Goal: Task Accomplishment & Management: Manage account settings

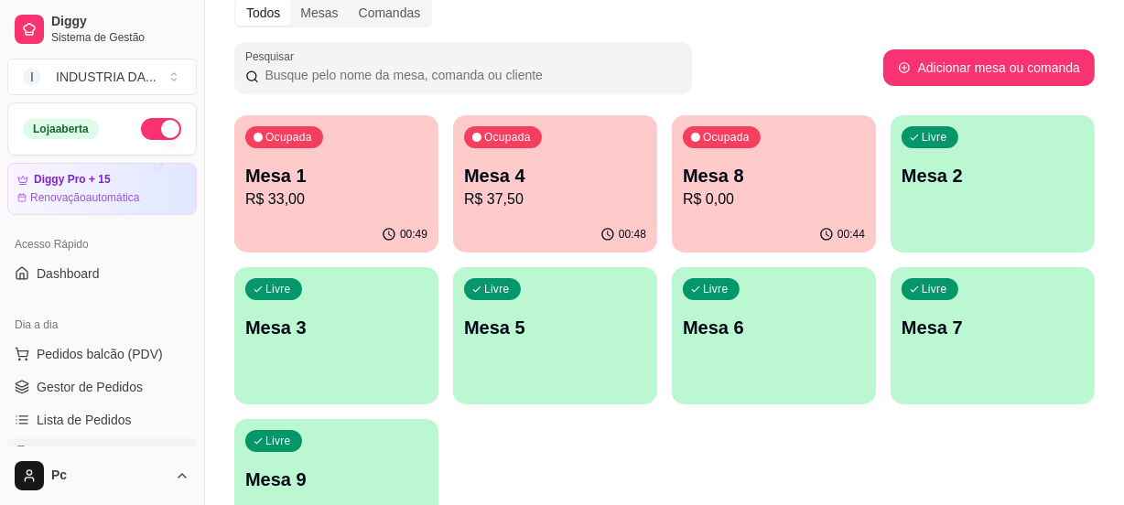
click at [514, 189] on p "R$ 37,50" at bounding box center [555, 200] width 182 height 22
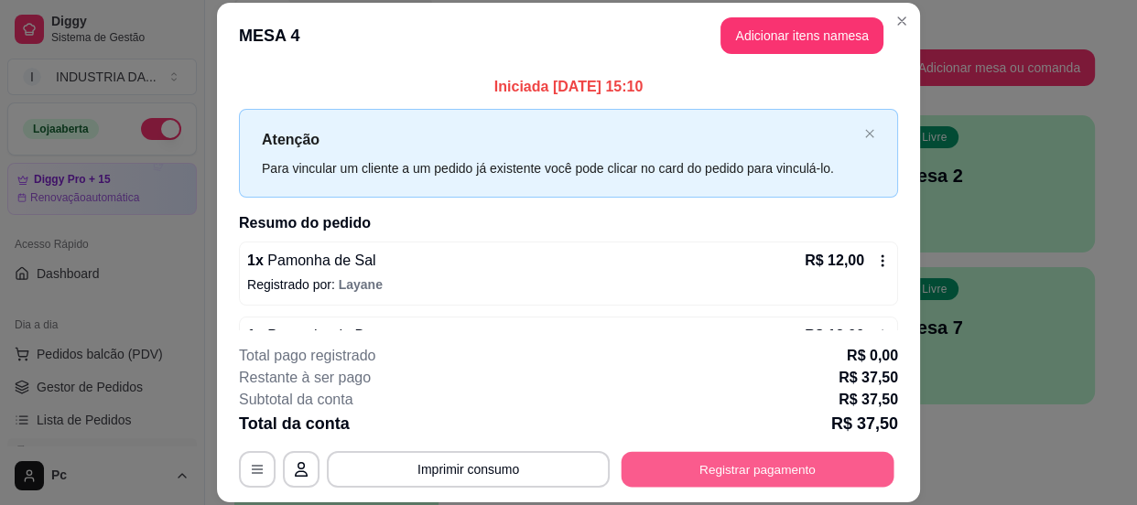
click at [767, 457] on button "Registrar pagamento" at bounding box center [757, 470] width 273 height 36
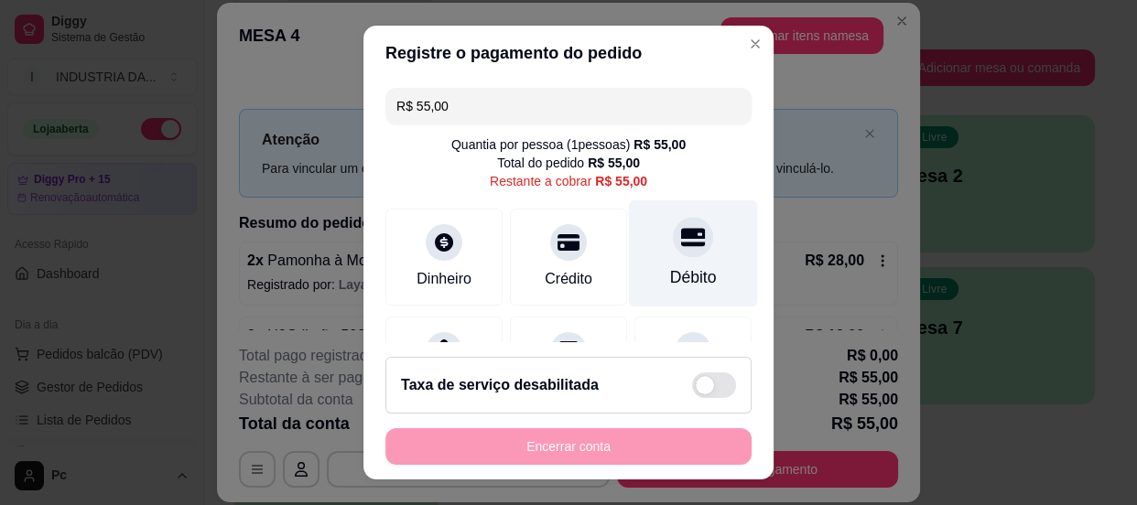
click at [670, 275] on div "Débito" at bounding box center [693, 277] width 47 height 24
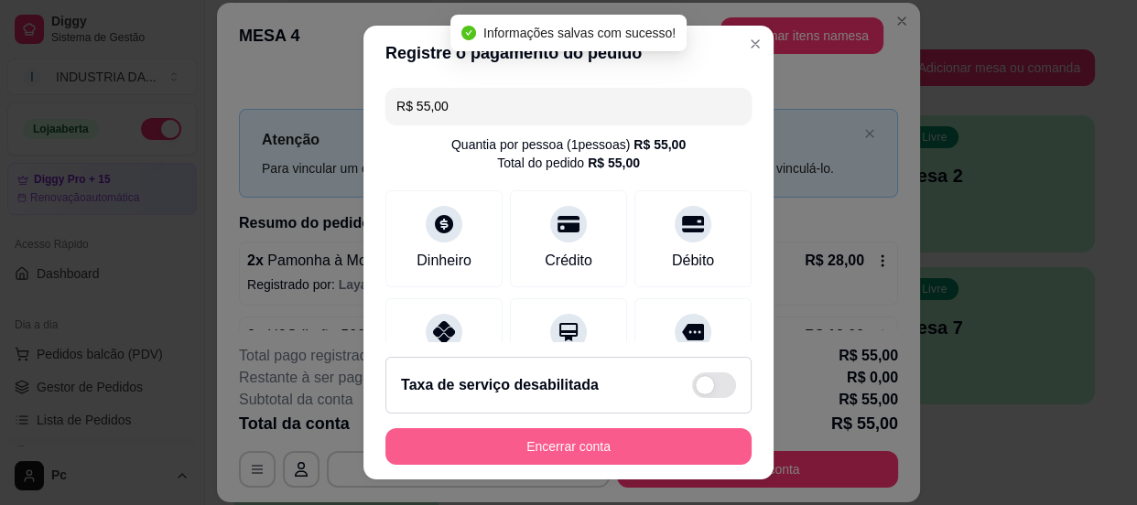
type input "R$ 0,00"
click at [620, 438] on button "Encerrar conta" at bounding box center [568, 447] width 355 height 36
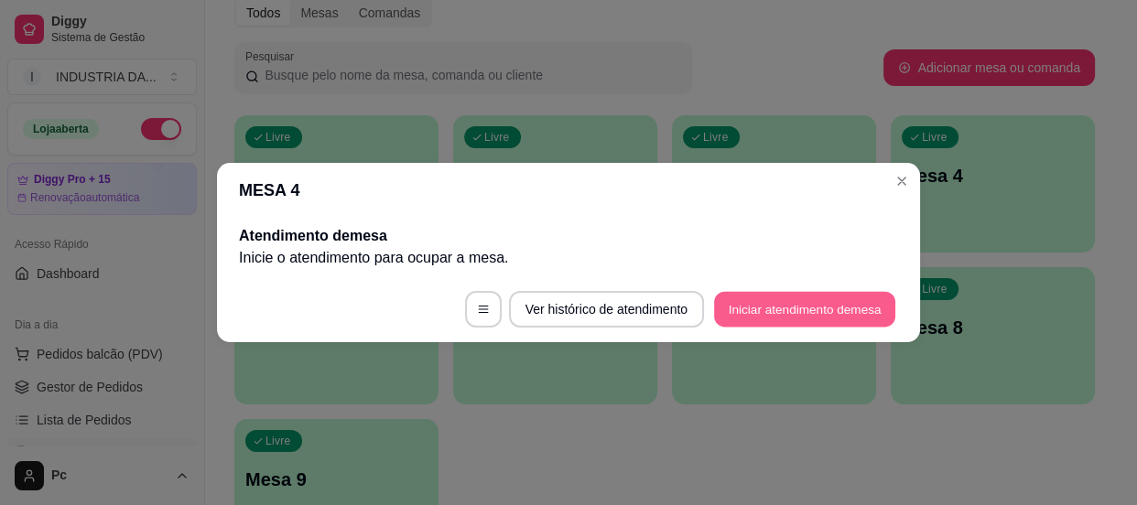
click at [783, 302] on button "Iniciar atendimento de mesa" at bounding box center [804, 310] width 181 height 36
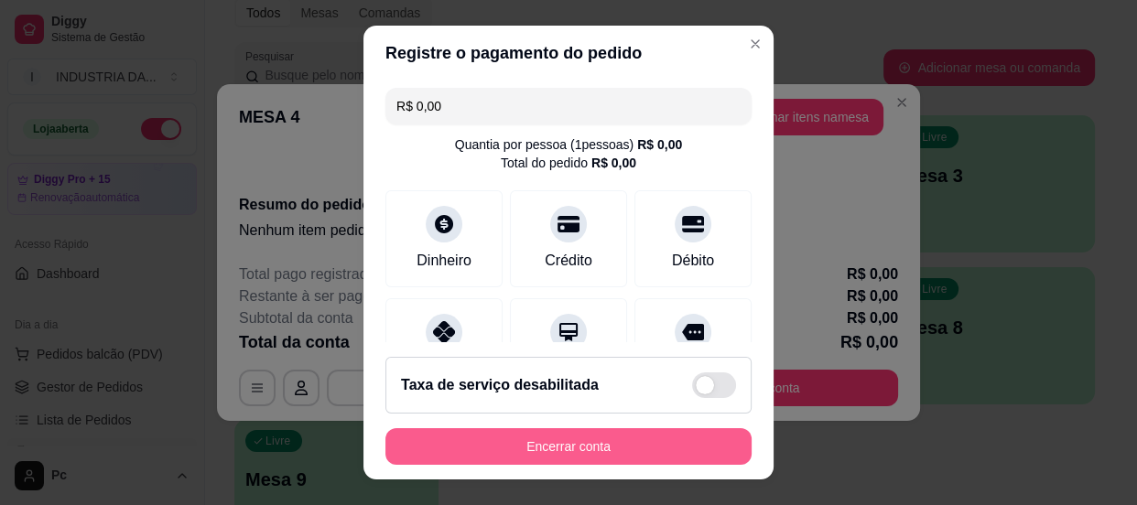
click at [601, 458] on button "Encerrar conta" at bounding box center [568, 446] width 366 height 37
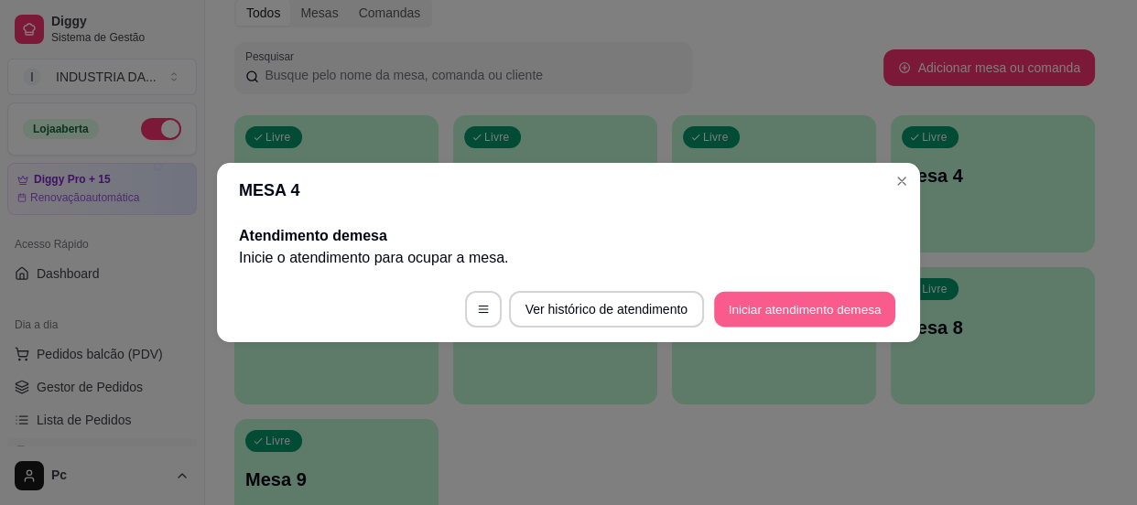
click at [819, 305] on button "Iniciar atendimento de mesa" at bounding box center [804, 310] width 181 height 36
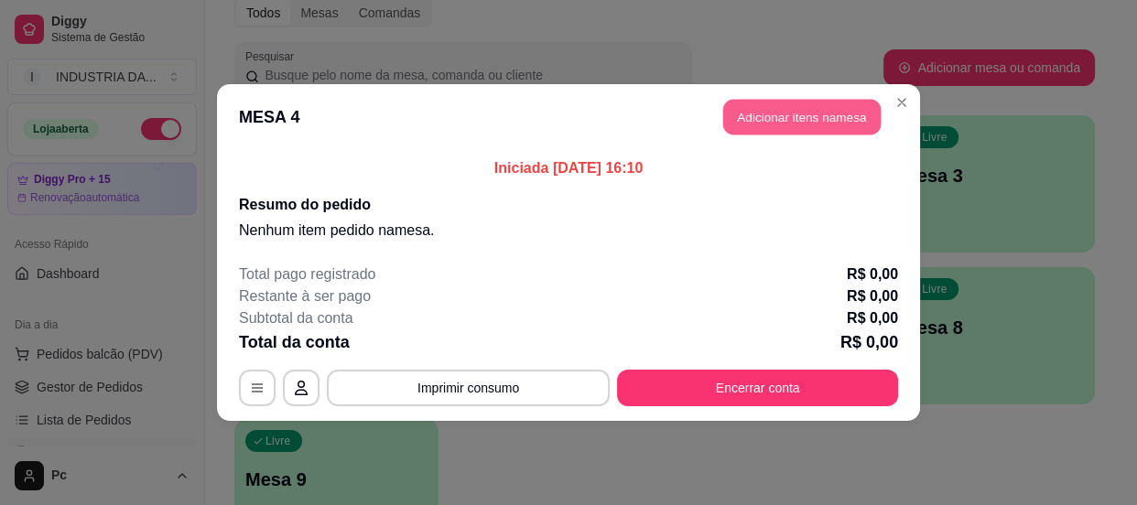
click at [786, 121] on button "Adicionar itens na mesa" at bounding box center [801, 118] width 157 height 36
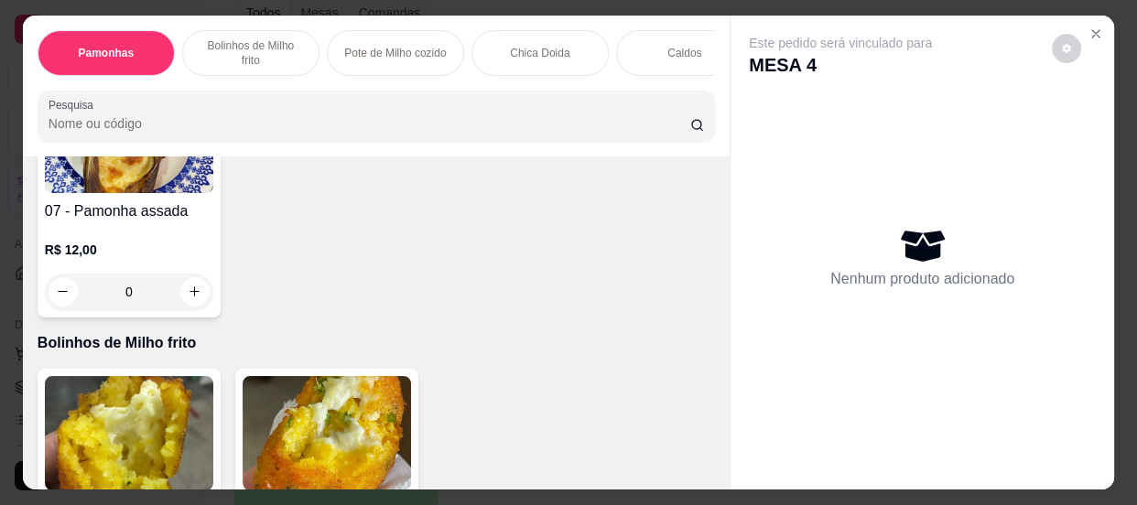
scroll to position [749, 0]
click at [188, 297] on icon "increase-product-quantity" at bounding box center [195, 291] width 14 height 14
type input "1"
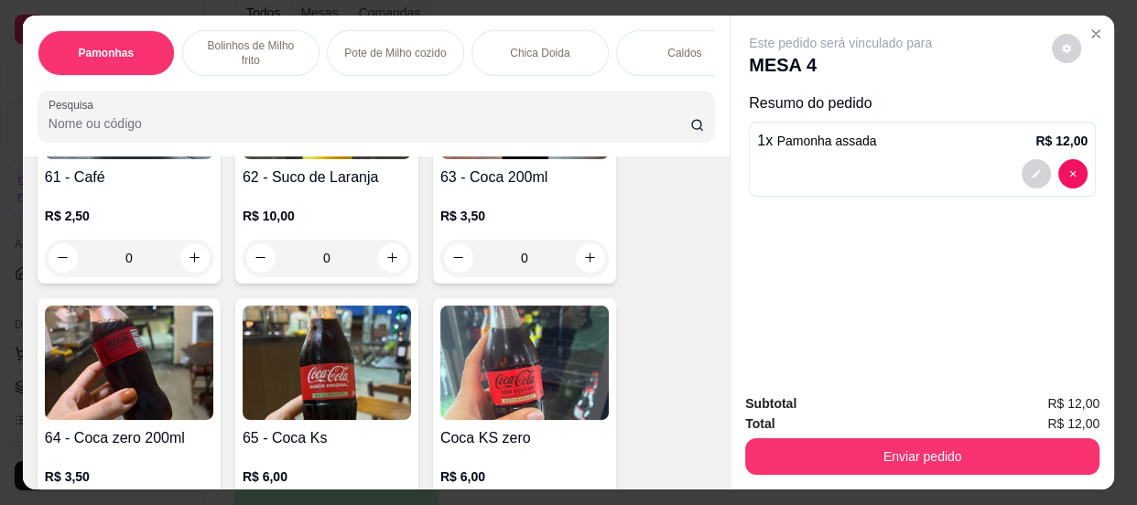
scroll to position [2580, 0]
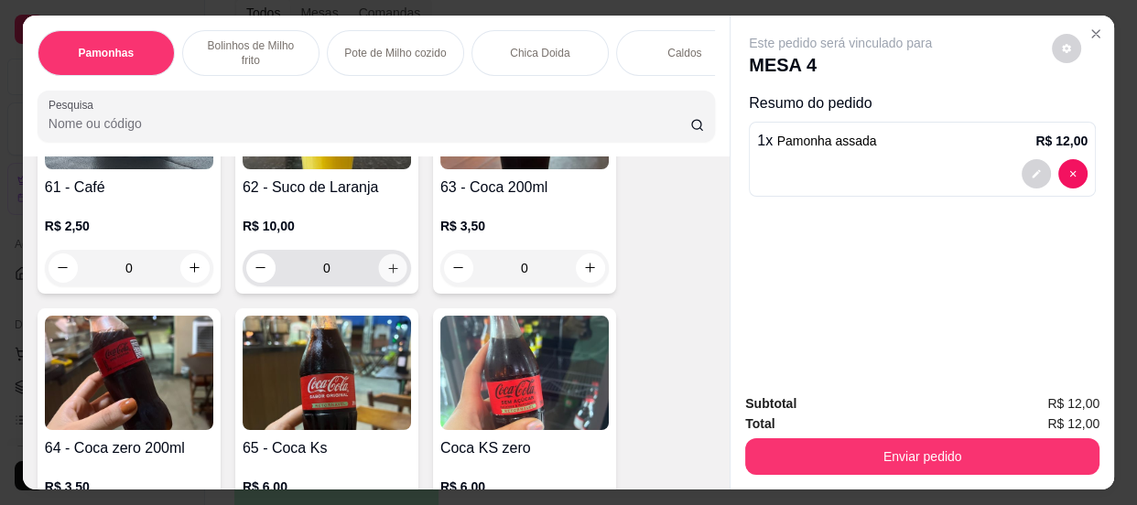
click at [387, 264] on button "increase-product-quantity" at bounding box center [392, 267] width 28 height 28
type input "1"
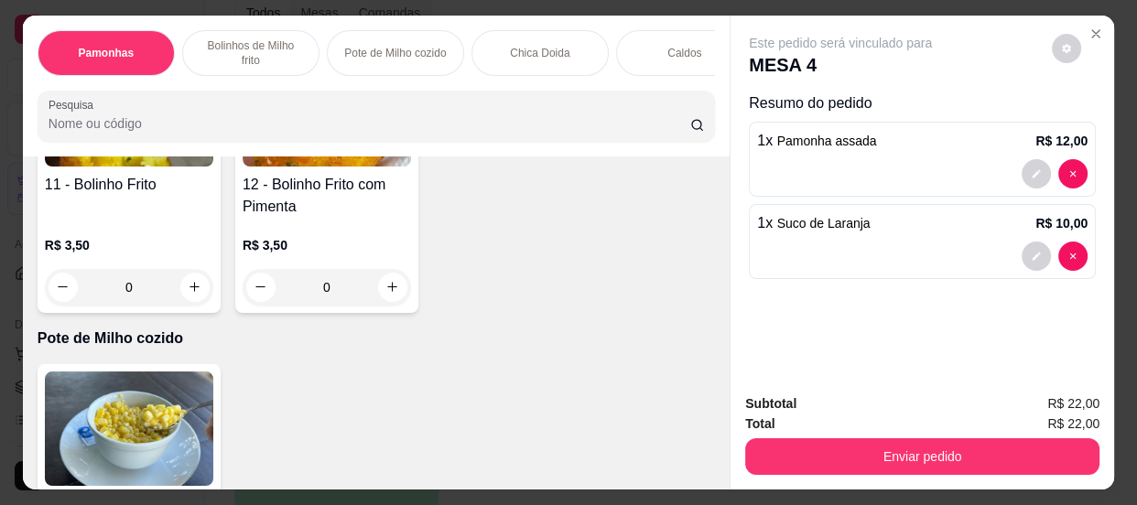
scroll to position [915, 0]
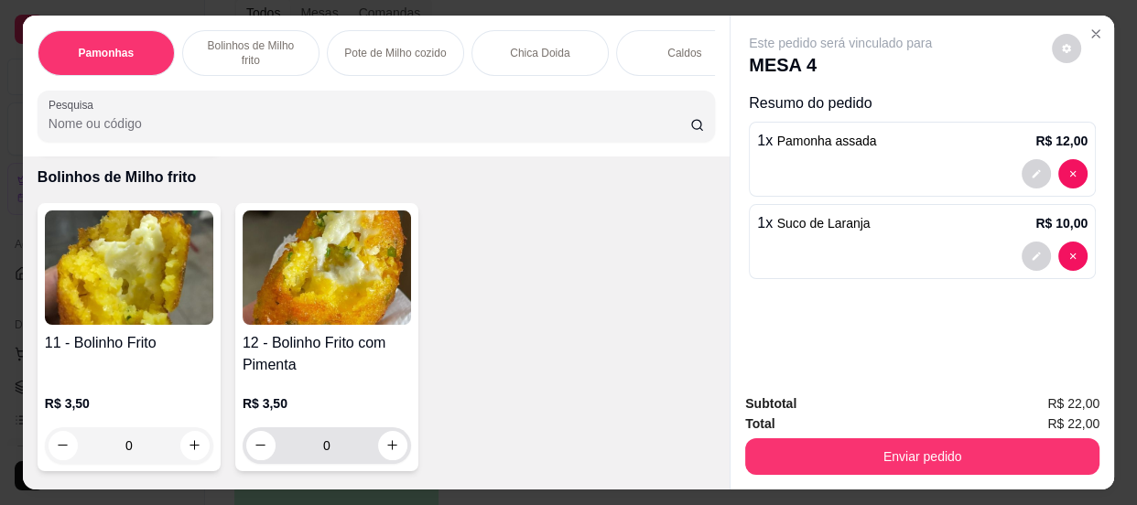
click at [339, 455] on input "0" at bounding box center [326, 445] width 102 height 37
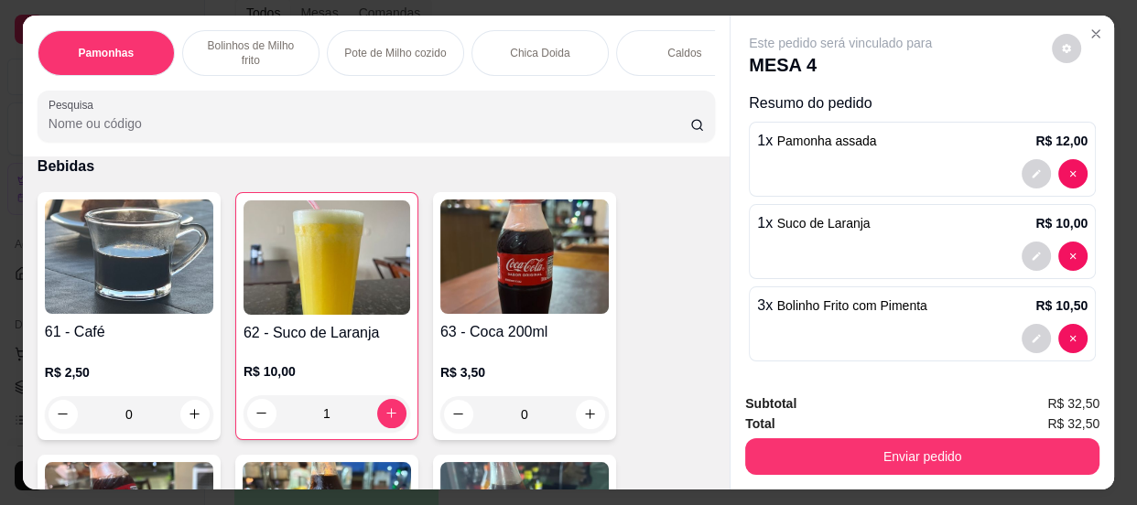
scroll to position [2496, 0]
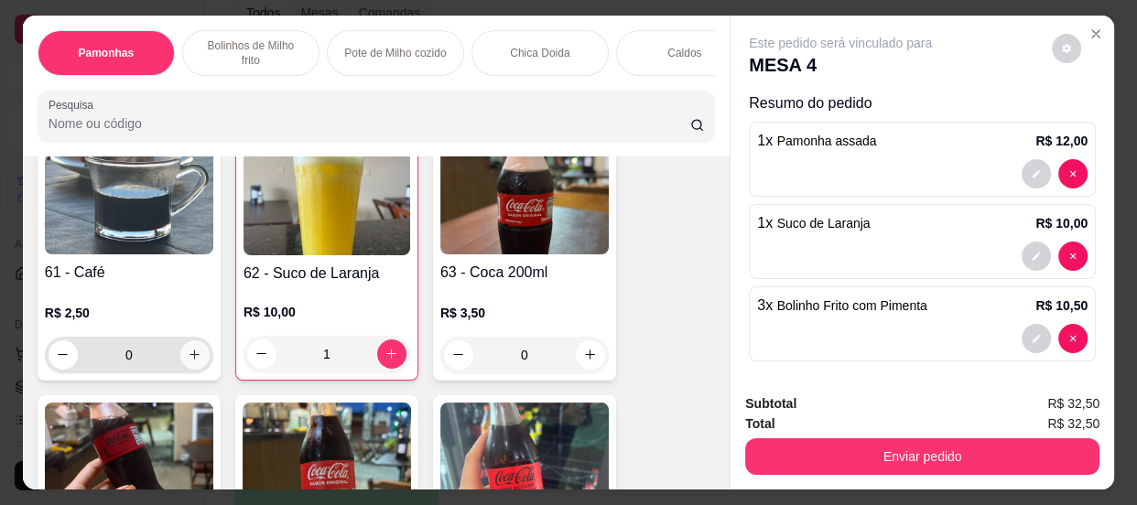
type input "3"
click at [188, 357] on icon "increase-product-quantity" at bounding box center [195, 355] width 14 height 14
type input "1"
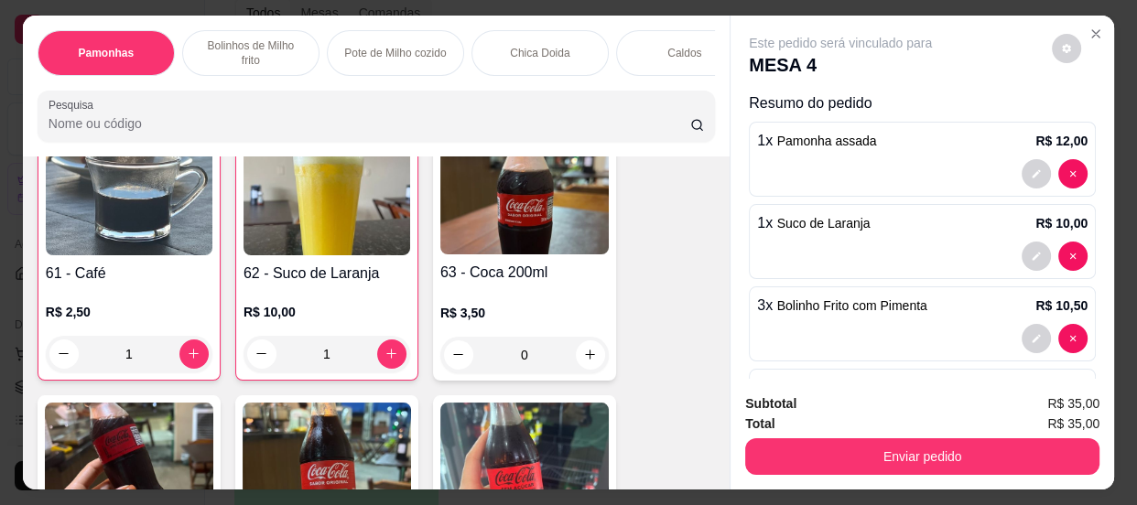
scroll to position [2497, 0]
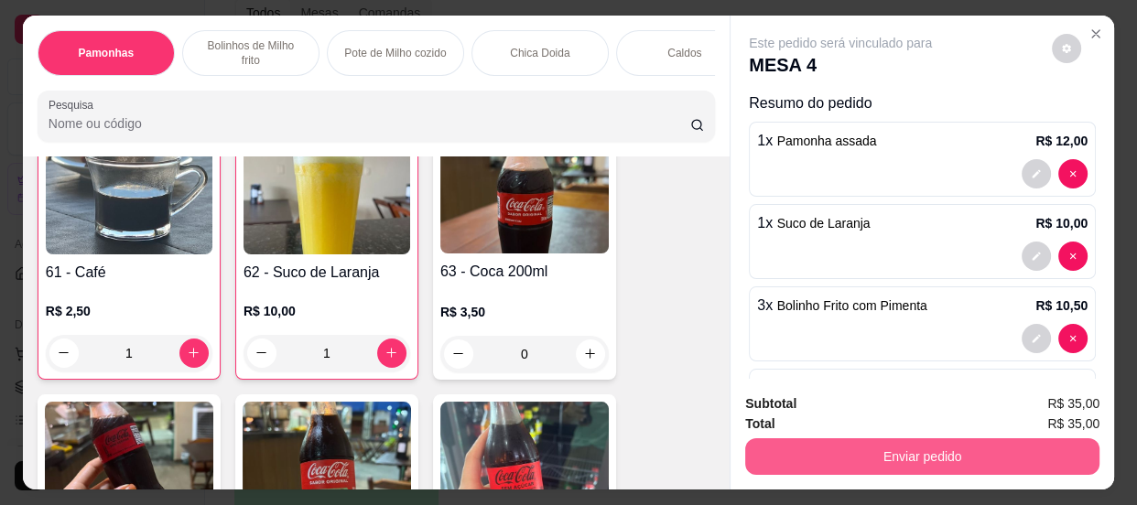
click at [943, 447] on button "Enviar pedido" at bounding box center [922, 456] width 354 height 37
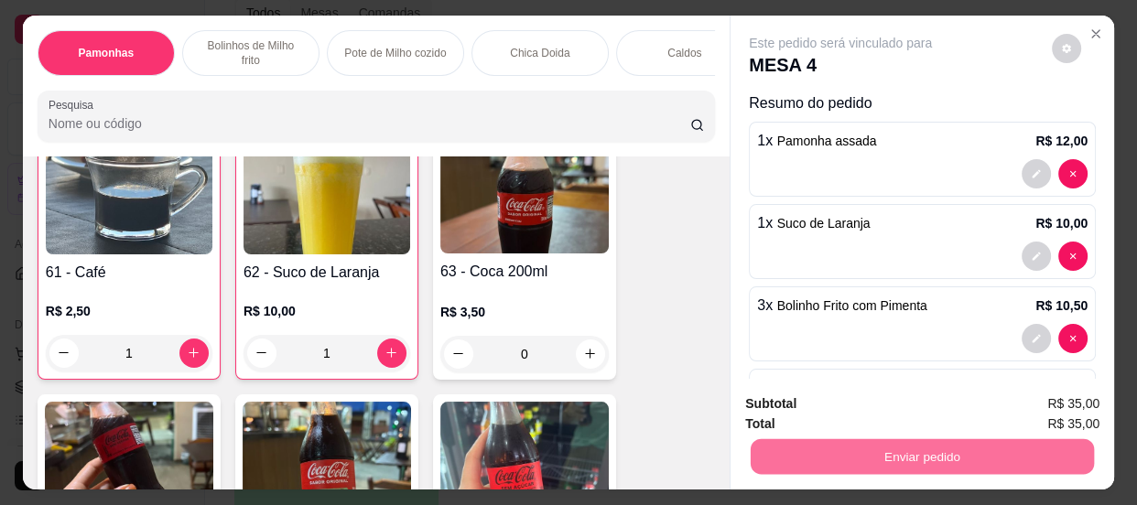
click at [1036, 401] on button "Enviar pedido" at bounding box center [1051, 406] width 103 height 35
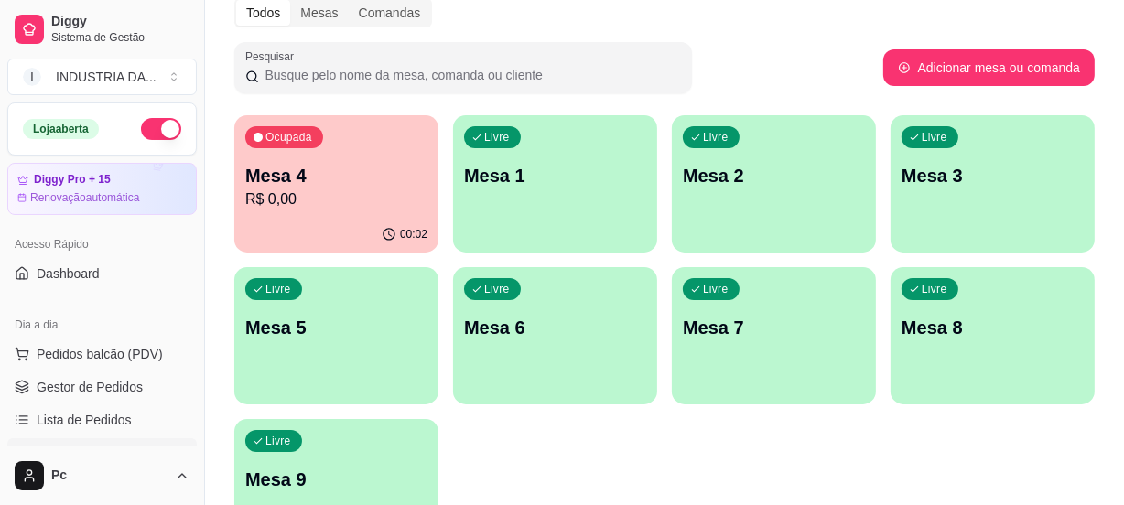
click at [347, 461] on div "Livre Mesa 9" at bounding box center [336, 476] width 204 height 115
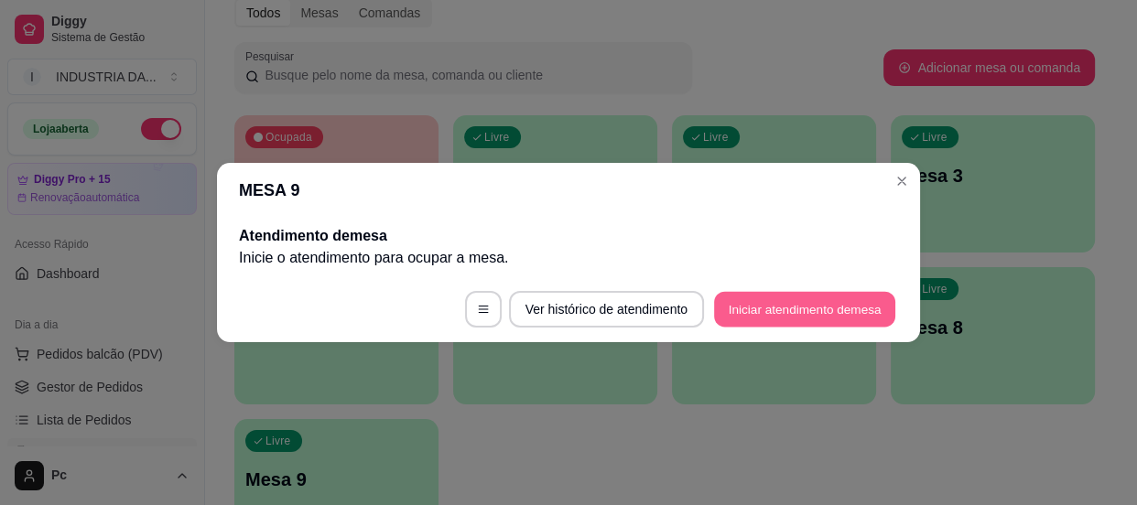
click at [797, 300] on button "Iniciar atendimento de mesa" at bounding box center [804, 310] width 181 height 36
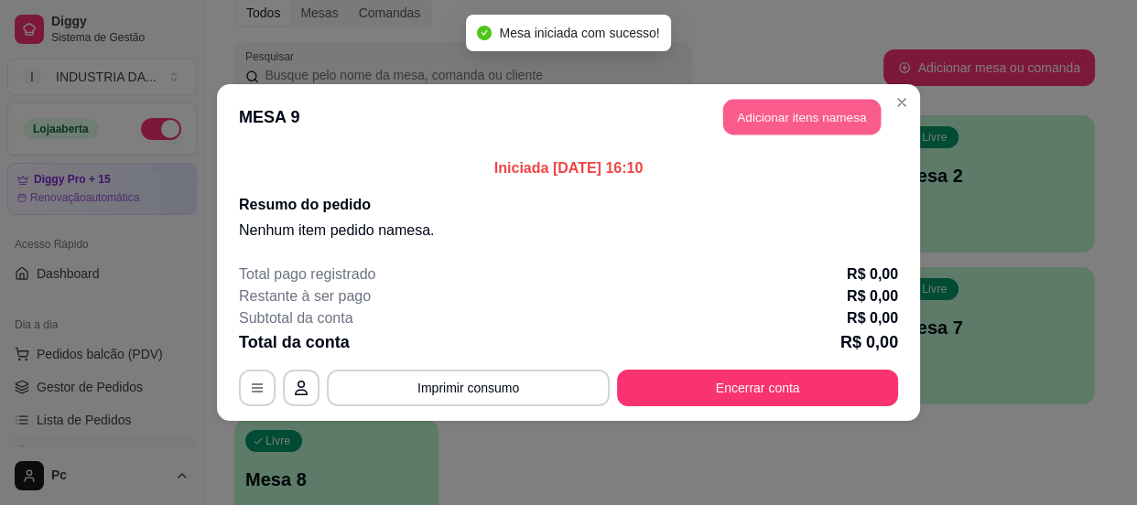
click at [770, 113] on button "Adicionar itens na mesa" at bounding box center [801, 118] width 157 height 36
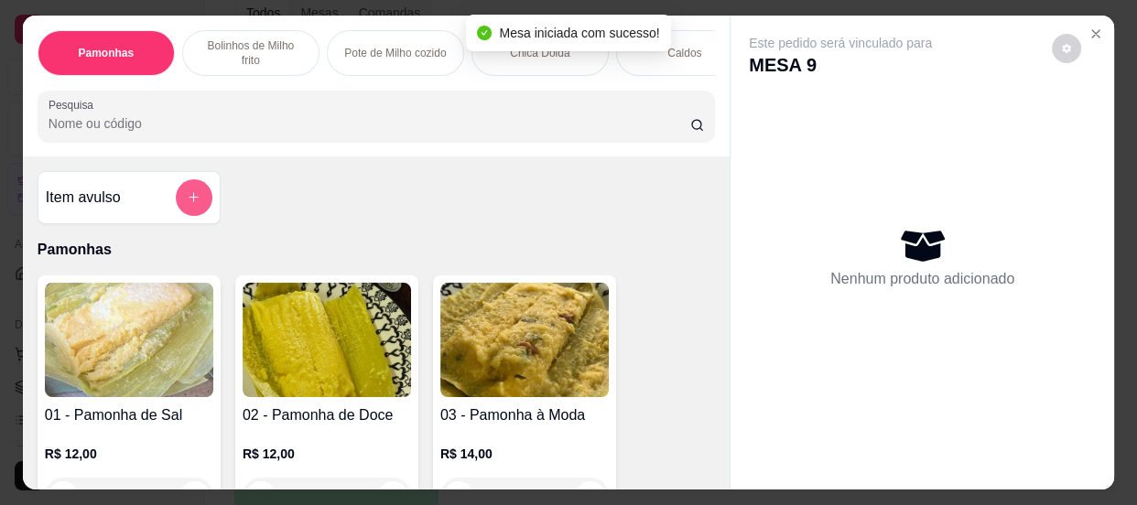
click at [188, 204] on icon "add-separate-item" at bounding box center [194, 197] width 14 height 14
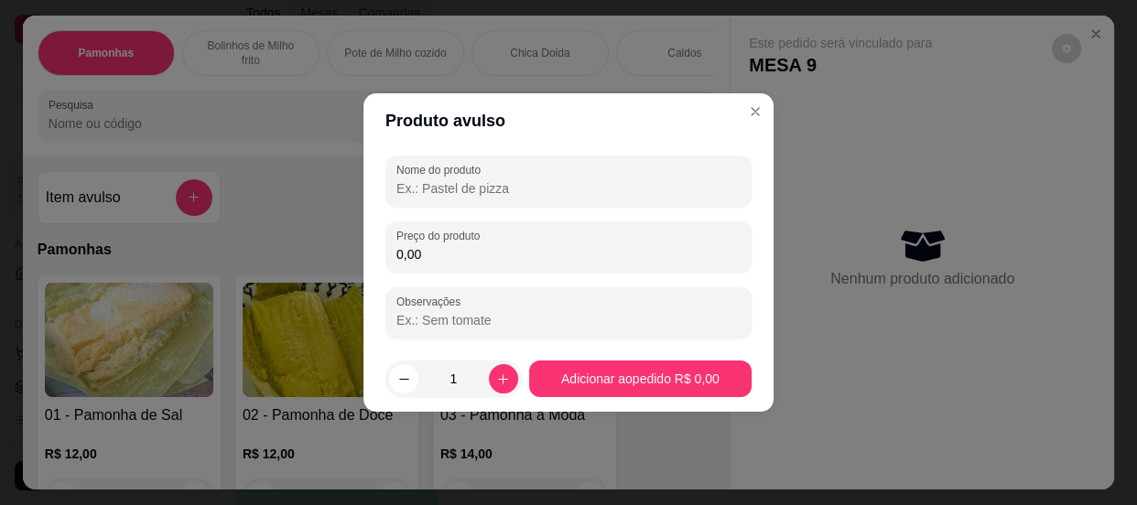
click at [485, 255] on input "0,00" at bounding box center [568, 254] width 344 height 18
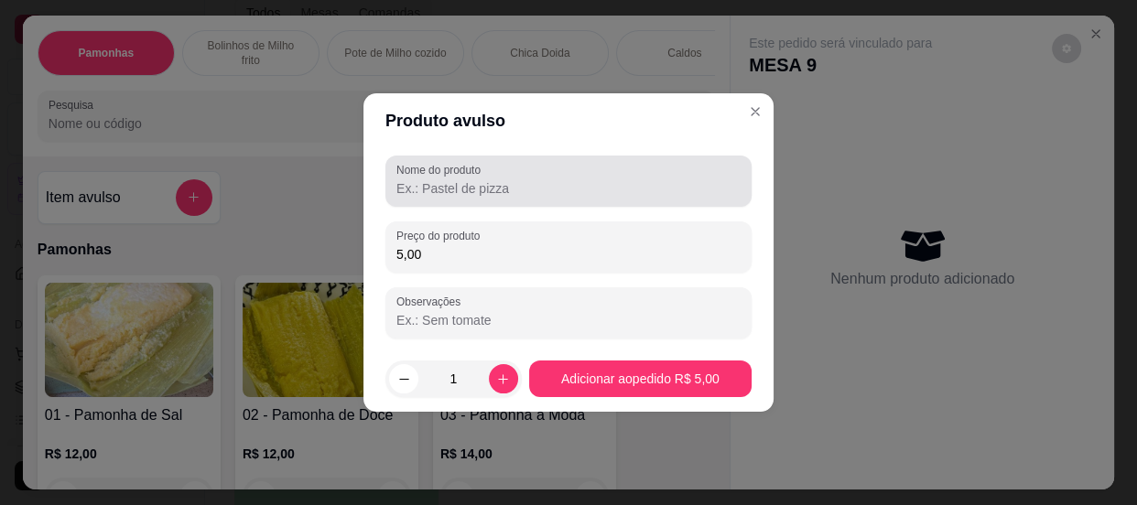
type input "5,00"
click at [457, 194] on input "Nome do produto" at bounding box center [568, 188] width 344 height 18
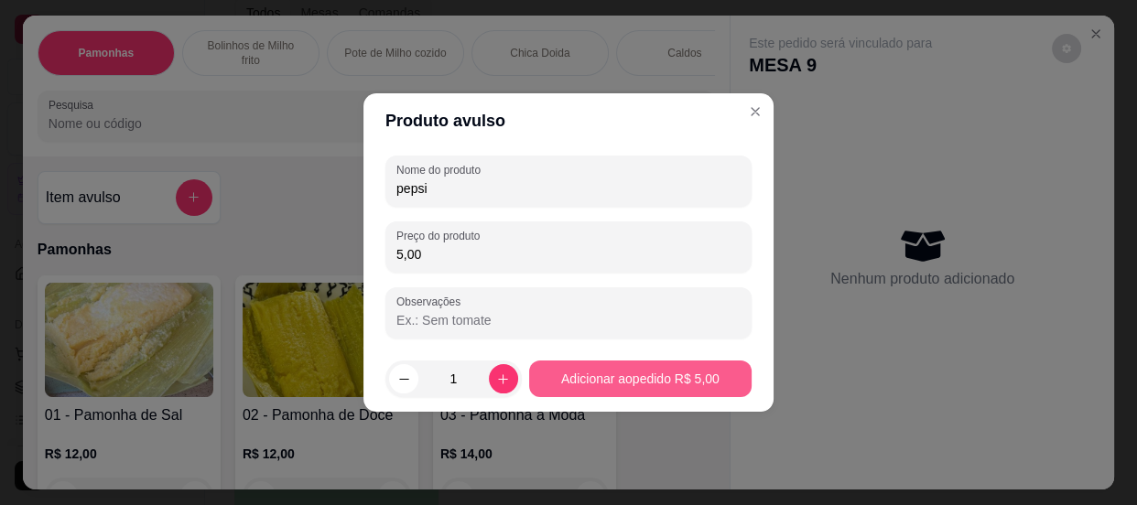
type input "pepsi"
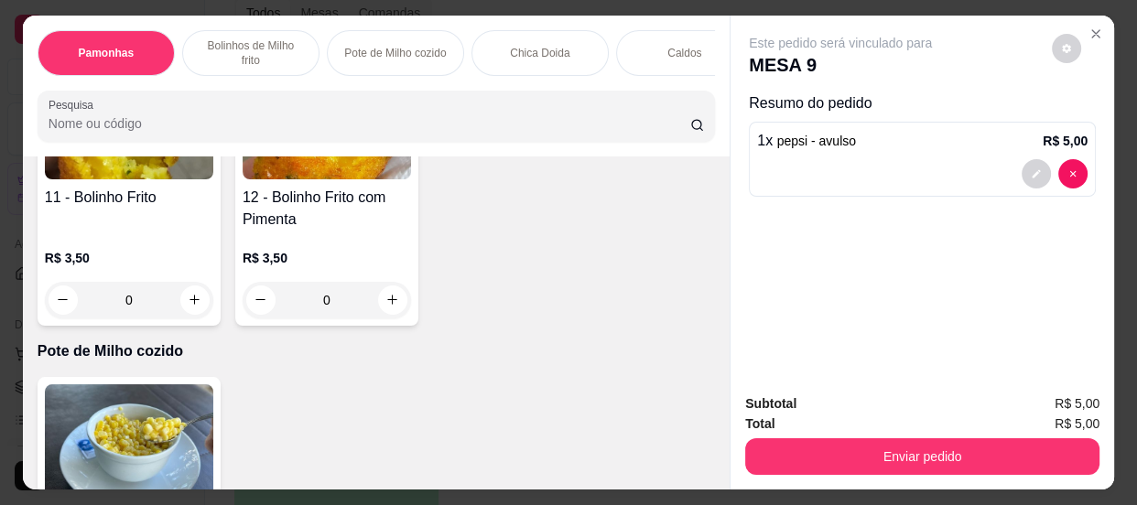
scroll to position [1081, 0]
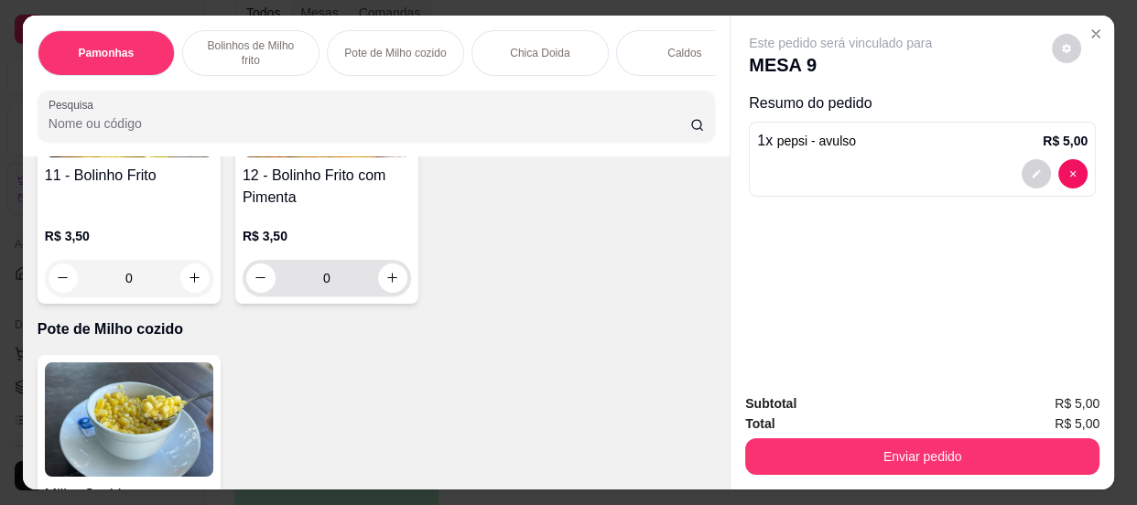
click at [361, 284] on input "0" at bounding box center [326, 278] width 102 height 37
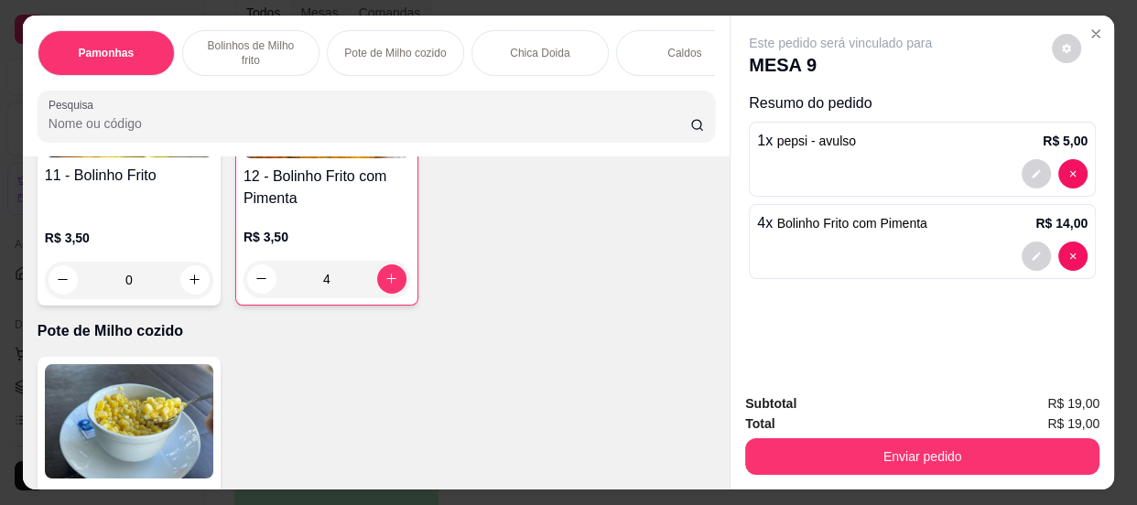
type input "4"
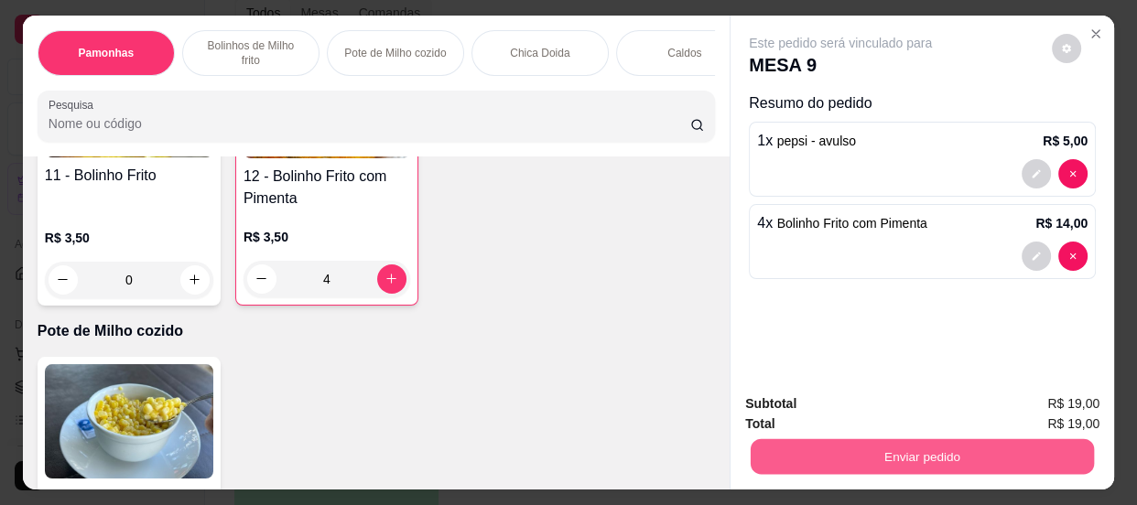
click at [997, 454] on button "Enviar pedido" at bounding box center [921, 457] width 343 height 36
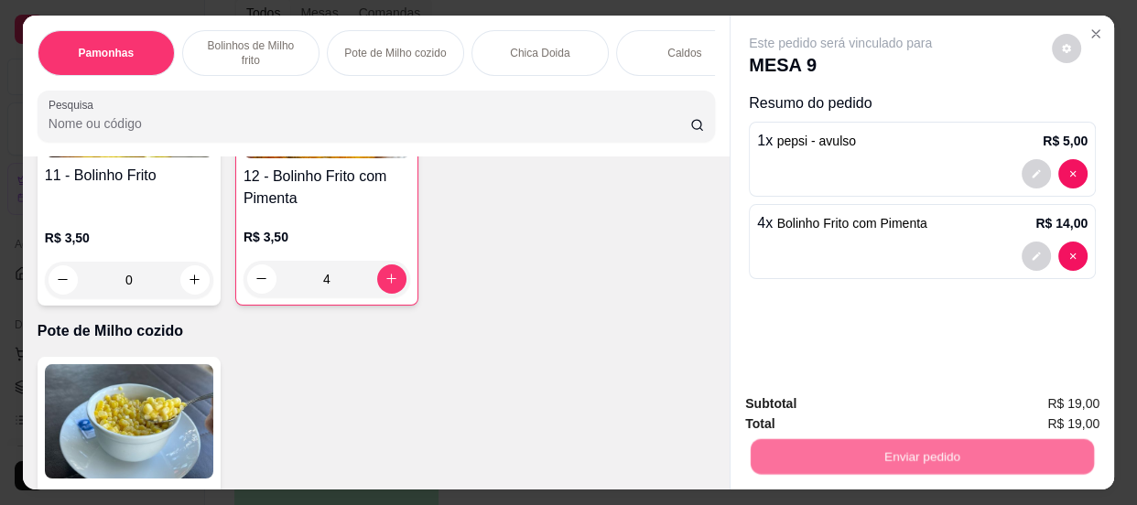
click at [1051, 402] on button "Enviar pedido" at bounding box center [1051, 406] width 103 height 35
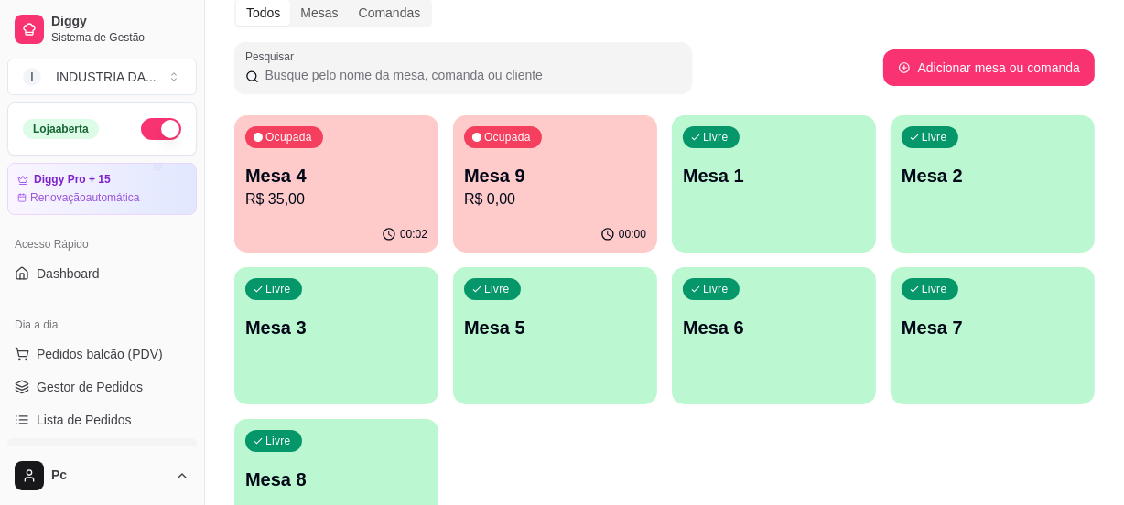
click at [800, 318] on p "Mesa 6" at bounding box center [774, 328] width 182 height 26
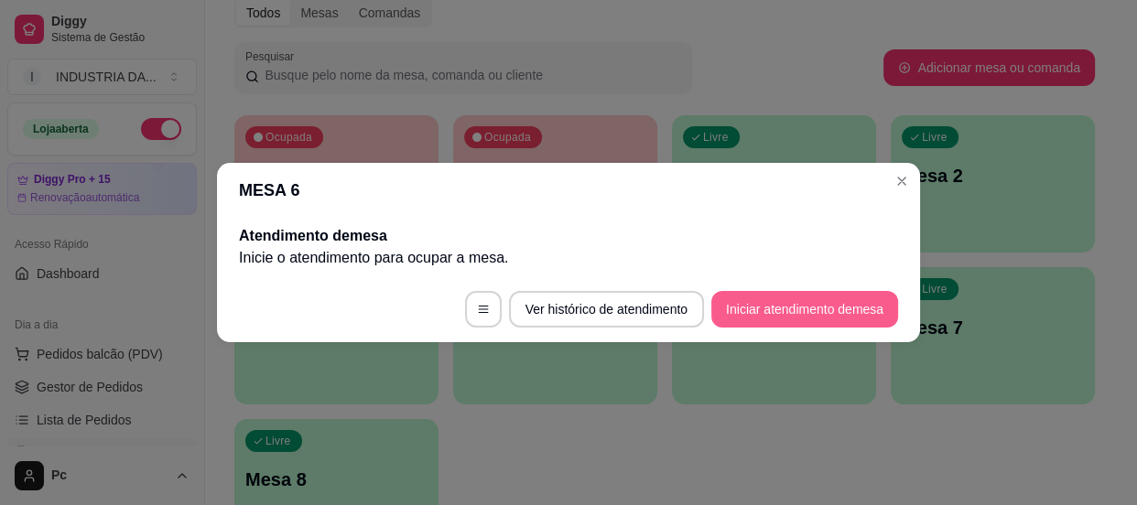
click at [815, 305] on button "Iniciar atendimento de mesa" at bounding box center [804, 309] width 187 height 37
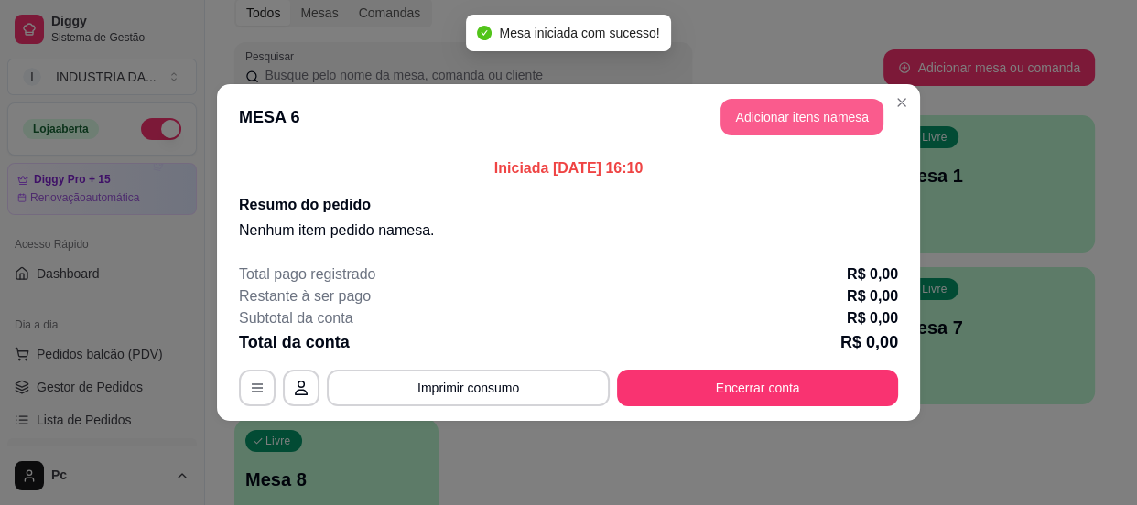
click at [801, 108] on button "Adicionar itens na mesa" at bounding box center [801, 117] width 163 height 37
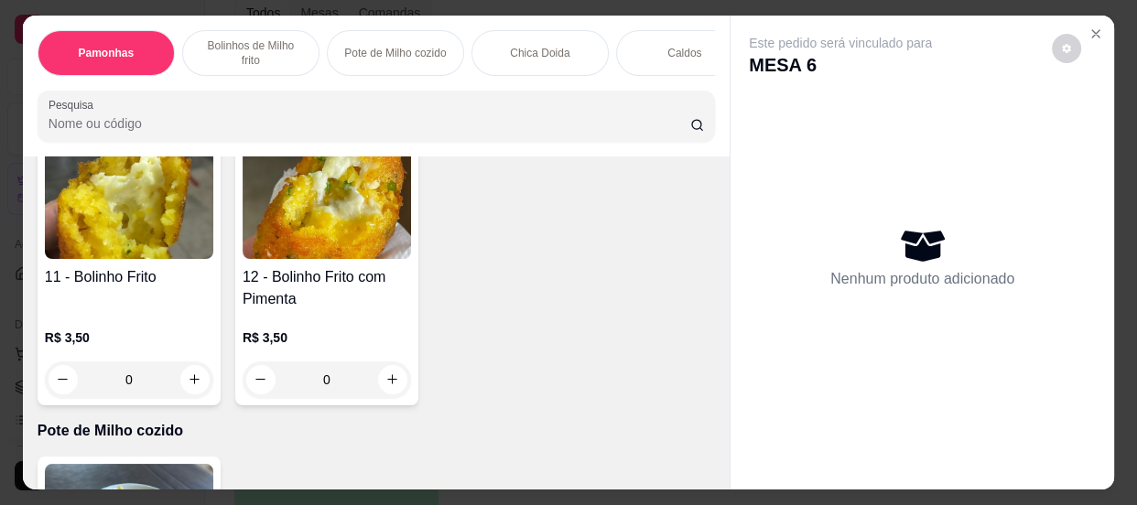
scroll to position [997, 0]
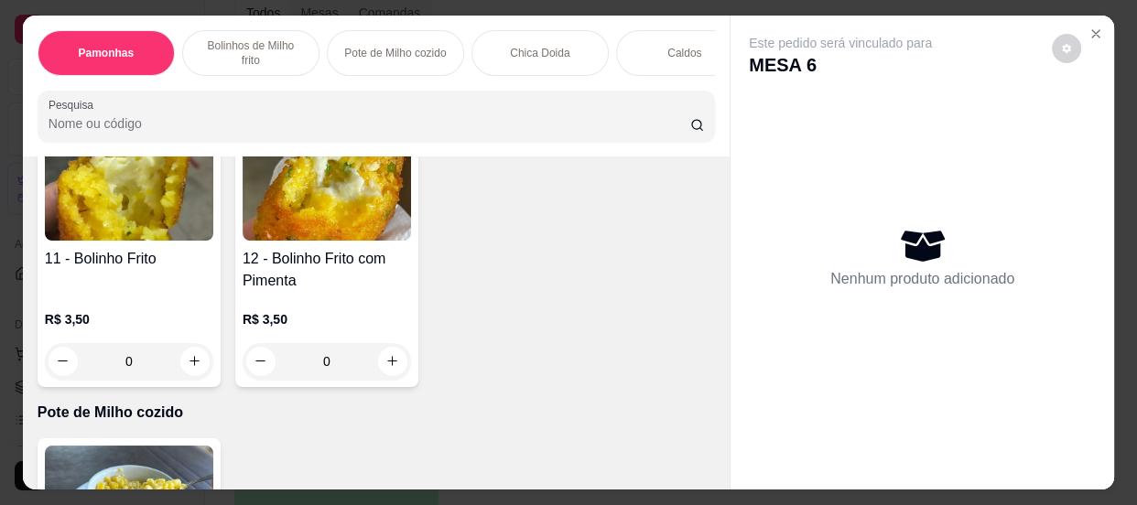
click at [336, 358] on input "0" at bounding box center [326, 361] width 102 height 37
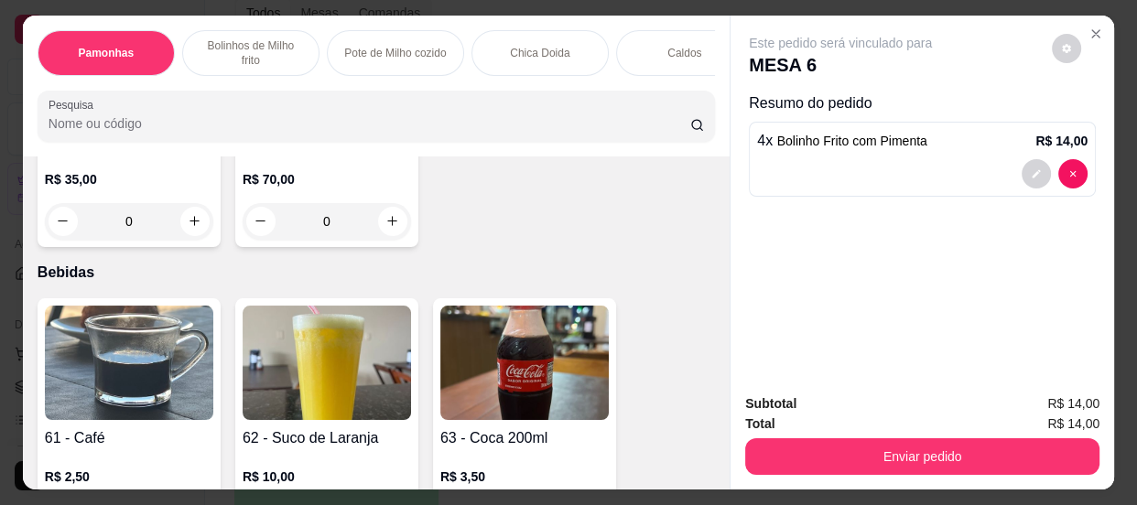
scroll to position [2495, 0]
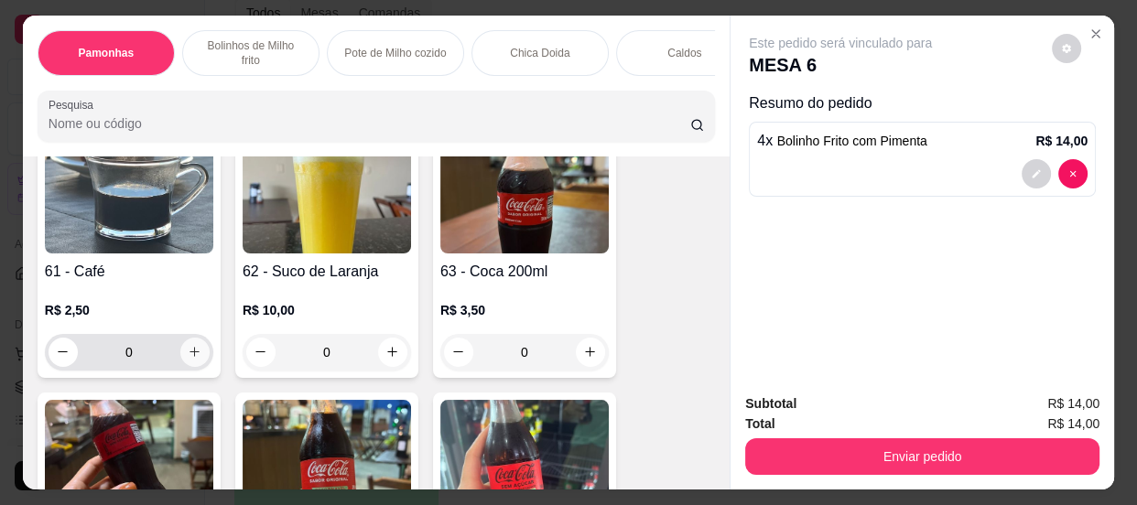
type input "4"
click at [188, 354] on icon "increase-product-quantity" at bounding box center [195, 352] width 14 height 14
type input "1"
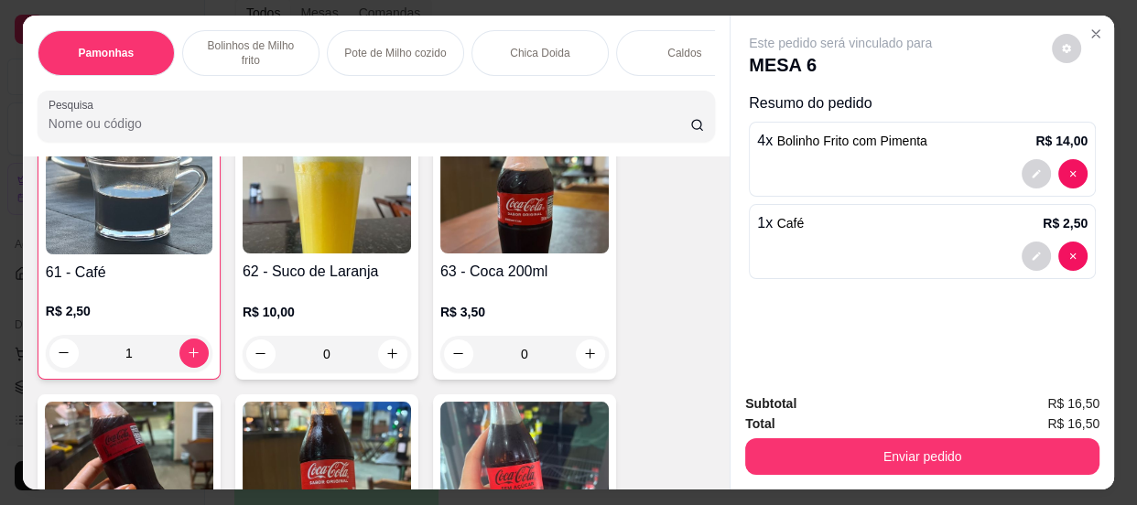
scroll to position [2496, 0]
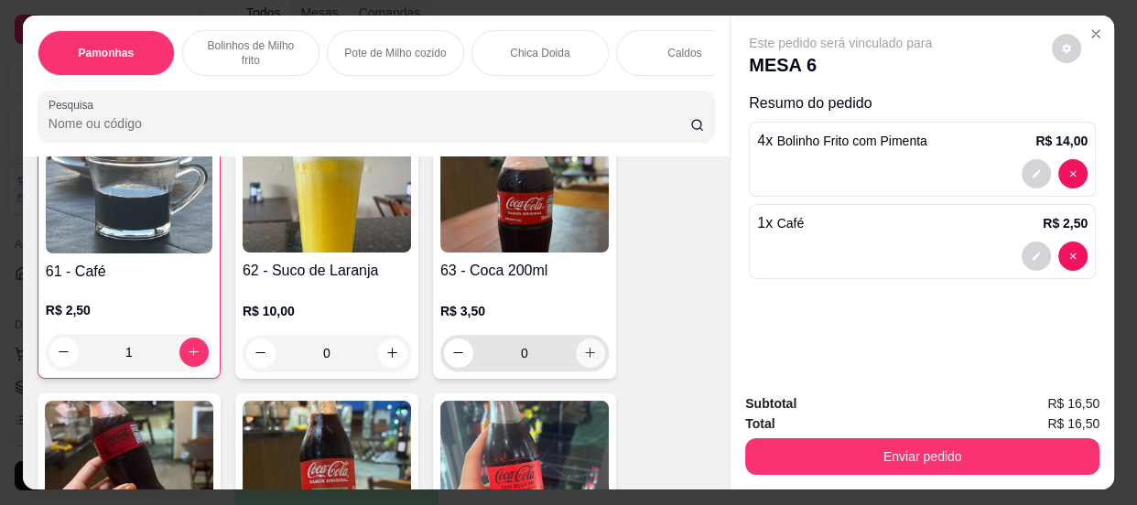
click at [579, 366] on button "increase-product-quantity" at bounding box center [590, 353] width 29 height 29
type input "1"
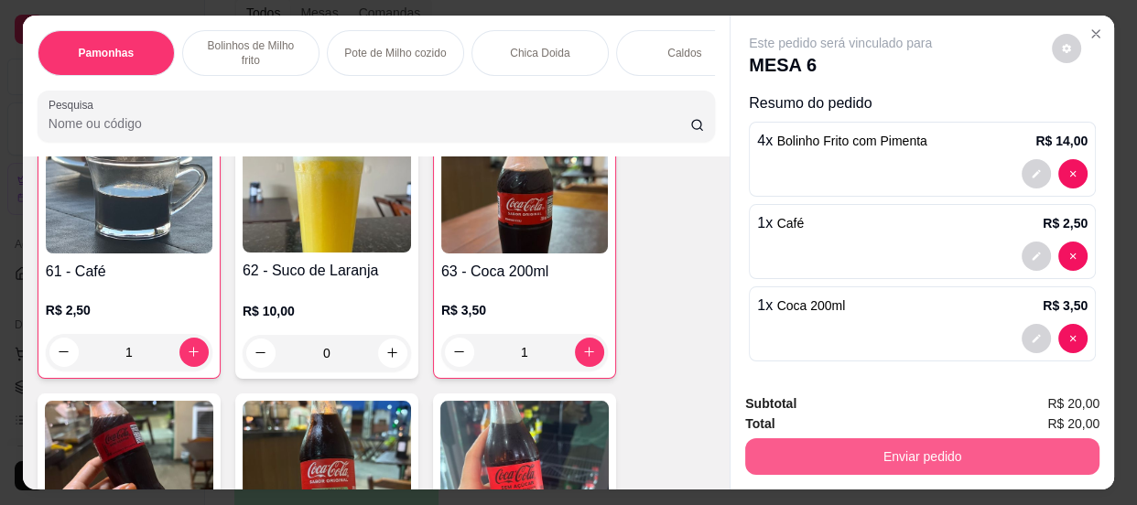
click at [844, 456] on button "Enviar pedido" at bounding box center [922, 456] width 354 height 37
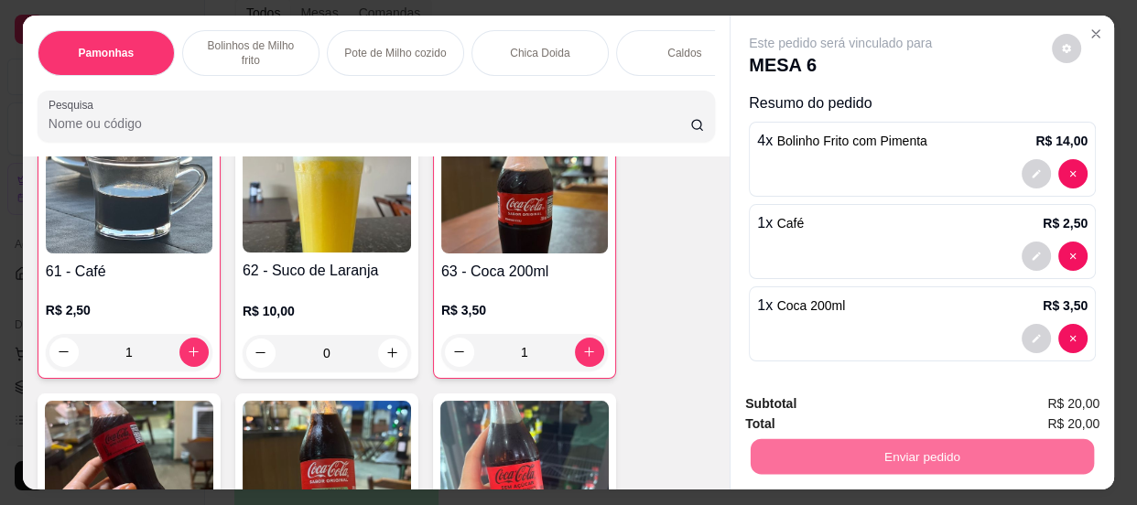
click at [1048, 409] on button "Enviar pedido" at bounding box center [1051, 406] width 103 height 35
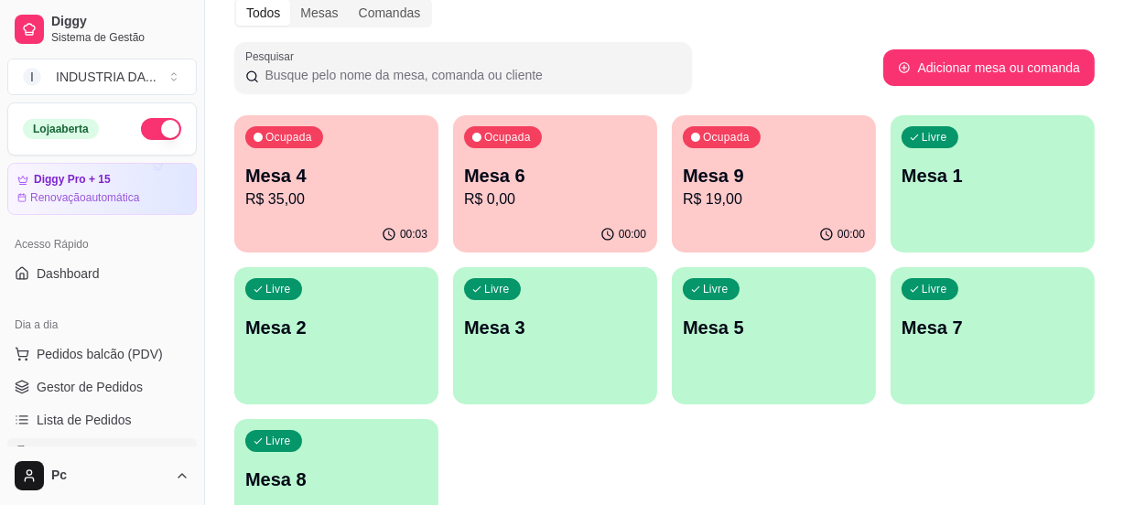
click at [369, 333] on p "Mesa 2" at bounding box center [336, 328] width 182 height 26
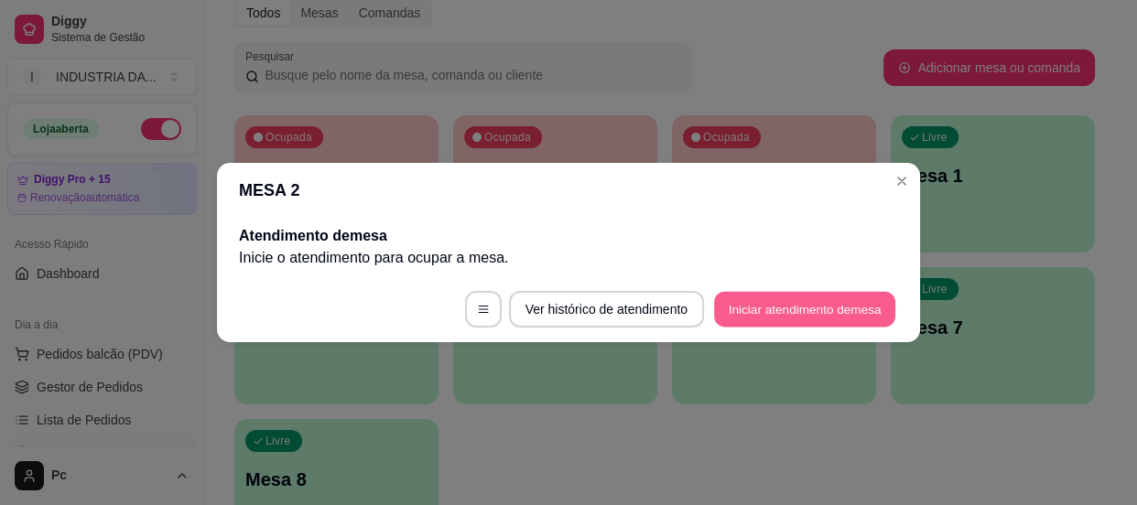
click at [768, 304] on button "Iniciar atendimento de mesa" at bounding box center [804, 310] width 181 height 36
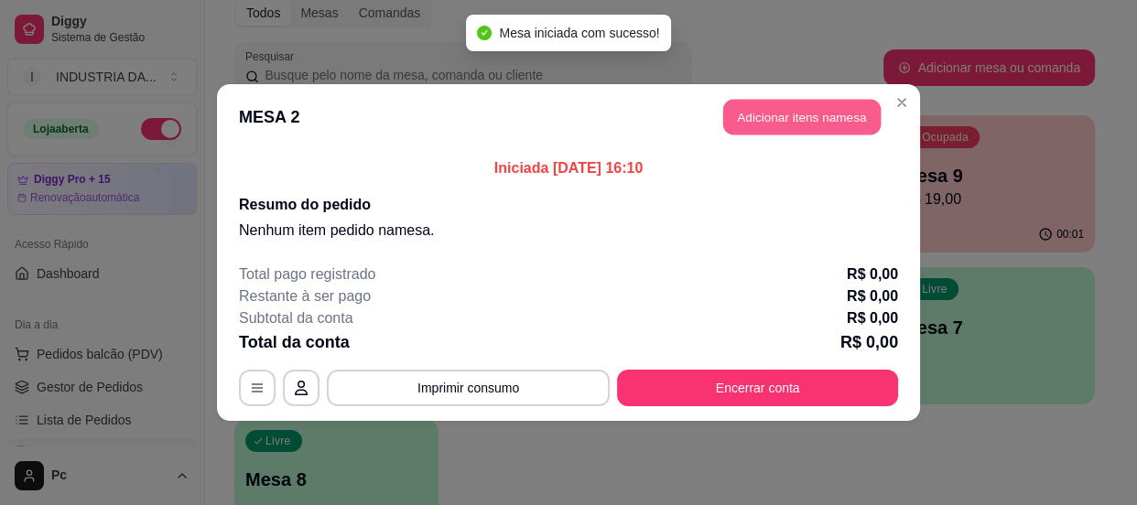
click at [771, 113] on button "Adicionar itens na mesa" at bounding box center [801, 118] width 157 height 36
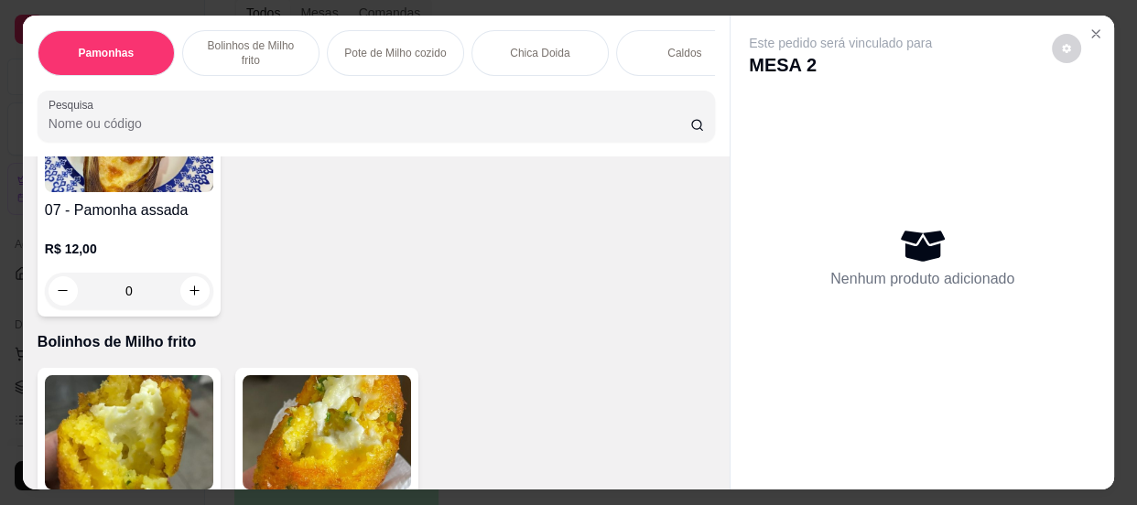
scroll to position [1164, 0]
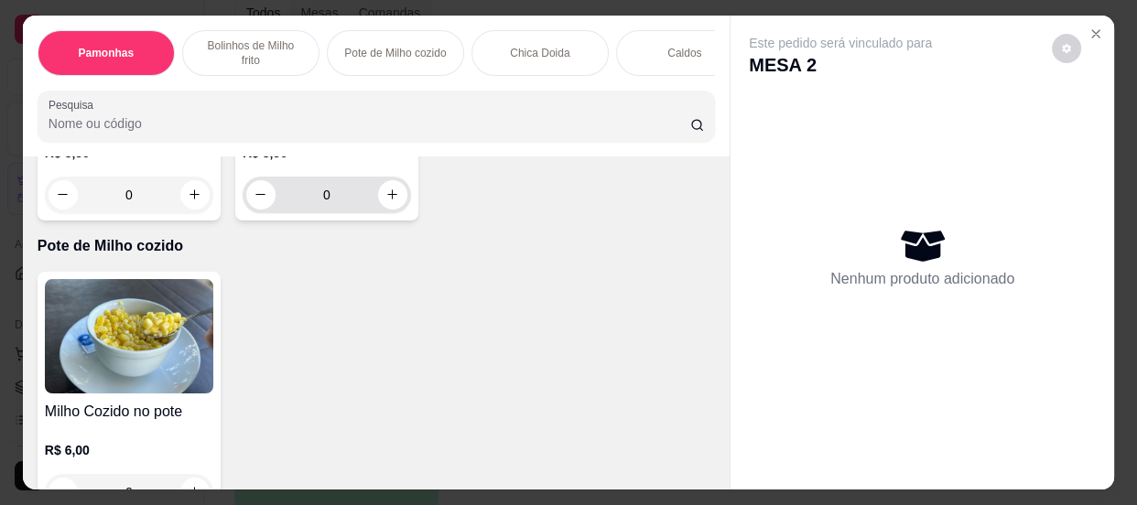
click at [336, 200] on input "0" at bounding box center [326, 195] width 102 height 37
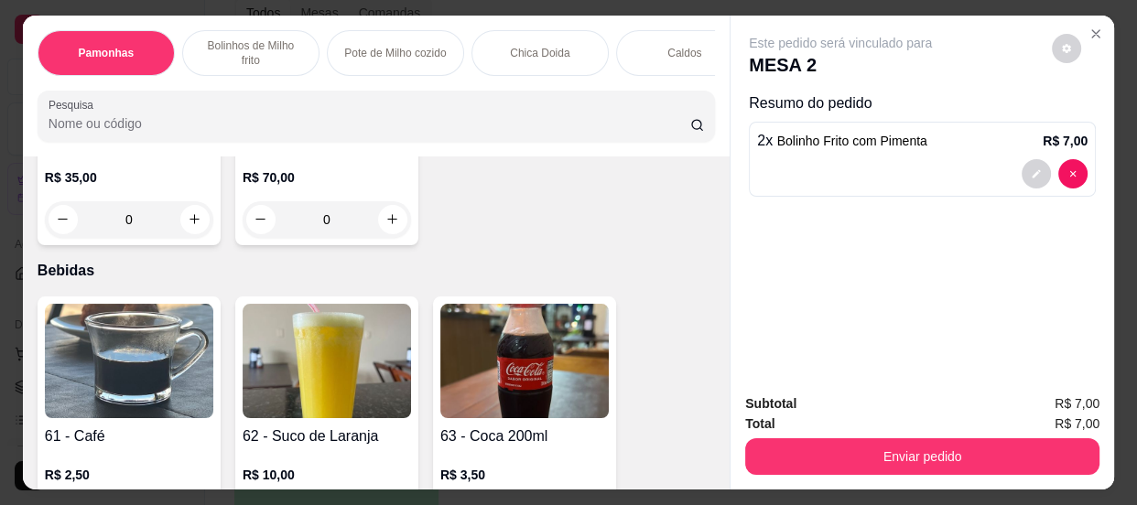
scroll to position [2497, 0]
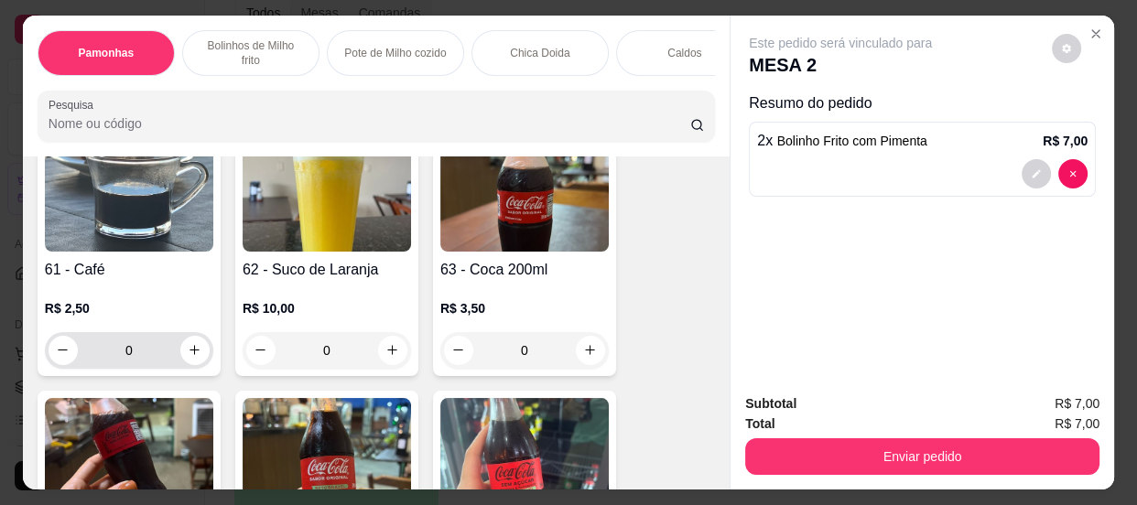
type input "2"
click at [146, 348] on input "0" at bounding box center [129, 350] width 102 height 37
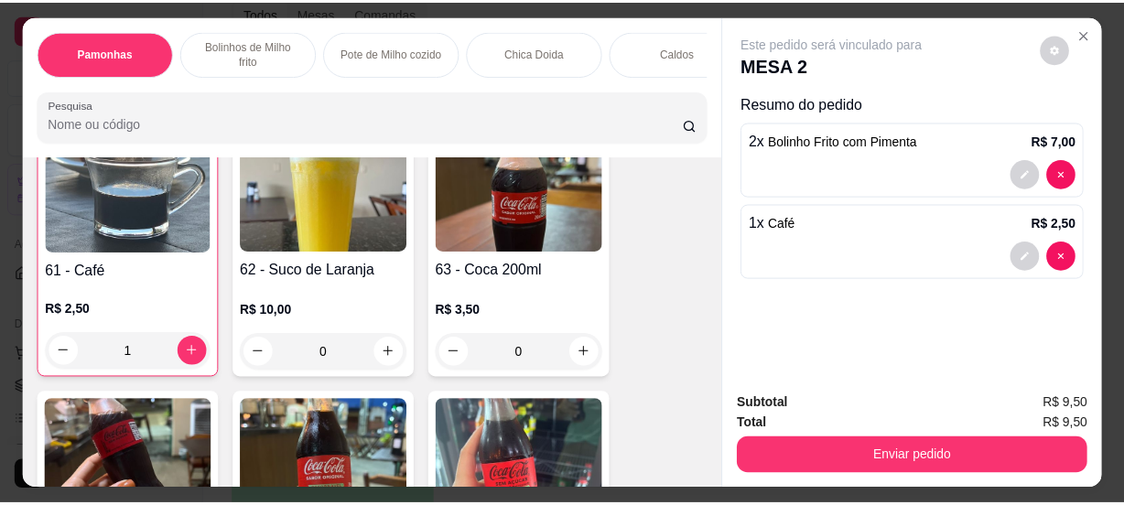
scroll to position [2498, 0]
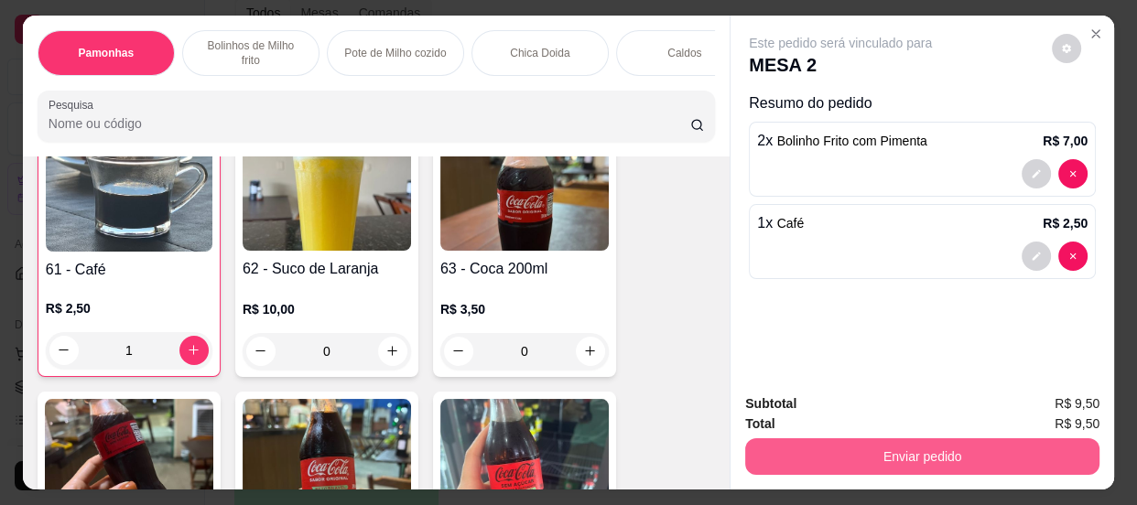
type input "1"
click at [995, 447] on button "Enviar pedido" at bounding box center [922, 456] width 354 height 37
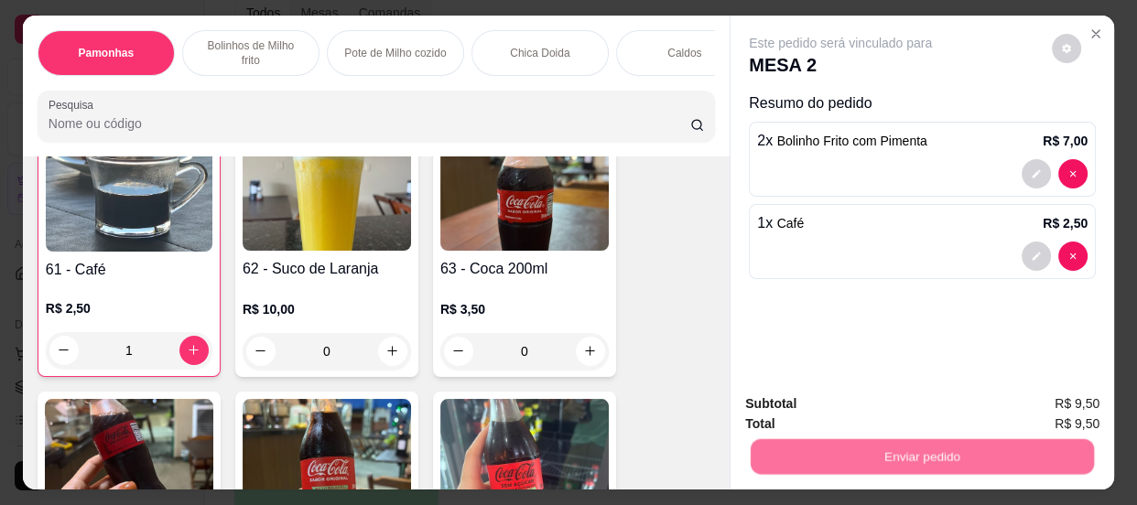
click at [1040, 404] on button "Enviar pedido" at bounding box center [1051, 406] width 103 height 35
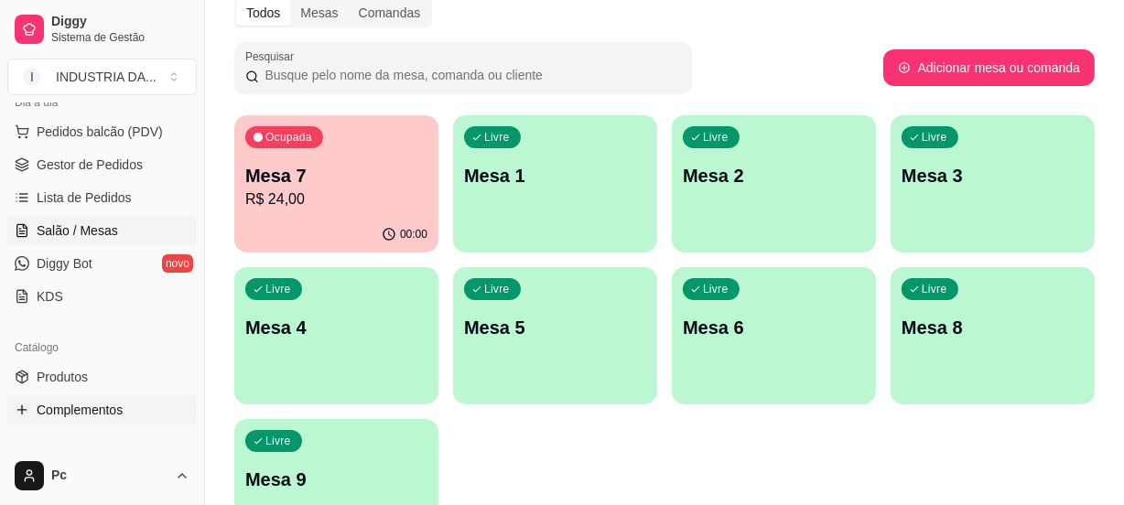
scroll to position [249, 0]
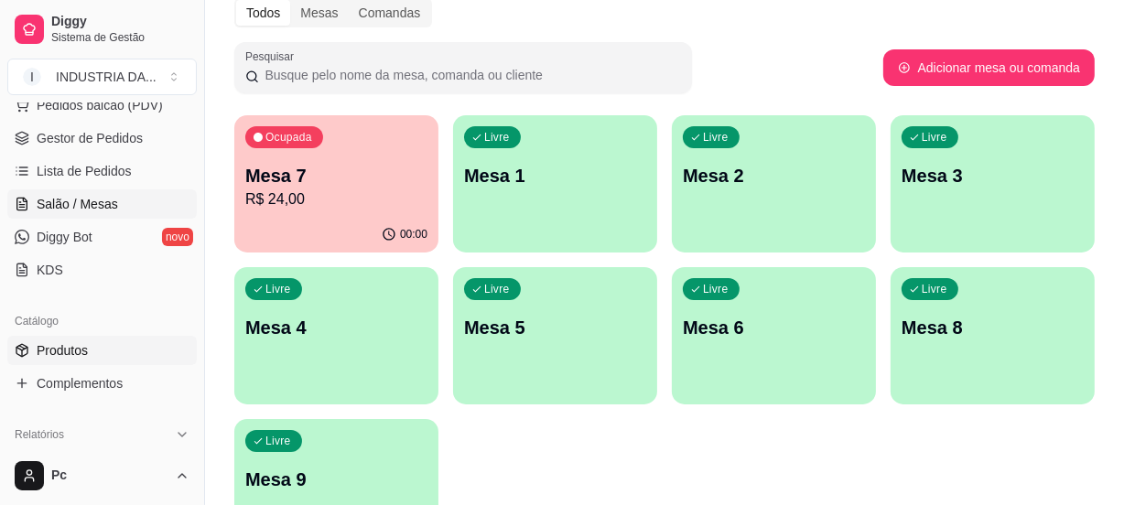
click at [92, 339] on link "Produtos" at bounding box center [101, 350] width 189 height 29
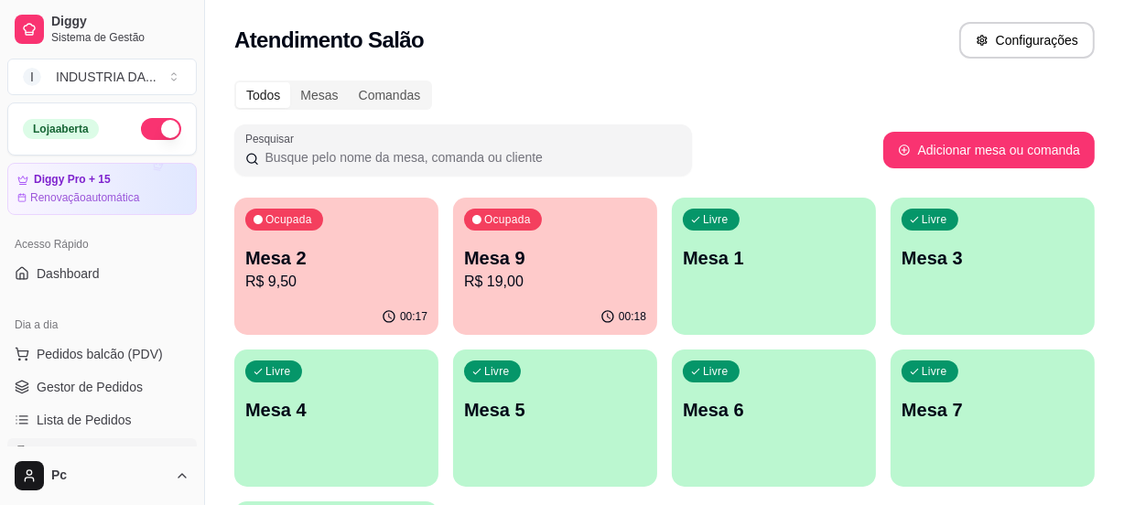
click at [576, 221] on div "Ocupada Mesa 9 R$ 19,00" at bounding box center [555, 249] width 204 height 102
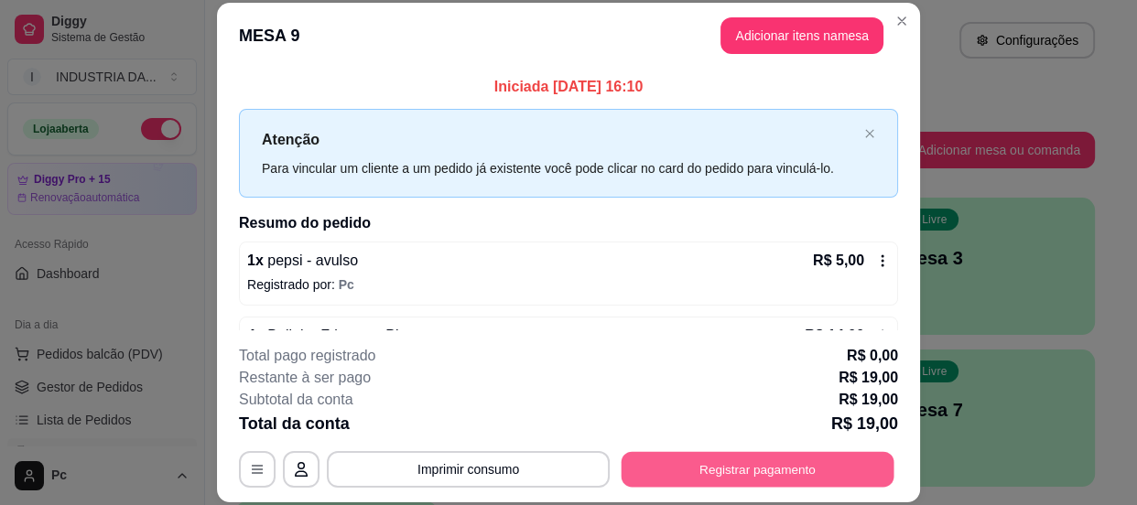
click at [704, 472] on button "Registrar pagamento" at bounding box center [757, 470] width 273 height 36
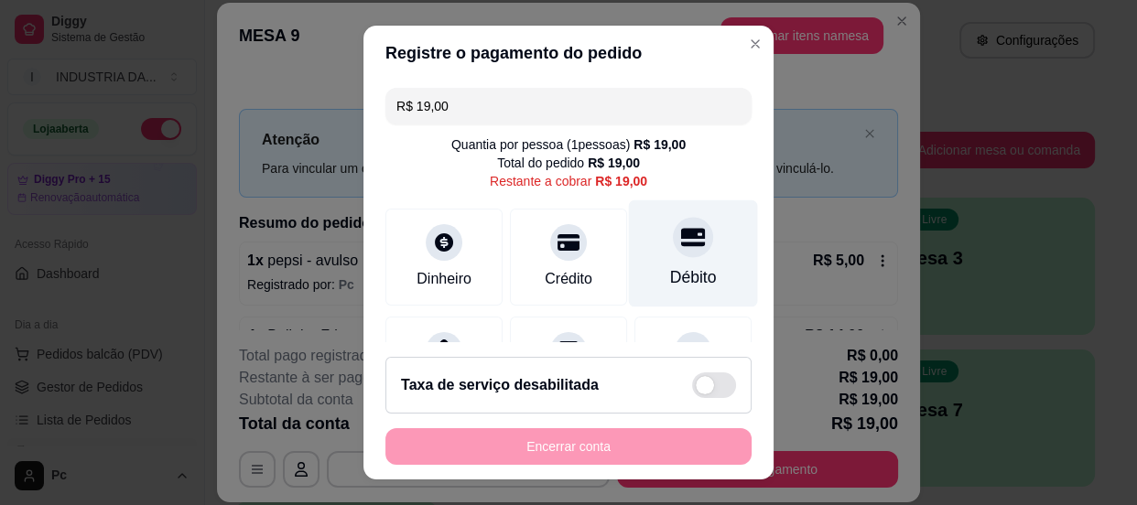
click at [644, 237] on div "Débito" at bounding box center [693, 252] width 129 height 107
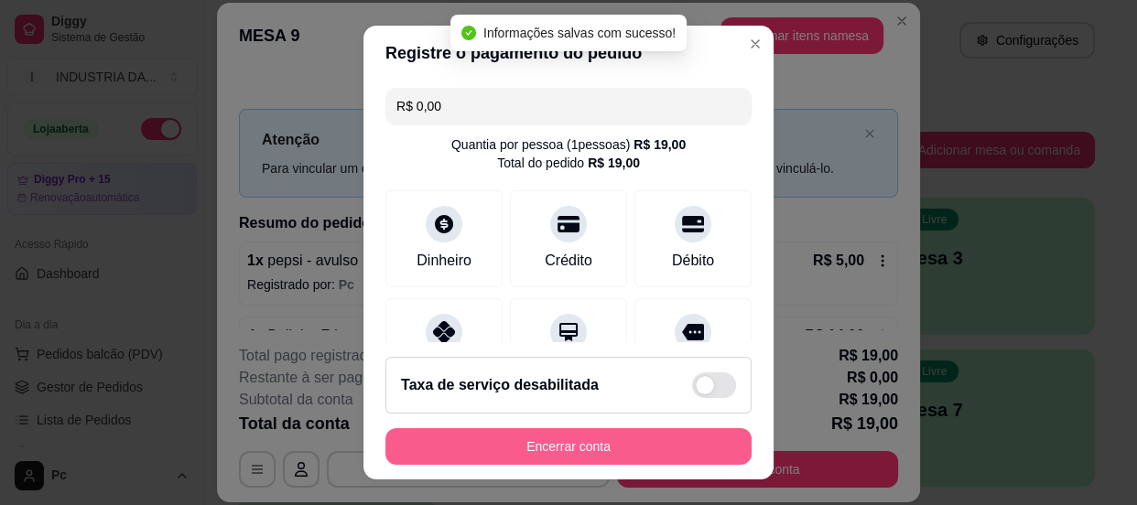
type input "R$ 0,00"
click at [627, 443] on button "Encerrar conta" at bounding box center [568, 447] width 355 height 36
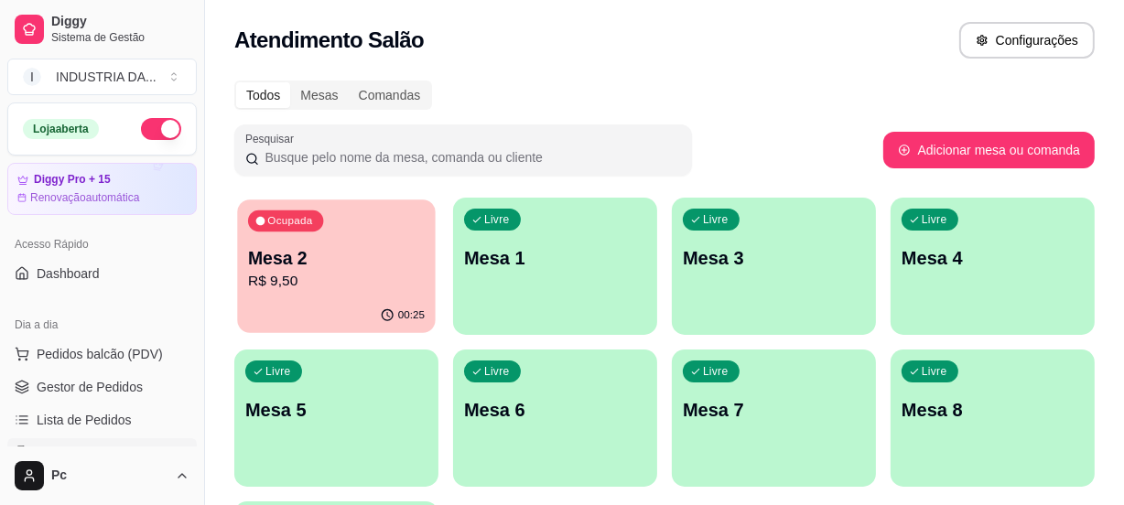
click at [344, 304] on div "00:25" at bounding box center [336, 315] width 198 height 35
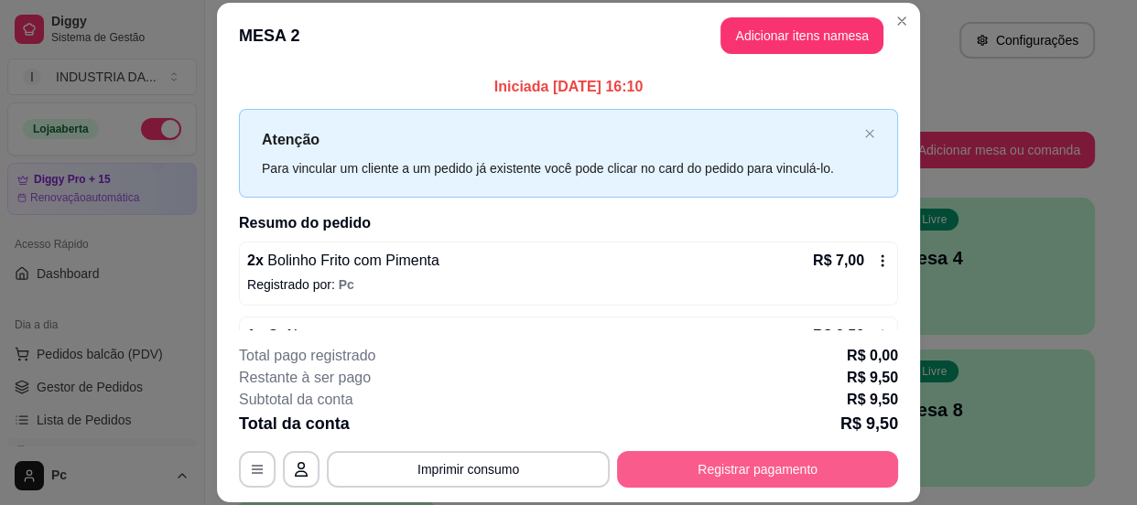
click at [799, 466] on button "Registrar pagamento" at bounding box center [757, 469] width 281 height 37
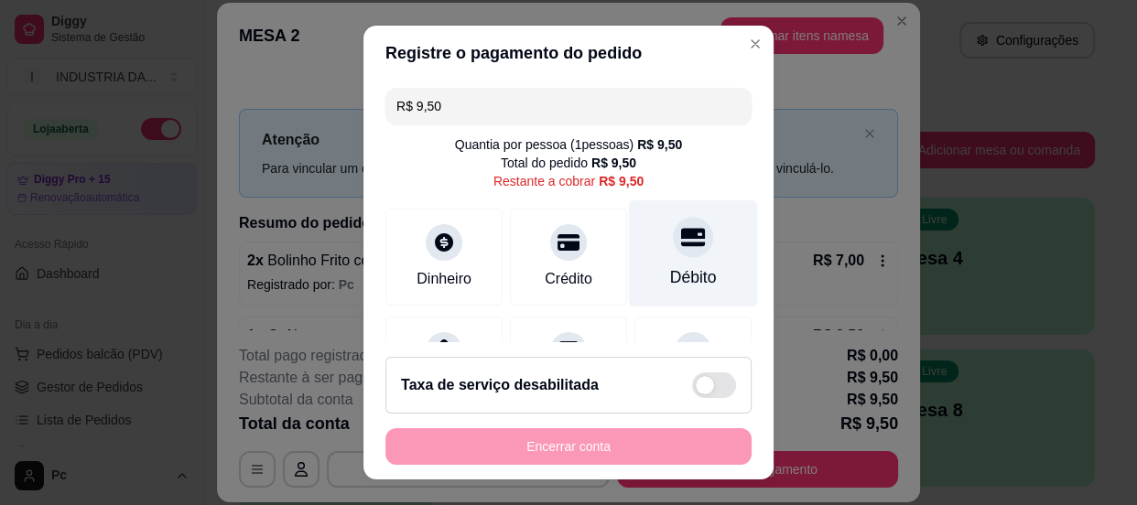
click at [634, 248] on div "Débito" at bounding box center [693, 252] width 129 height 107
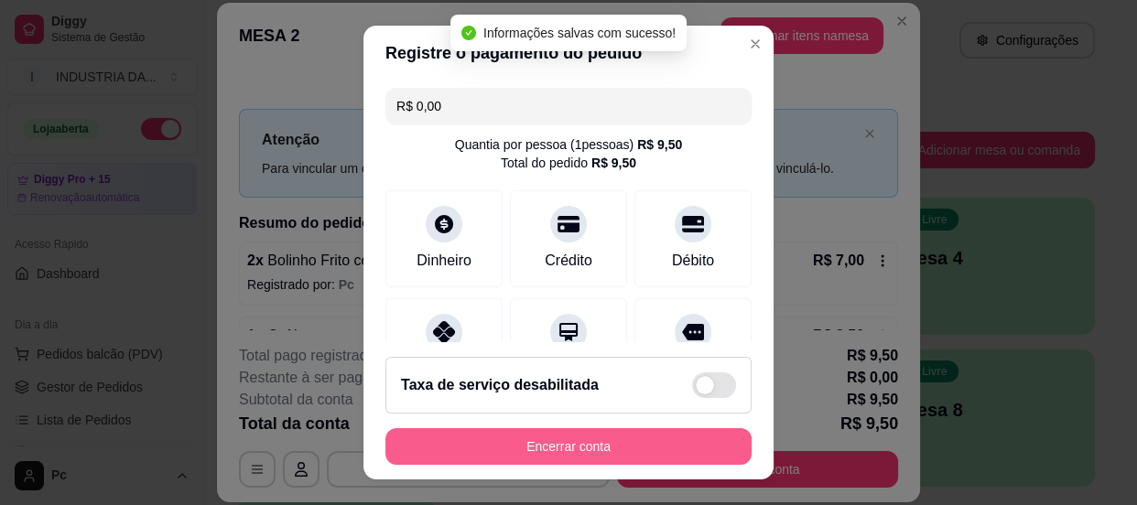
type input "R$ 0,00"
click at [570, 440] on button "Encerrar conta" at bounding box center [568, 447] width 355 height 36
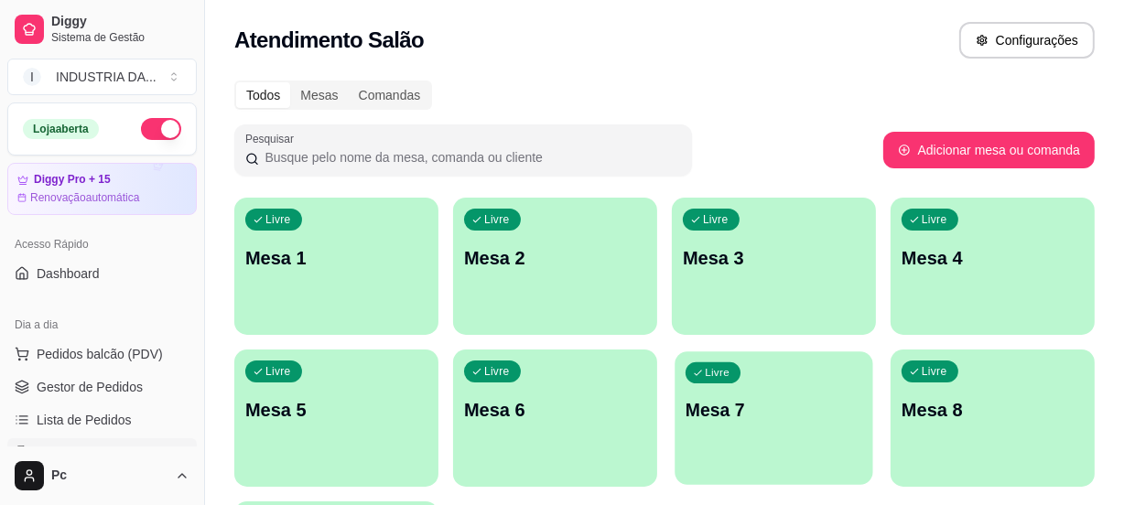
click at [753, 381] on div "Livre Mesa 7" at bounding box center [773, 407] width 198 height 112
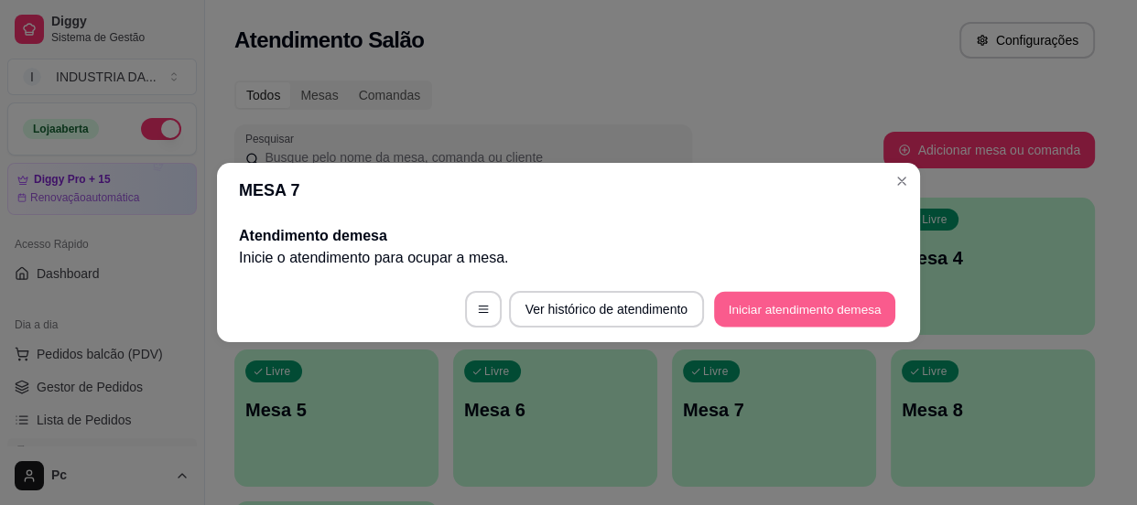
click at [817, 305] on button "Iniciar atendimento de mesa" at bounding box center [804, 310] width 181 height 36
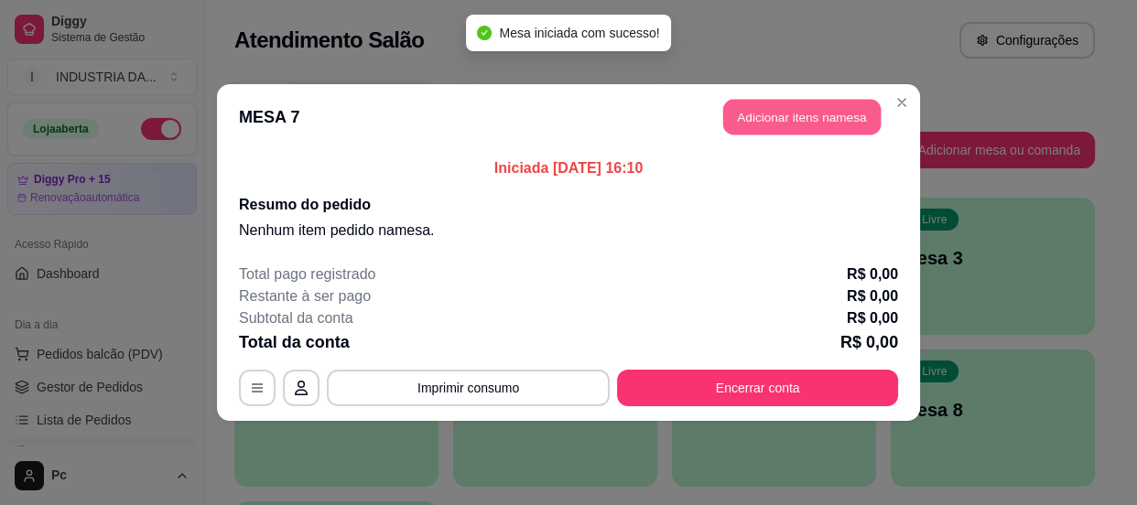
click at [792, 123] on button "Adicionar itens na mesa" at bounding box center [801, 118] width 157 height 36
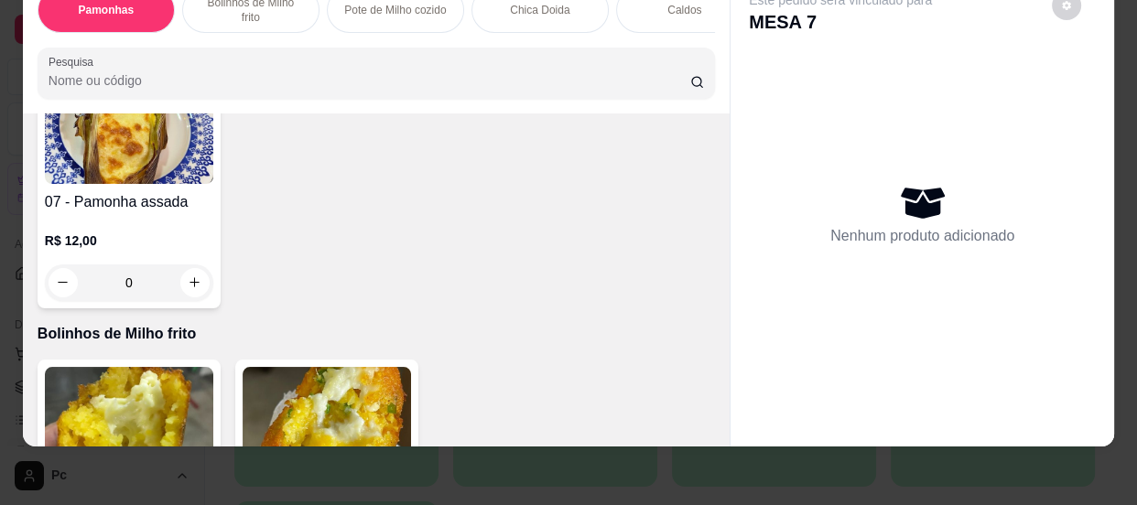
scroll to position [749, 0]
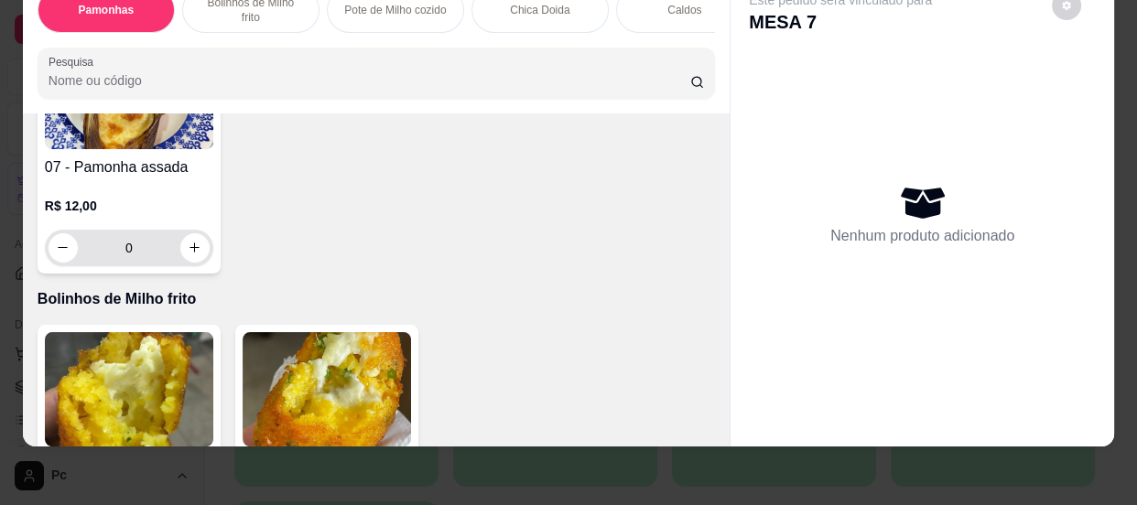
click at [130, 253] on input "0" at bounding box center [129, 248] width 102 height 37
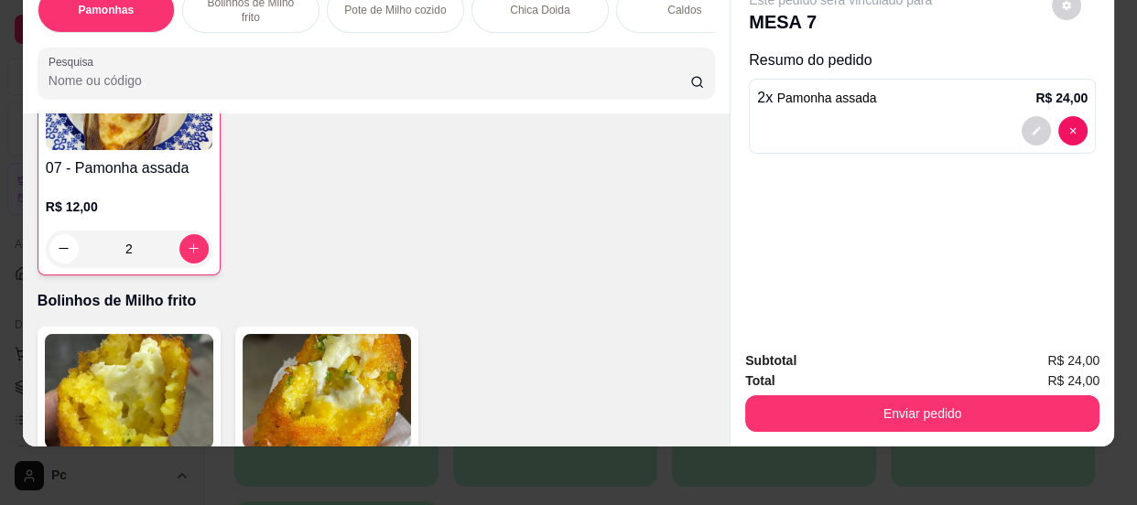
scroll to position [749, 0]
type input "2"
click at [868, 411] on button "Enviar pedido" at bounding box center [922, 413] width 354 height 37
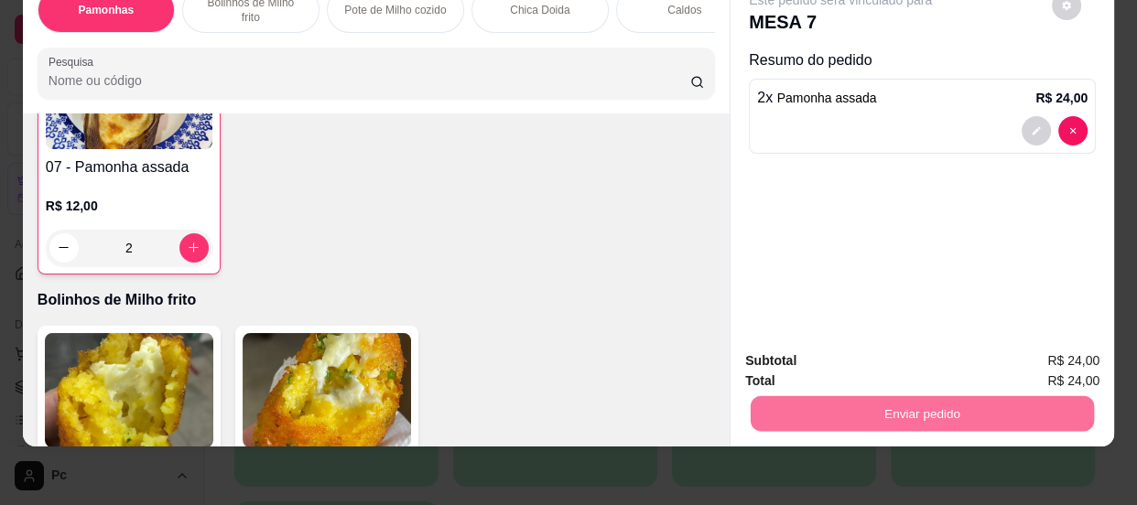
click at [1011, 348] on button "Enviar pedido" at bounding box center [1051, 356] width 103 height 35
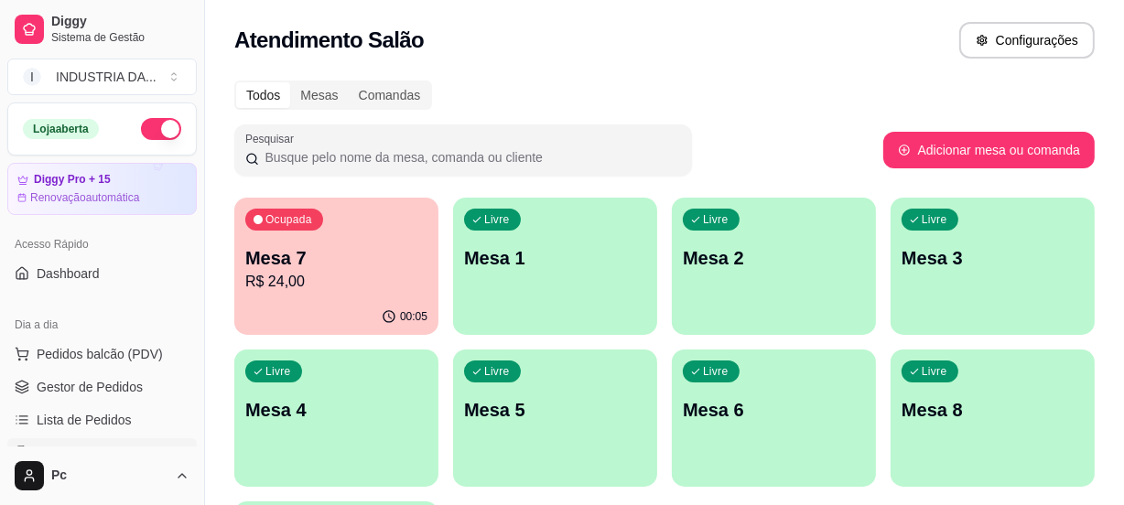
click at [279, 441] on div "Livre Mesa 4" at bounding box center [336, 407] width 204 height 115
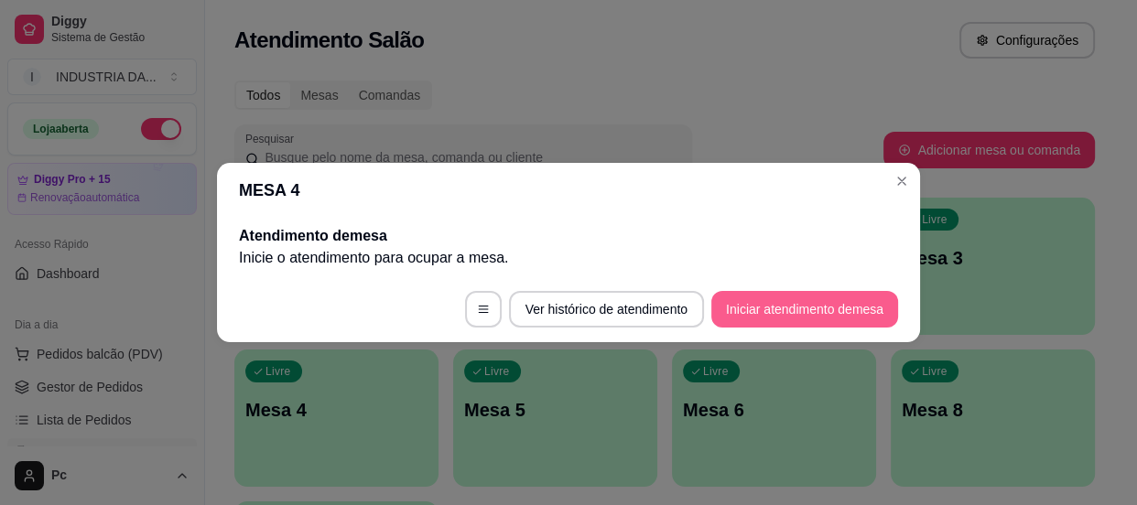
click at [798, 304] on button "Iniciar atendimento de mesa" at bounding box center [804, 309] width 187 height 37
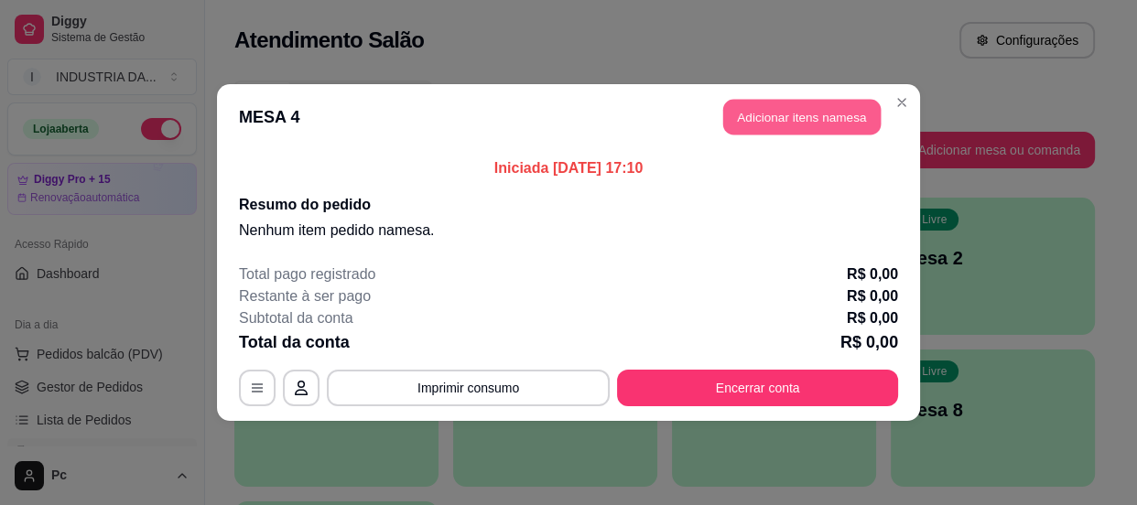
click at [813, 113] on button "Adicionar itens na mesa" at bounding box center [801, 118] width 157 height 36
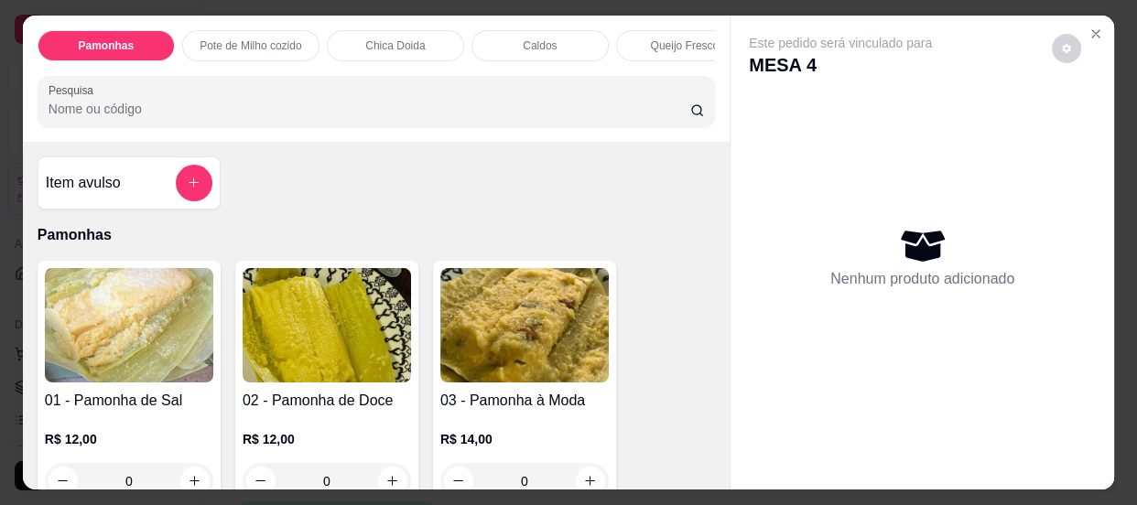
scroll to position [249, 0]
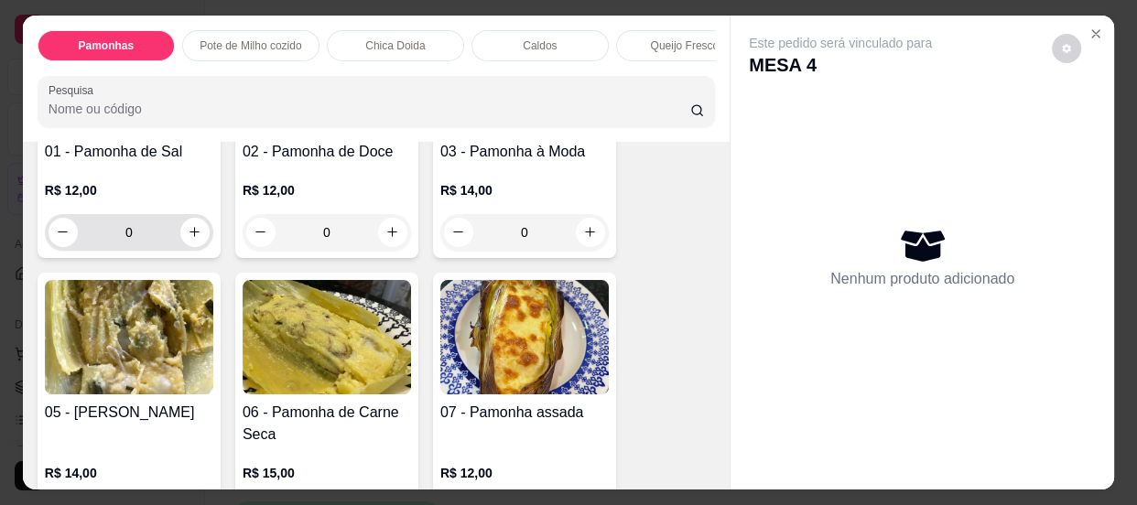
click at [129, 244] on input "0" at bounding box center [129, 232] width 102 height 37
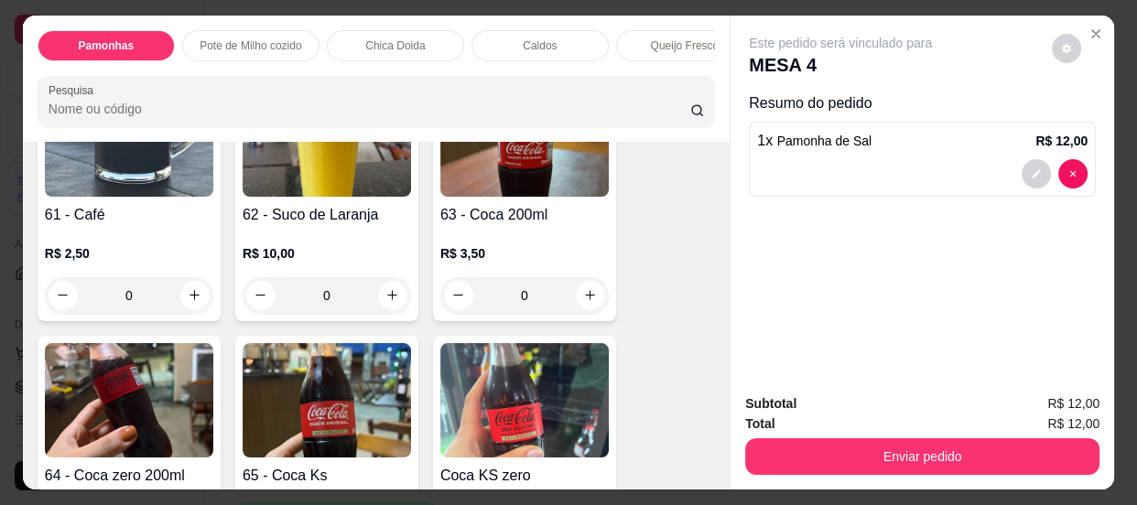
scroll to position [1997, 0]
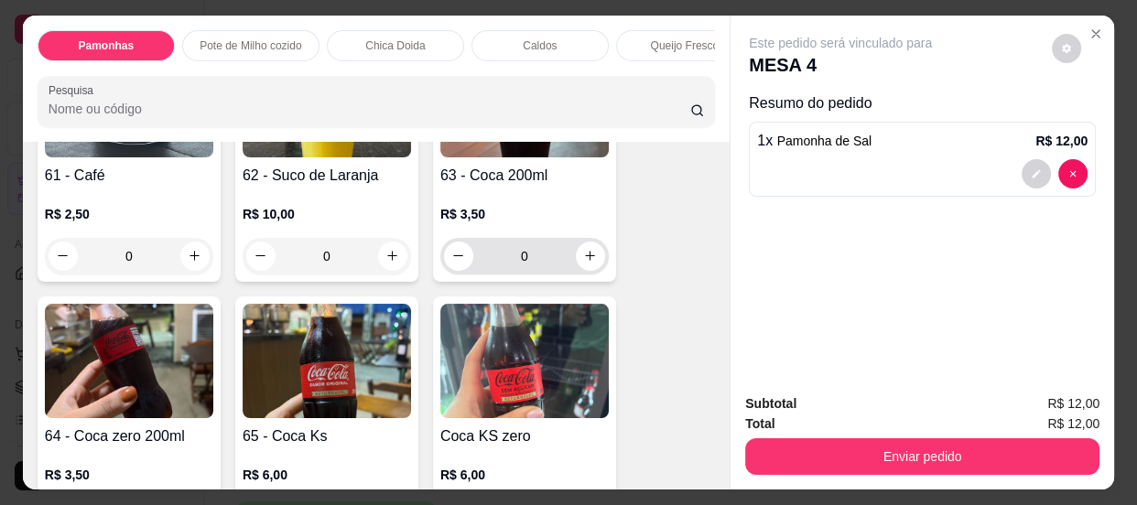
type input "1"
click at [544, 261] on input "0" at bounding box center [524, 256] width 102 height 37
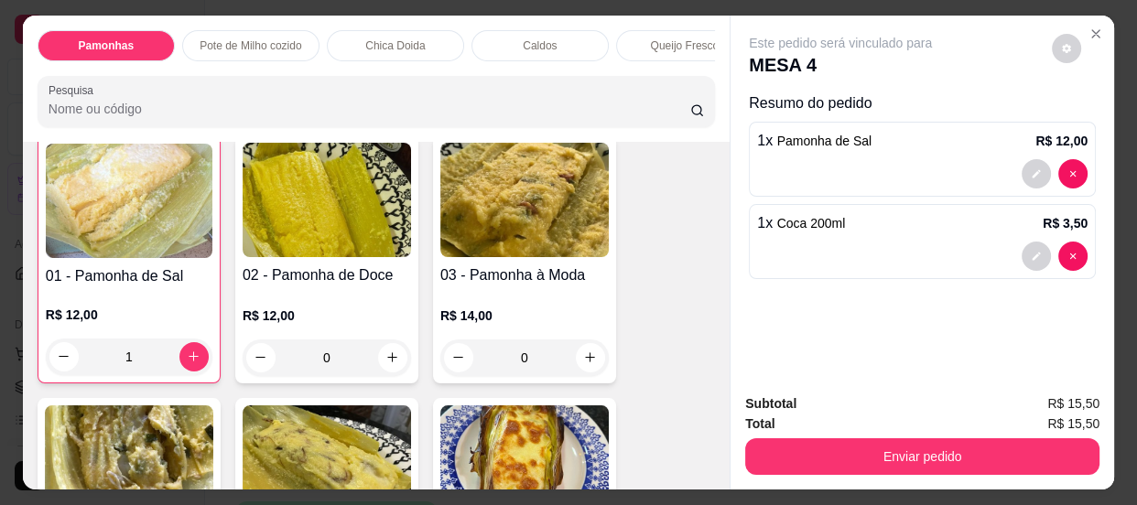
scroll to position [0, 0]
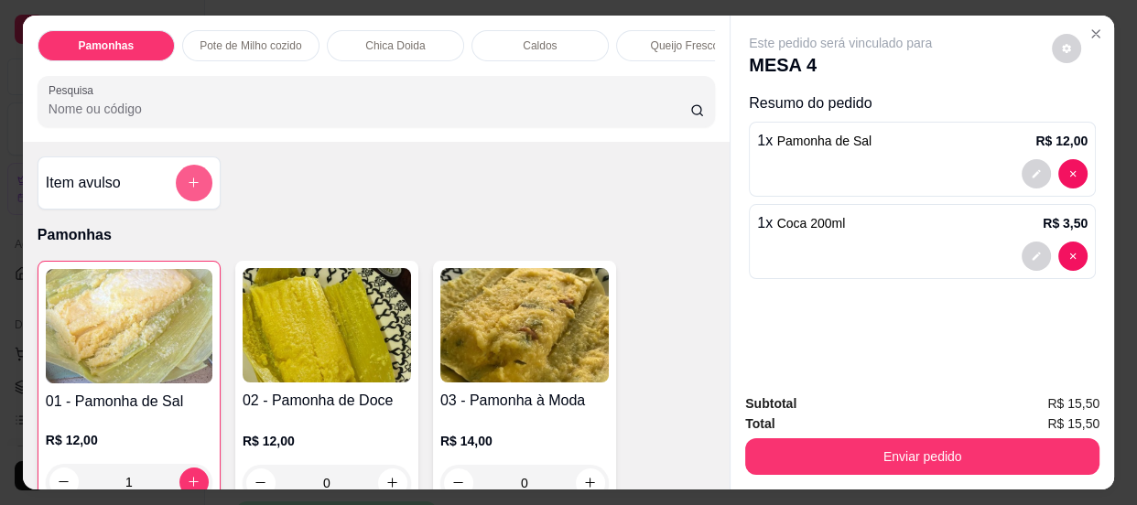
type input "1"
click at [191, 186] on icon "add-separate-item" at bounding box center [194, 183] width 14 height 14
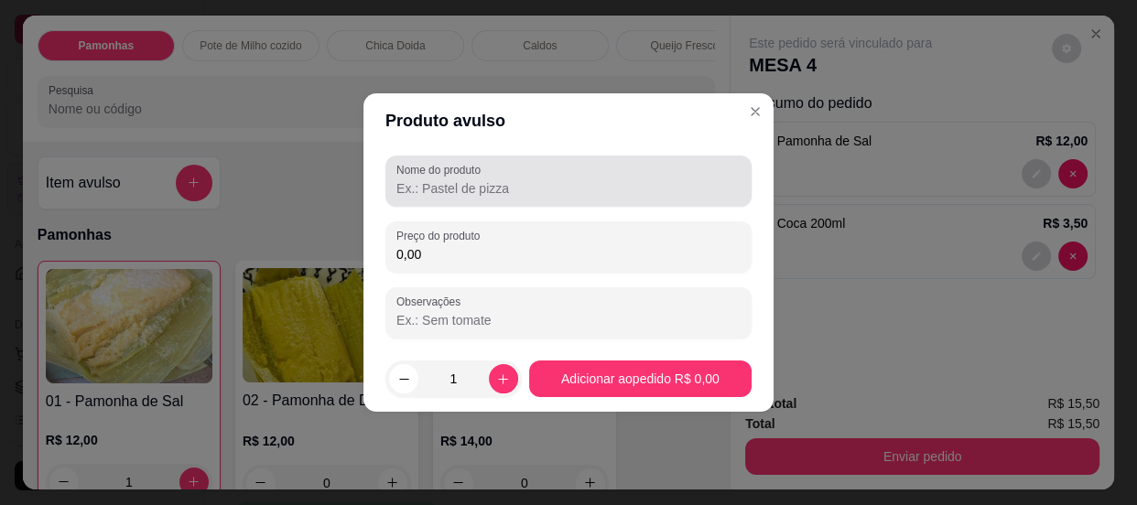
click at [518, 174] on div at bounding box center [568, 181] width 344 height 37
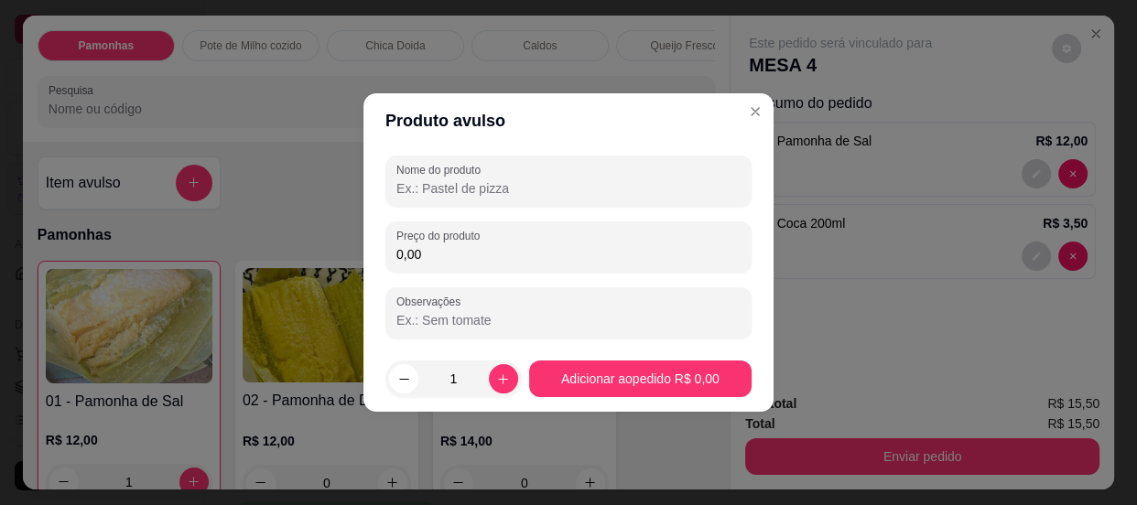
click at [518, 176] on div at bounding box center [568, 181] width 344 height 37
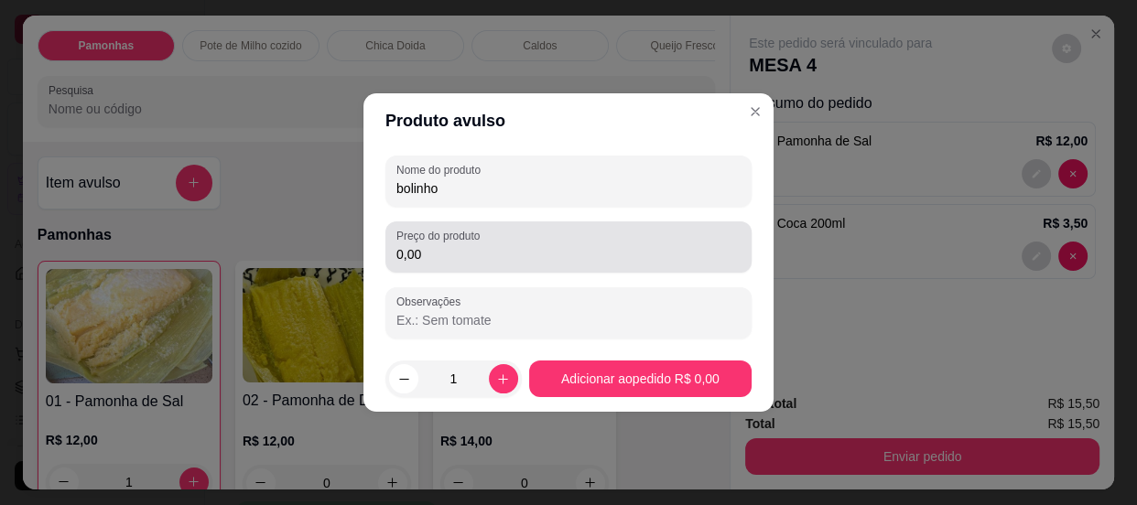
type input "bolinho"
click at [500, 250] on input "0,00" at bounding box center [568, 254] width 344 height 18
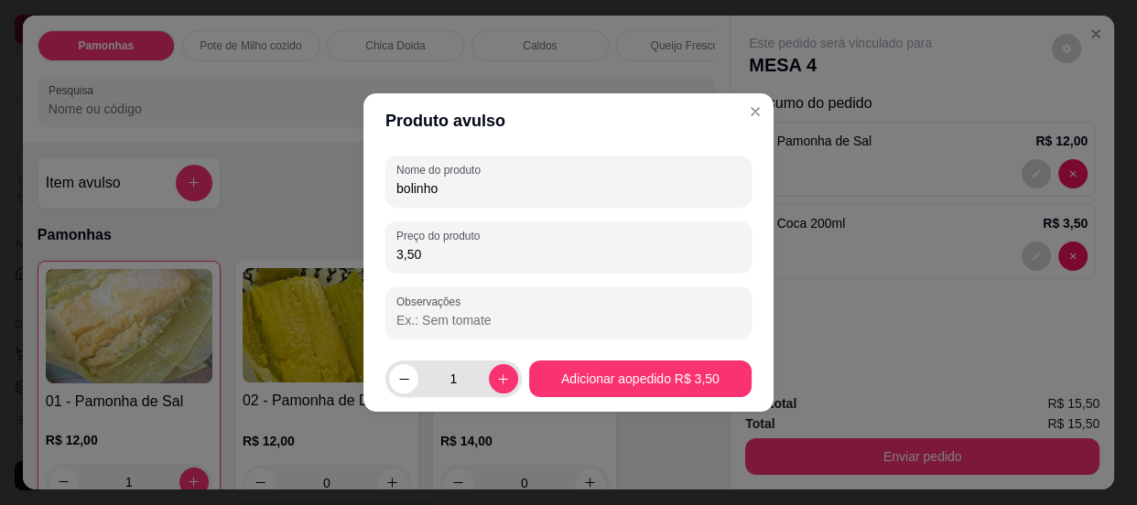
type input "3,50"
click at [474, 373] on input "1" at bounding box center [453, 379] width 70 height 37
type input "4"
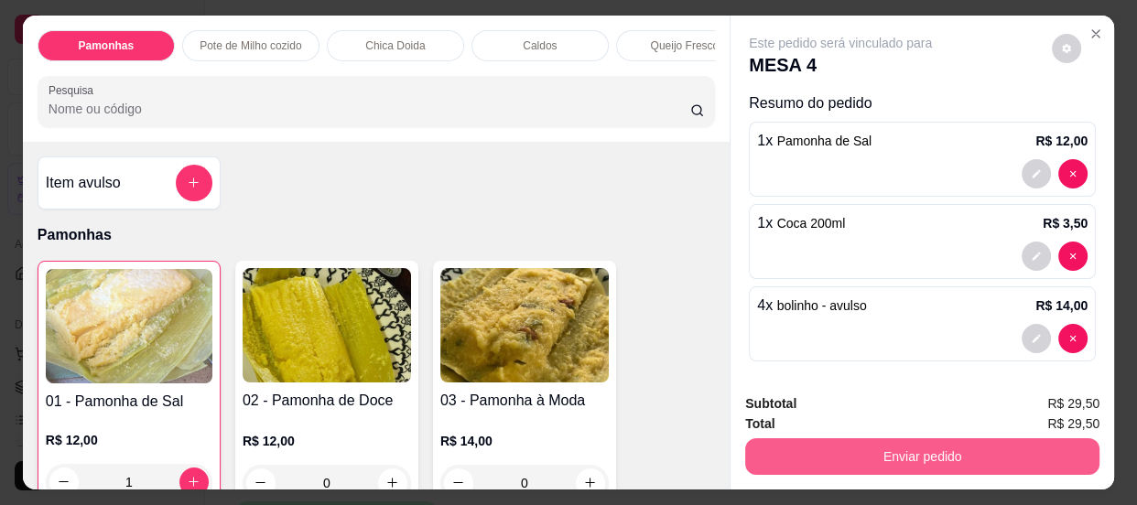
click at [916, 445] on button "Enviar pedido" at bounding box center [922, 456] width 354 height 37
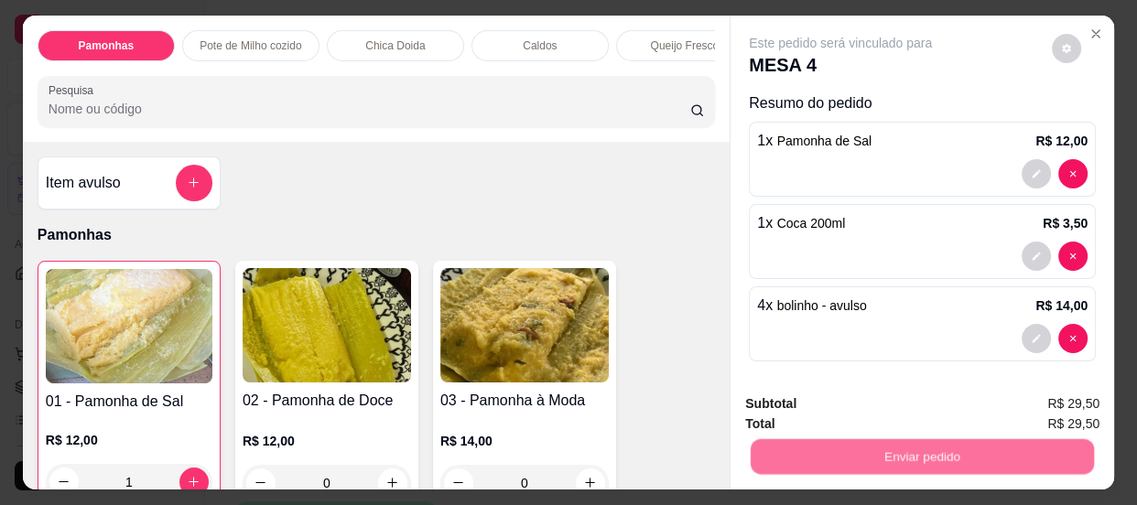
click at [1034, 399] on button "Enviar pedido" at bounding box center [1052, 405] width 101 height 34
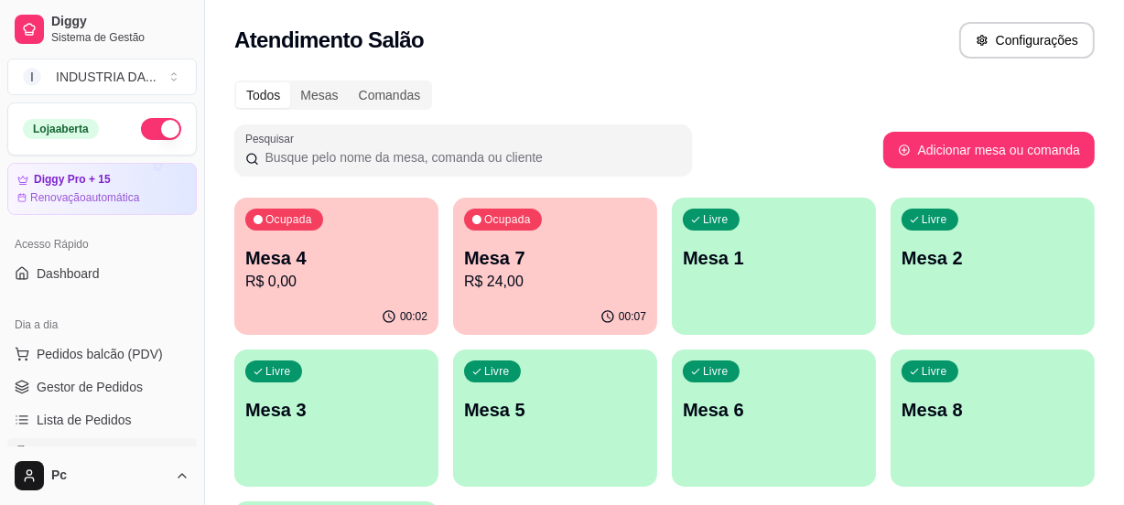
click at [599, 372] on div "Livre Mesa 5" at bounding box center [555, 407] width 204 height 115
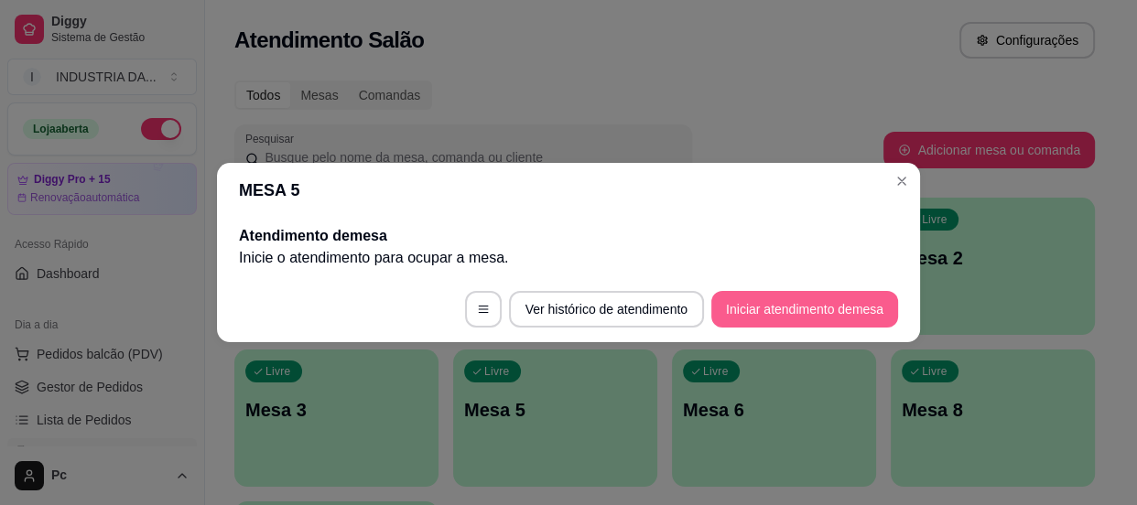
click at [807, 316] on button "Iniciar atendimento de mesa" at bounding box center [804, 309] width 187 height 37
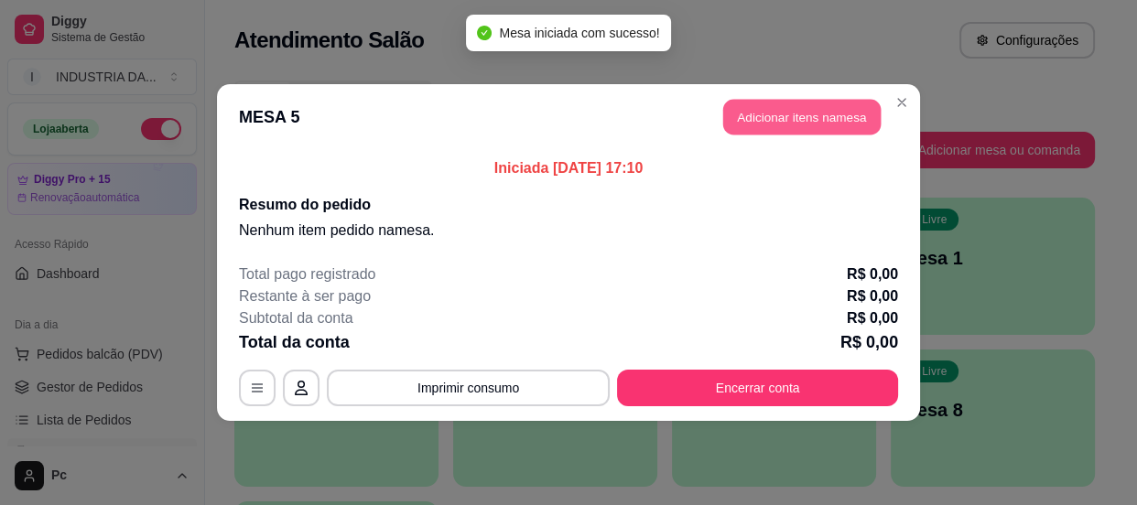
click at [803, 113] on button "Adicionar itens na mesa" at bounding box center [801, 118] width 157 height 36
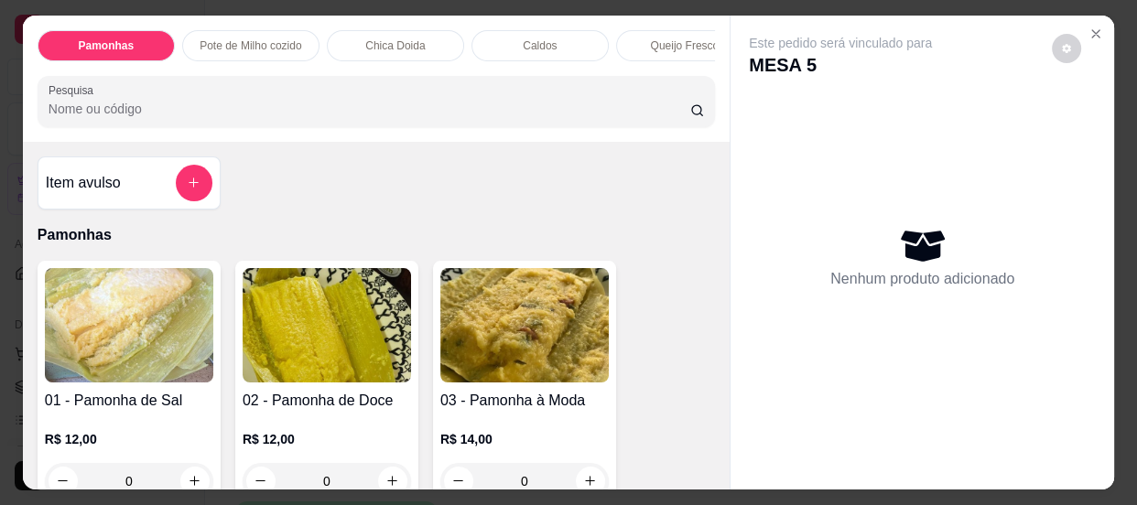
scroll to position [82, 0]
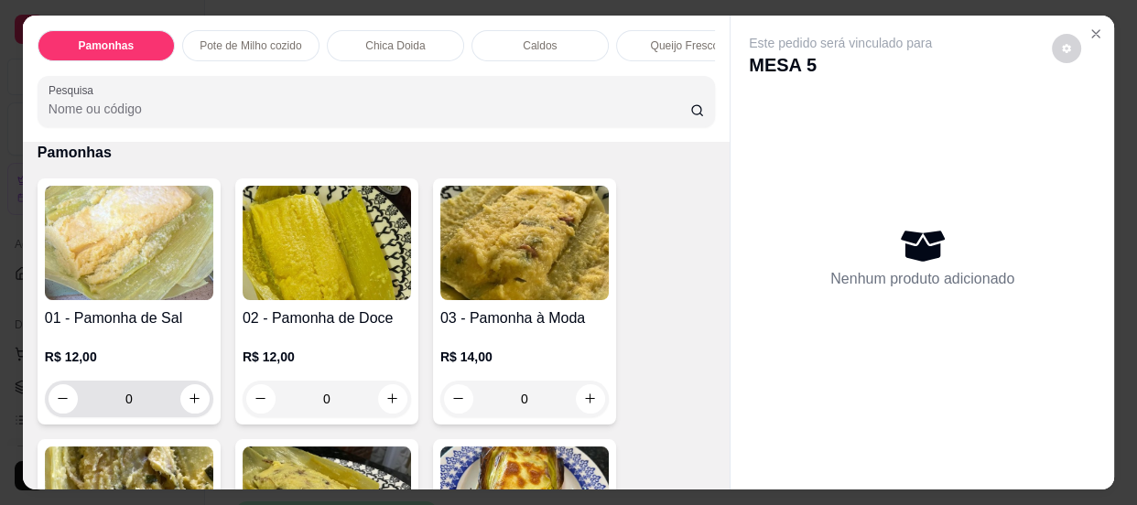
click at [145, 400] on input "0" at bounding box center [129, 399] width 102 height 37
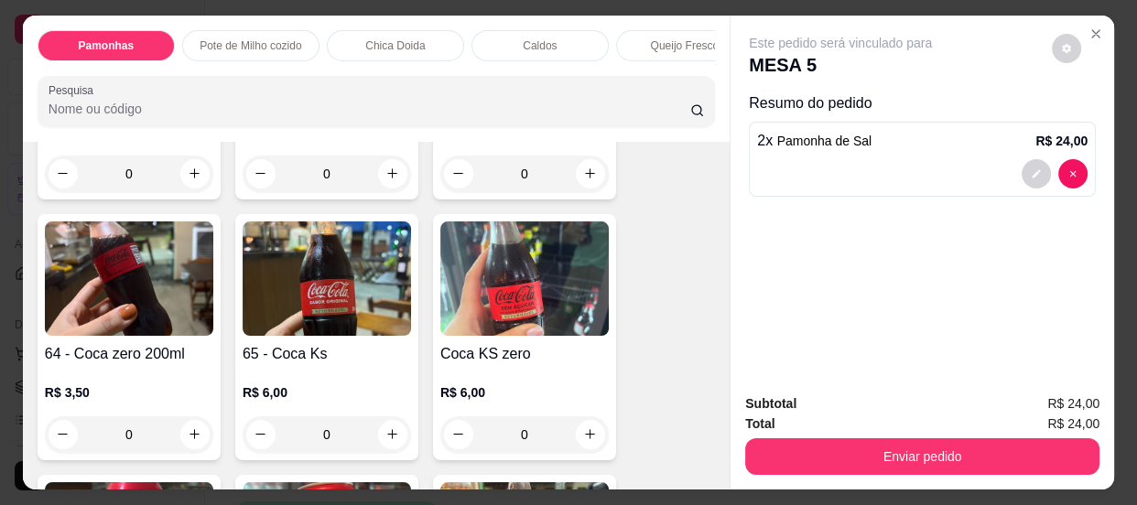
scroll to position [2412, 0]
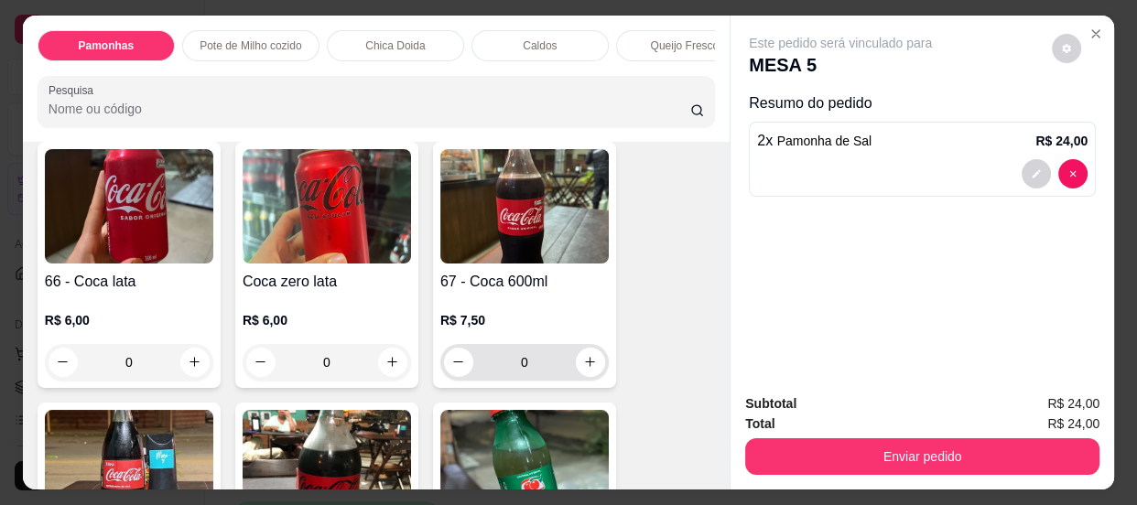
type input "2"
click at [540, 373] on input "0" at bounding box center [524, 362] width 102 height 37
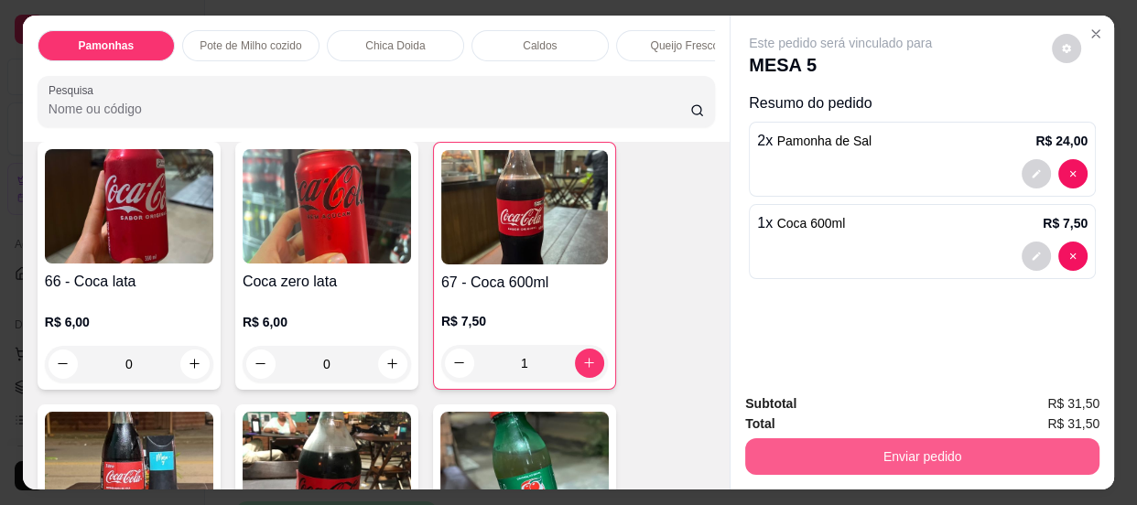
type input "1"
click at [961, 441] on button "Enviar pedido" at bounding box center [922, 456] width 354 height 37
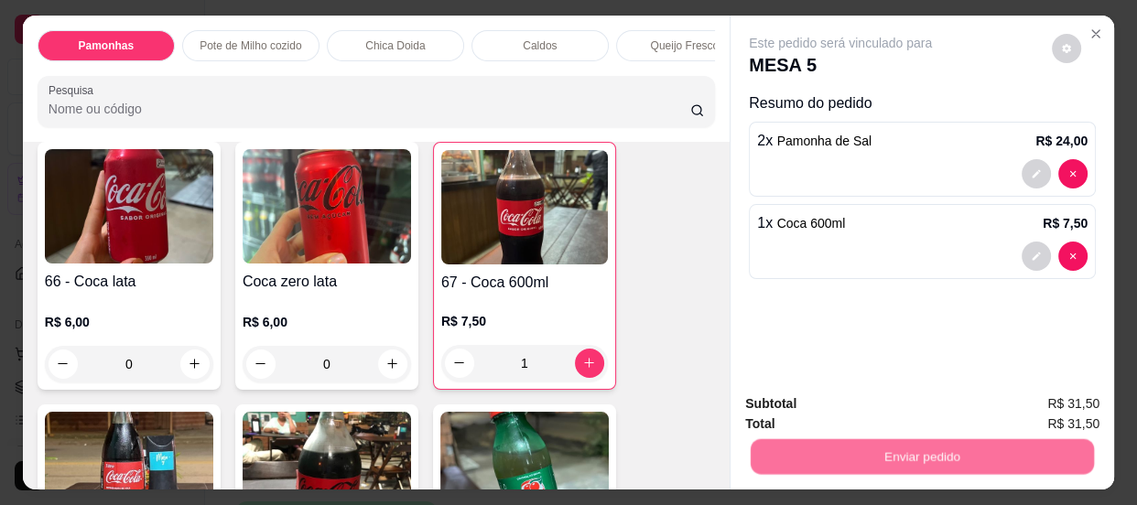
click at [1040, 399] on button "Enviar pedido" at bounding box center [1051, 406] width 103 height 35
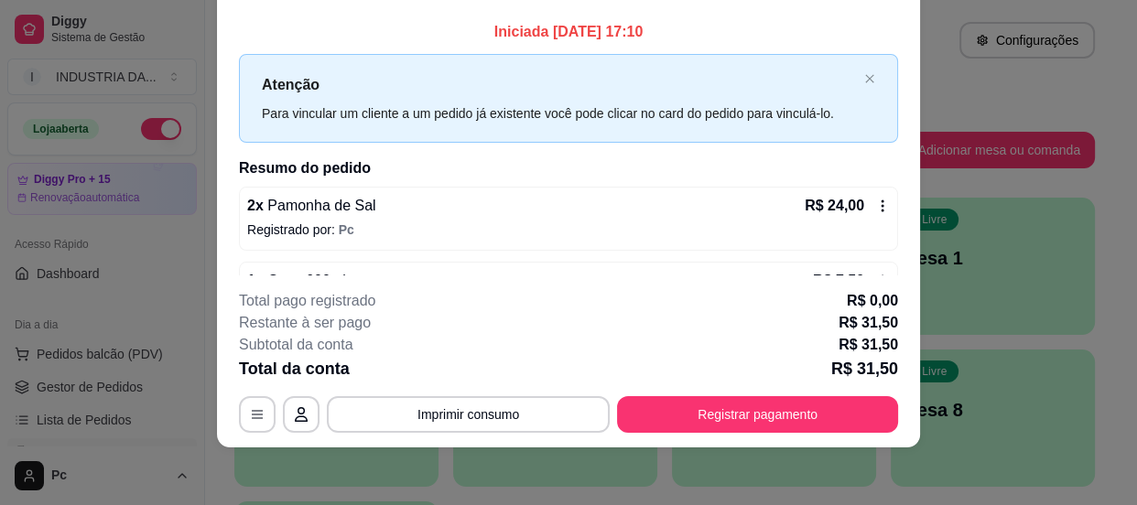
scroll to position [56, 0]
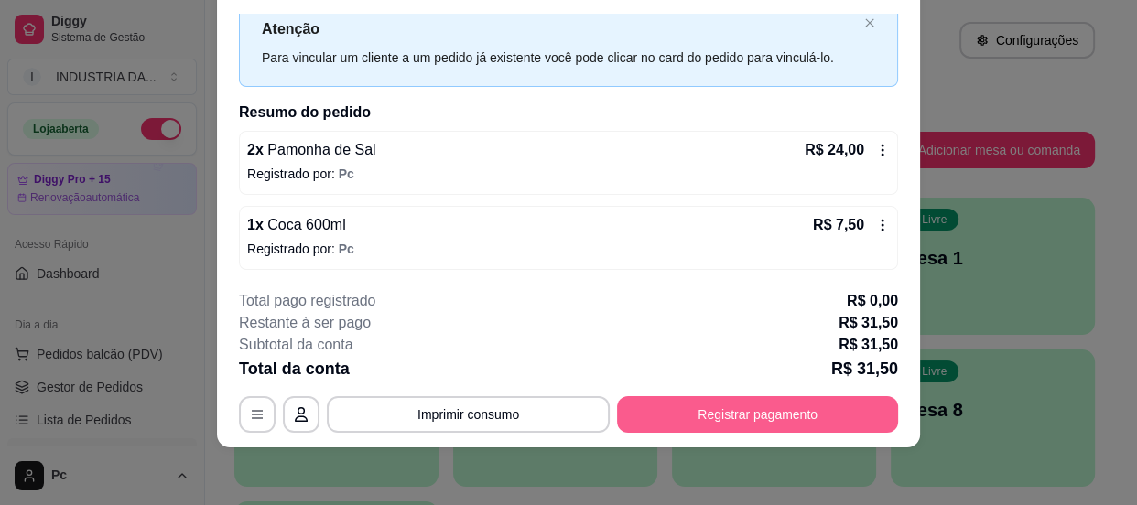
click at [777, 403] on button "Registrar pagamento" at bounding box center [757, 414] width 281 height 37
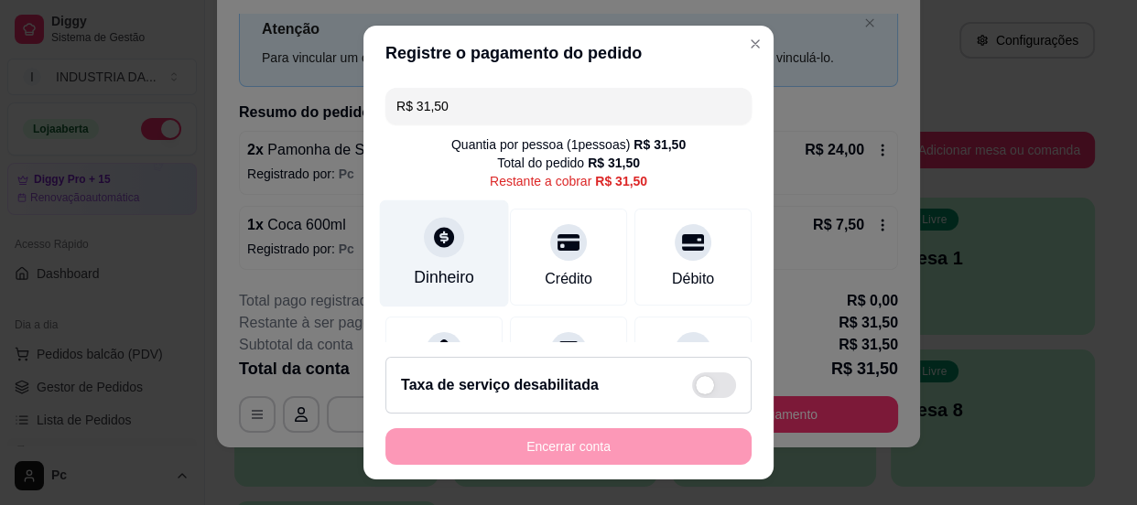
click at [411, 264] on div "Dinheiro" at bounding box center [444, 252] width 129 height 107
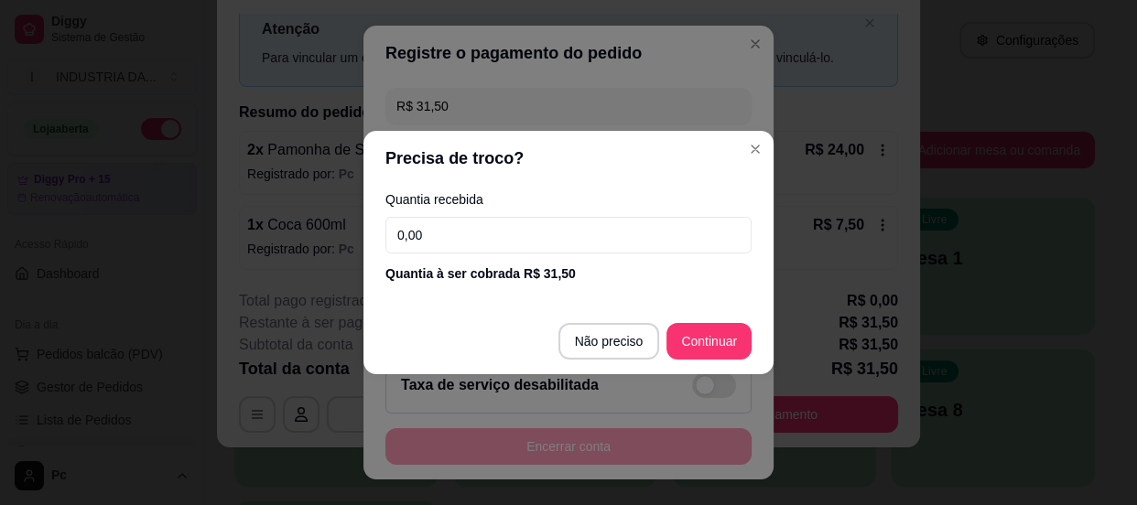
click at [475, 226] on input "0,00" at bounding box center [568, 235] width 366 height 37
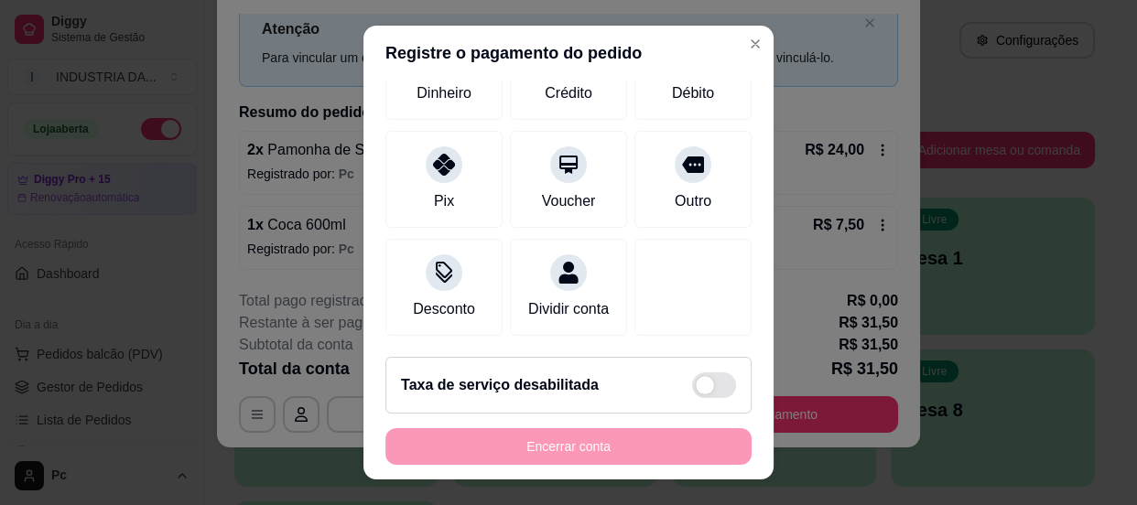
scroll to position [207, 0]
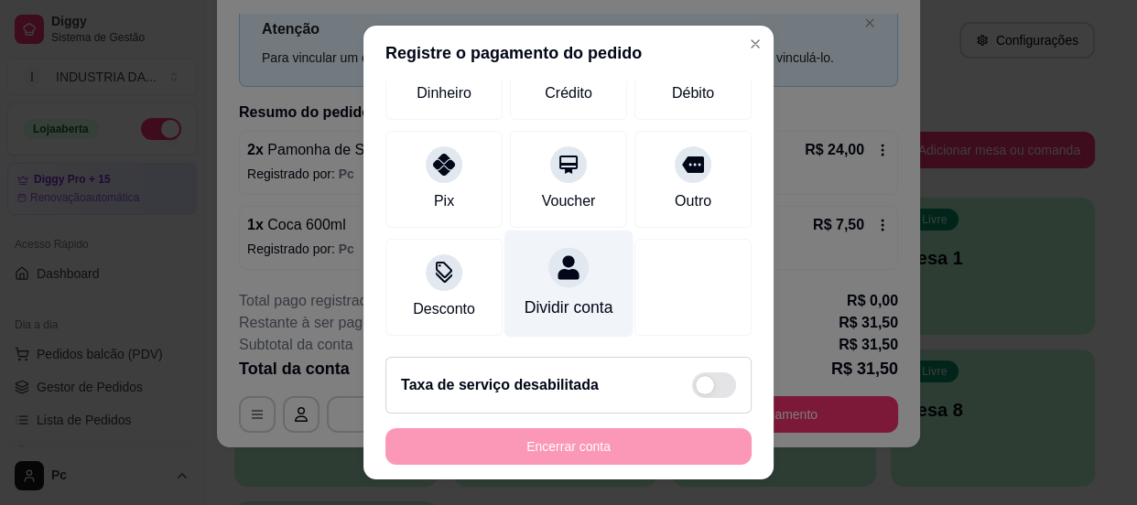
click at [544, 296] on div "Dividir conta" at bounding box center [568, 308] width 89 height 24
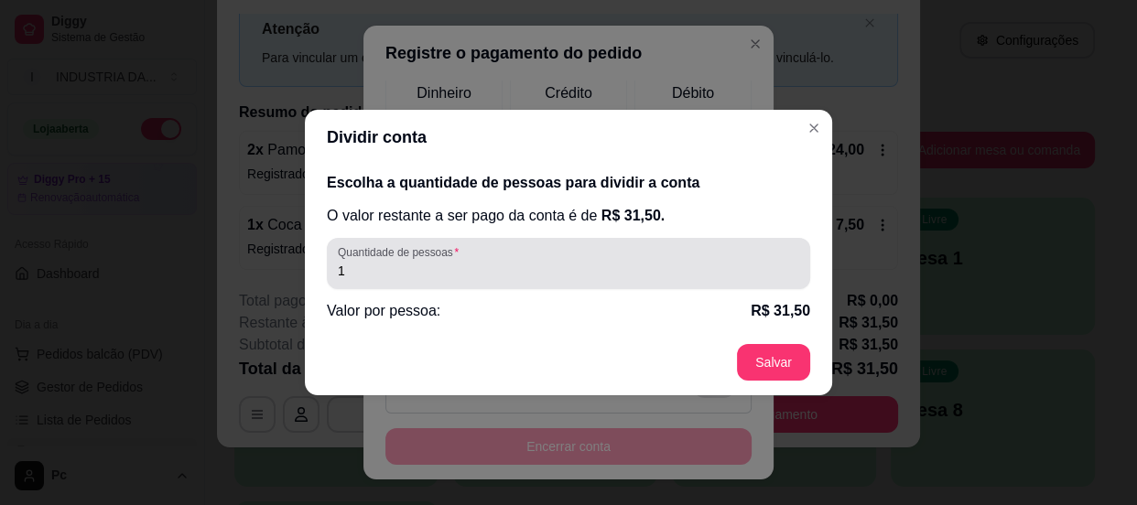
click at [441, 280] on div "1" at bounding box center [568, 263] width 461 height 37
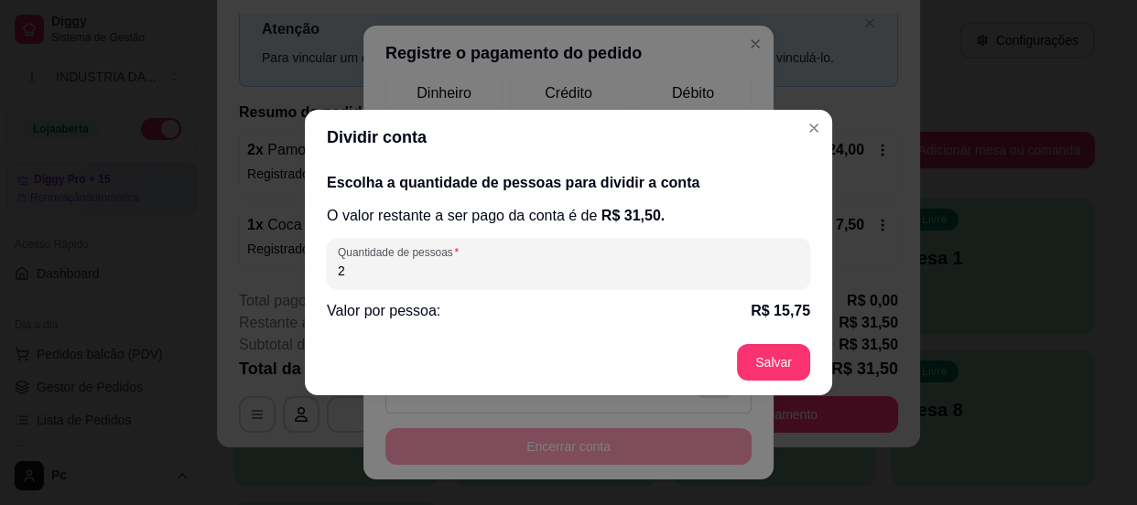
type input "2"
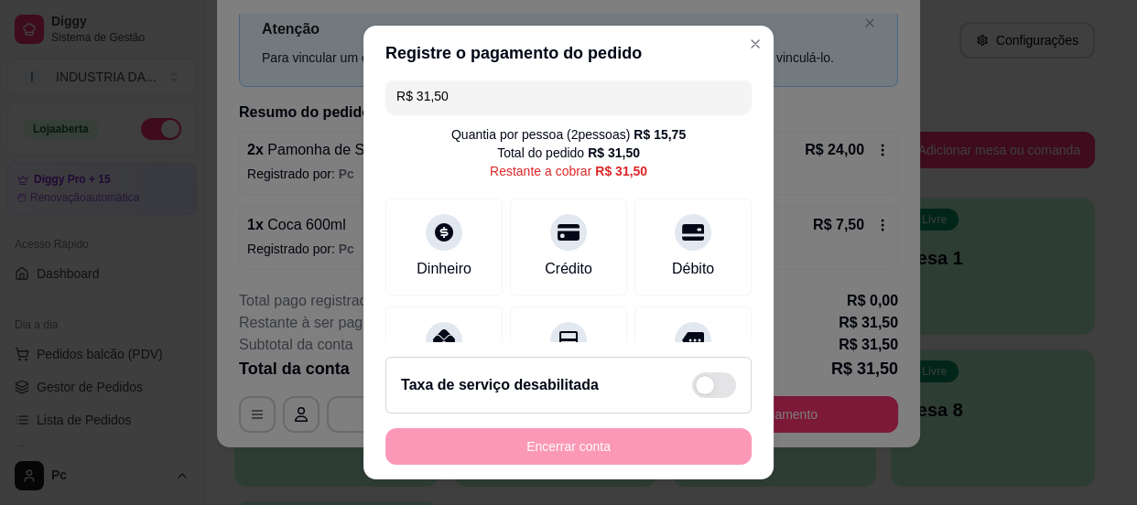
scroll to position [0, 0]
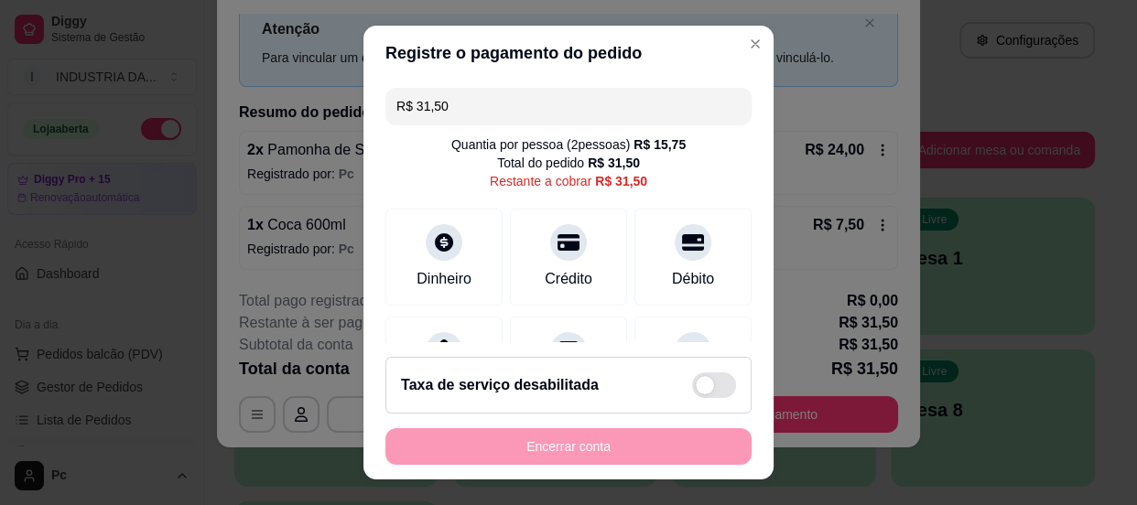
click at [633, 142] on div "R$ 15,75" at bounding box center [659, 144] width 52 height 18
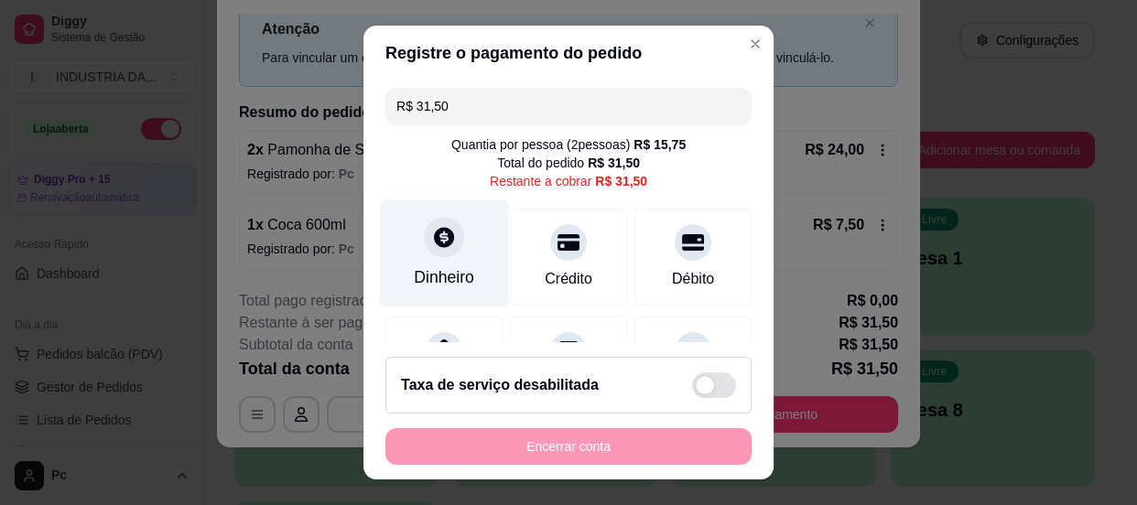
click at [414, 274] on div "Dinheiro" at bounding box center [444, 277] width 60 height 24
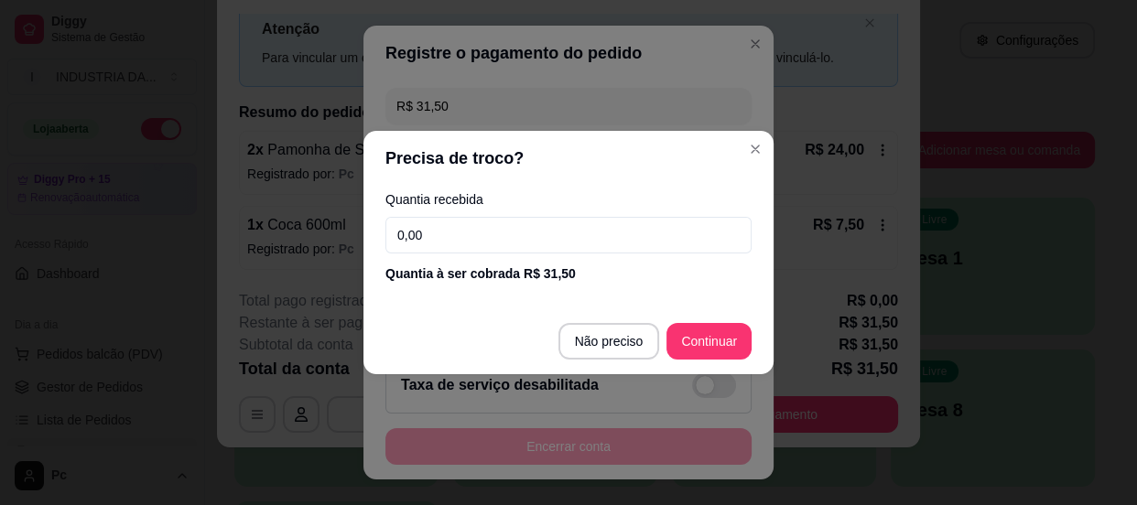
click at [491, 236] on input "0,00" at bounding box center [568, 235] width 366 height 37
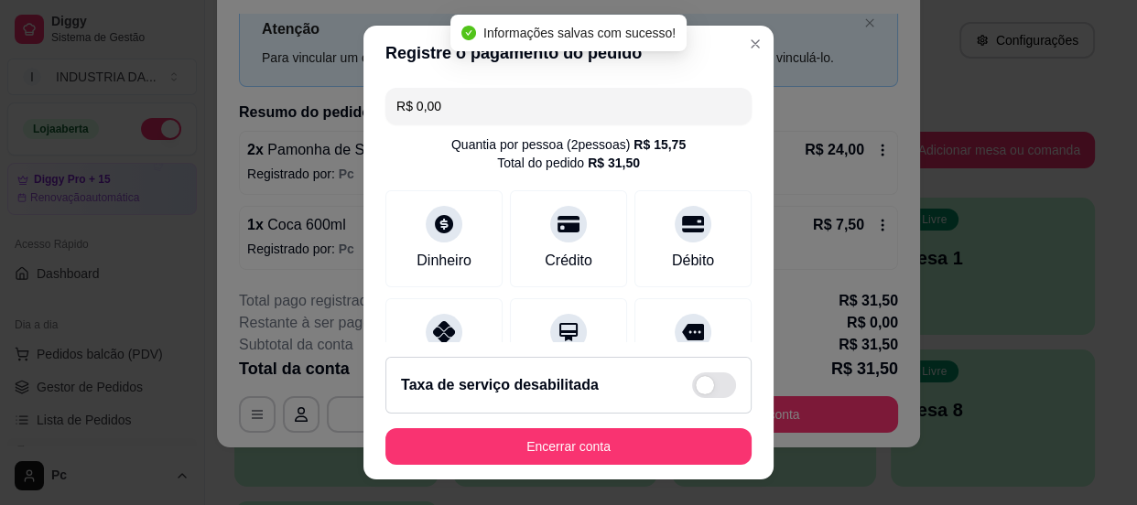
type input "R$ 0,00"
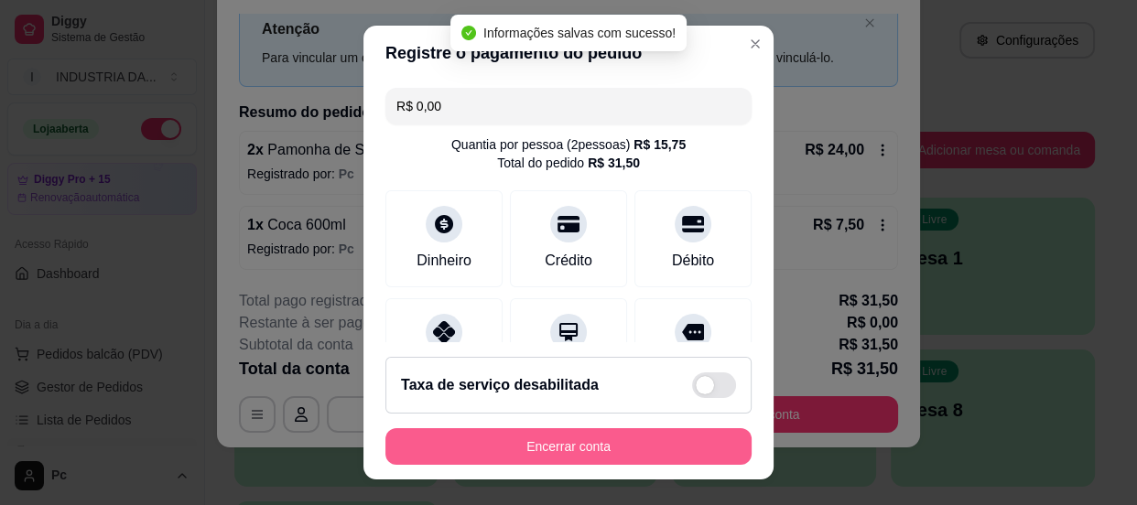
click at [631, 437] on button "Encerrar conta" at bounding box center [568, 446] width 366 height 37
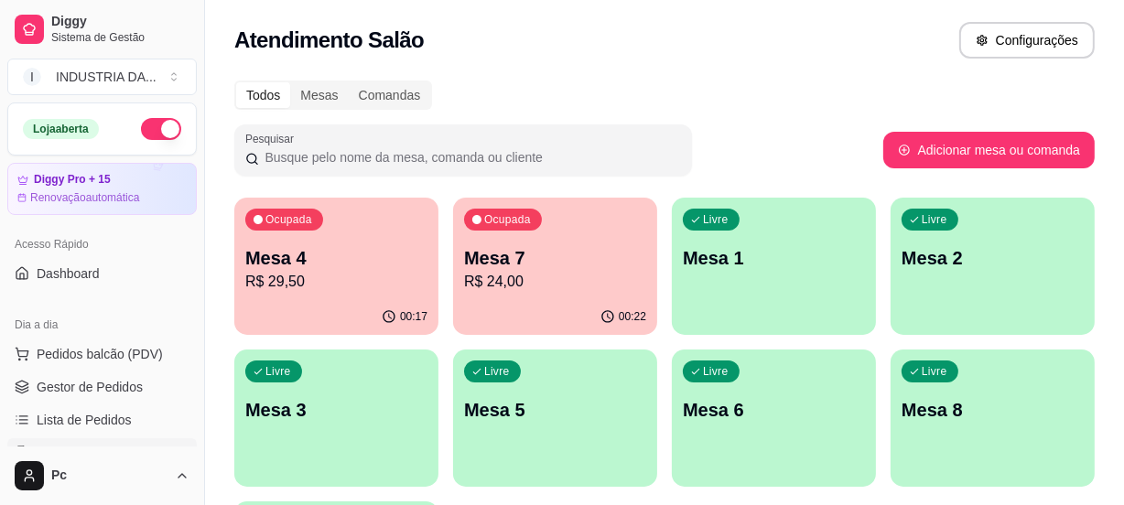
click at [325, 254] on p "Mesa 4" at bounding box center [336, 258] width 182 height 26
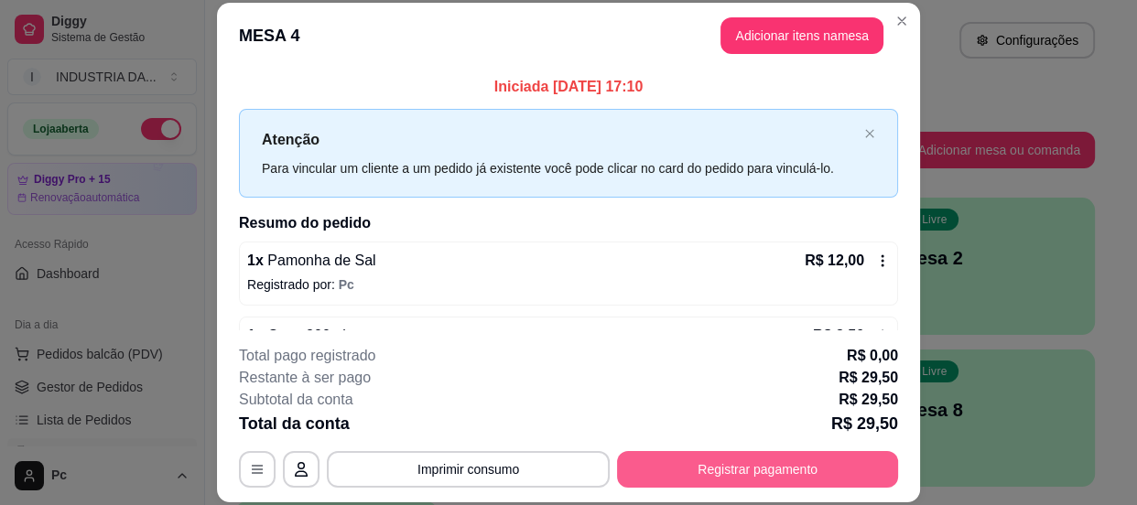
click at [741, 476] on button "Registrar pagamento" at bounding box center [757, 469] width 281 height 37
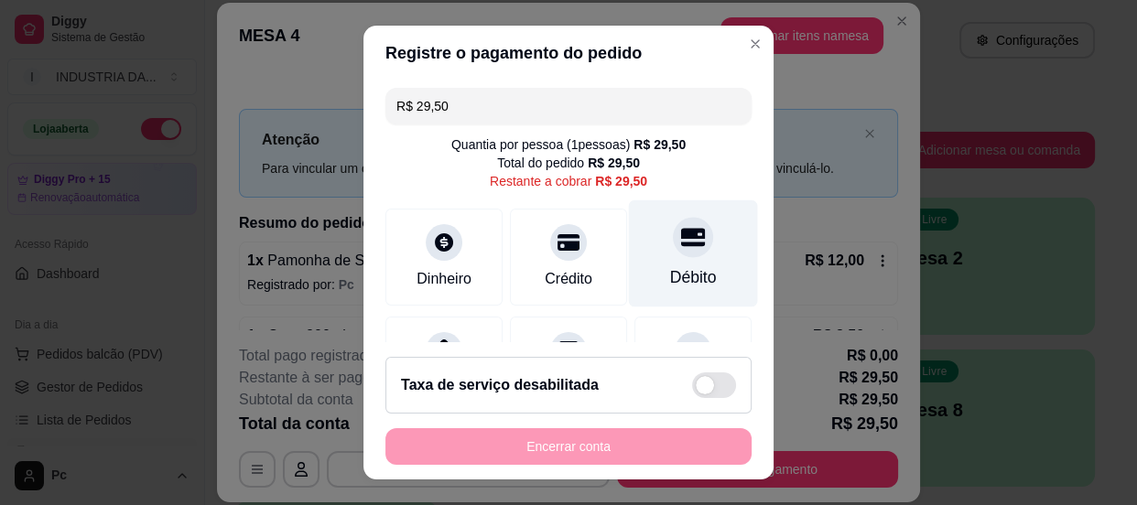
click at [673, 266] on div "Débito" at bounding box center [693, 277] width 47 height 24
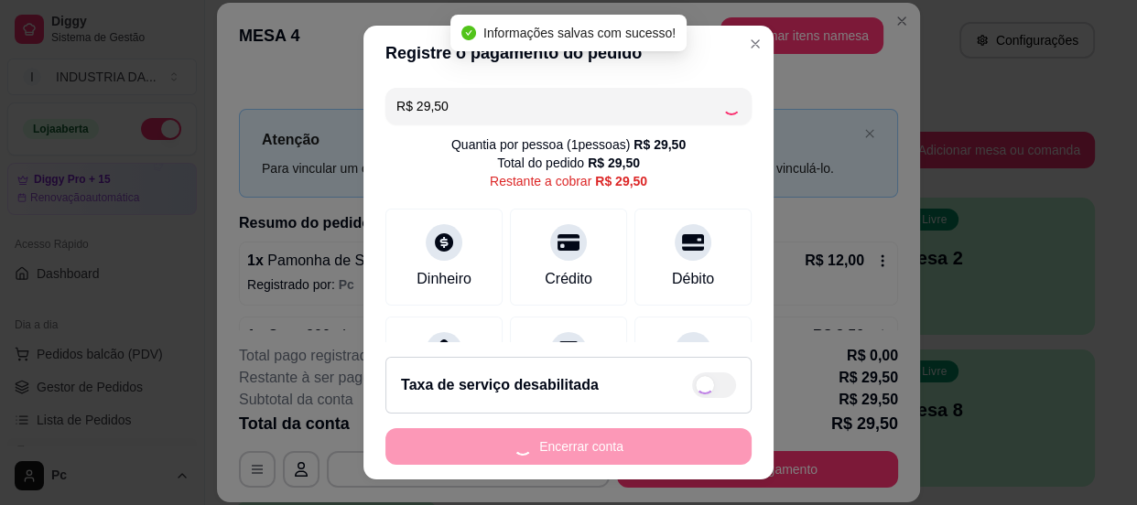
type input "R$ 0,00"
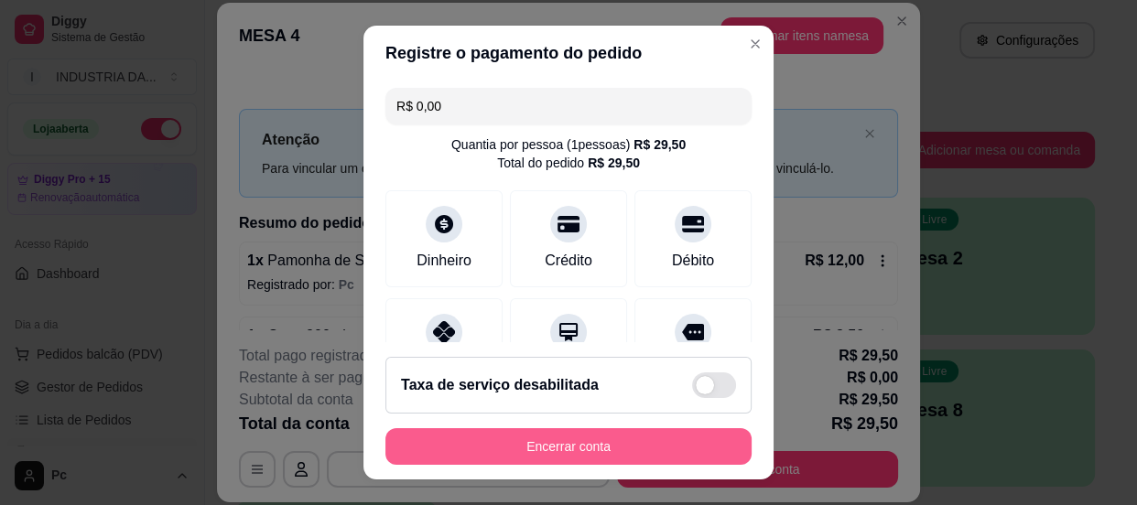
click at [544, 432] on button "Encerrar conta" at bounding box center [568, 446] width 366 height 37
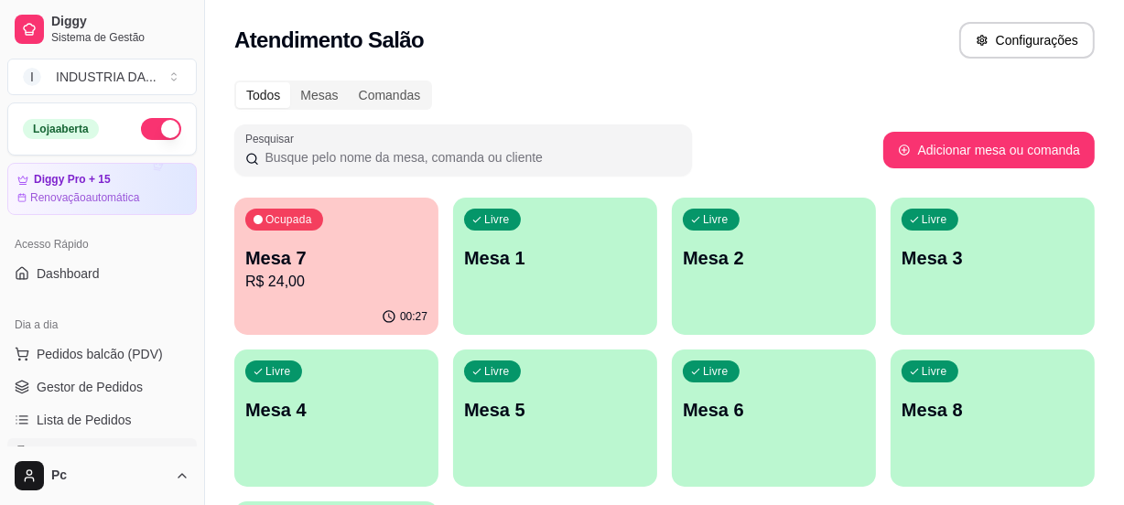
click at [717, 365] on p "Livre" at bounding box center [716, 371] width 26 height 15
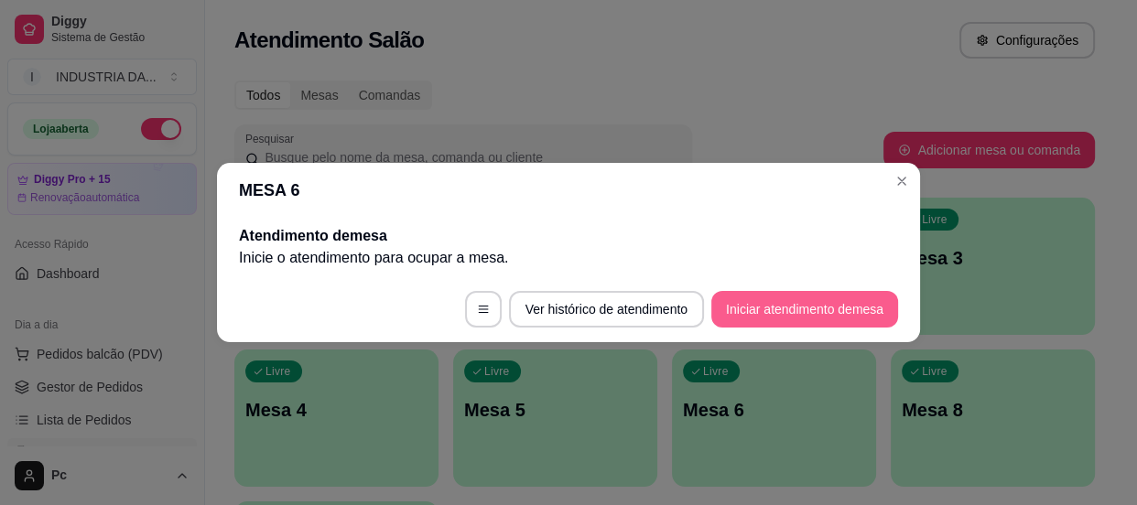
click at [830, 318] on button "Iniciar atendimento de mesa" at bounding box center [804, 309] width 187 height 37
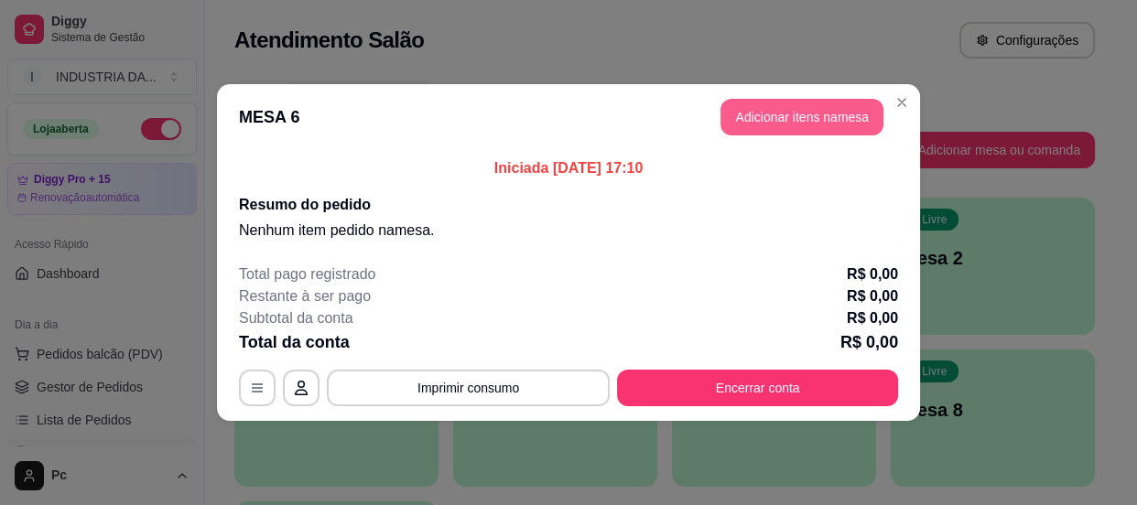
click at [794, 107] on button "Adicionar itens na mesa" at bounding box center [801, 117] width 163 height 37
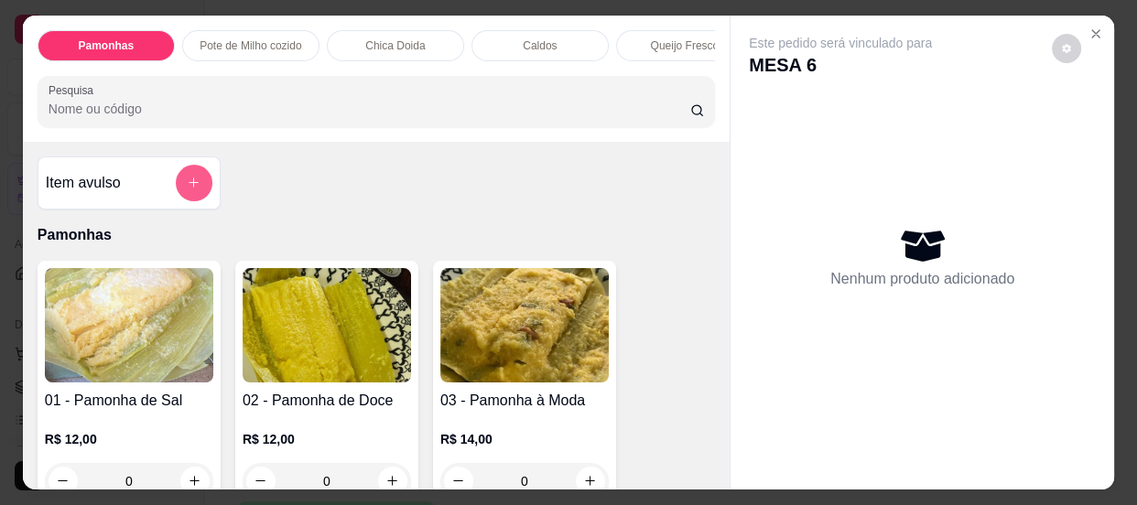
click at [182, 176] on button "add-separate-item" at bounding box center [194, 183] width 37 height 37
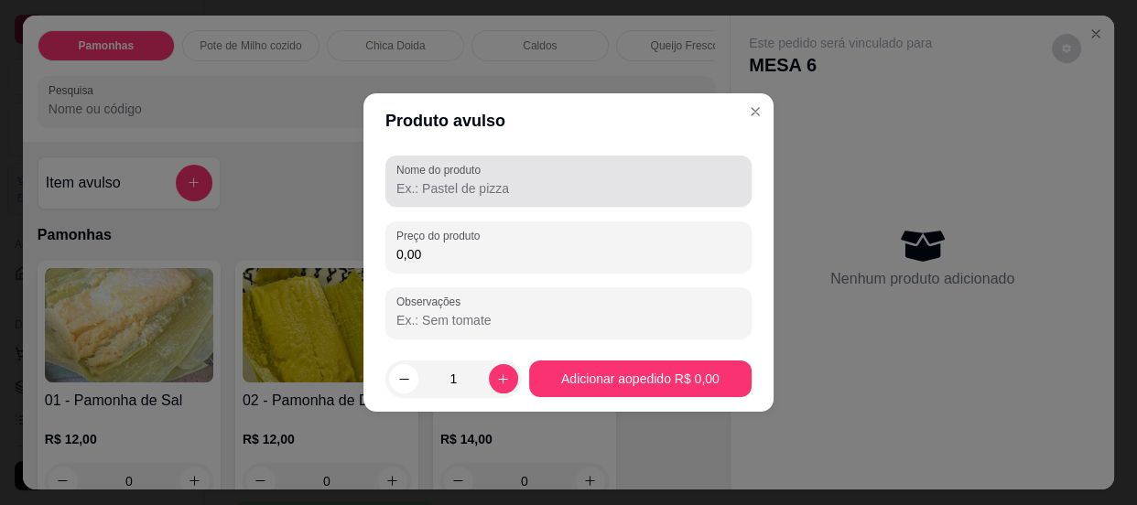
click at [501, 175] on div at bounding box center [568, 181] width 344 height 37
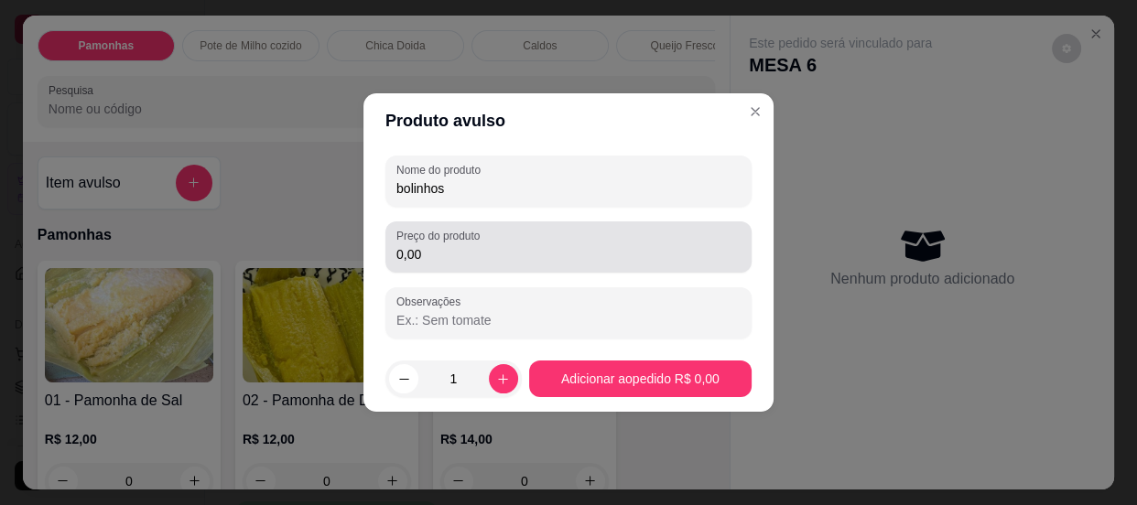
type input "bolinhos"
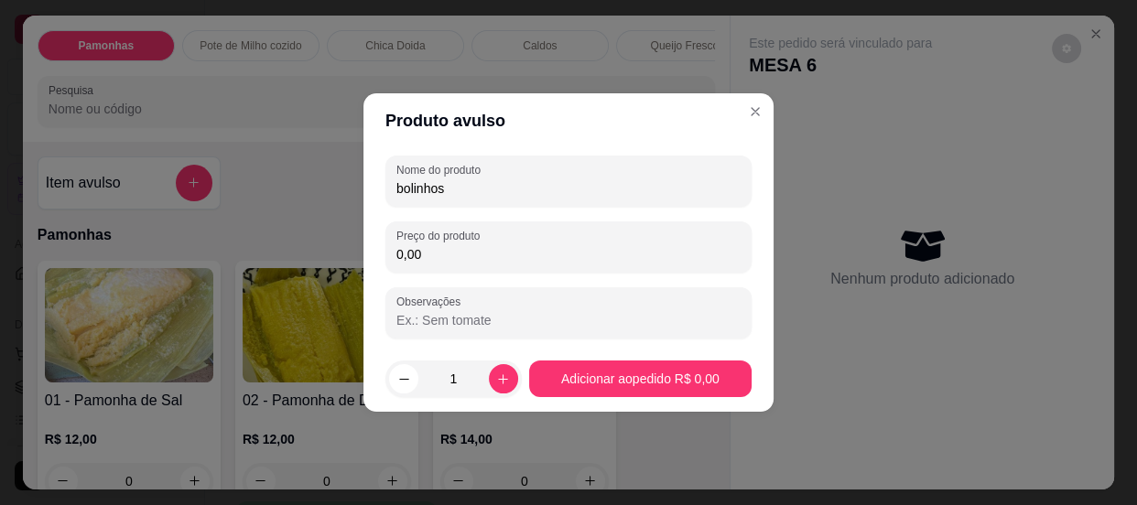
click at [447, 254] on input "0,00" at bounding box center [568, 254] width 344 height 18
type input "3,50"
click at [451, 378] on input "1" at bounding box center [453, 379] width 70 height 37
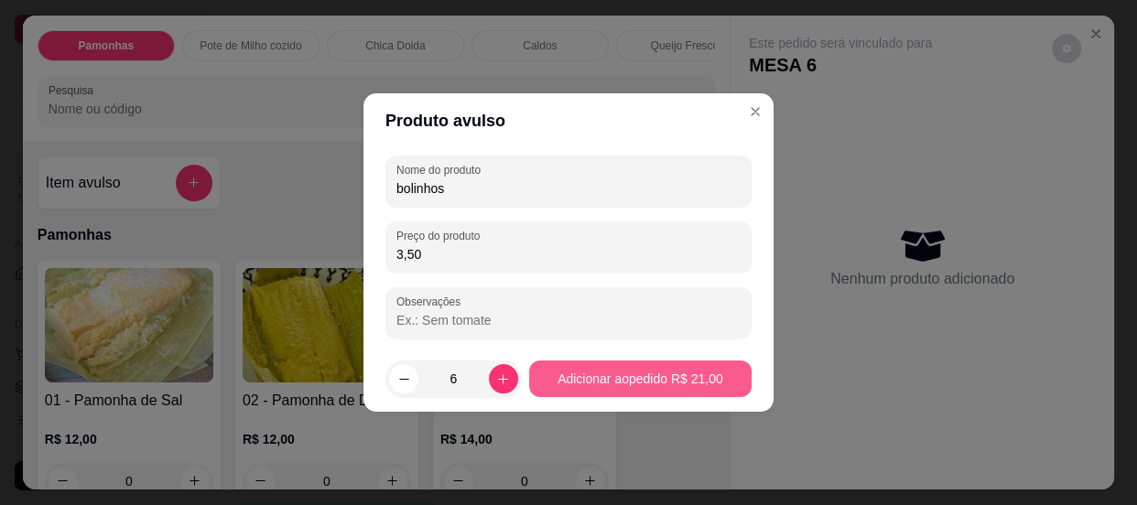
type input "6"
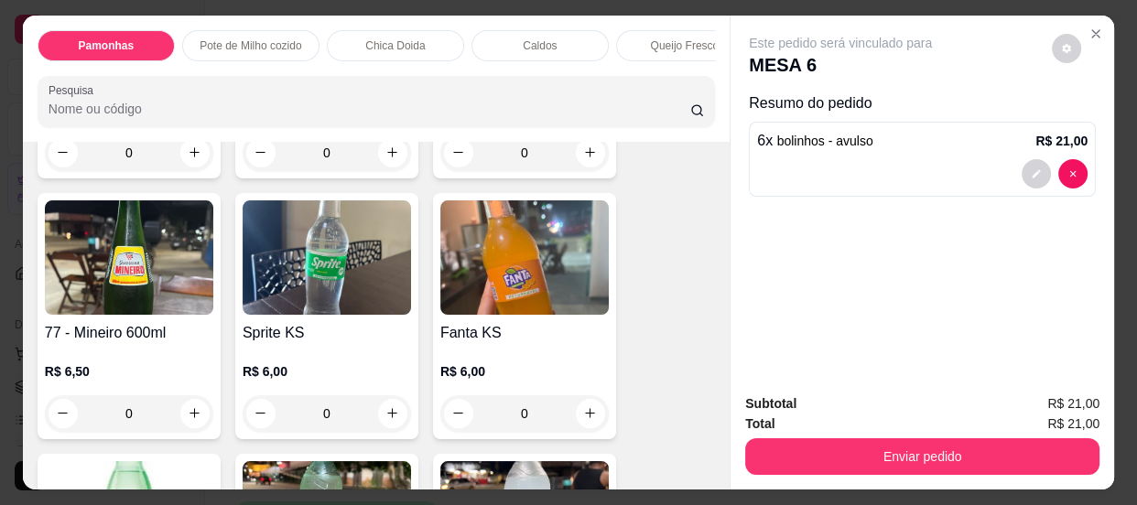
scroll to position [3494, 0]
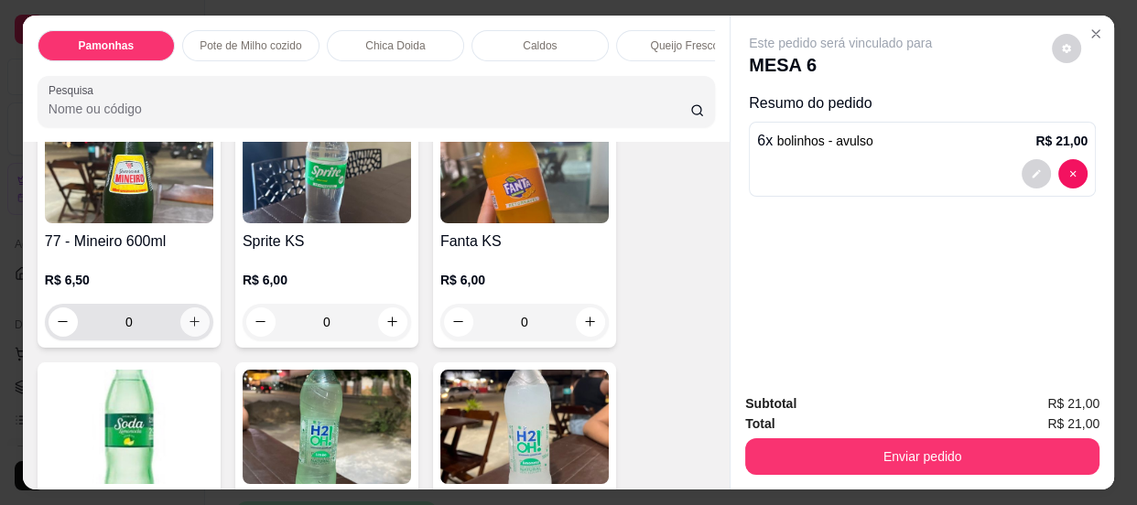
click at [191, 329] on icon "increase-product-quantity" at bounding box center [195, 322] width 14 height 14
type input "1"
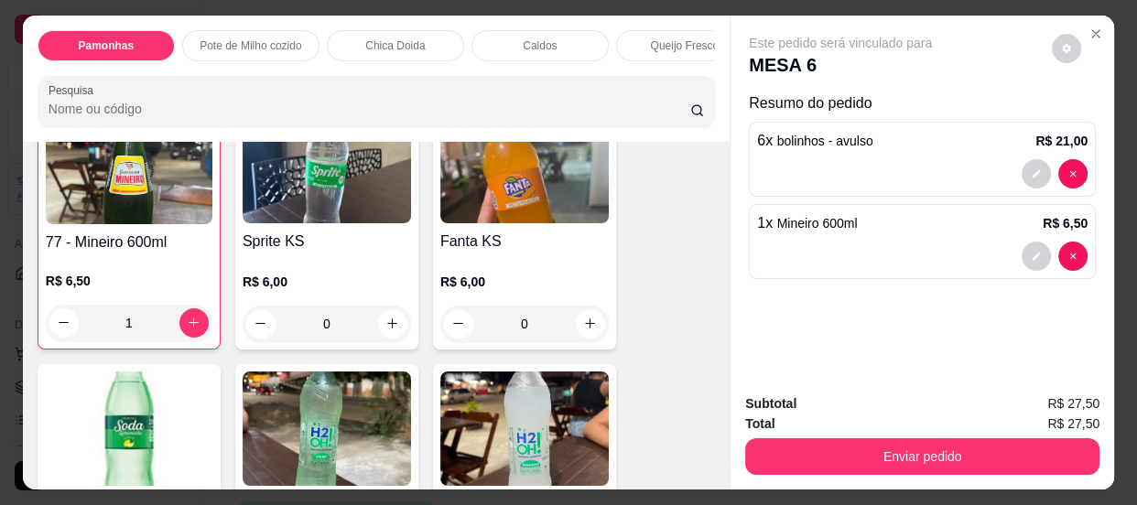
scroll to position [3495, 0]
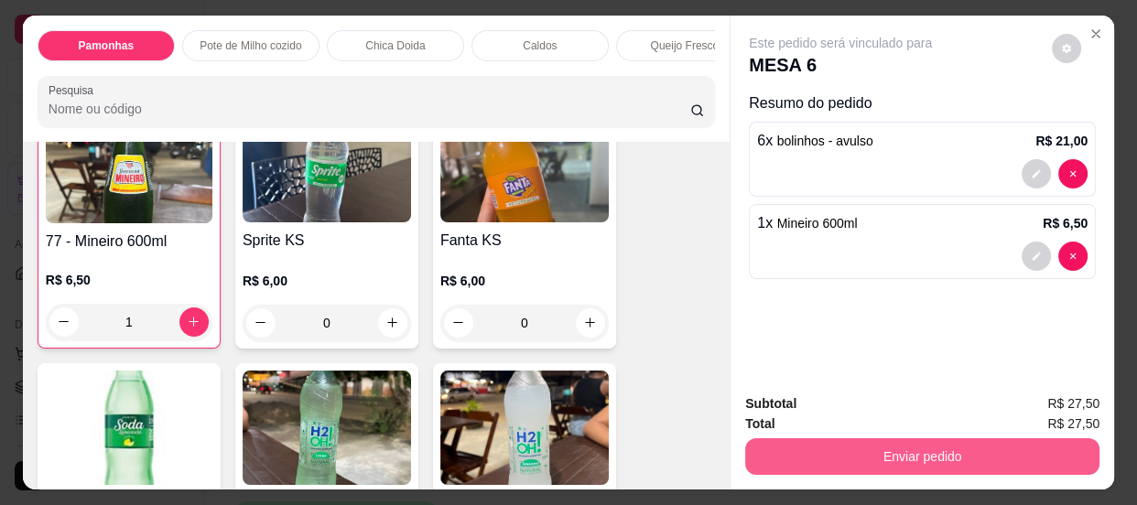
click at [841, 447] on button "Enviar pedido" at bounding box center [922, 456] width 354 height 37
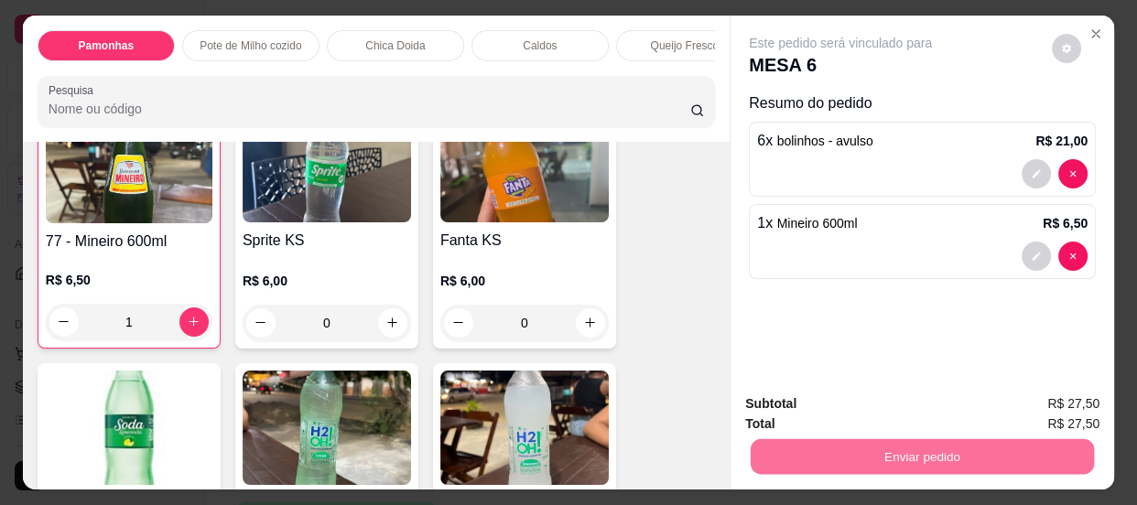
click at [1064, 404] on button "Enviar pedido" at bounding box center [1051, 405] width 103 height 35
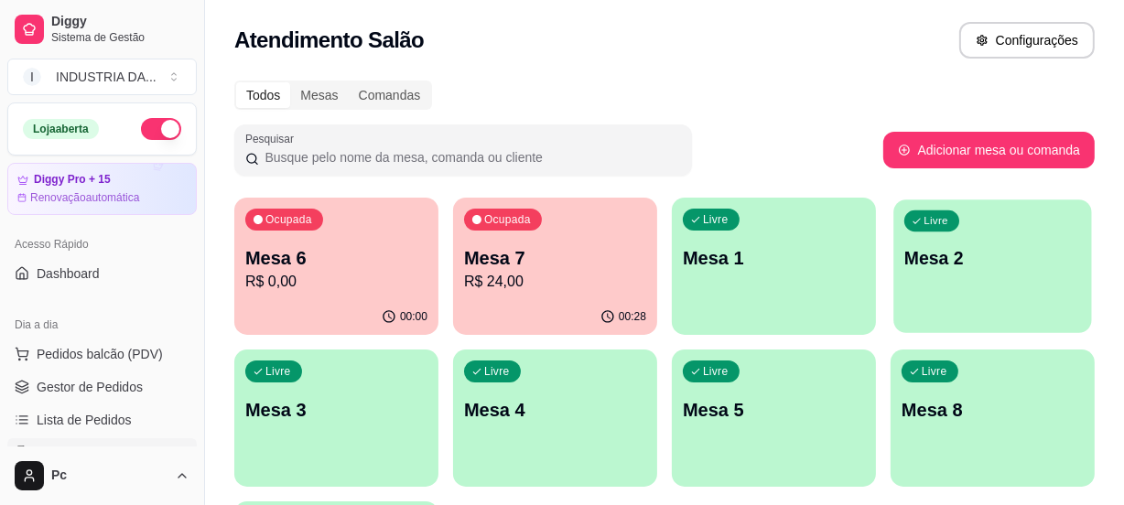
click at [971, 247] on p "Mesa 2" at bounding box center [992, 258] width 177 height 25
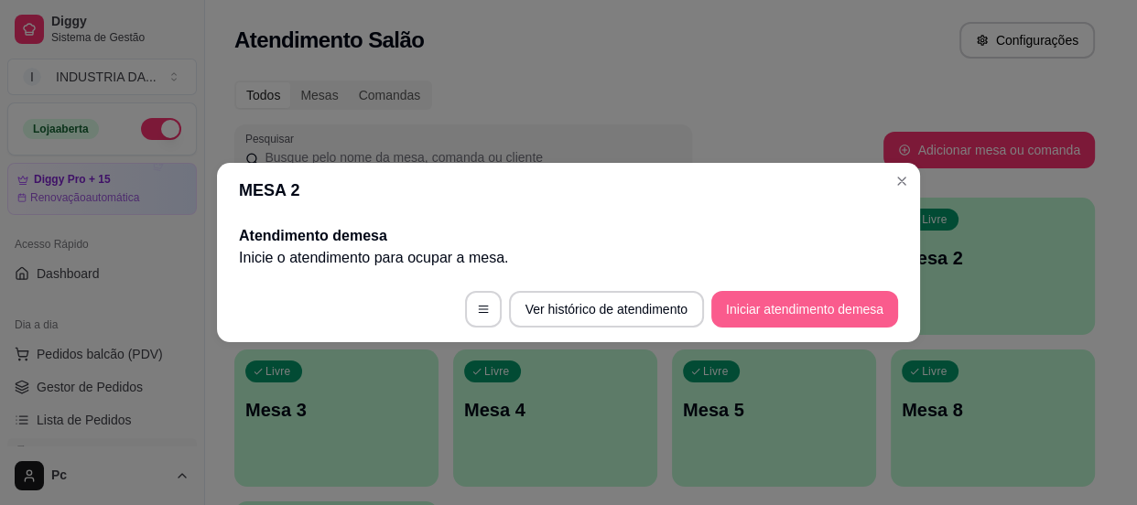
click at [846, 293] on button "Iniciar atendimento de mesa" at bounding box center [804, 309] width 187 height 37
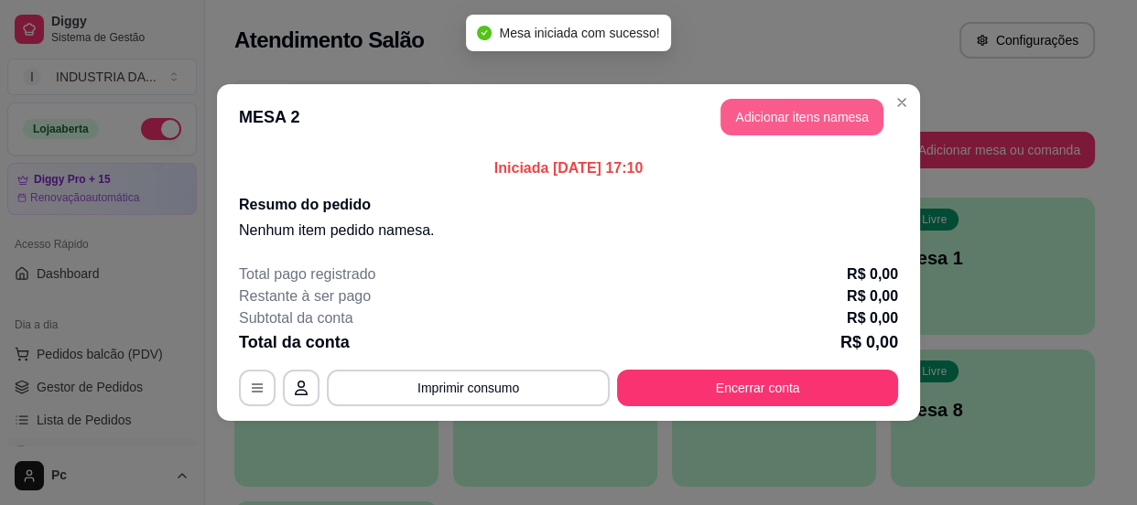
click at [788, 118] on button "Adicionar itens na mesa" at bounding box center [801, 117] width 163 height 37
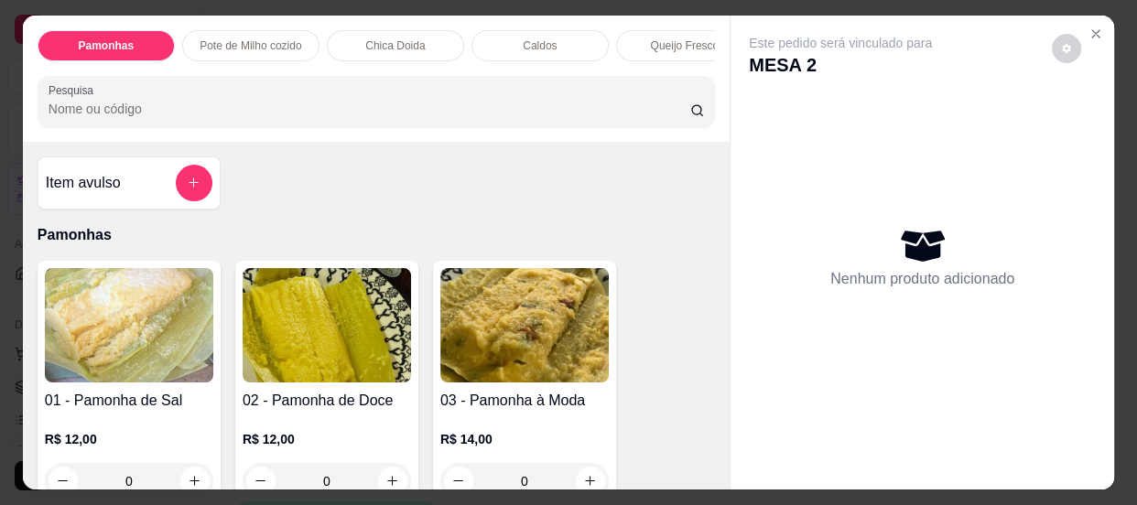
scroll to position [0, 0]
click at [205, 178] on div "Item avulso" at bounding box center [129, 182] width 183 height 53
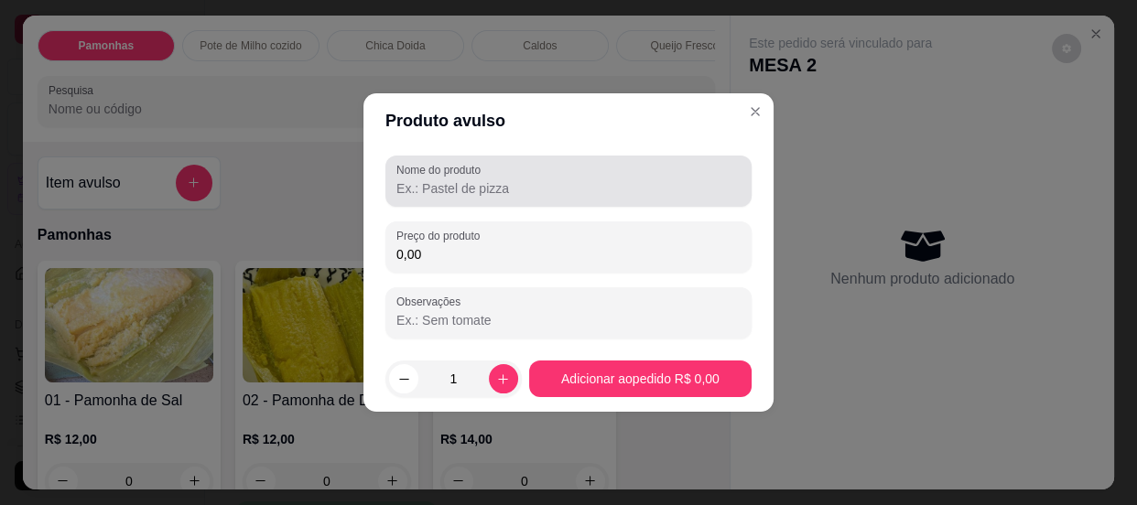
click at [436, 186] on input "Nome do produto" at bounding box center [568, 188] width 344 height 18
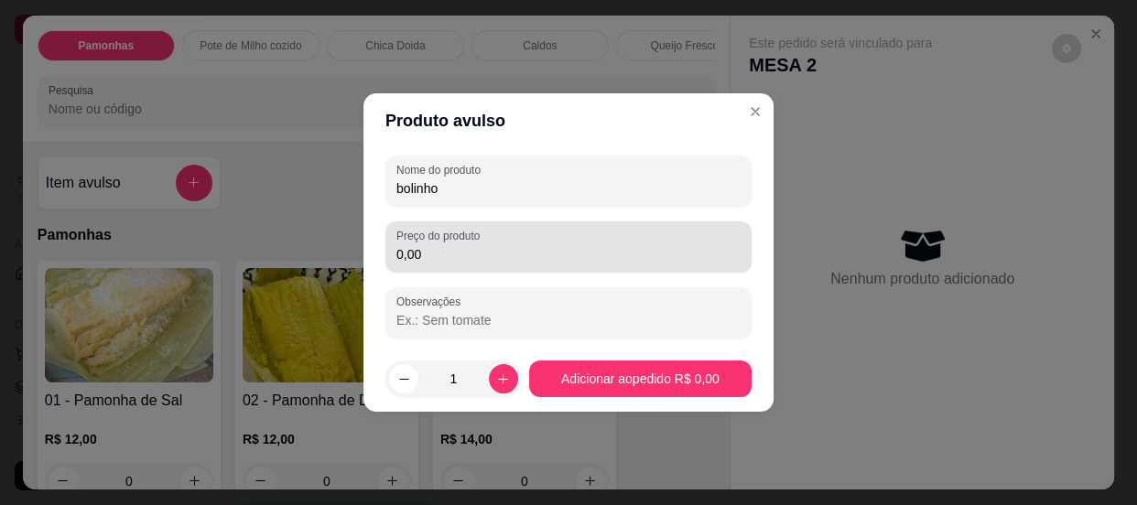
type input "bolinho"
click at [447, 259] on input "0,00" at bounding box center [568, 254] width 344 height 18
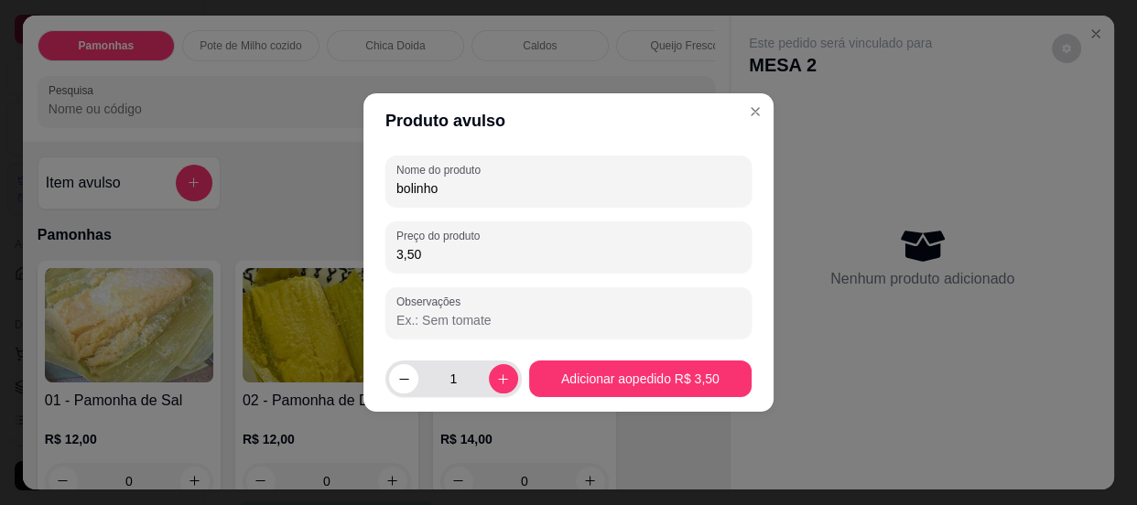
type input "3,50"
click at [457, 386] on input "1" at bounding box center [453, 379] width 70 height 37
type input "2"
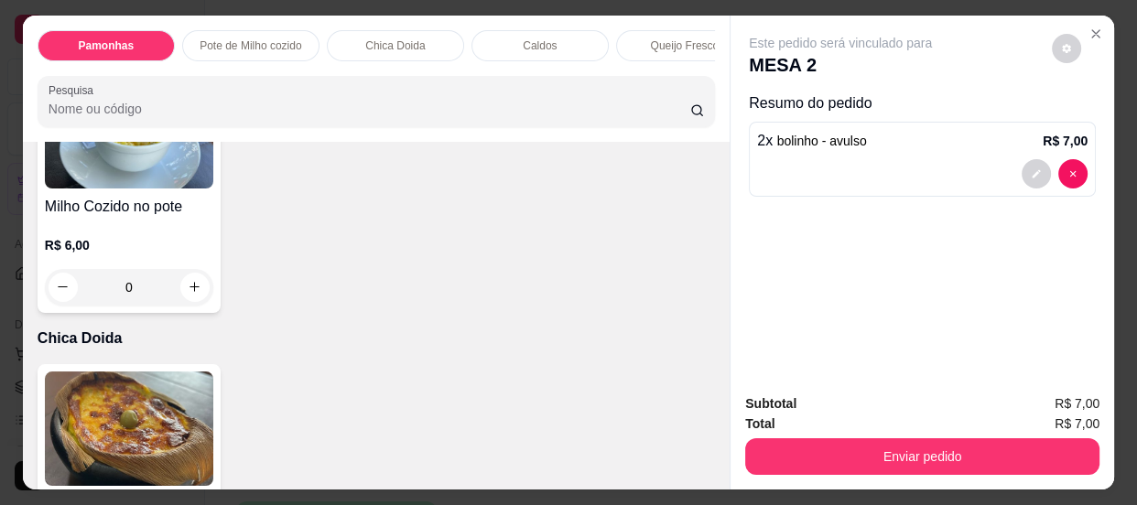
scroll to position [915, 0]
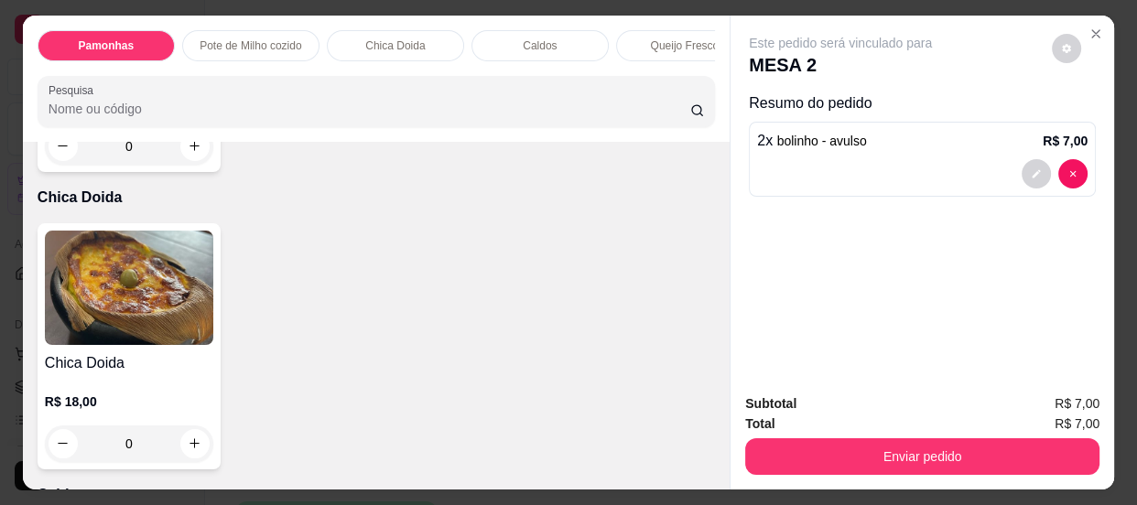
click at [165, 443] on input "0" at bounding box center [129, 444] width 102 height 37
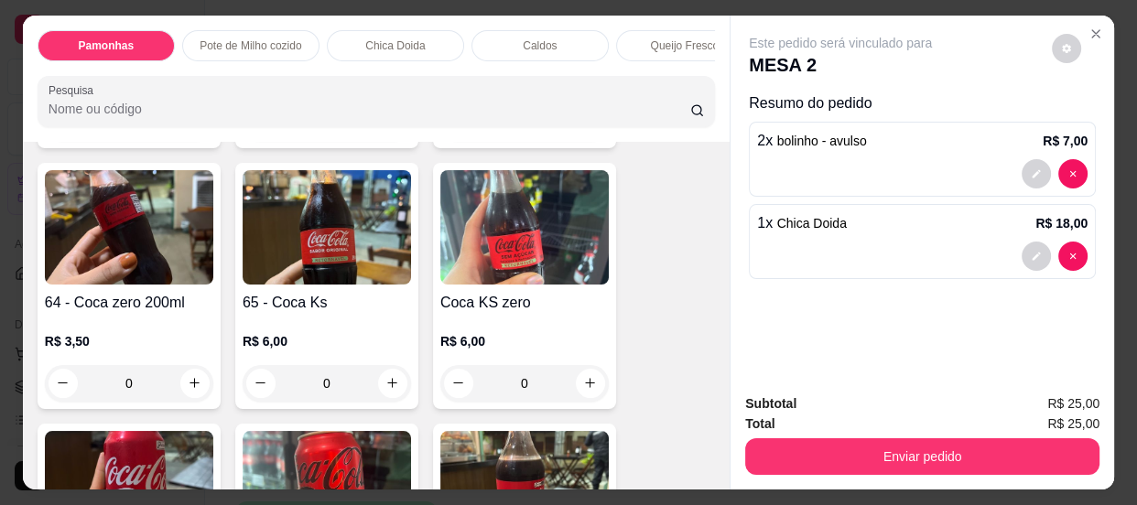
scroll to position [2162, 0]
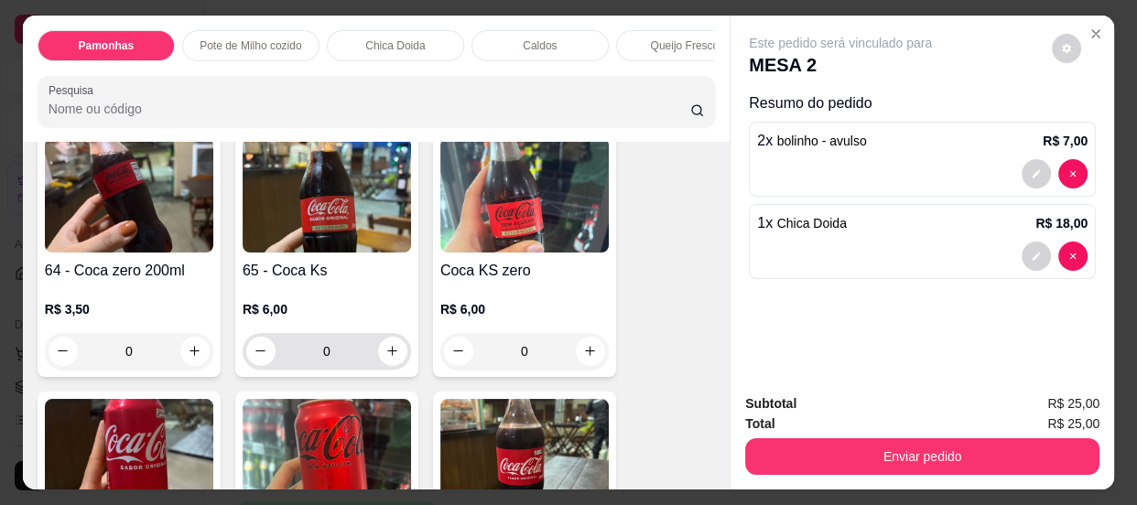
type input "1"
click at [343, 359] on input "0" at bounding box center [326, 351] width 102 height 37
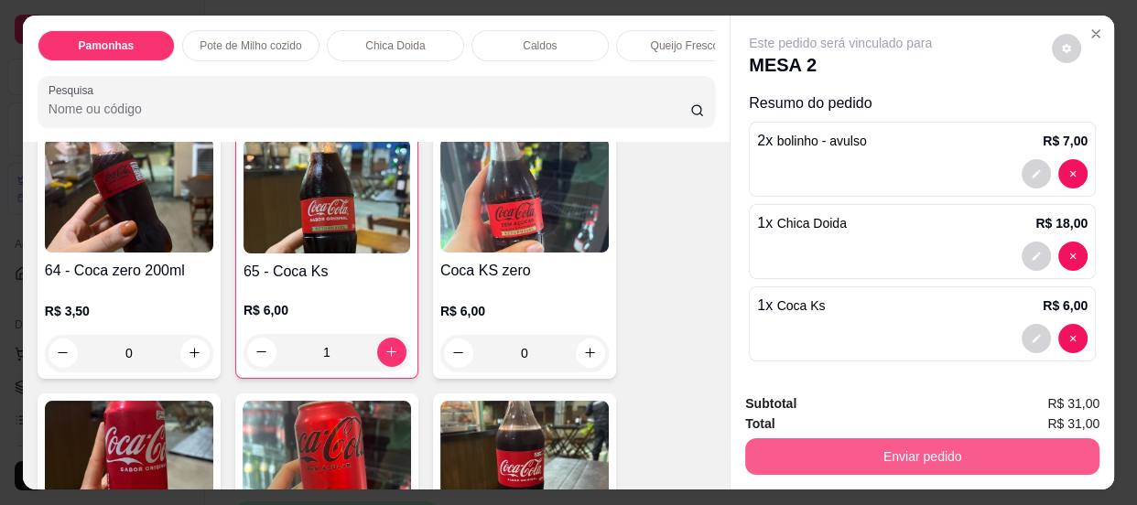
type input "1"
click at [956, 447] on button "Enviar pedido" at bounding box center [922, 456] width 354 height 37
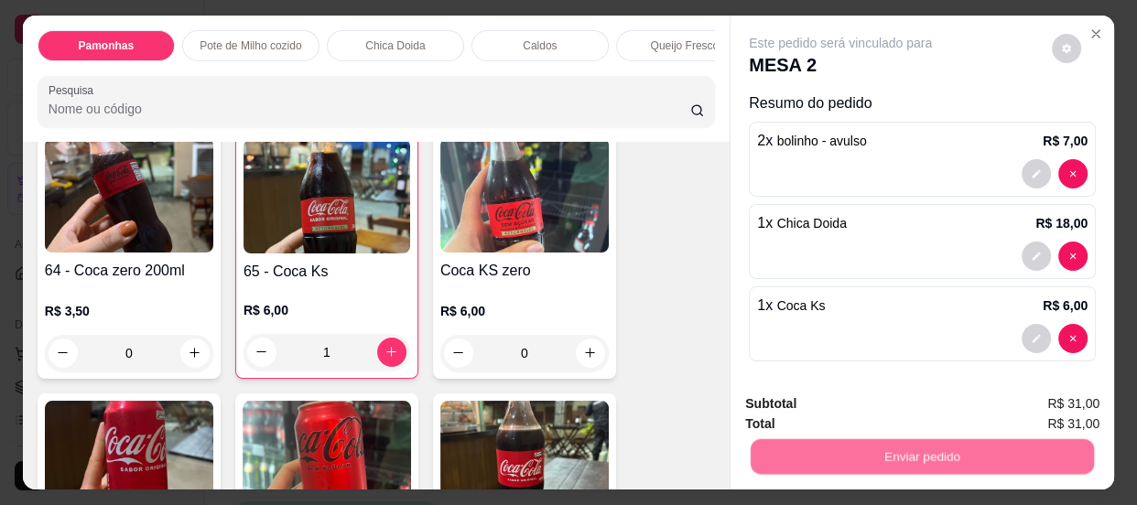
click at [1043, 401] on button "Enviar pedido" at bounding box center [1051, 405] width 103 height 35
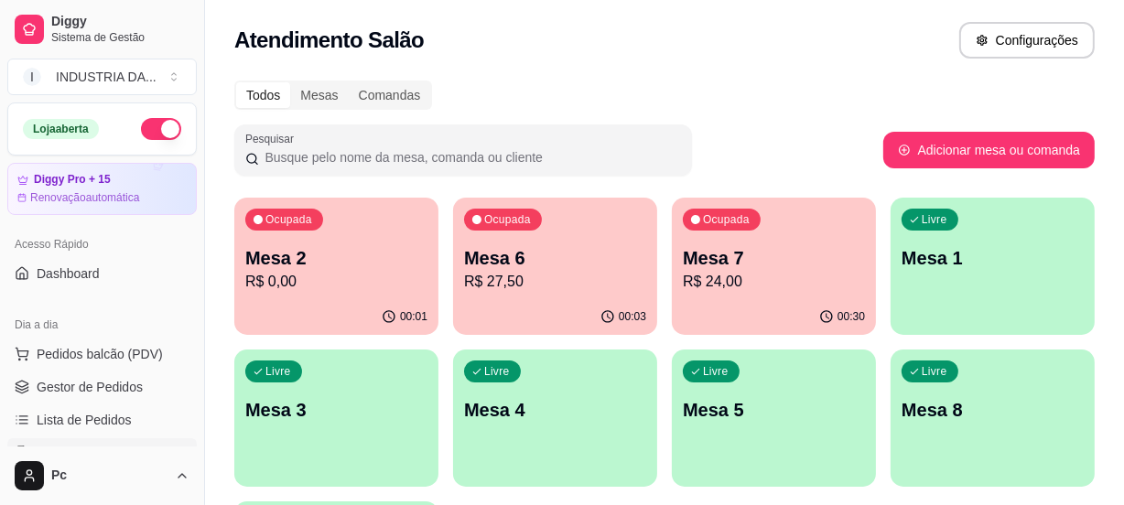
click at [993, 264] on p "Mesa 1" at bounding box center [992, 258] width 182 height 26
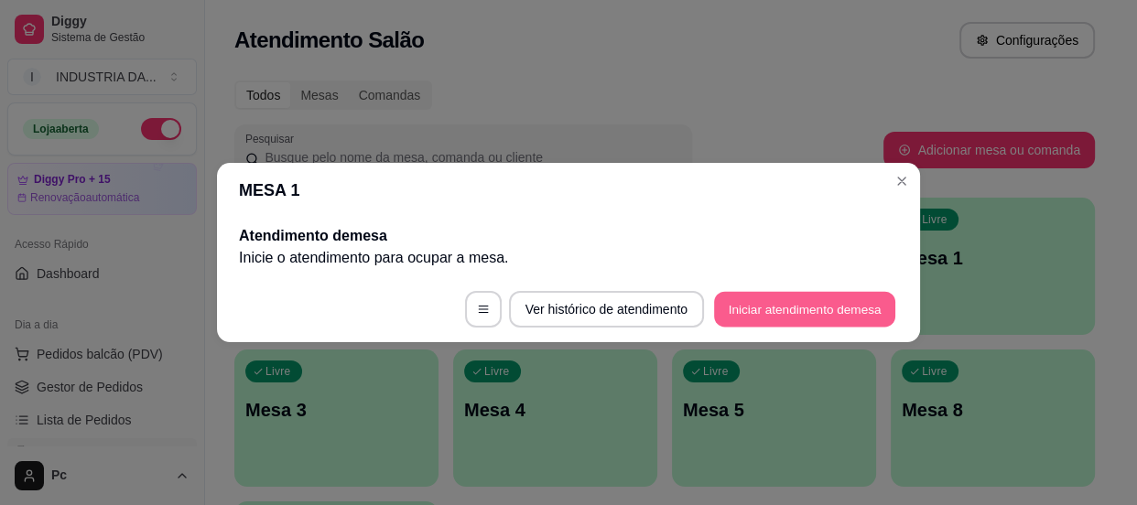
click at [779, 303] on button "Iniciar atendimento de mesa" at bounding box center [804, 310] width 181 height 36
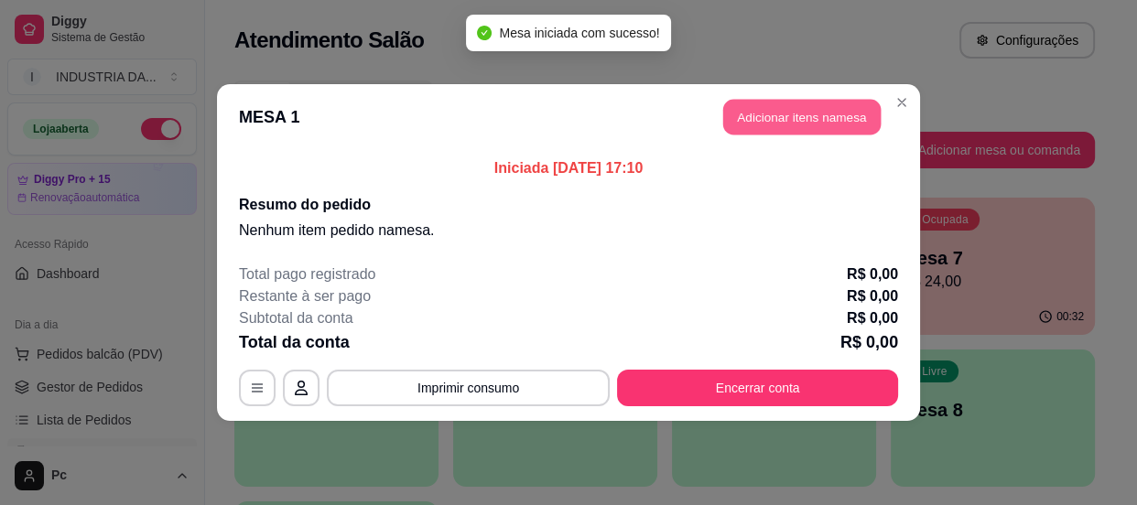
click at [778, 127] on button "Adicionar itens na mesa" at bounding box center [801, 118] width 157 height 36
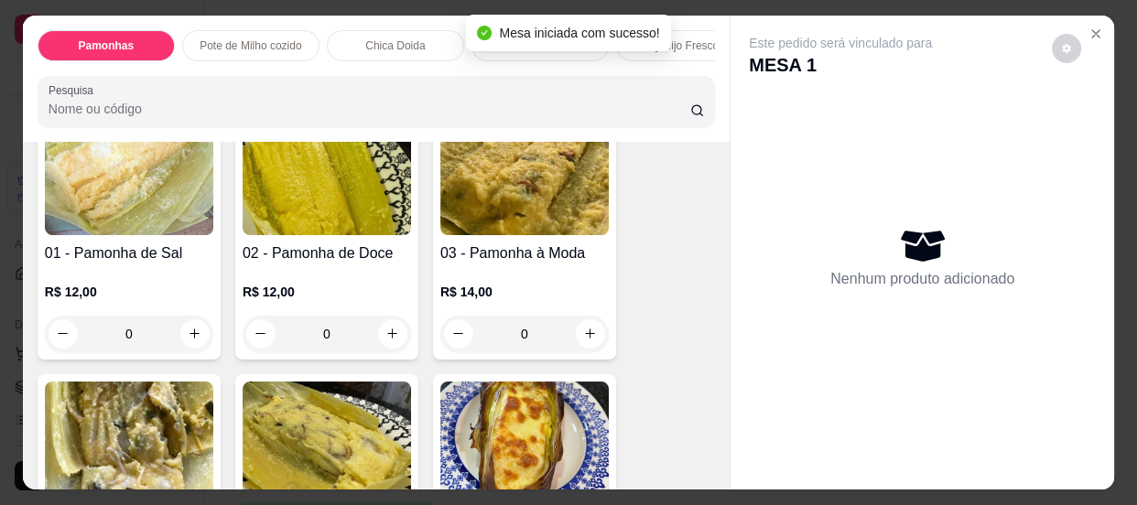
scroll to position [166, 0]
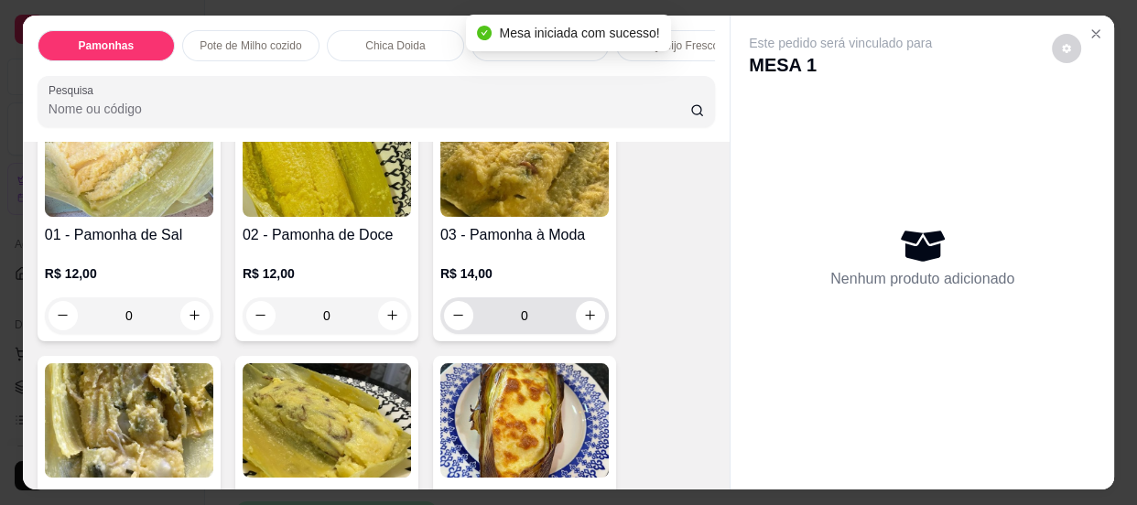
click at [531, 327] on input "0" at bounding box center [524, 315] width 102 height 37
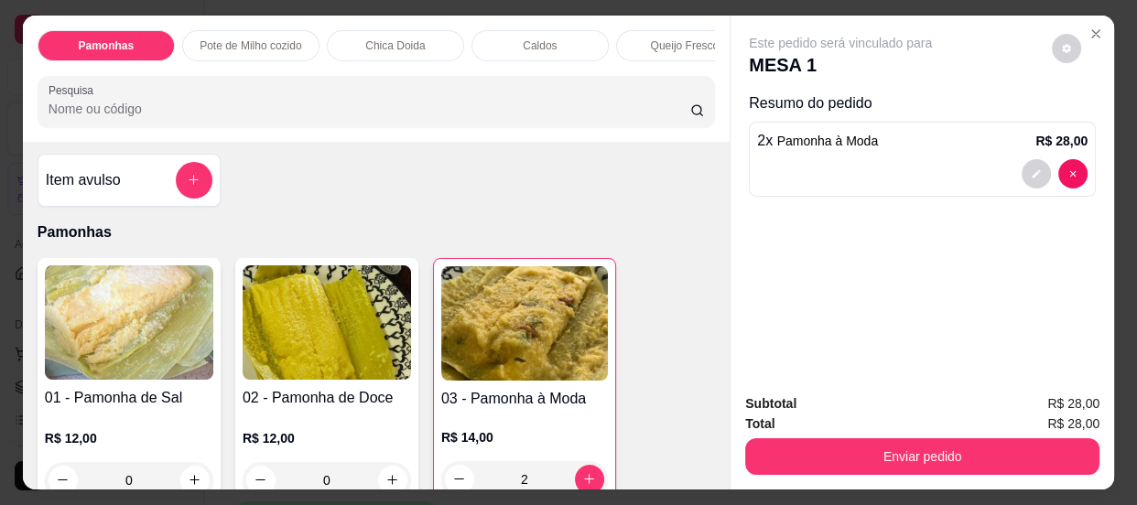
scroll to position [0, 0]
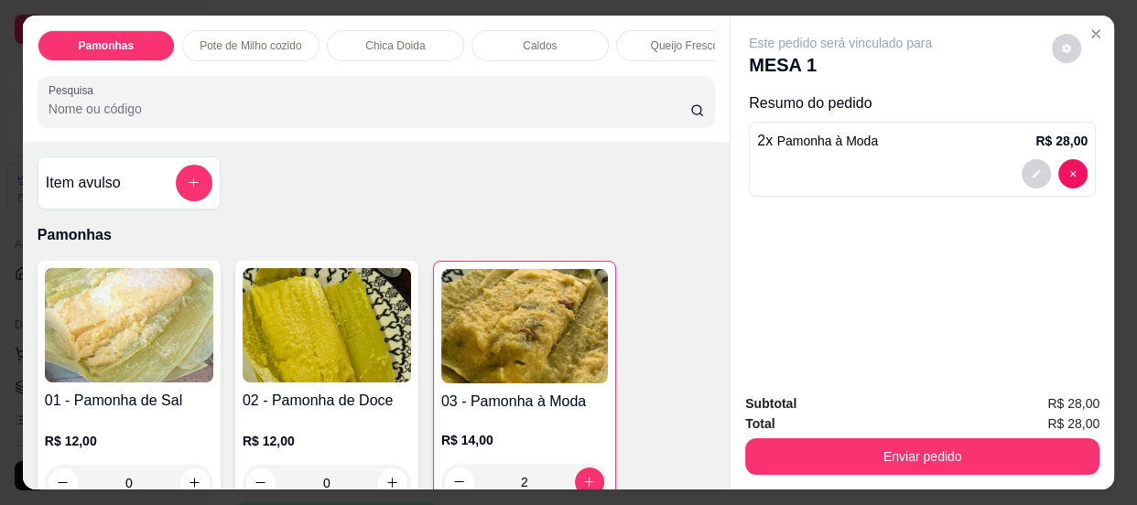
type input "2"
click at [190, 200] on button "add-separate-item" at bounding box center [194, 183] width 36 height 36
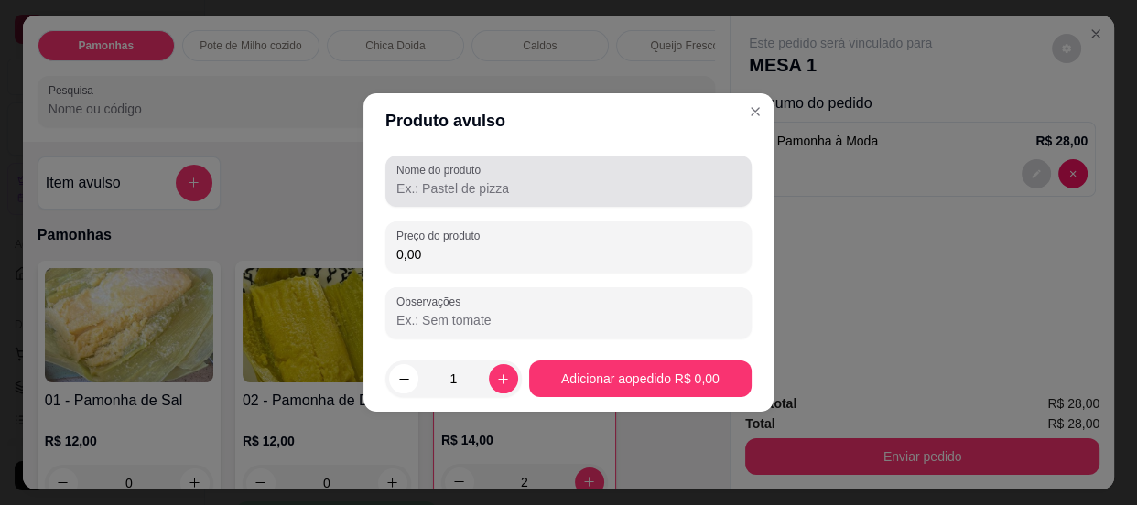
click at [500, 195] on input "Nome do produto" at bounding box center [568, 188] width 344 height 18
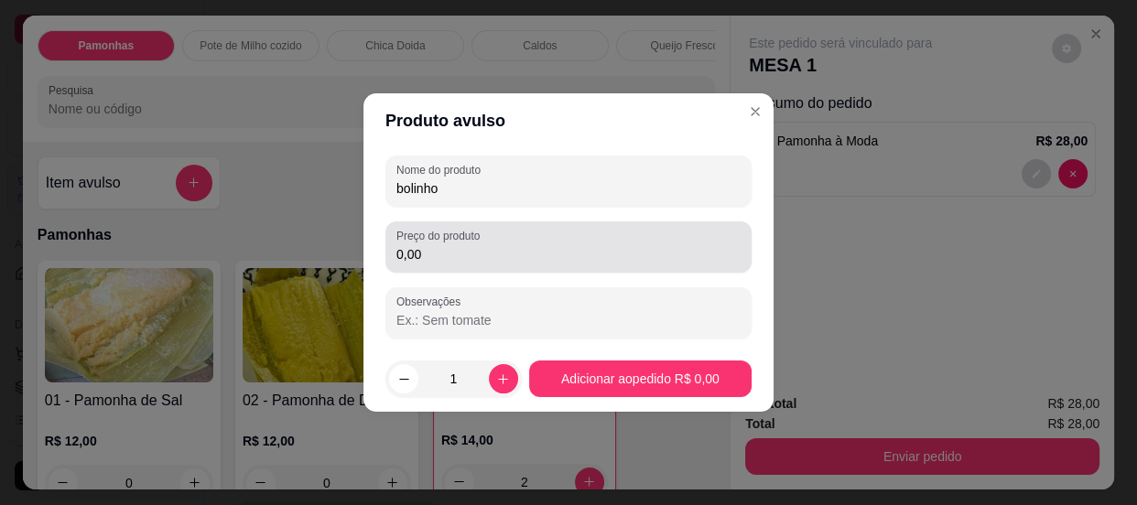
type input "bolinho"
click at [490, 247] on input "0,00" at bounding box center [568, 254] width 344 height 18
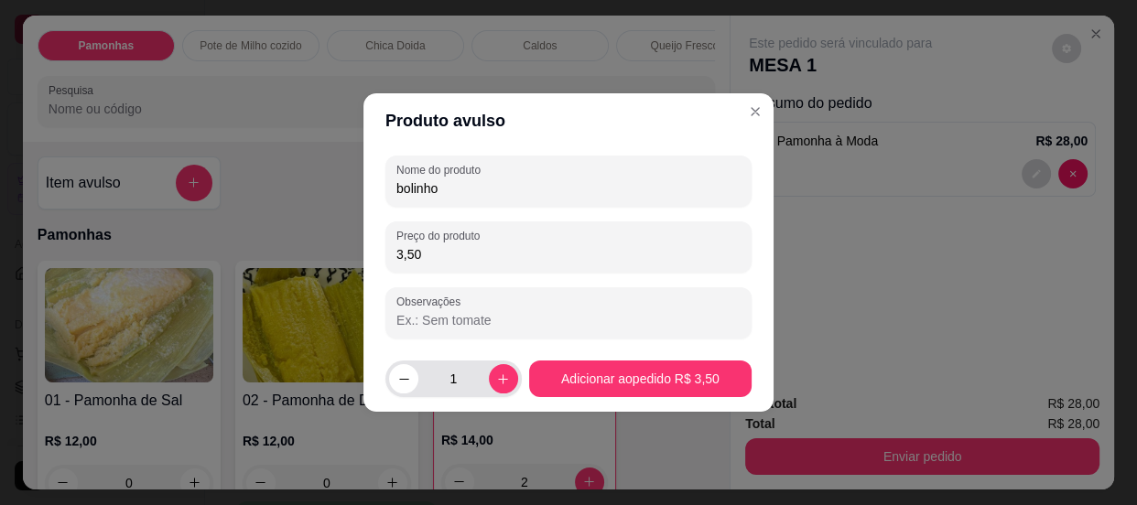
type input "3,50"
drag, startPoint x: 457, startPoint y: 375, endPoint x: 459, endPoint y: 366, distance: 9.6
click at [457, 372] on input "1" at bounding box center [453, 379] width 70 height 37
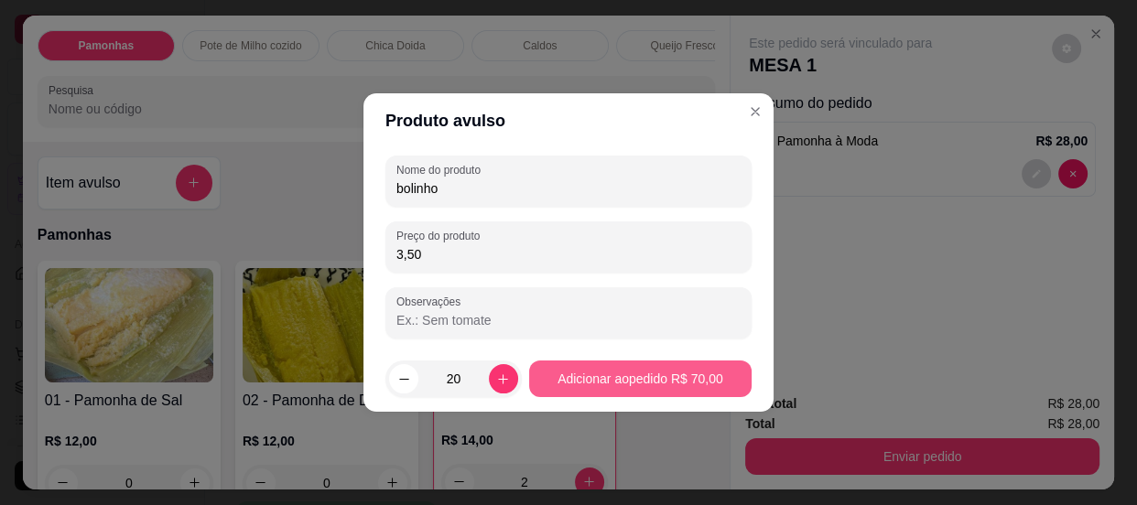
type input "20"
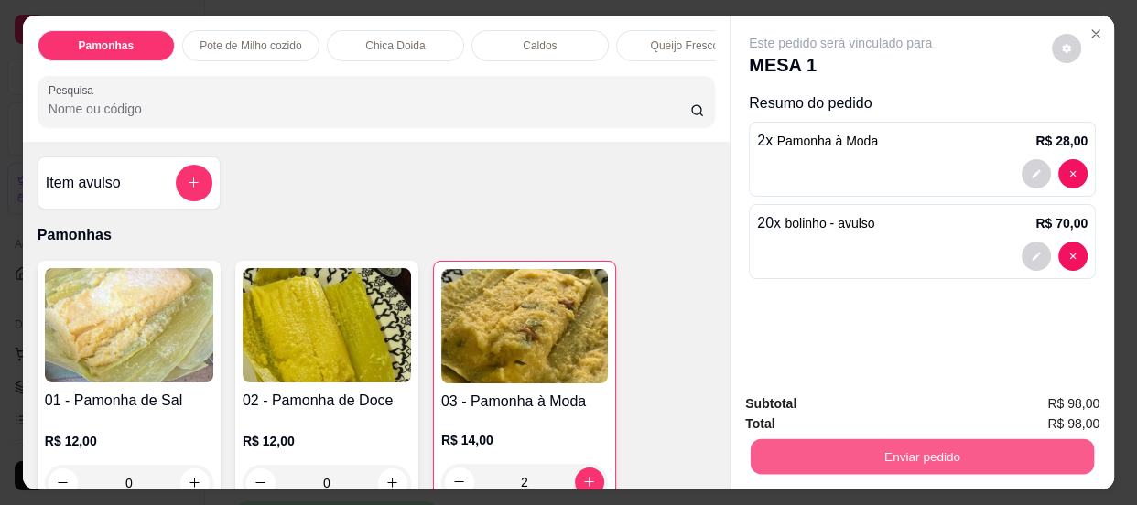
click at [896, 456] on button "Enviar pedido" at bounding box center [921, 457] width 343 height 36
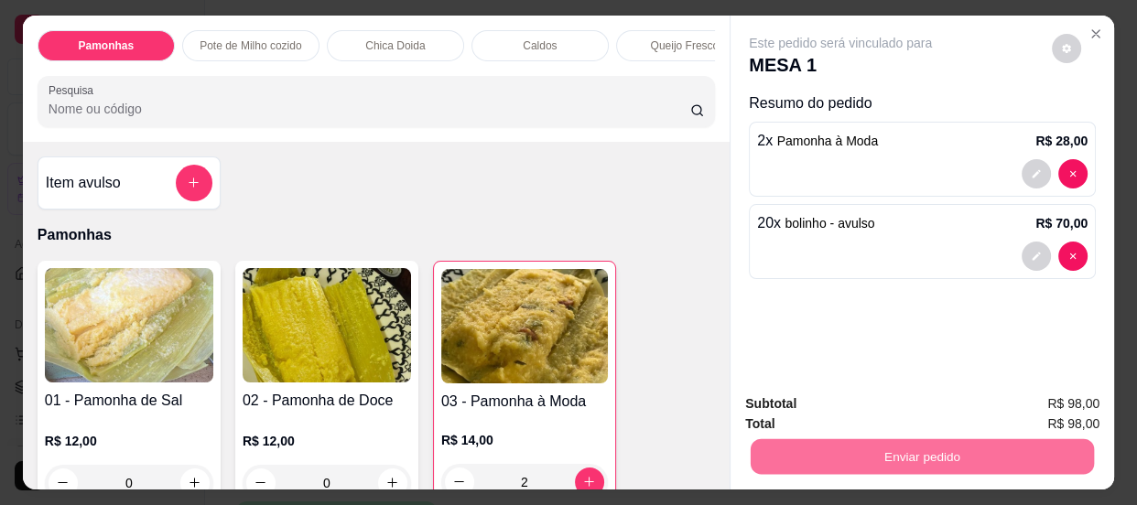
click at [1037, 405] on button "Enviar pedido" at bounding box center [1051, 406] width 103 height 35
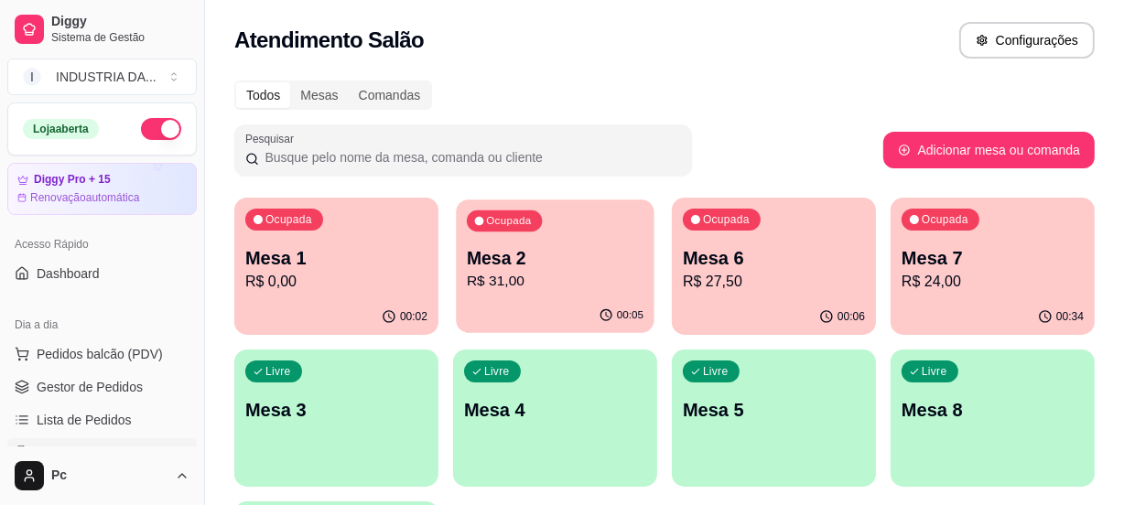
click at [470, 299] on div "00:05" at bounding box center [555, 315] width 198 height 35
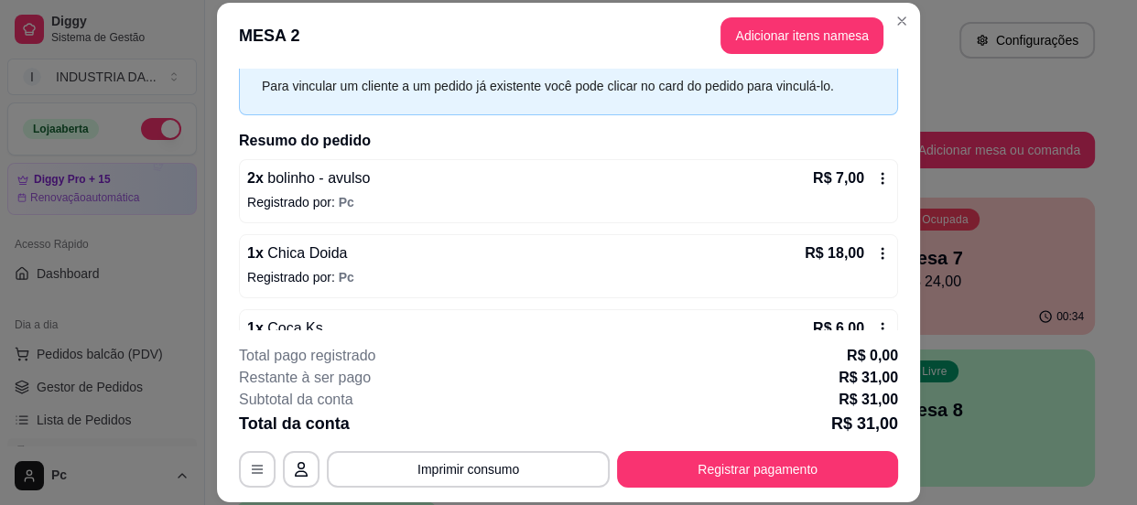
scroll to position [131, 0]
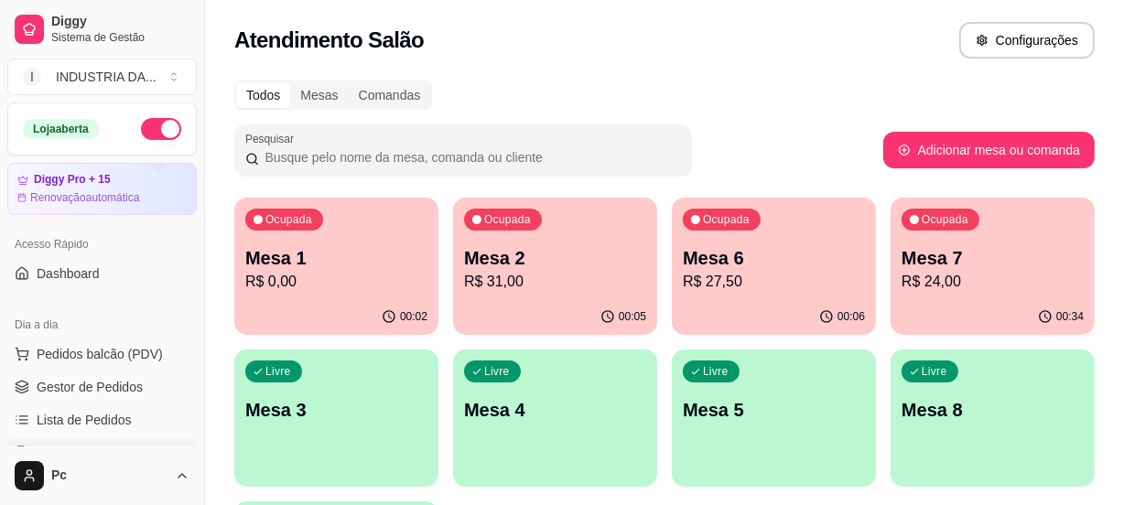
click at [787, 256] on p "Mesa 6" at bounding box center [774, 258] width 182 height 26
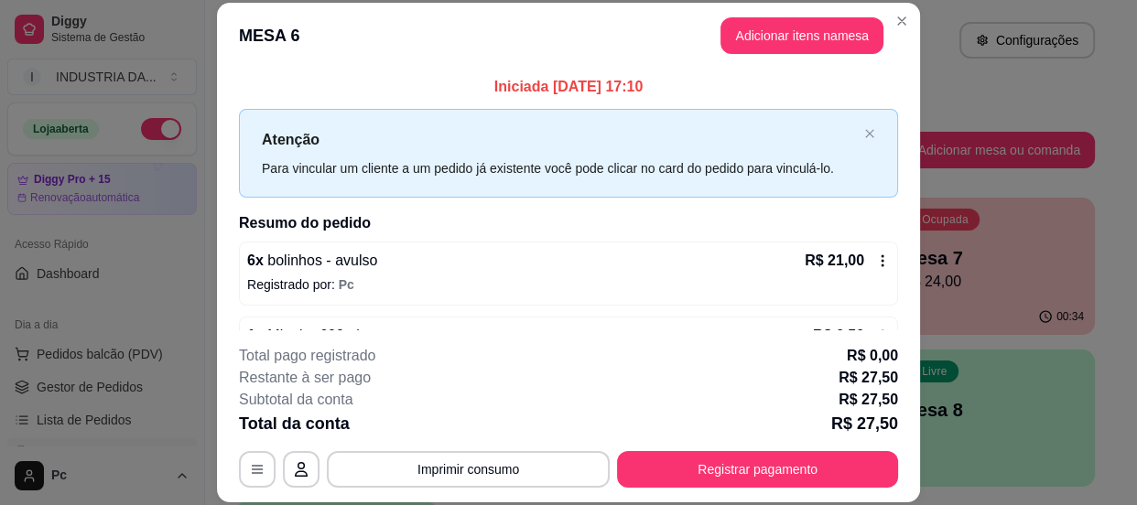
scroll to position [56, 0]
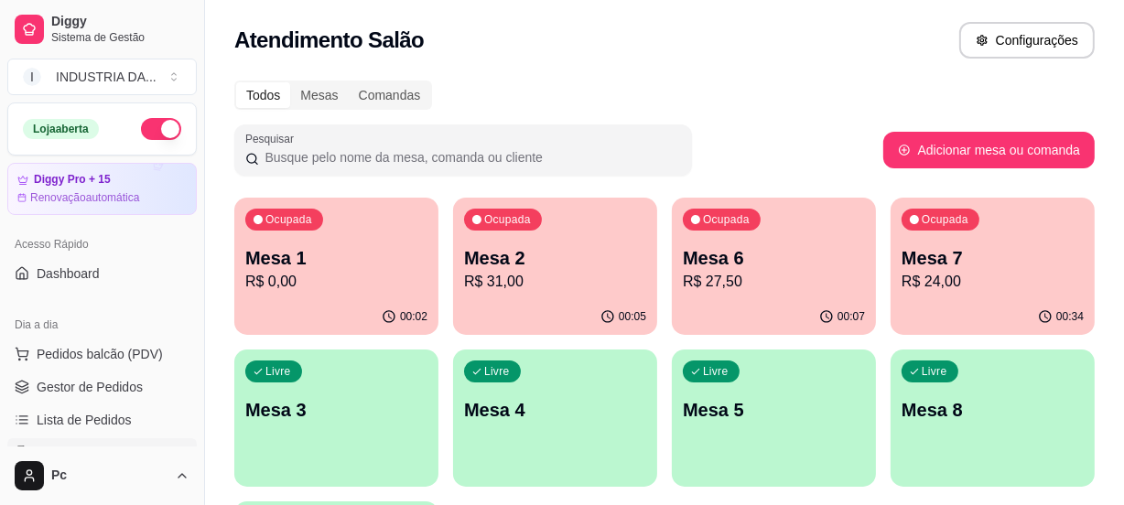
click at [986, 262] on p "Mesa 7" at bounding box center [992, 258] width 182 height 26
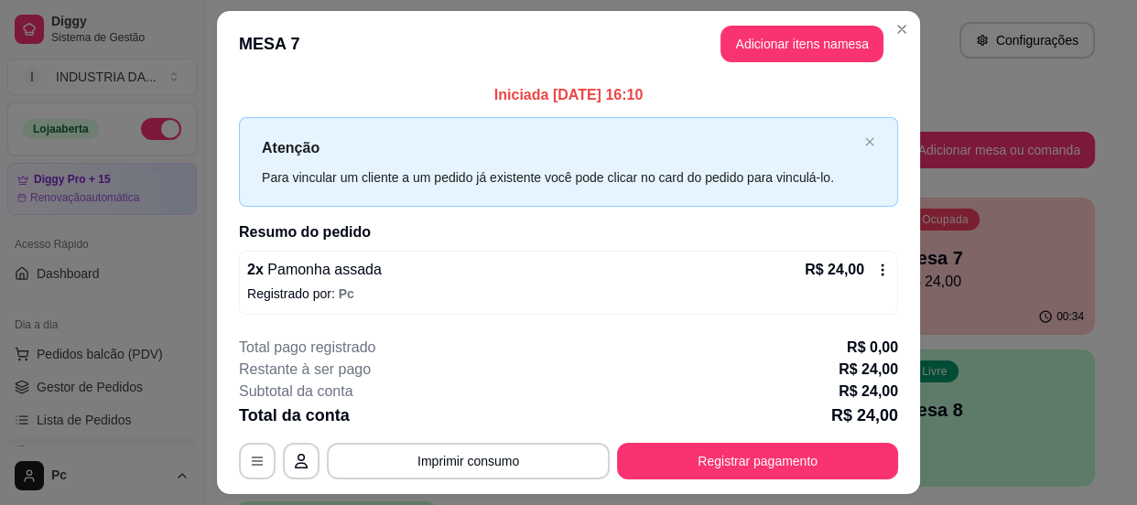
scroll to position [47, 0]
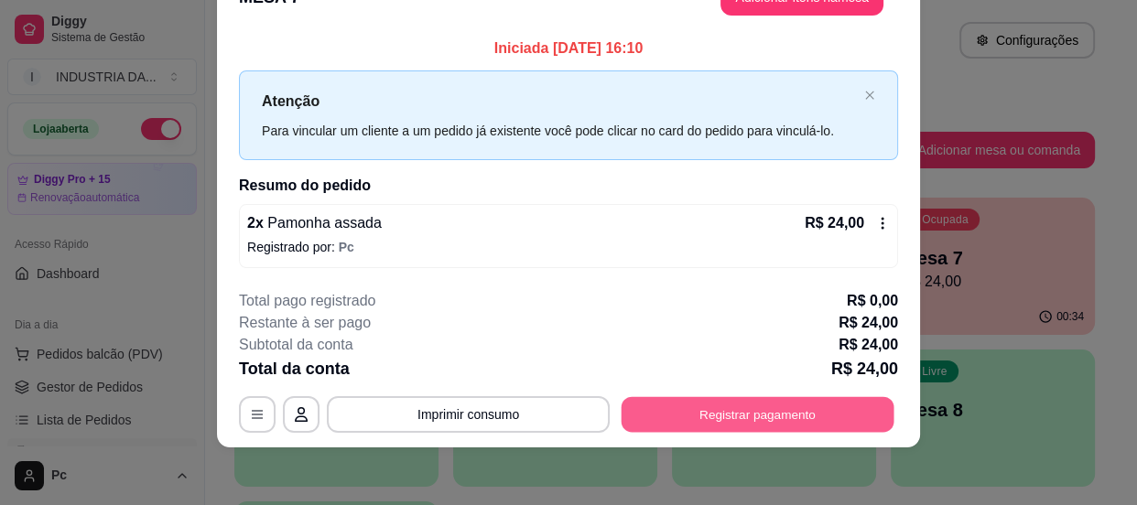
click at [727, 404] on button "Registrar pagamento" at bounding box center [757, 414] width 273 height 36
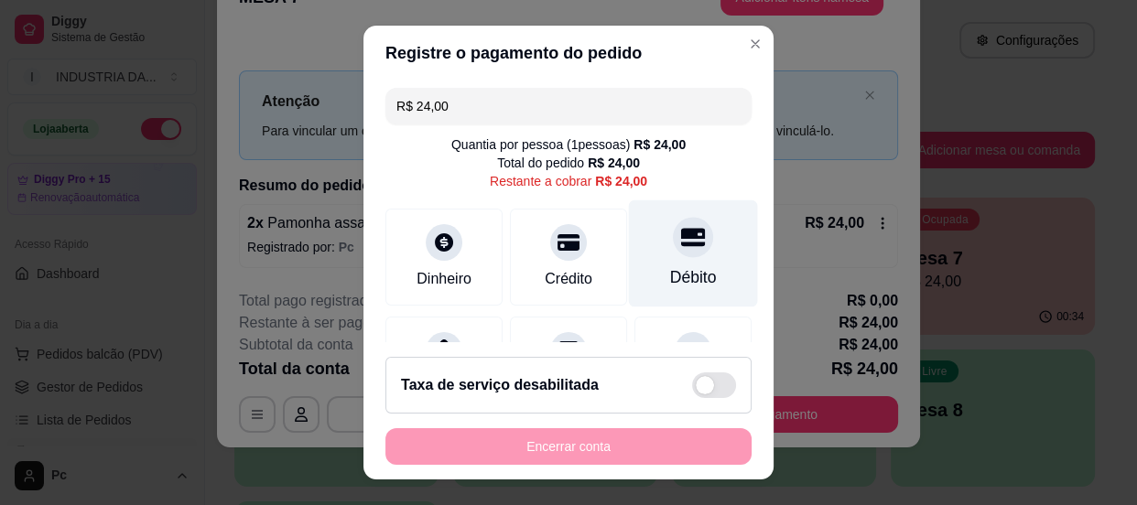
click at [674, 275] on div "Débito" at bounding box center [693, 277] width 47 height 24
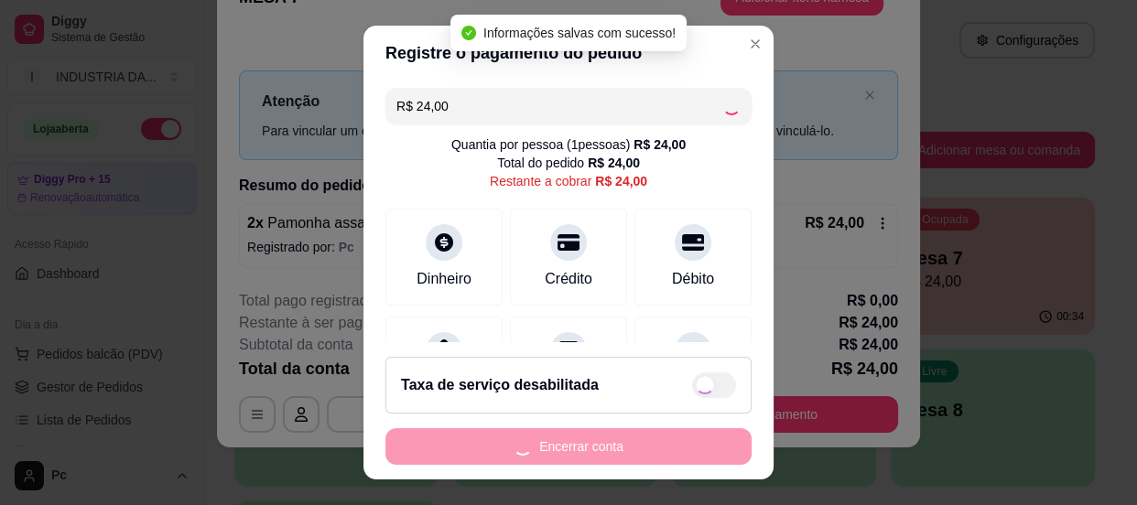
type input "R$ 0,00"
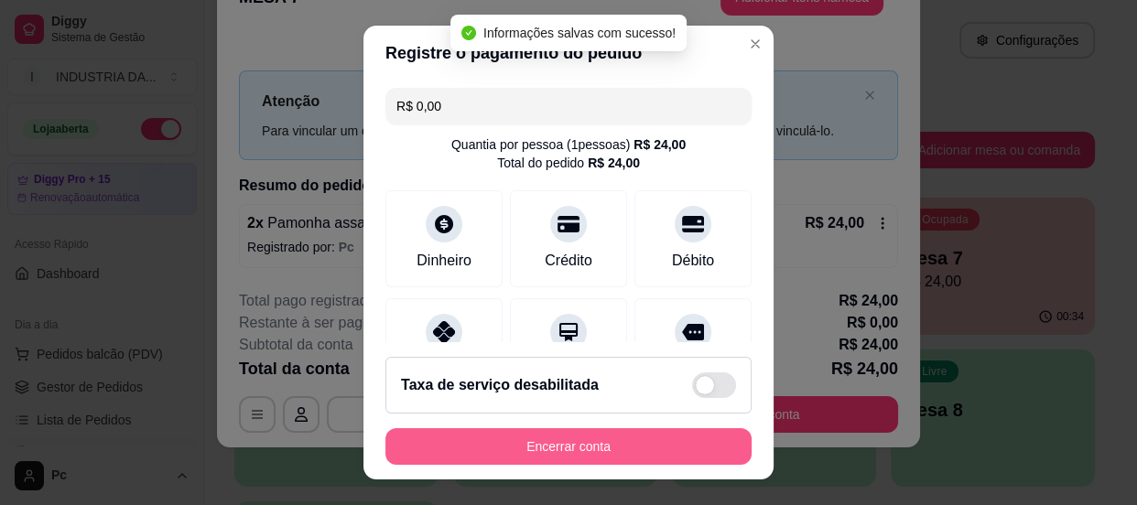
click at [575, 454] on button "Encerrar conta" at bounding box center [568, 446] width 366 height 37
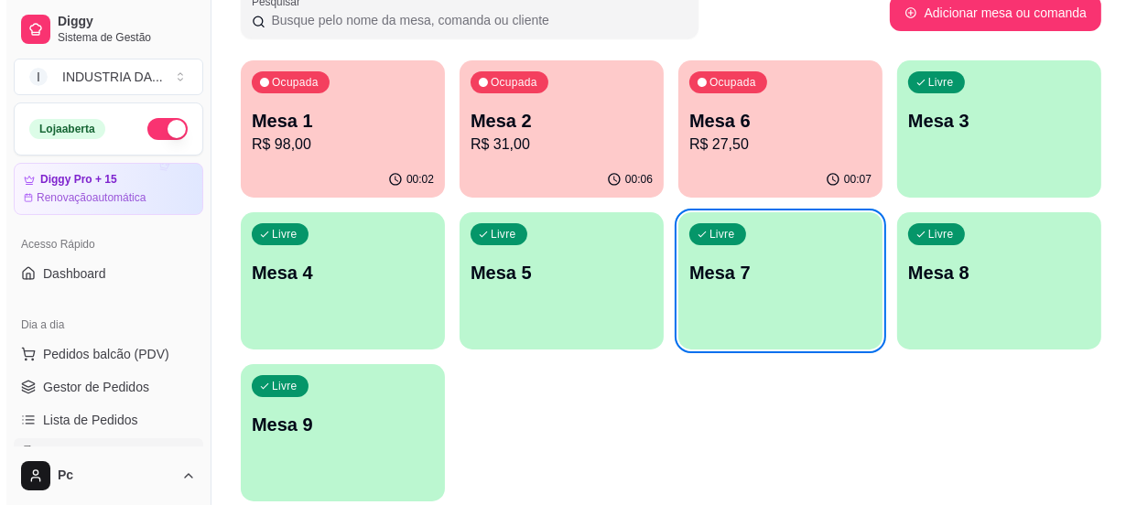
scroll to position [208, 0]
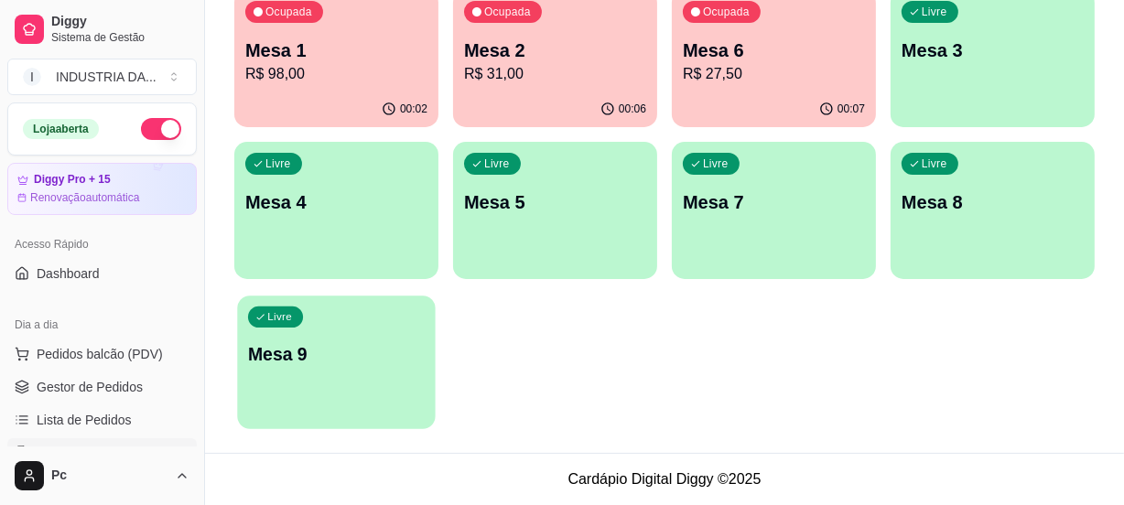
click at [257, 342] on p "Mesa 9" at bounding box center [336, 354] width 177 height 25
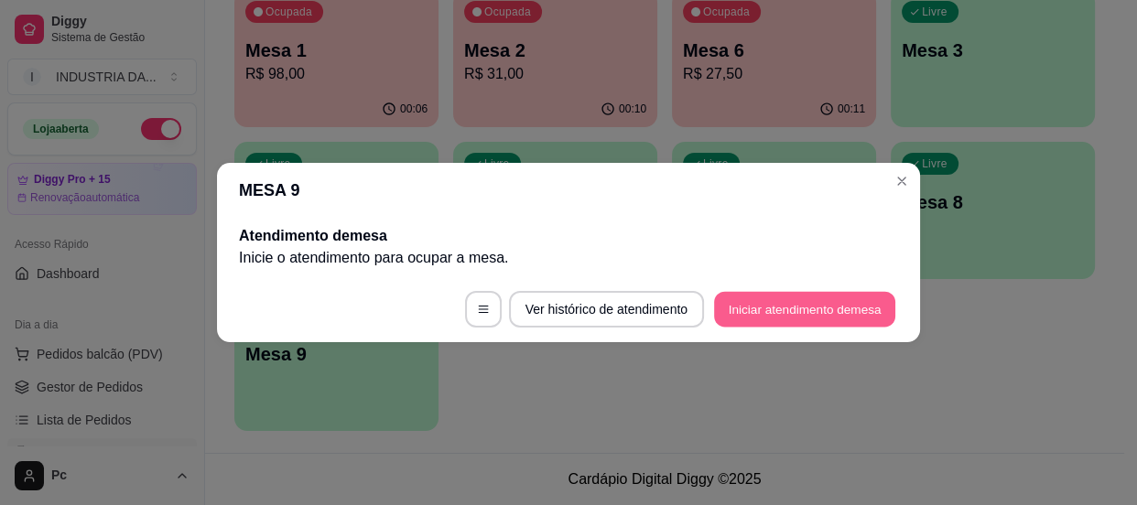
click at [805, 298] on button "Iniciar atendimento de mesa" at bounding box center [804, 310] width 181 height 36
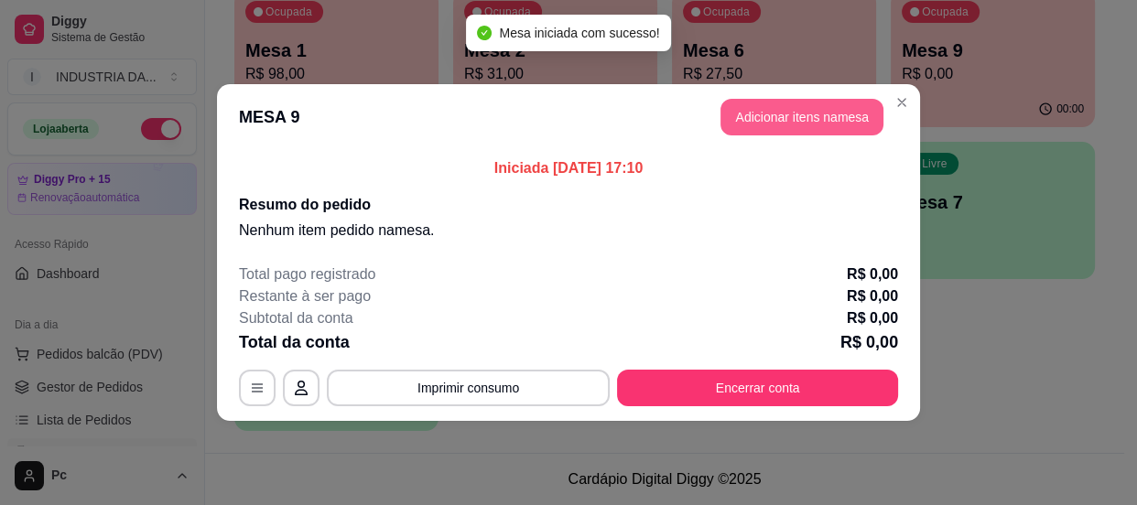
click at [832, 108] on button "Adicionar itens na mesa" at bounding box center [801, 117] width 163 height 37
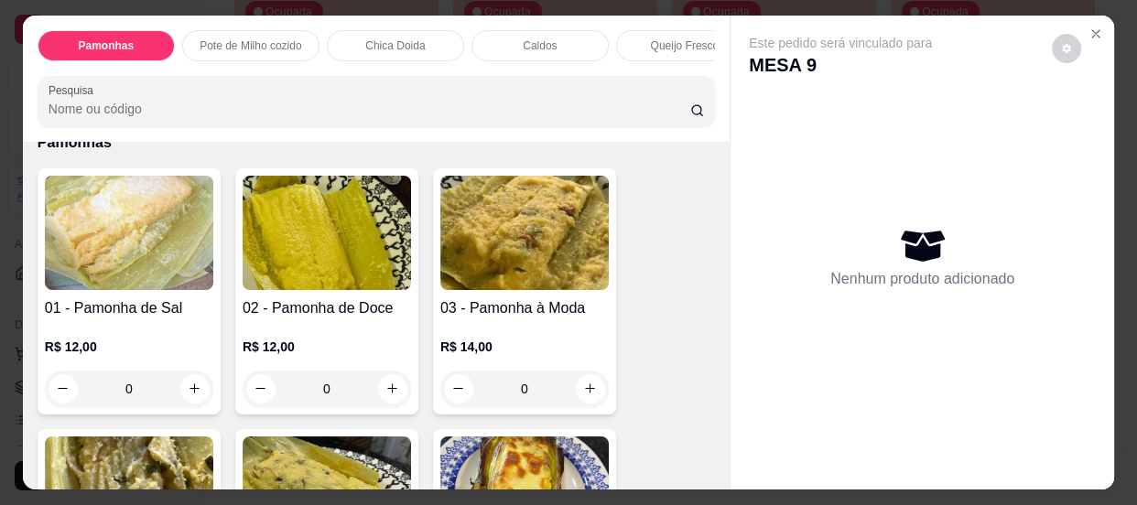
scroll to position [249, 0]
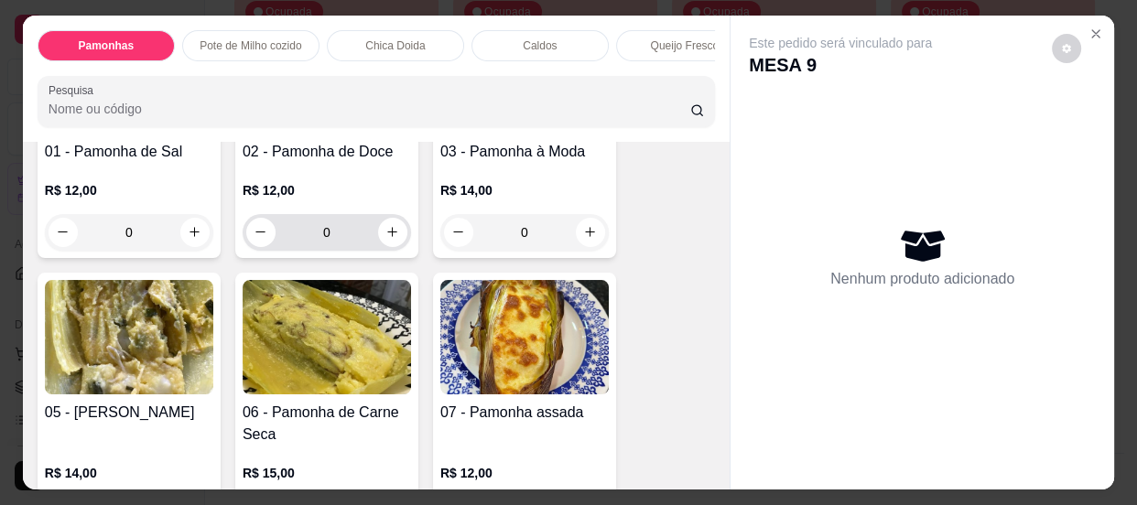
click at [339, 235] on input "0" at bounding box center [326, 232] width 102 height 37
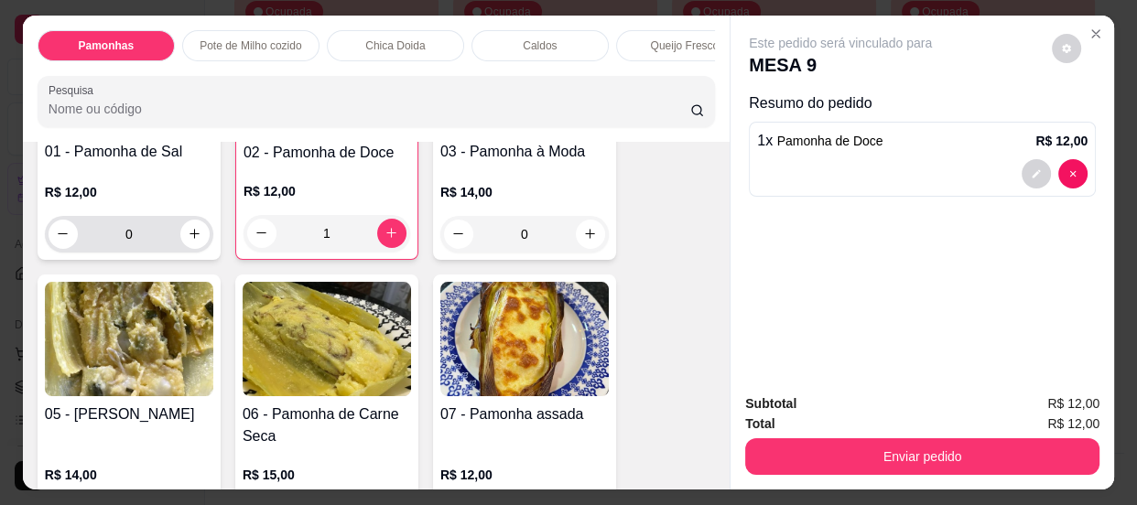
type input "1"
click at [148, 239] on input "0" at bounding box center [129, 234] width 102 height 37
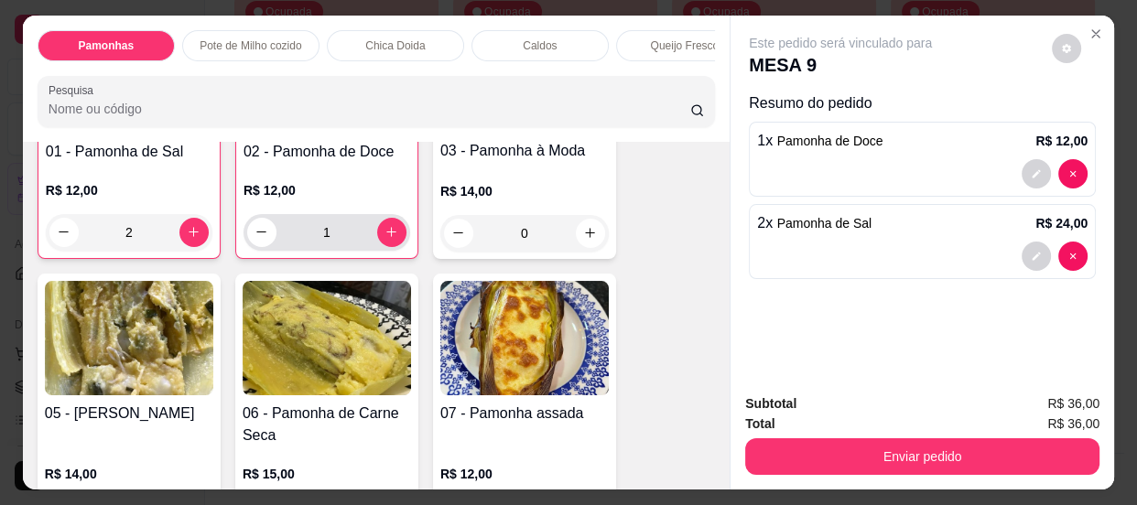
scroll to position [500, 0]
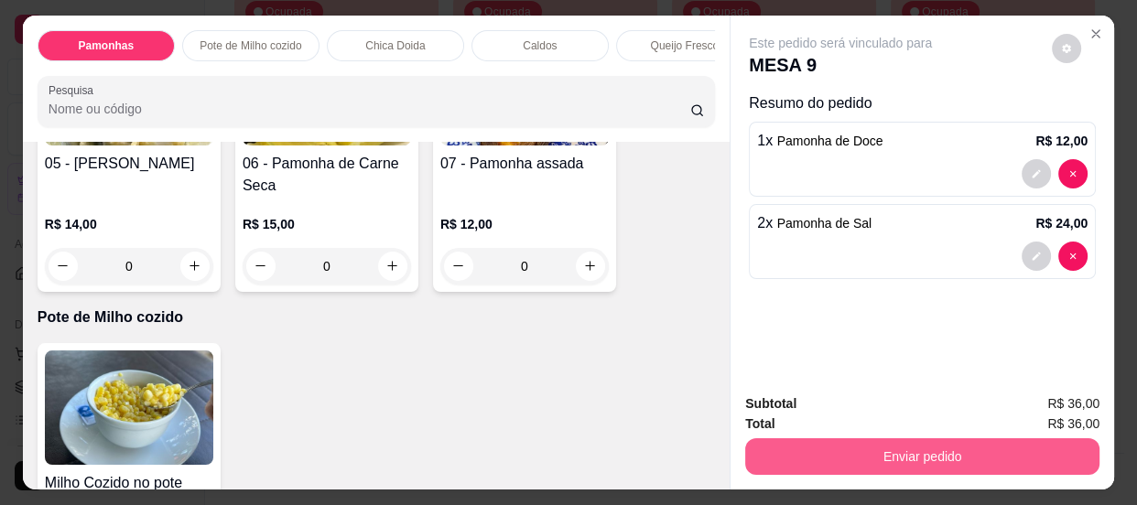
type input "2"
click at [849, 444] on button "Enviar pedido" at bounding box center [922, 456] width 354 height 37
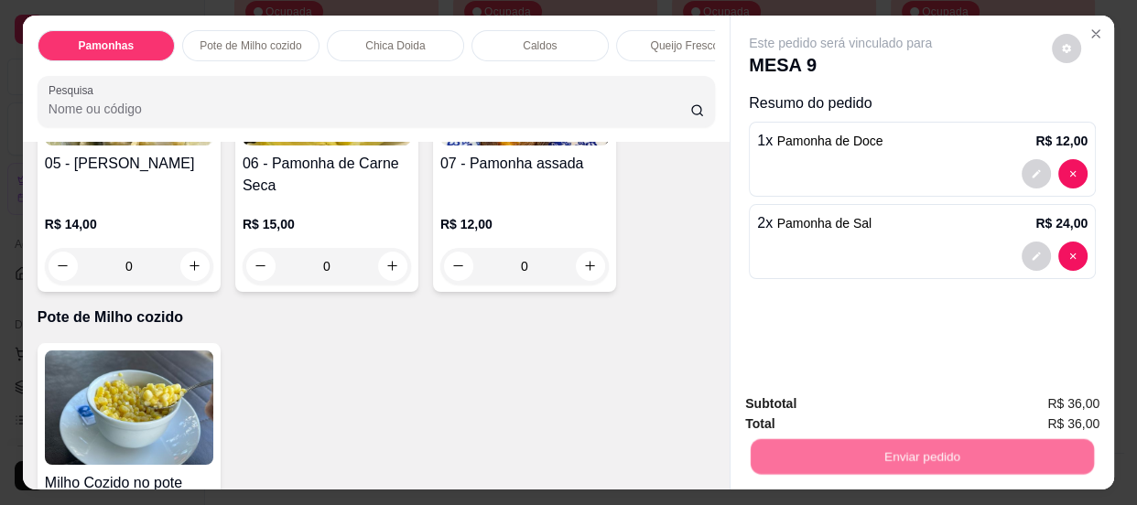
click at [1018, 407] on button "Enviar pedido" at bounding box center [1052, 406] width 101 height 34
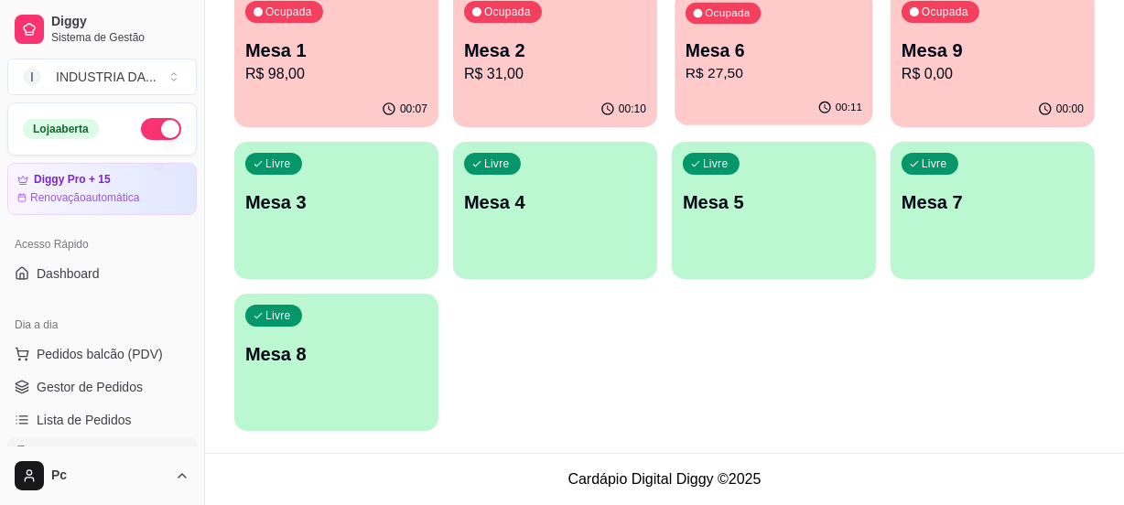
click at [815, 73] on p "R$ 27,50" at bounding box center [773, 73] width 177 height 21
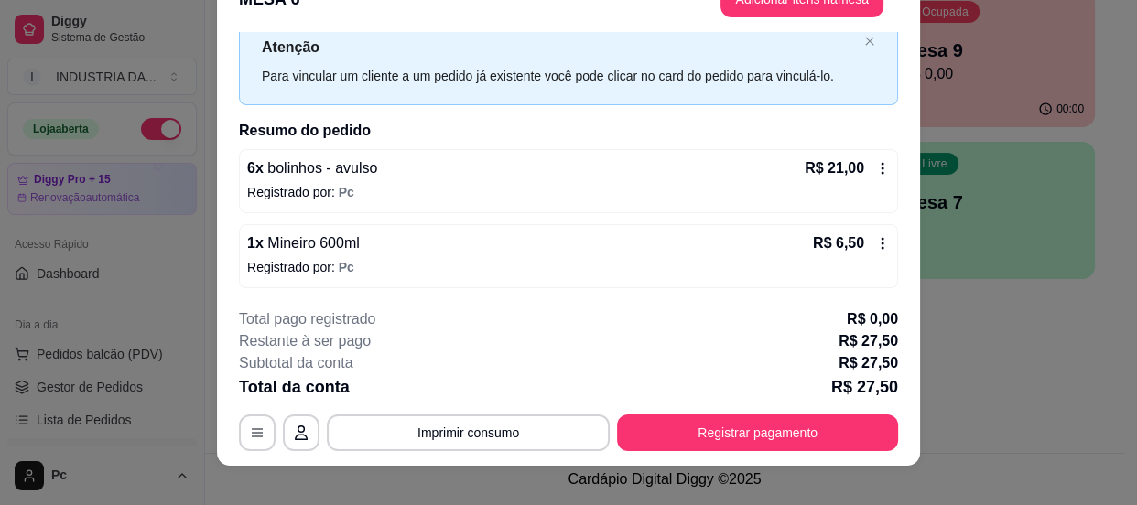
scroll to position [55, 0]
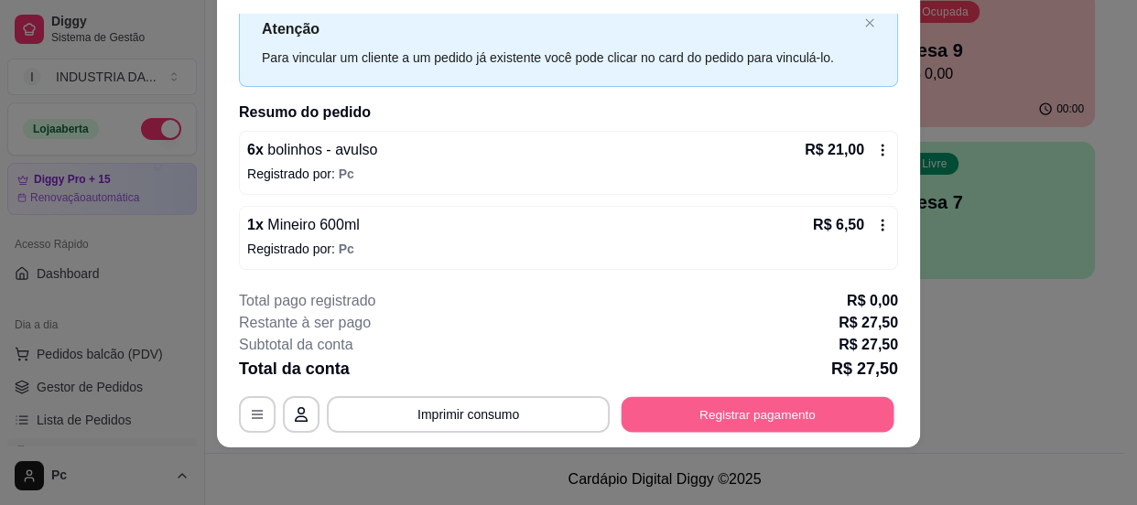
click at [787, 413] on button "Registrar pagamento" at bounding box center [757, 415] width 273 height 36
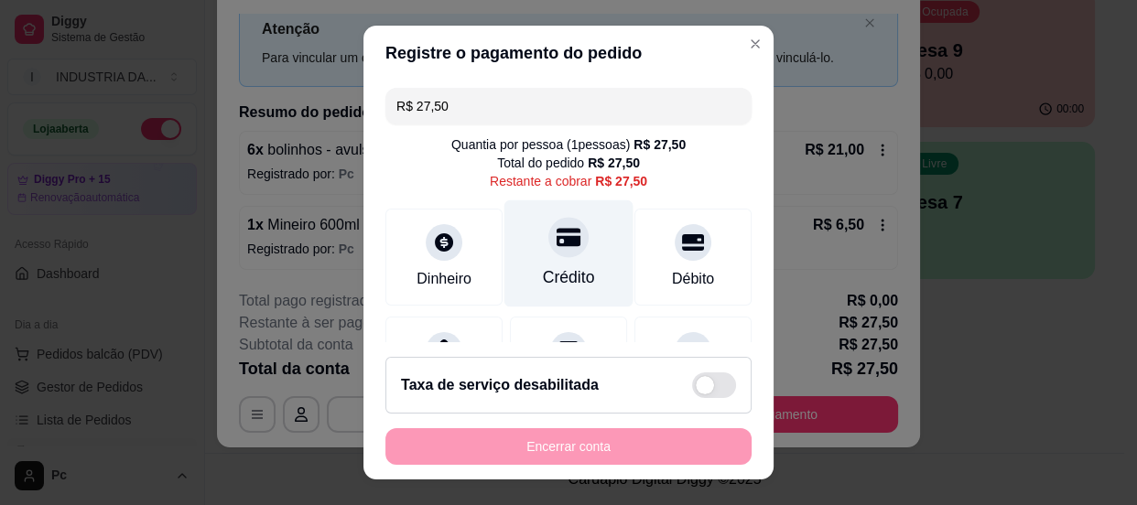
click at [561, 276] on div "Crédito" at bounding box center [569, 277] width 52 height 24
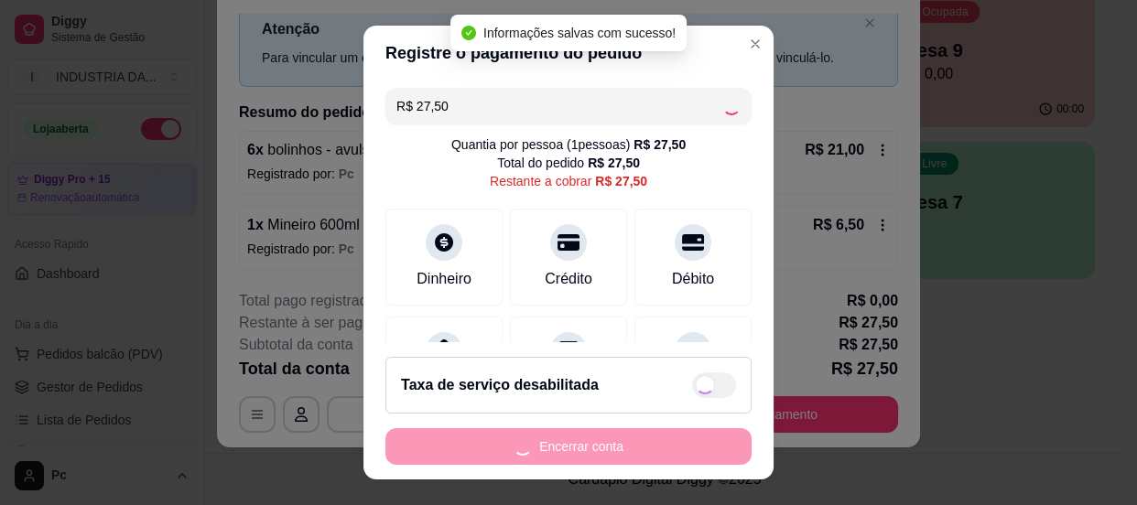
type input "R$ 0,00"
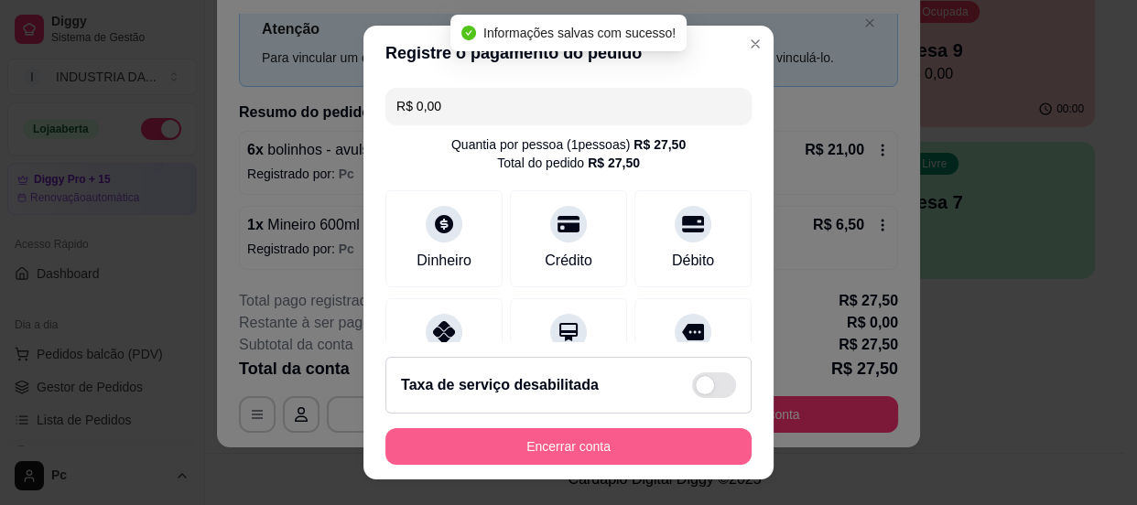
click at [598, 458] on button "Encerrar conta" at bounding box center [568, 446] width 366 height 37
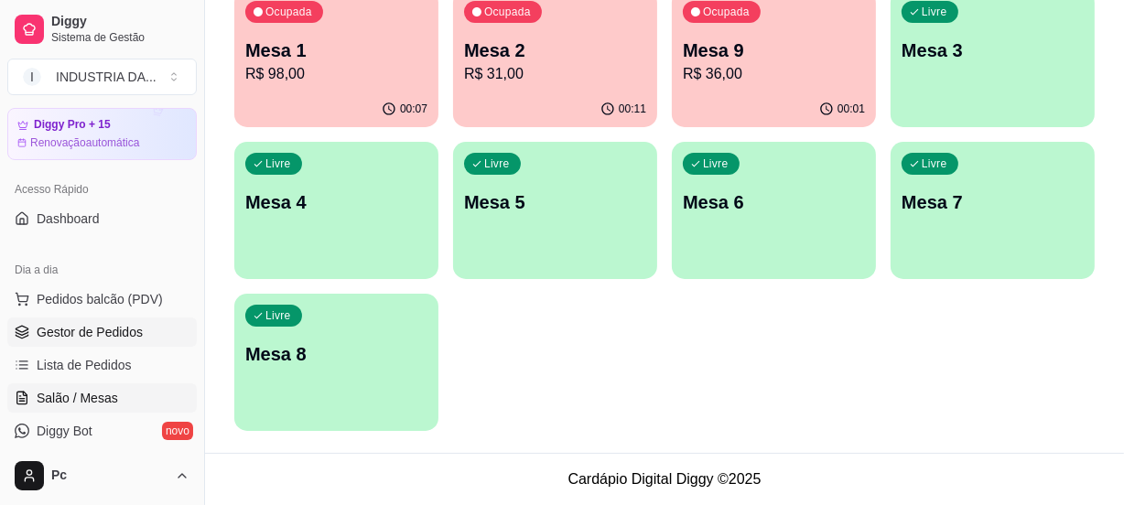
scroll to position [82, 0]
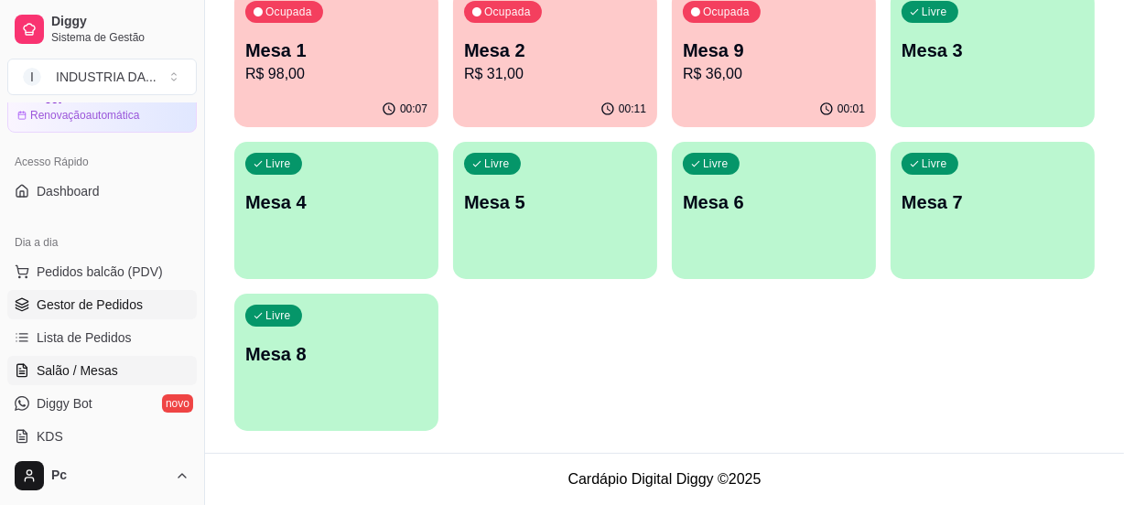
click at [89, 314] on link "Gestor de Pedidos" at bounding box center [101, 304] width 189 height 29
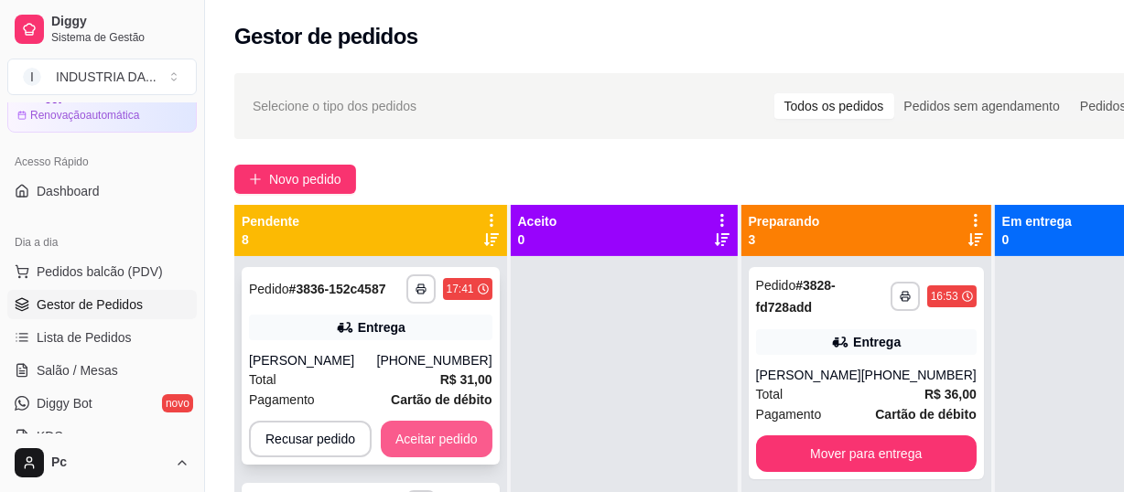
click at [396, 442] on button "Aceitar pedido" at bounding box center [437, 439] width 112 height 37
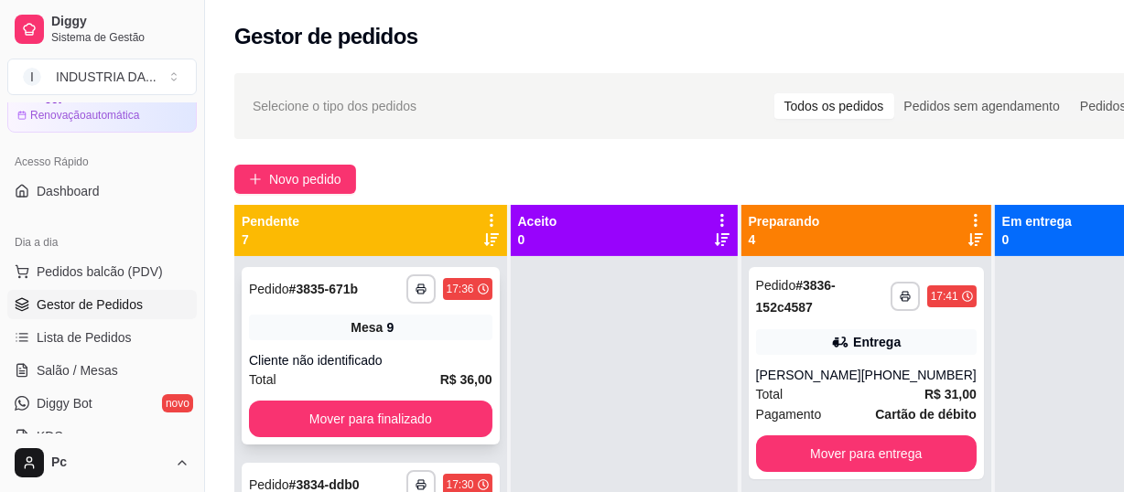
click at [384, 353] on div "Cliente não identificado" at bounding box center [370, 360] width 243 height 18
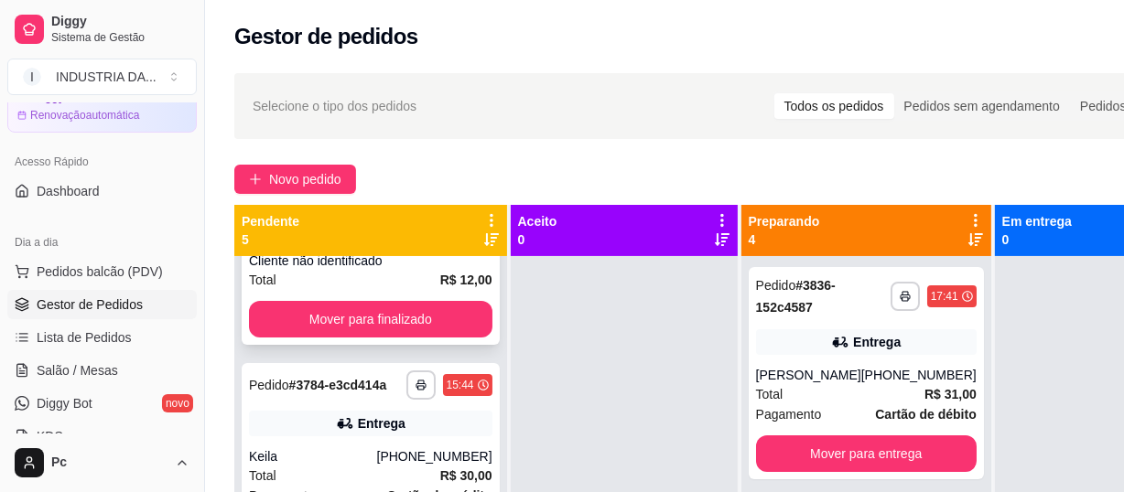
scroll to position [82, 0]
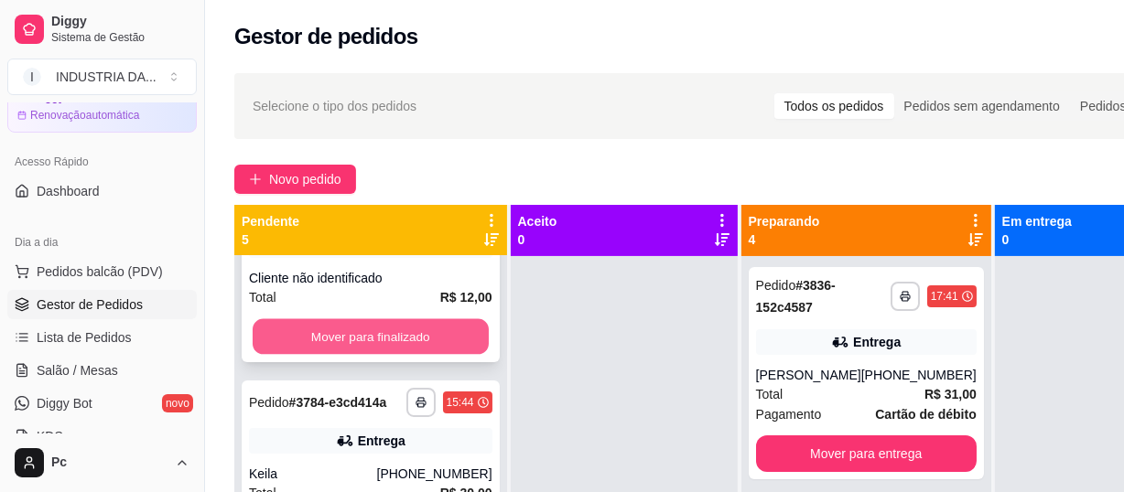
click at [383, 325] on button "Mover para finalizado" at bounding box center [371, 337] width 236 height 36
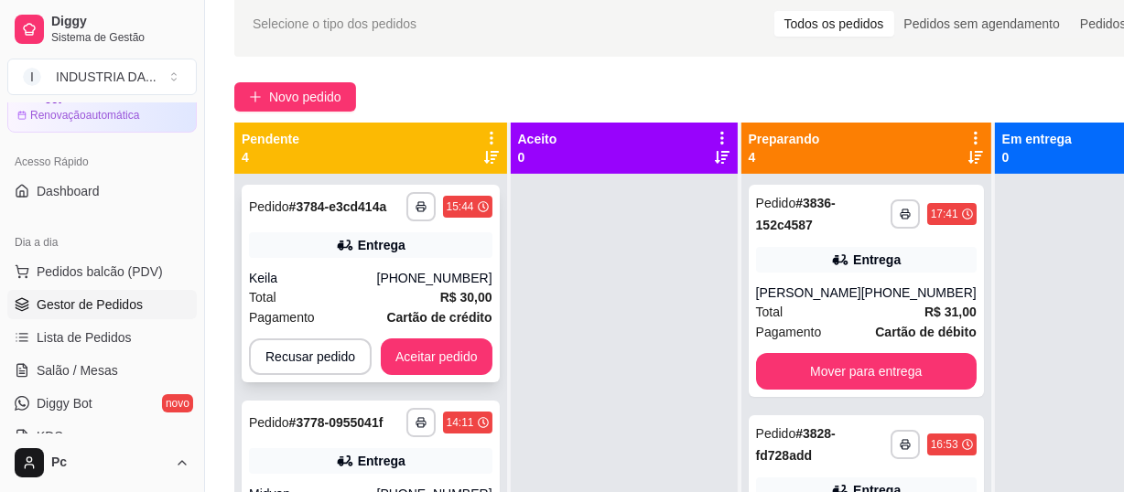
click at [423, 277] on div "(62) 99138-7111" at bounding box center [434, 278] width 115 height 18
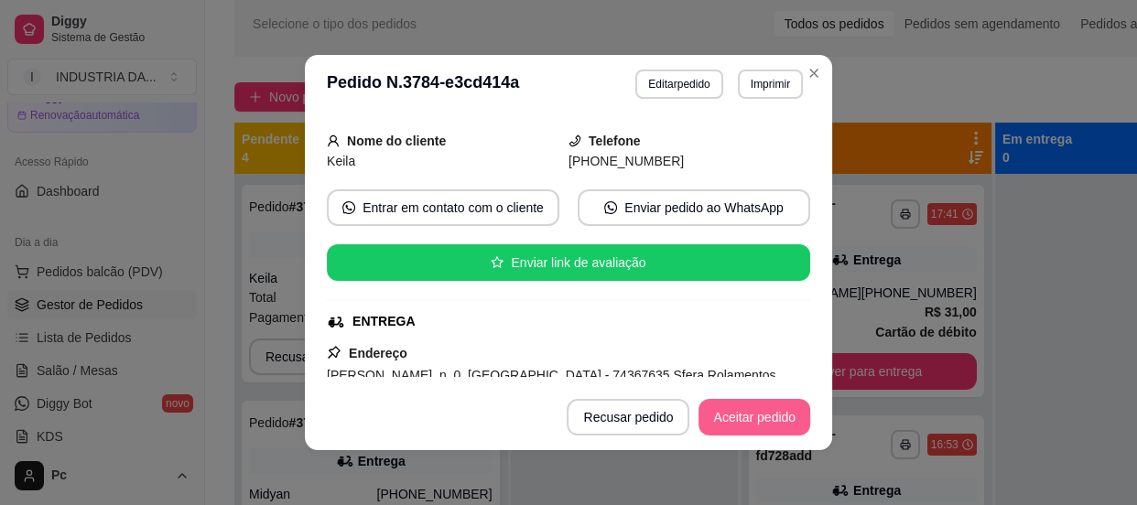
scroll to position [3, 0]
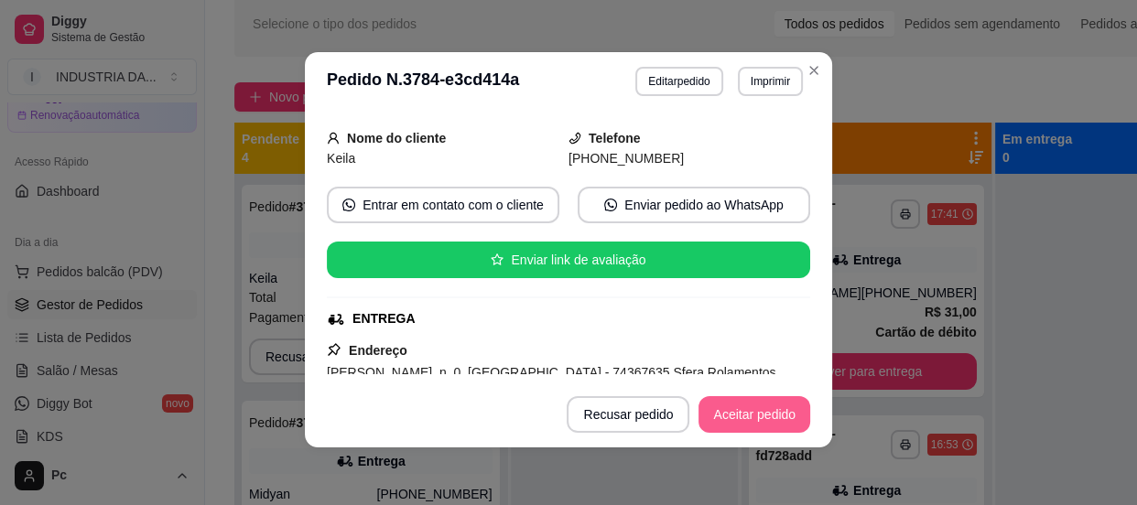
click at [755, 421] on button "Aceitar pedido" at bounding box center [754, 414] width 112 height 37
click at [755, 421] on button "Mover para preparo" at bounding box center [739, 414] width 142 height 37
click at [755, 421] on button "Mover para entrega" at bounding box center [739, 415] width 137 height 36
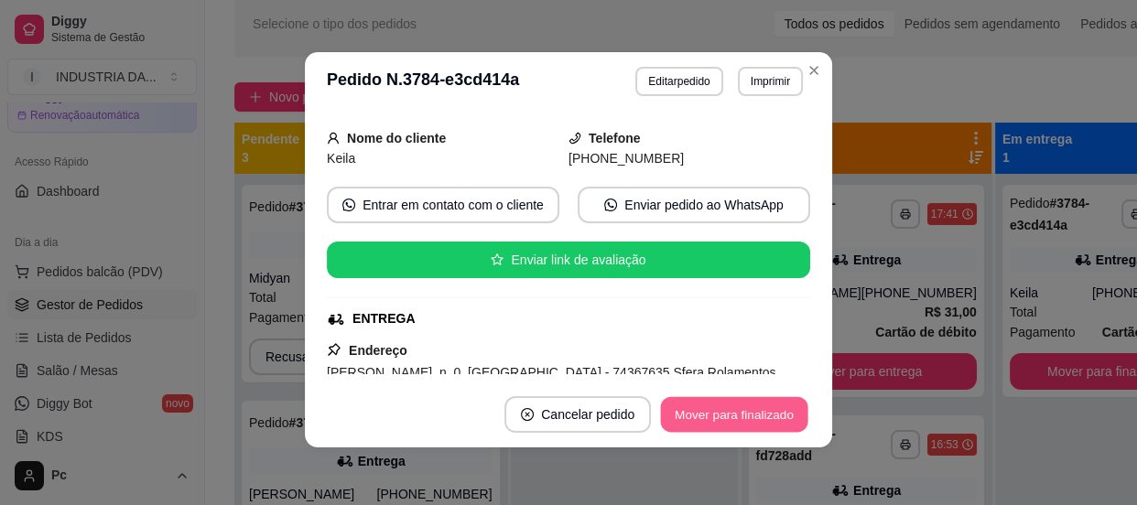
click at [755, 421] on button "Mover para finalizado" at bounding box center [734, 415] width 147 height 36
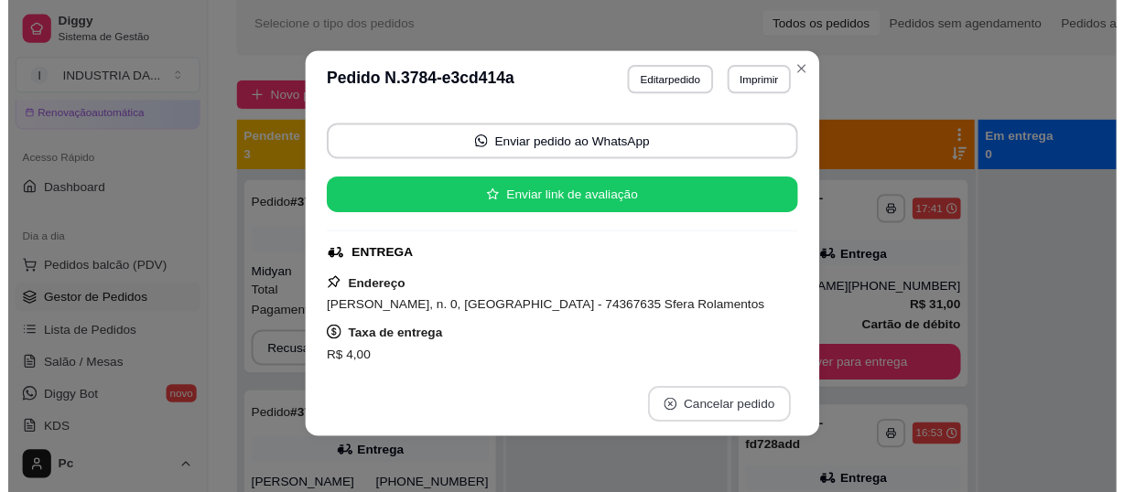
scroll to position [196, 0]
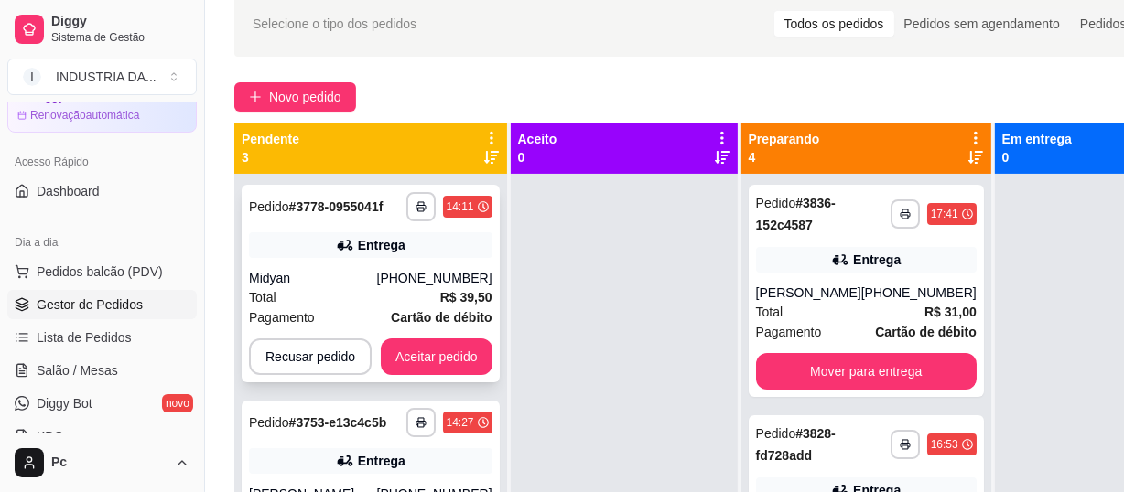
click at [391, 290] on div "Total R$ 39,50" at bounding box center [370, 297] width 243 height 20
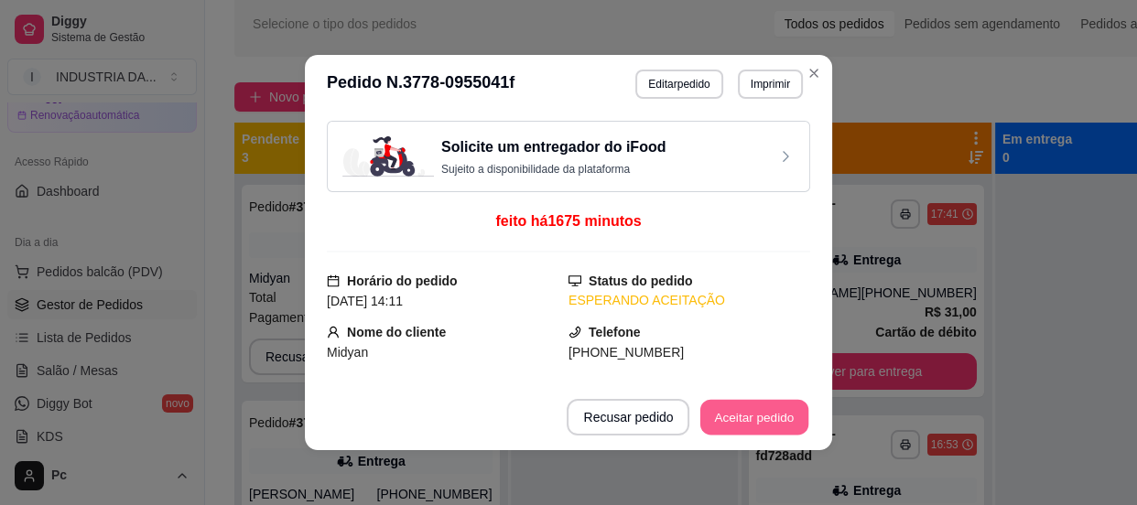
click at [739, 405] on button "Aceitar pedido" at bounding box center [754, 418] width 108 height 36
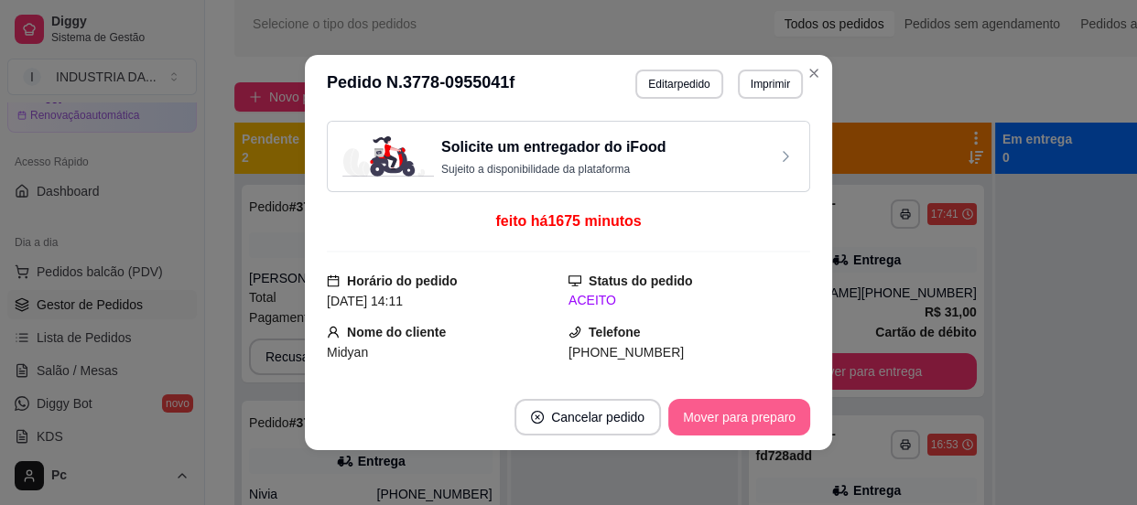
click at [739, 405] on button "Mover para preparo" at bounding box center [739, 417] width 142 height 37
click at [739, 405] on button "Mover para entrega" at bounding box center [739, 418] width 137 height 36
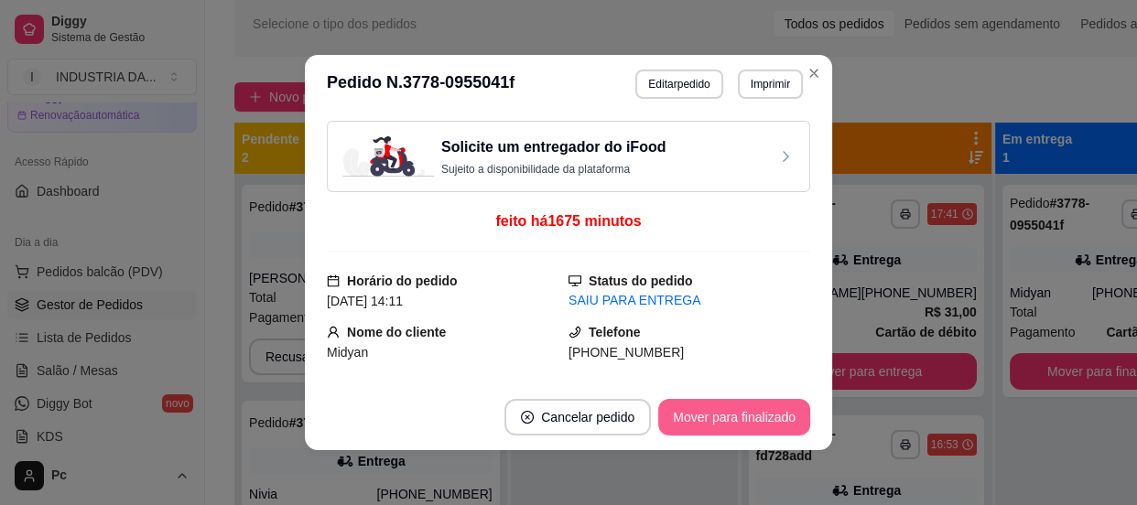
click at [739, 405] on button "Mover para finalizado" at bounding box center [734, 417] width 152 height 37
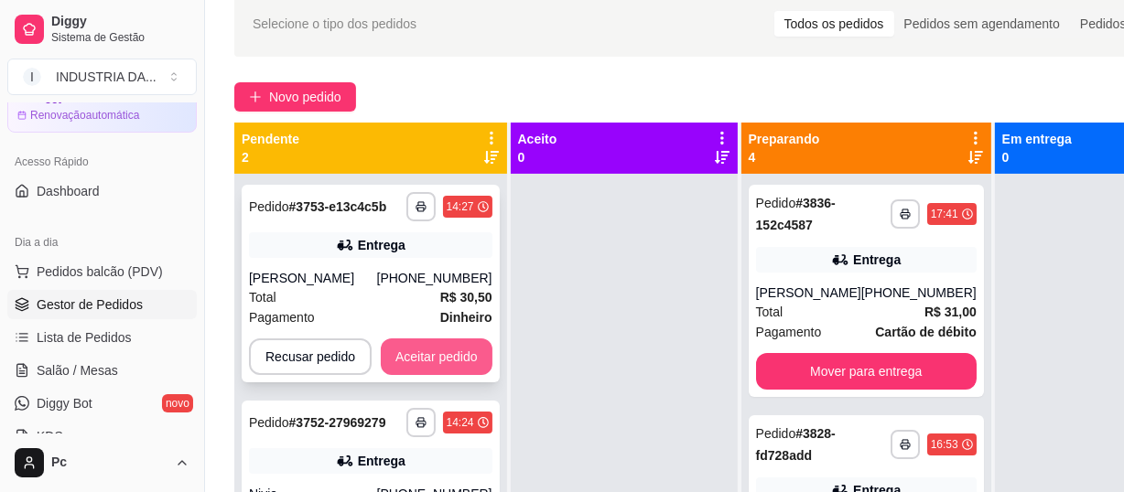
click at [454, 348] on button "Aceitar pedido" at bounding box center [437, 357] width 112 height 37
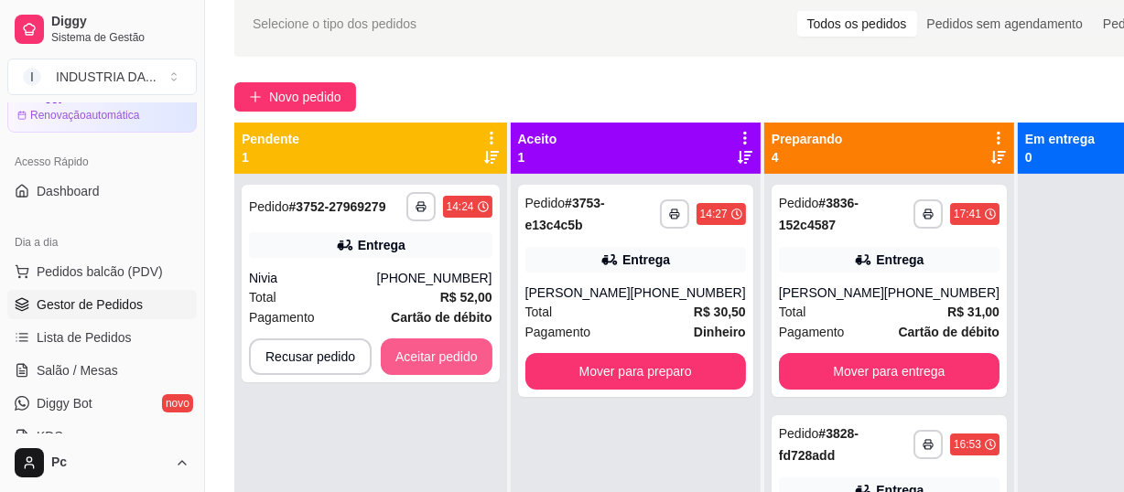
click at [454, 348] on button "Aceitar pedido" at bounding box center [437, 357] width 112 height 37
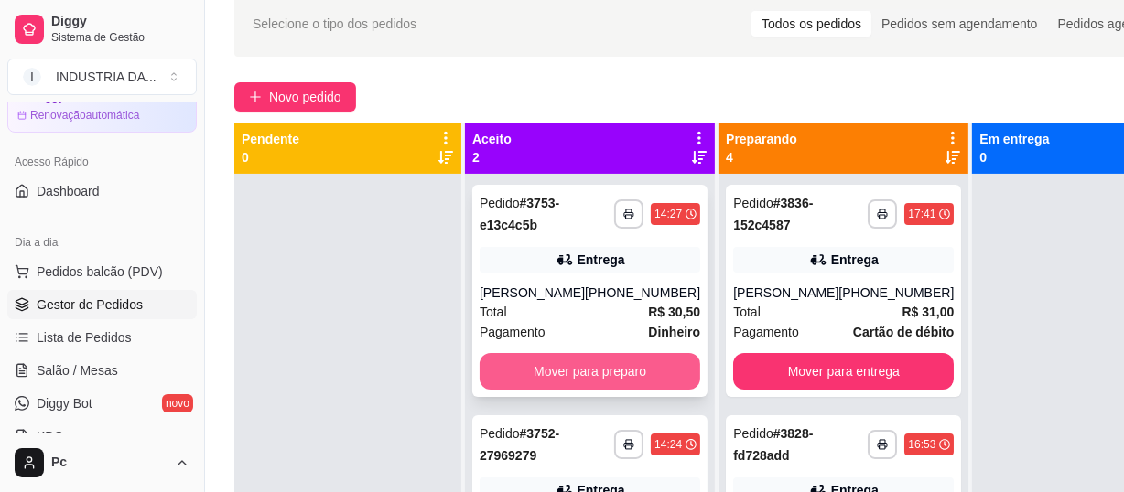
click at [637, 376] on button "Mover para preparo" at bounding box center [590, 371] width 221 height 37
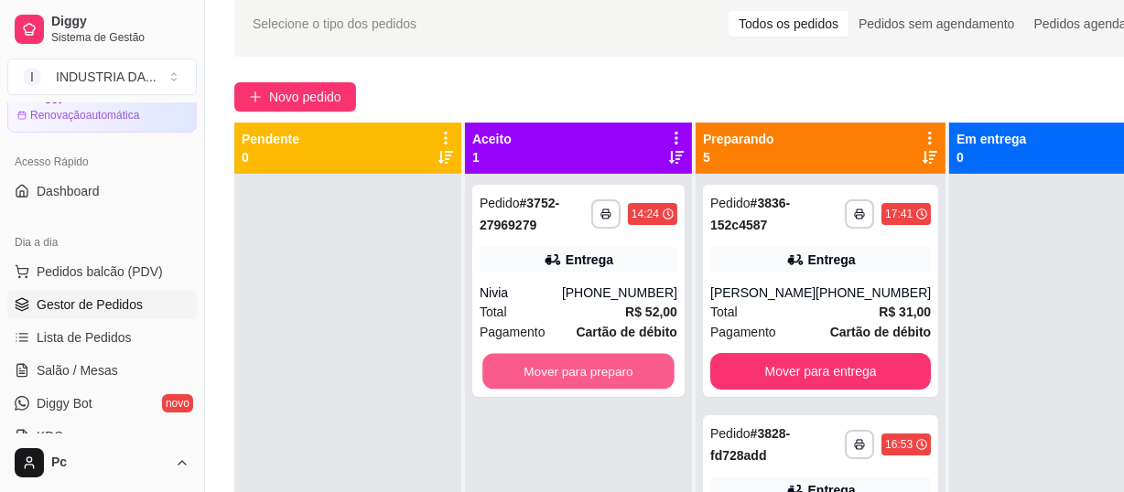
click at [637, 376] on button "Mover para preparo" at bounding box center [578, 372] width 192 height 36
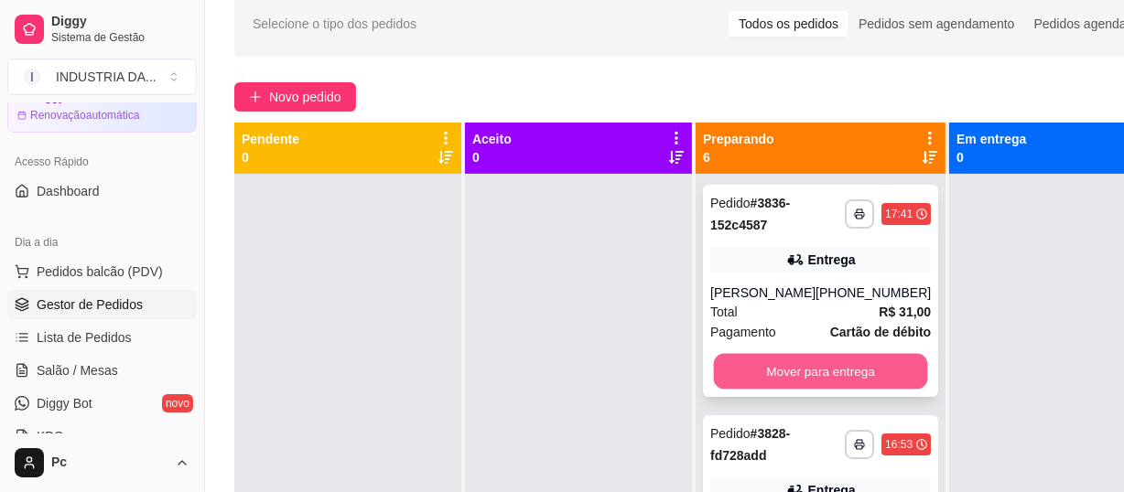
click at [737, 375] on button "Mover para entrega" at bounding box center [821, 372] width 214 height 36
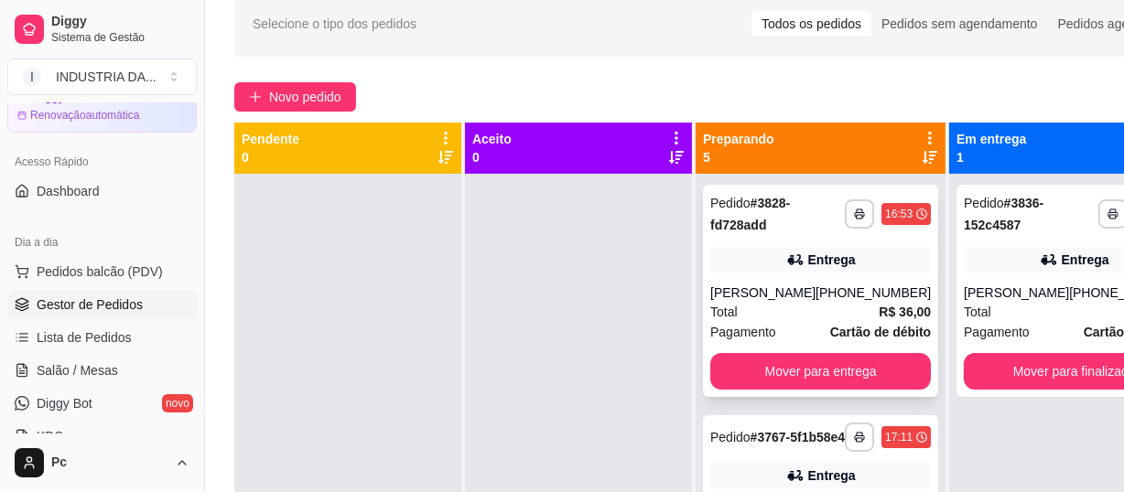
click at [781, 362] on button "Mover para entrega" at bounding box center [820, 371] width 221 height 37
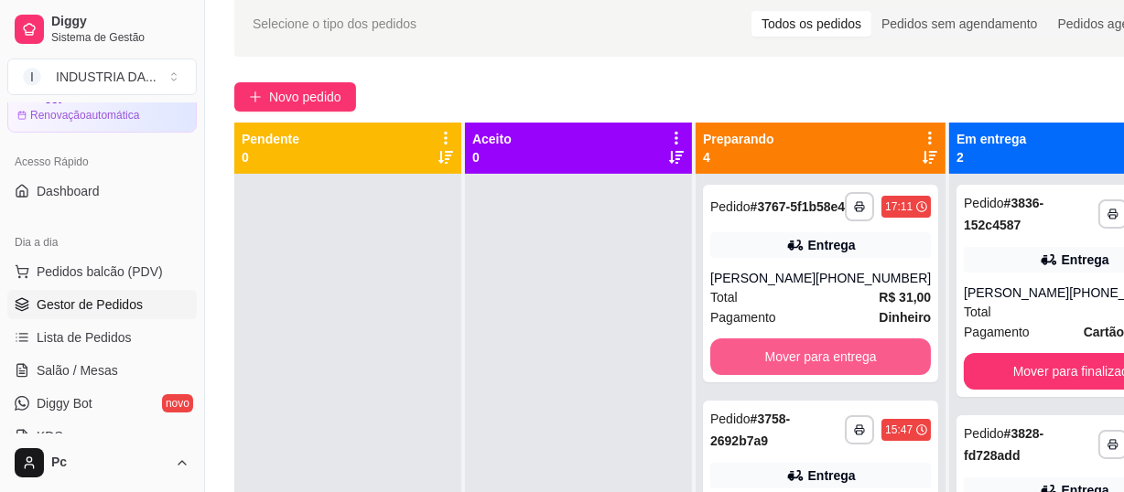
click at [781, 362] on button "Mover para entrega" at bounding box center [820, 357] width 221 height 37
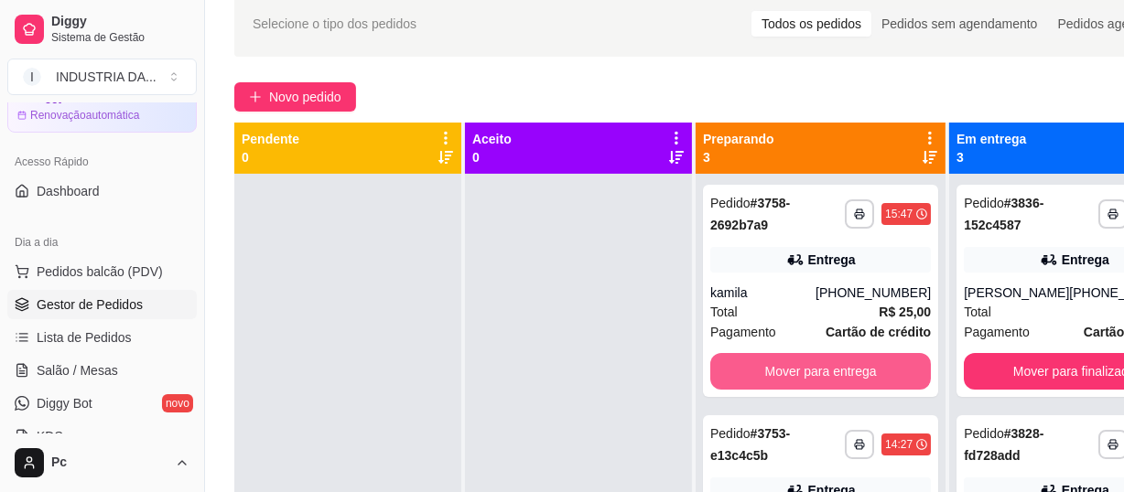
click at [781, 362] on button "Mover para entrega" at bounding box center [820, 371] width 221 height 37
click at [781, 362] on button "Mover para entrega" at bounding box center [821, 372] width 214 height 36
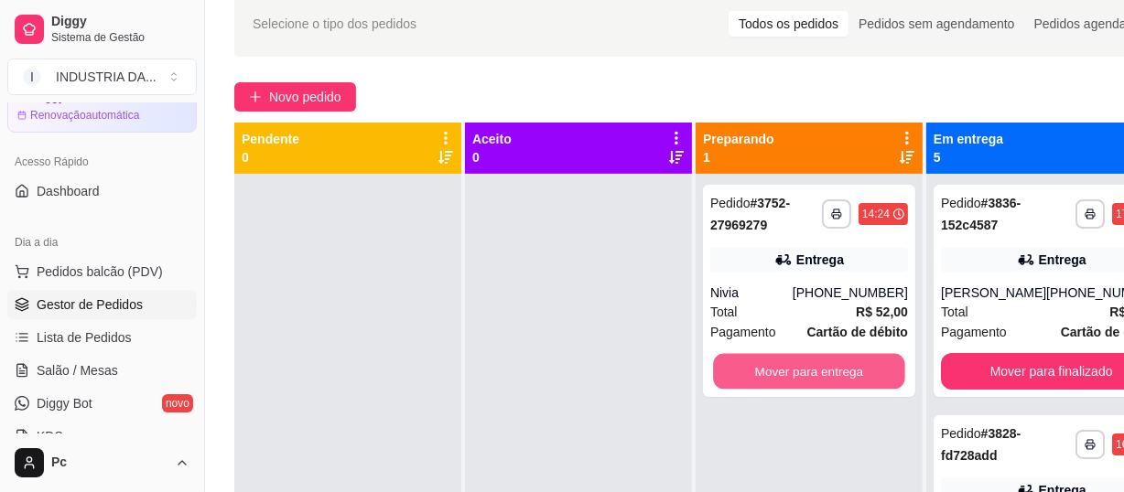
click at [781, 362] on button "Mover para entrega" at bounding box center [809, 372] width 192 height 36
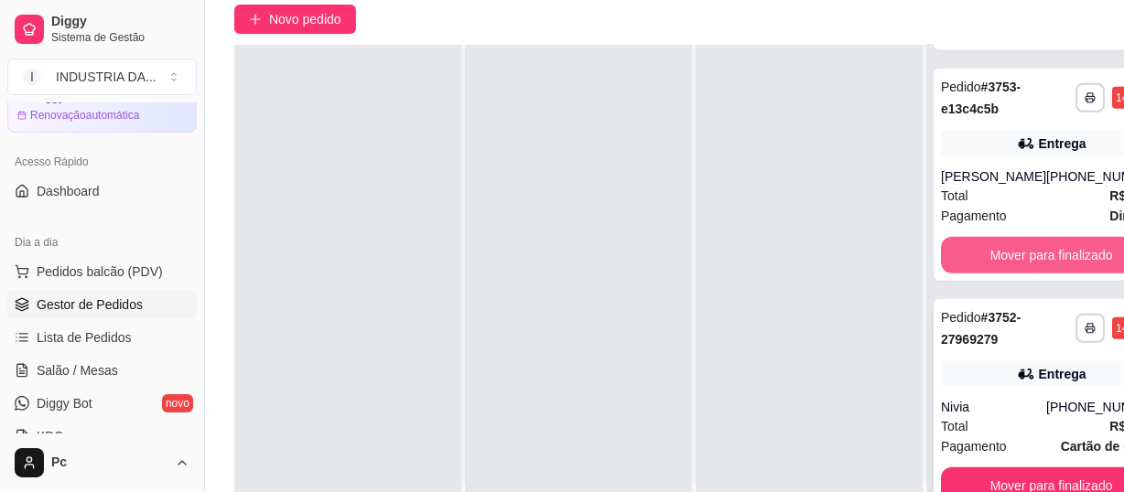
scroll to position [291, 0]
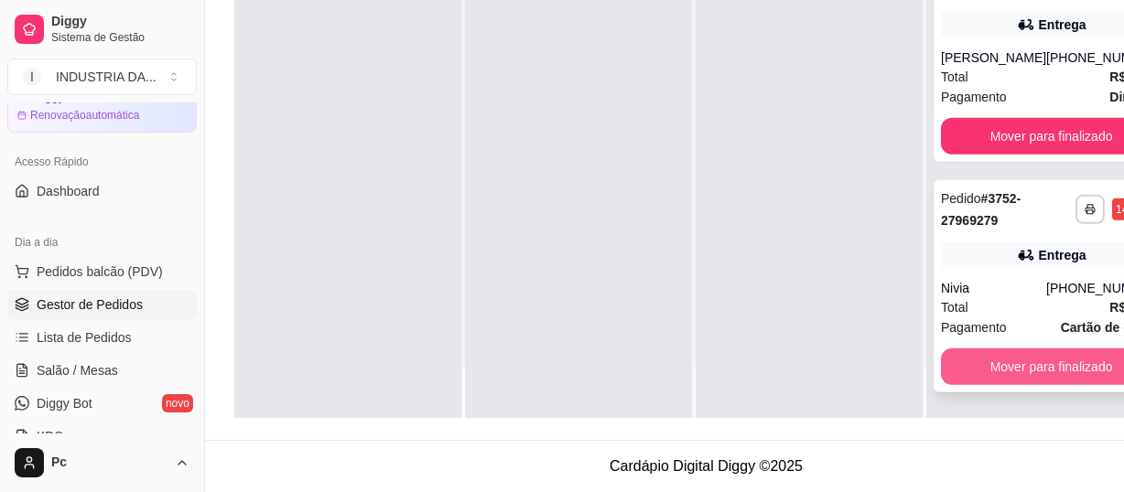
click at [1019, 375] on button "Mover para finalizado" at bounding box center [1051, 367] width 221 height 37
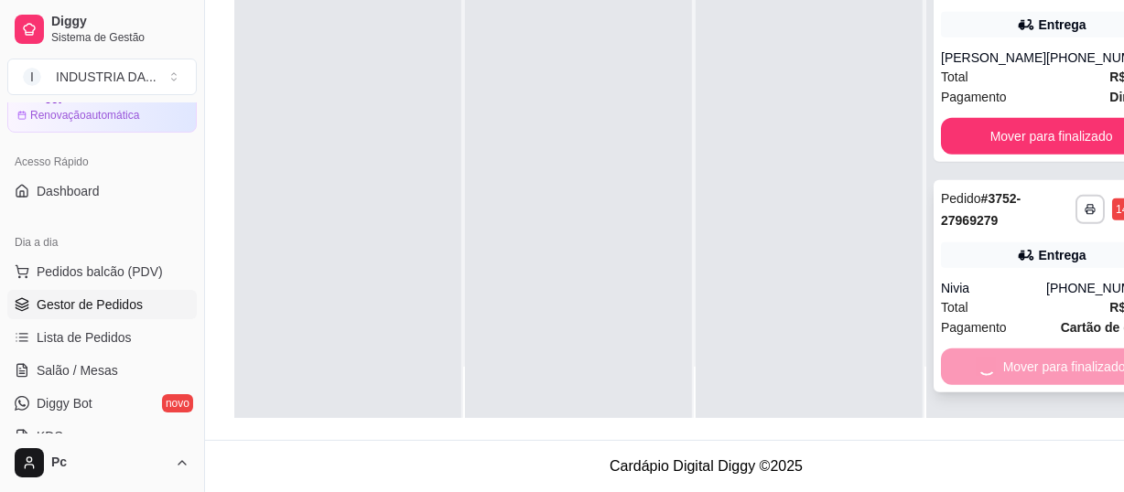
scroll to position [703, 0]
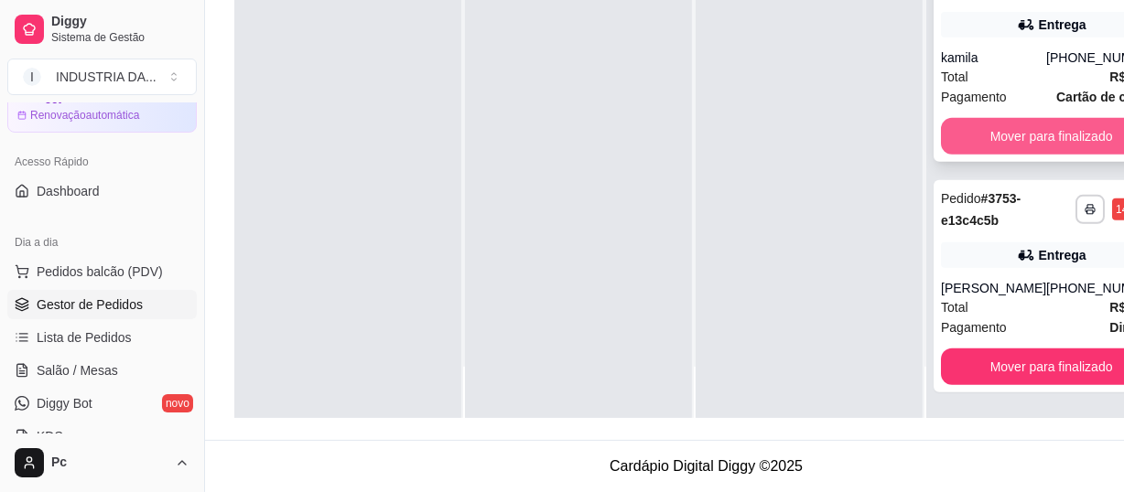
click at [988, 118] on button "Mover para finalizado" at bounding box center [1051, 136] width 221 height 37
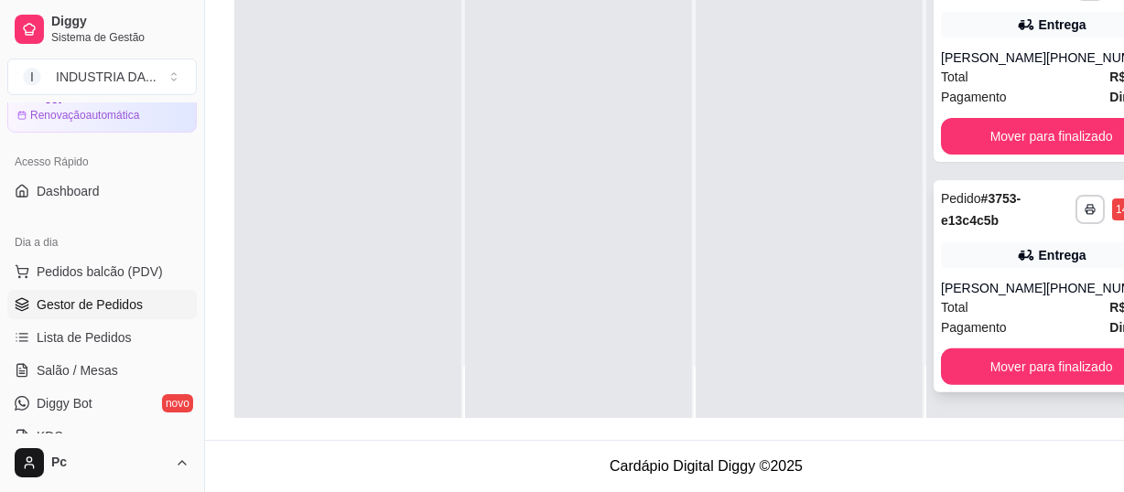
scroll to position [471, 0]
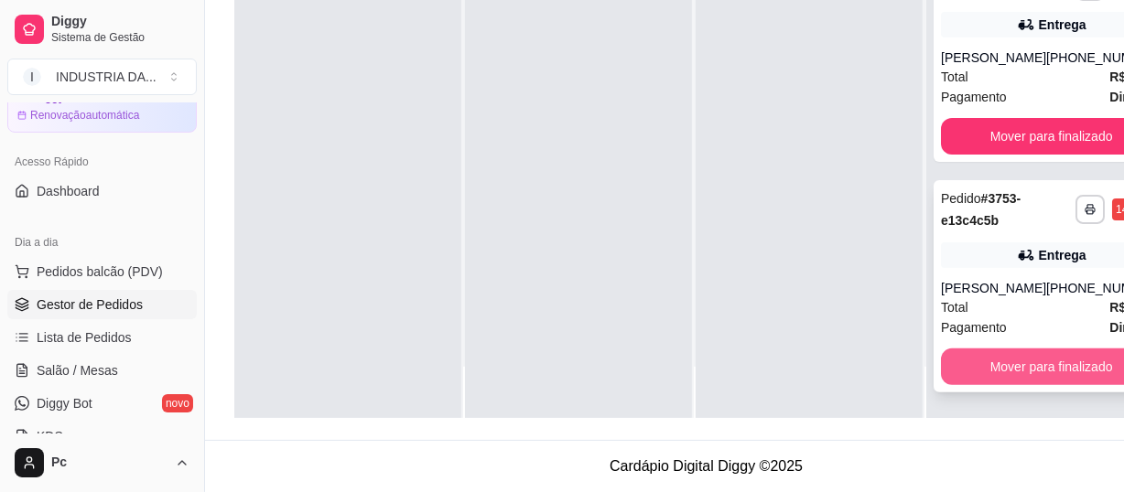
click at [1039, 371] on button "Mover para finalizado" at bounding box center [1051, 367] width 221 height 37
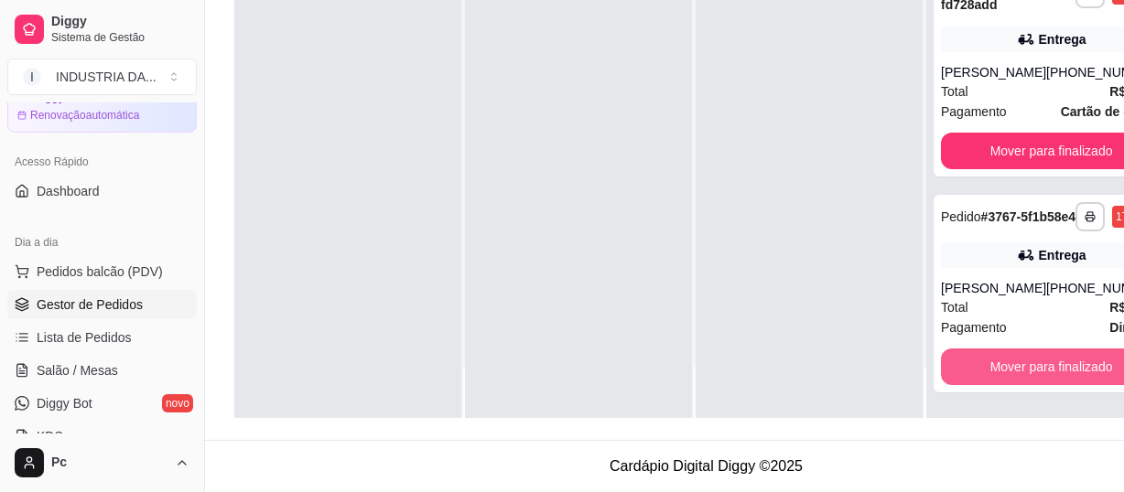
scroll to position [222, 0]
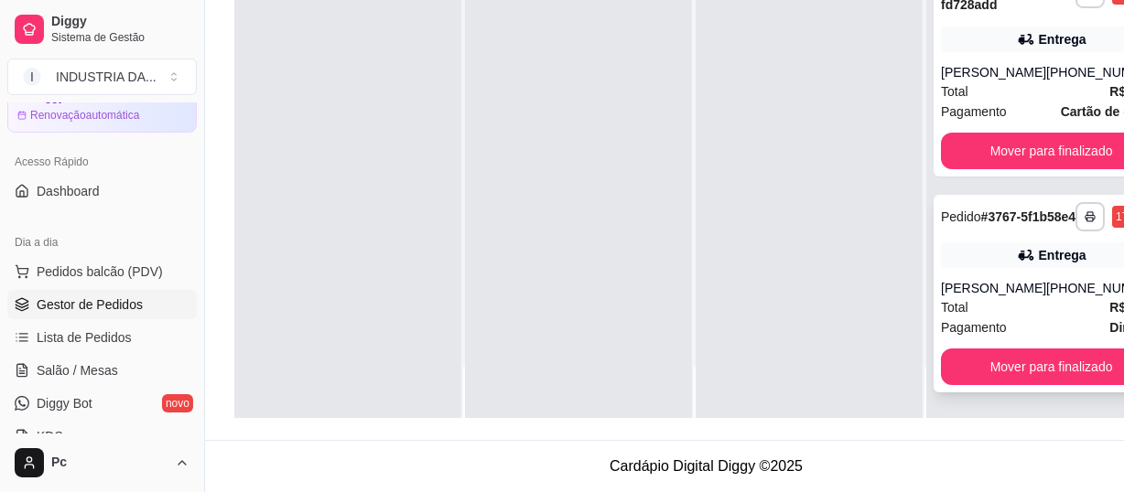
click at [1008, 285] on div "Camilla Polo" at bounding box center [993, 288] width 105 height 18
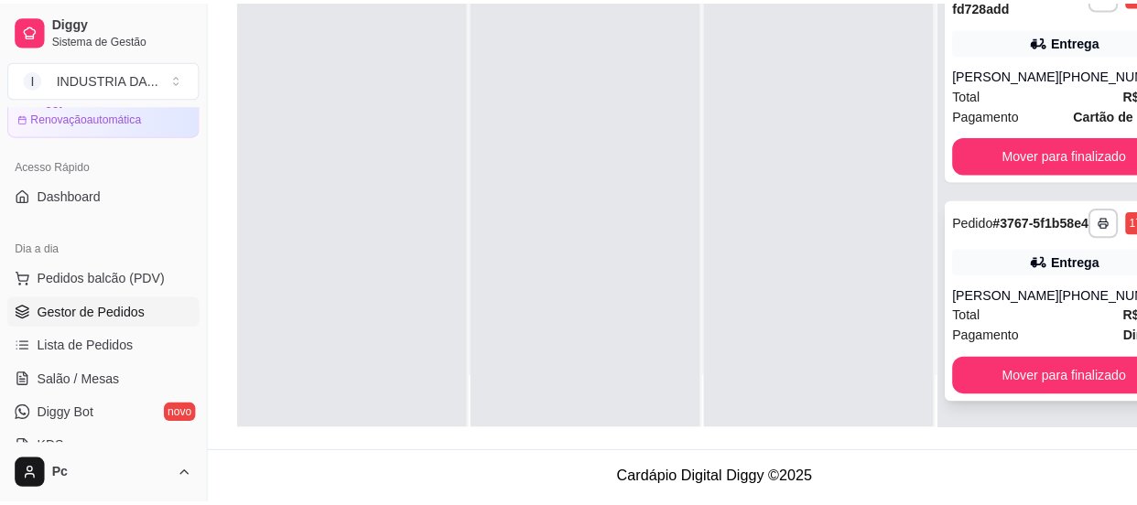
scroll to position [278, 0]
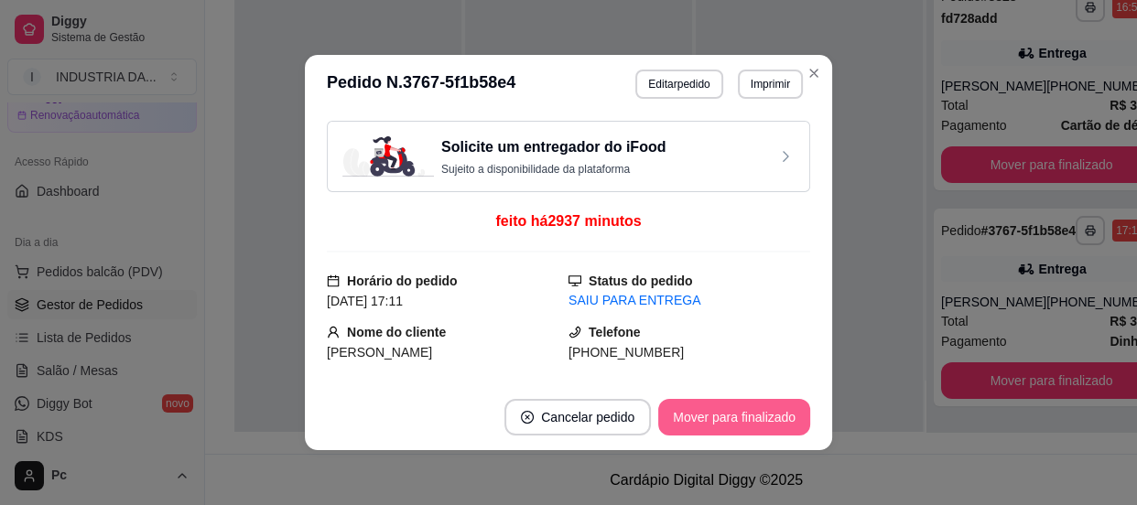
click at [717, 421] on button "Mover para finalizado" at bounding box center [734, 417] width 152 height 37
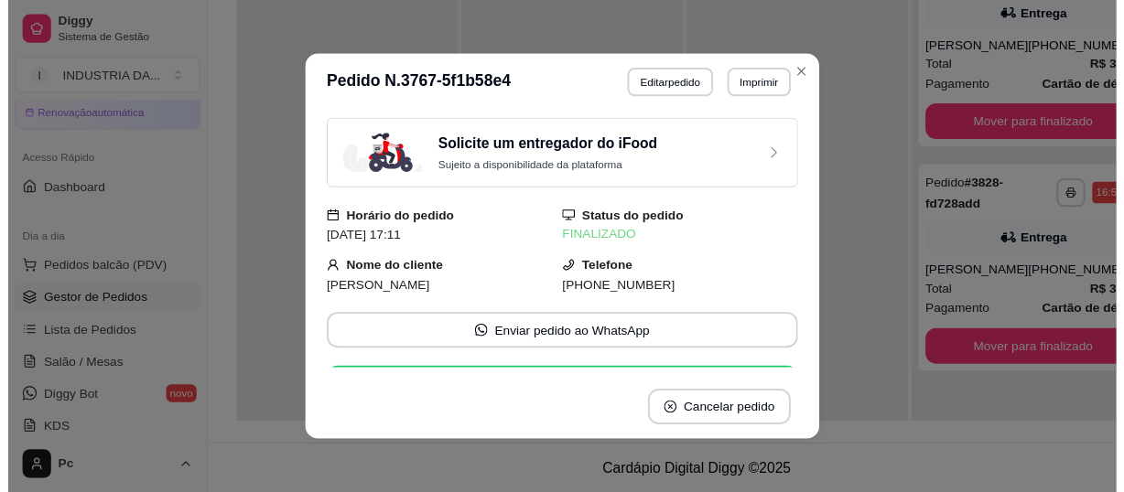
scroll to position [0, 0]
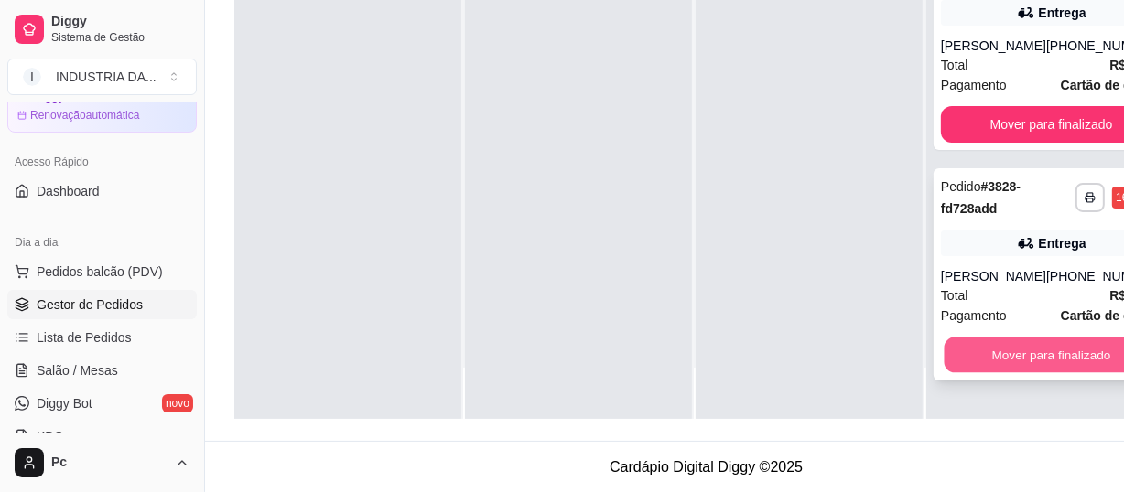
click at [999, 347] on button "Mover para finalizado" at bounding box center [1051, 356] width 214 height 36
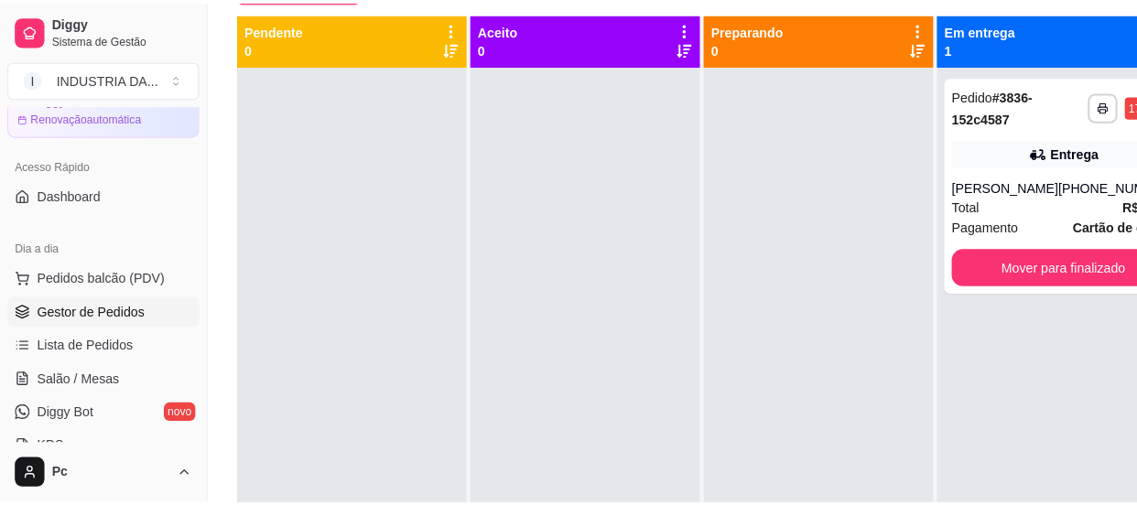
scroll to position [28, 0]
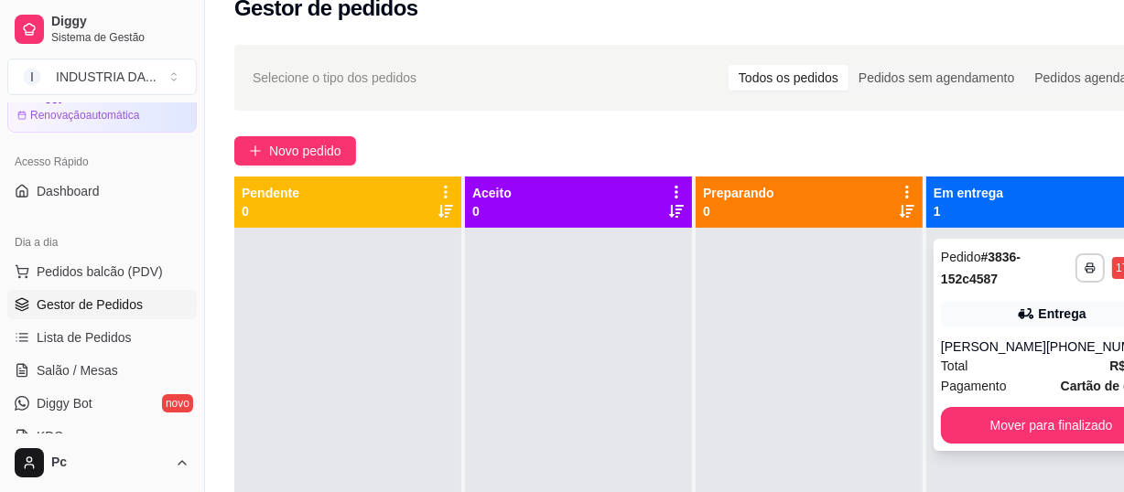
click at [991, 270] on strong "# 3836-152c4587" at bounding box center [981, 268] width 80 height 37
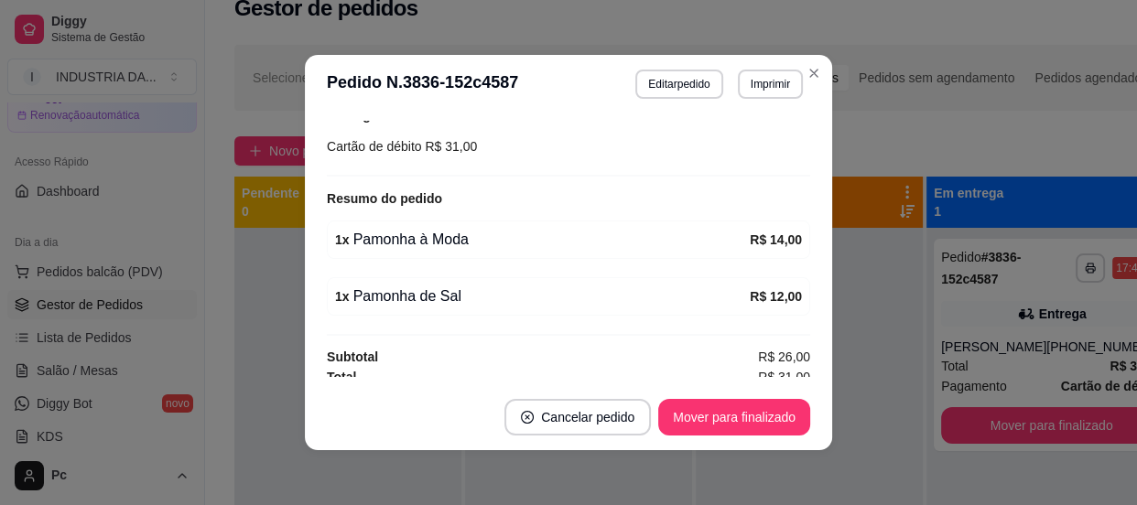
scroll to position [621, 0]
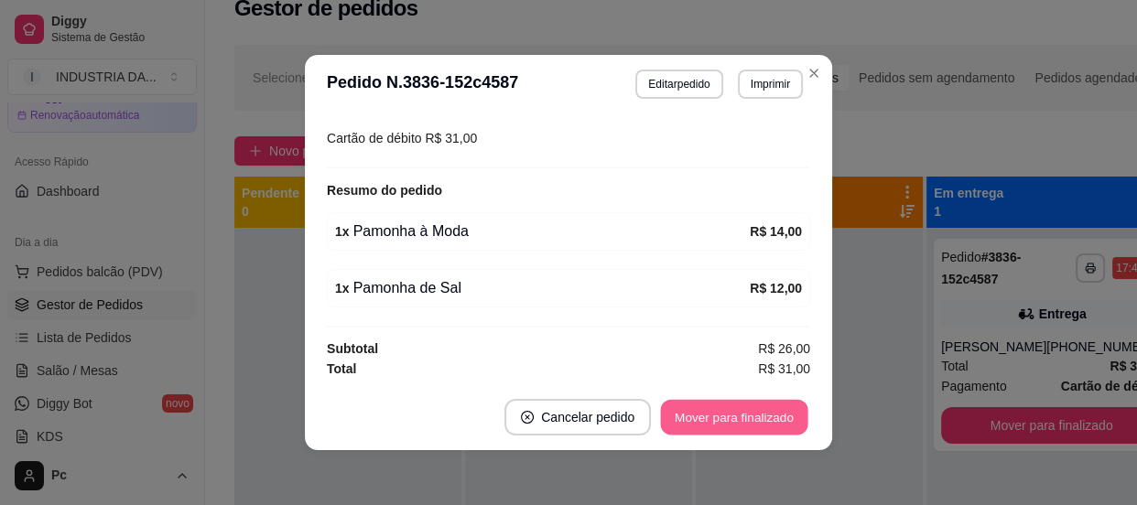
click at [740, 414] on button "Mover para finalizado" at bounding box center [734, 418] width 147 height 36
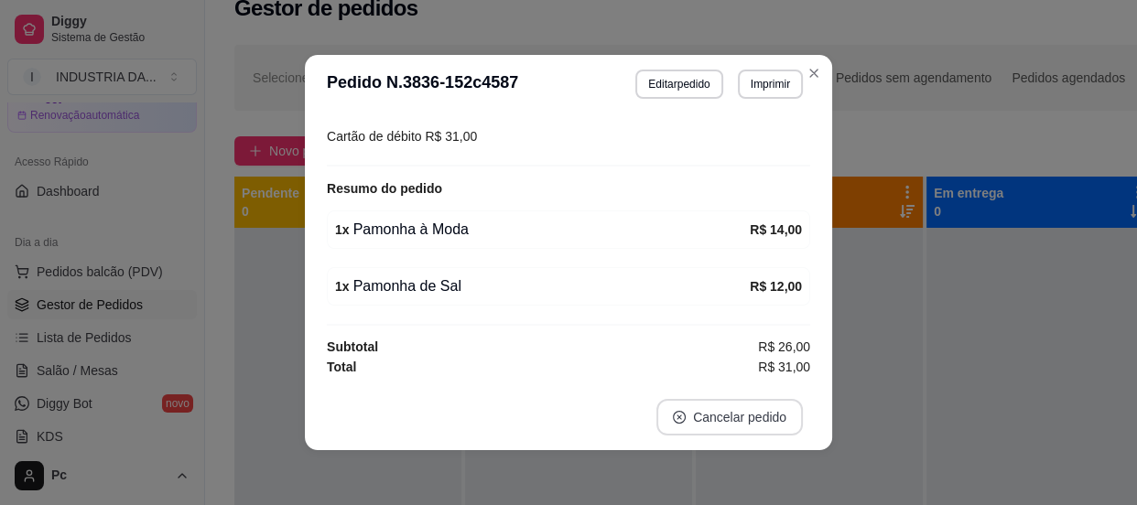
scroll to position [560, 0]
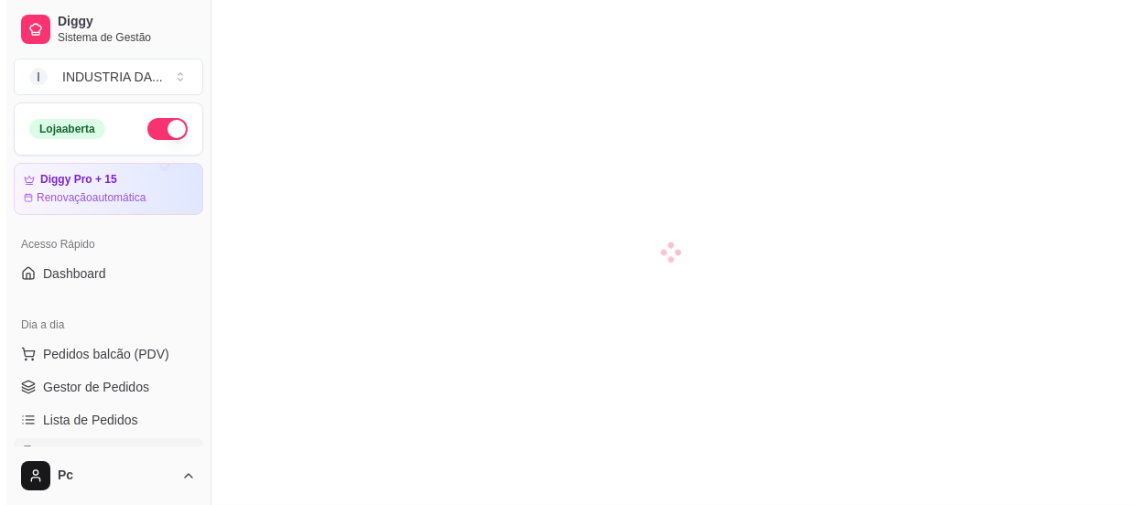
scroll to position [249, 0]
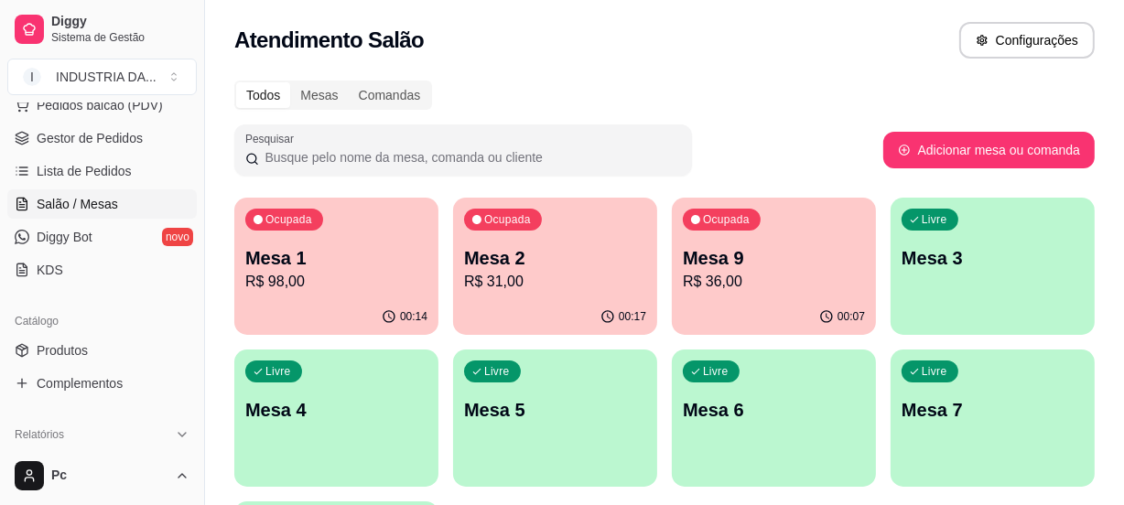
click at [347, 293] on div "Ocupada Mesa 1 R$ 98,00" at bounding box center [336, 249] width 204 height 102
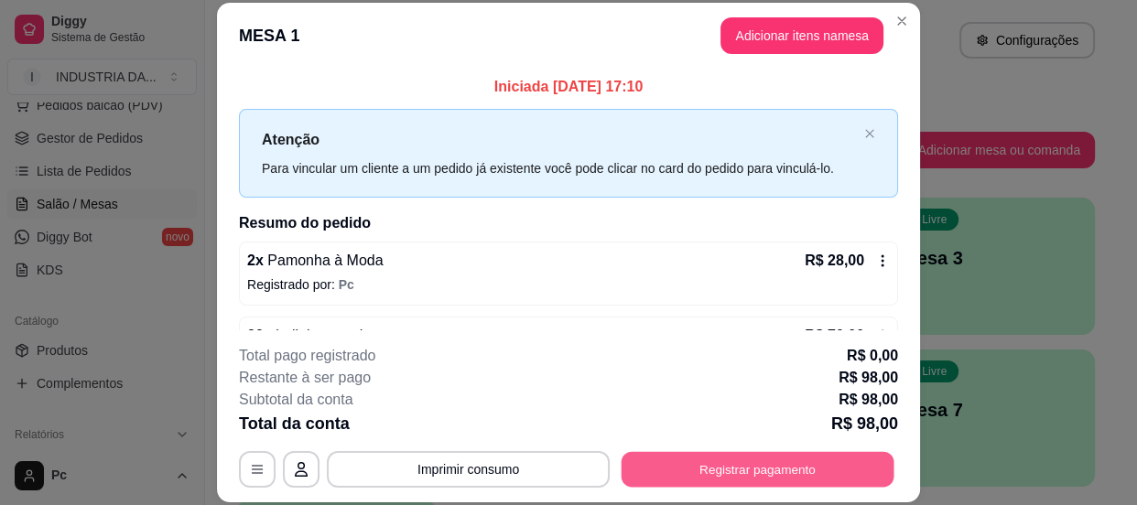
click at [699, 474] on button "Registrar pagamento" at bounding box center [757, 470] width 273 height 36
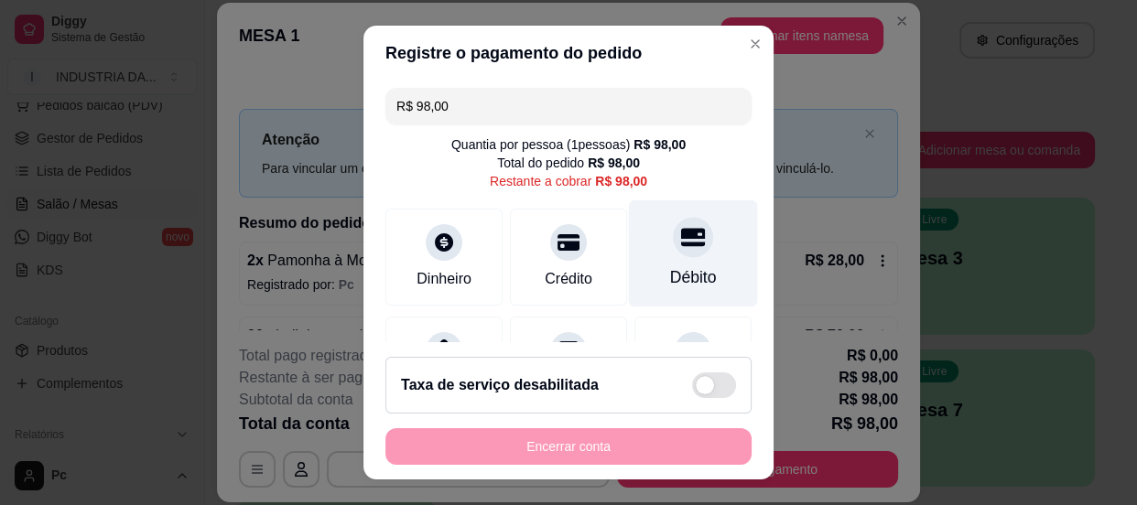
click at [681, 247] on icon at bounding box center [693, 237] width 24 height 24
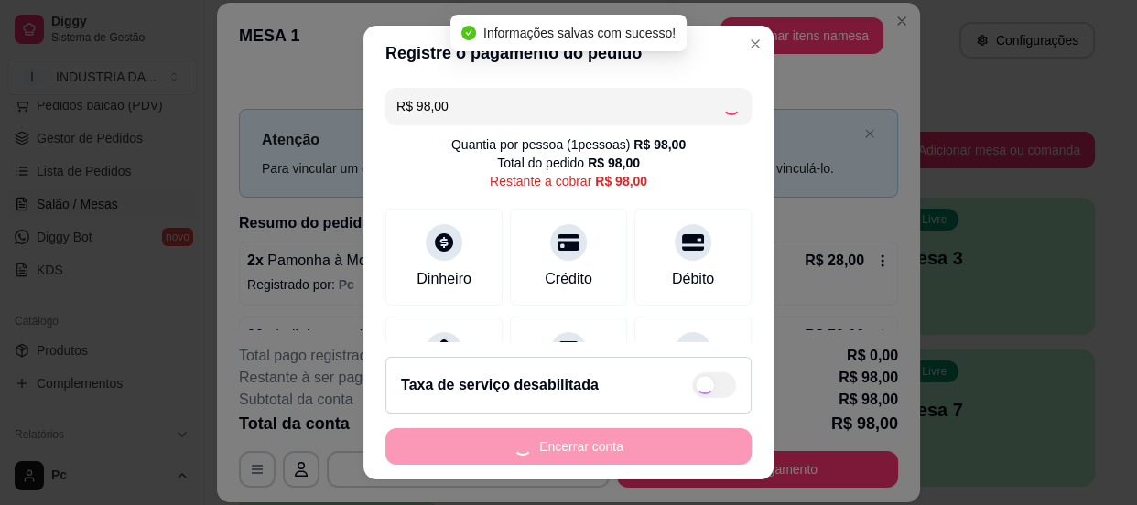
type input "R$ 0,00"
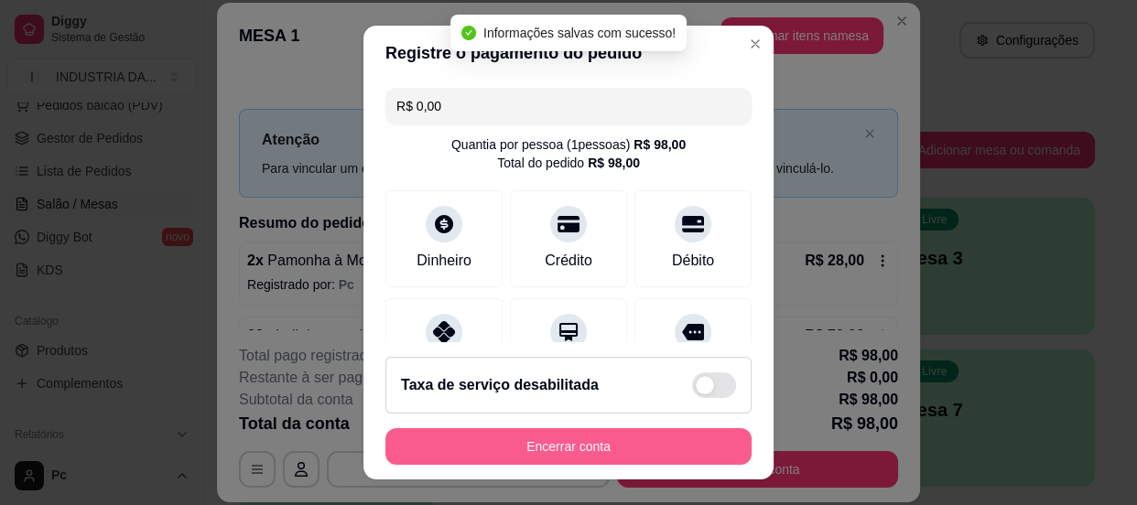
click at [663, 461] on button "Encerrar conta" at bounding box center [568, 446] width 366 height 37
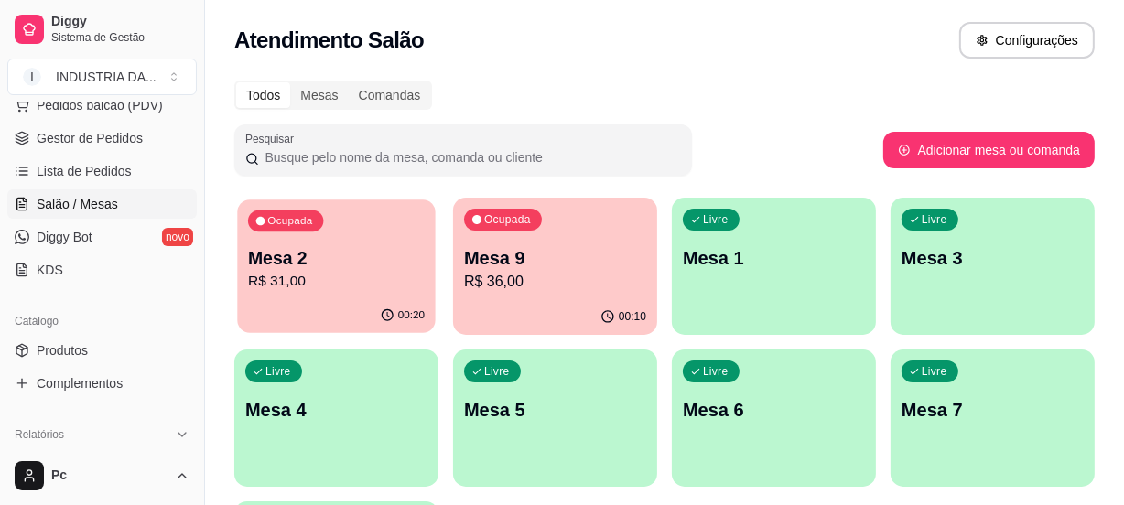
click at [366, 262] on p "Mesa 2" at bounding box center [336, 258] width 177 height 25
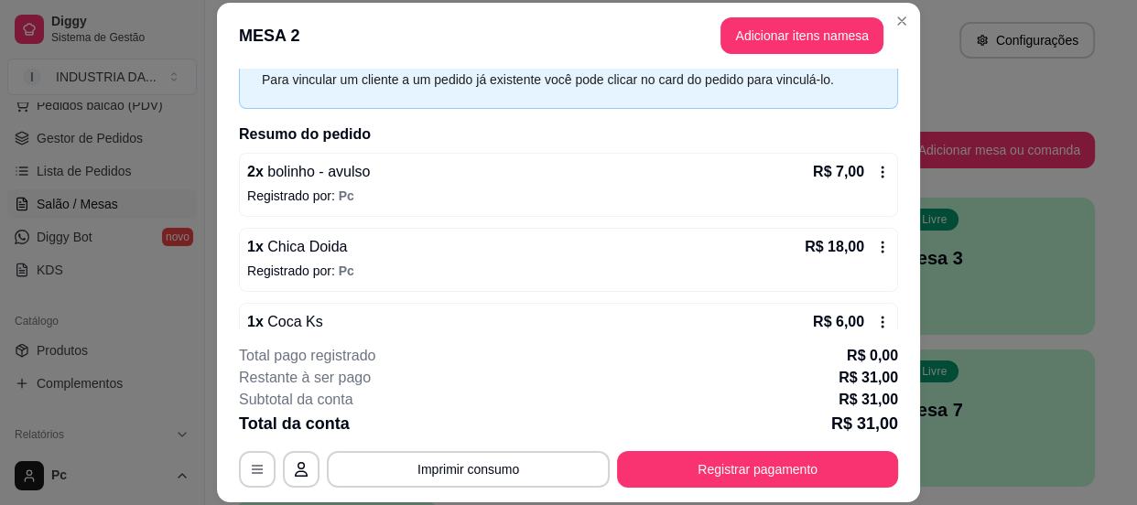
scroll to position [131, 0]
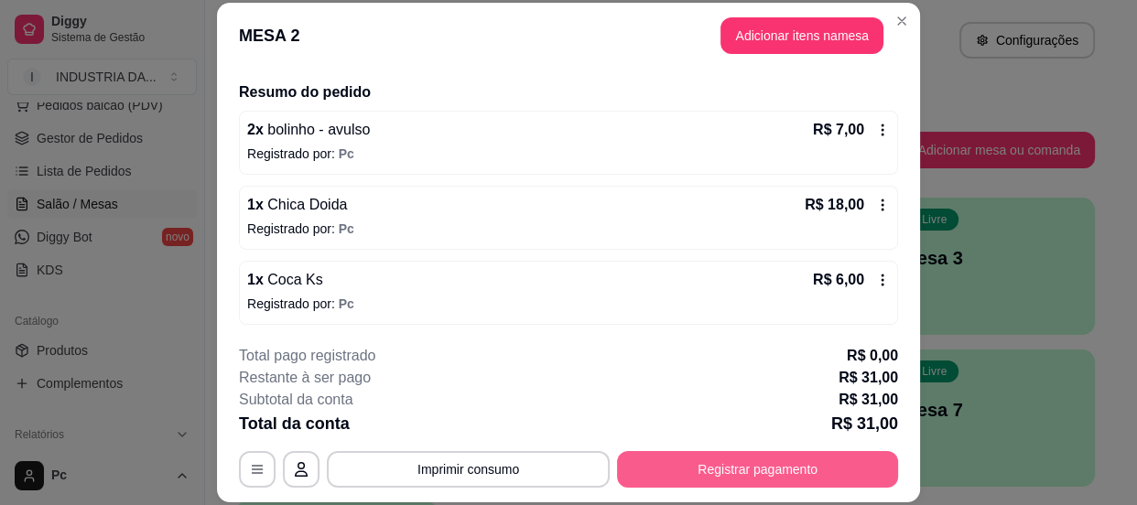
click at [732, 466] on button "Registrar pagamento" at bounding box center [757, 469] width 281 height 37
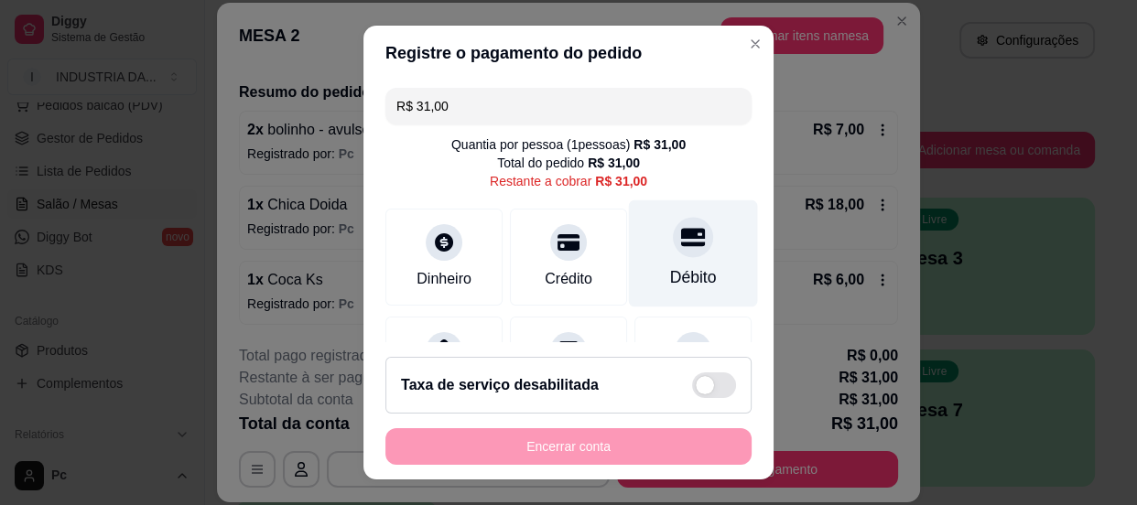
click at [679, 247] on div at bounding box center [693, 237] width 40 height 40
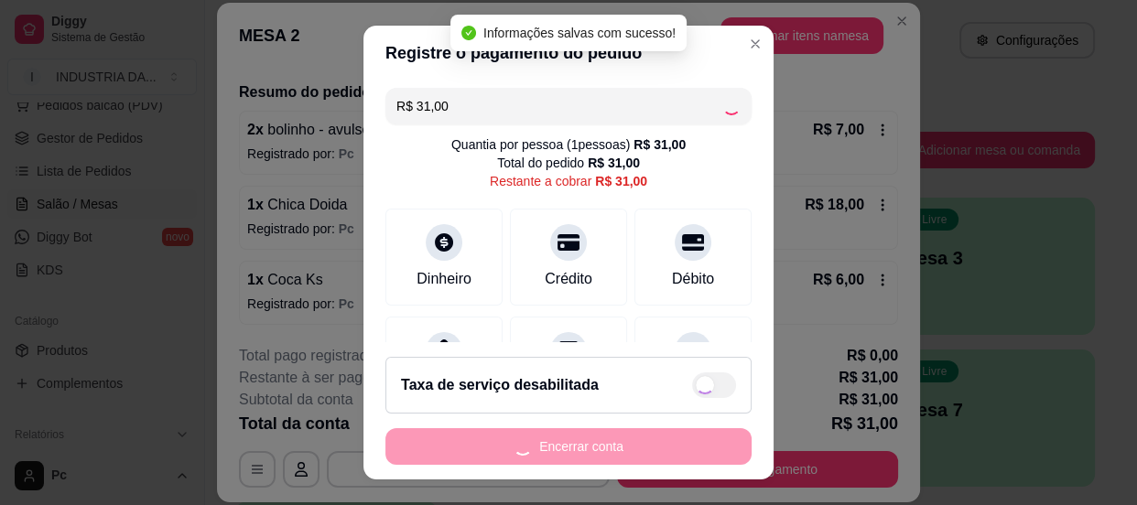
type input "R$ 0,00"
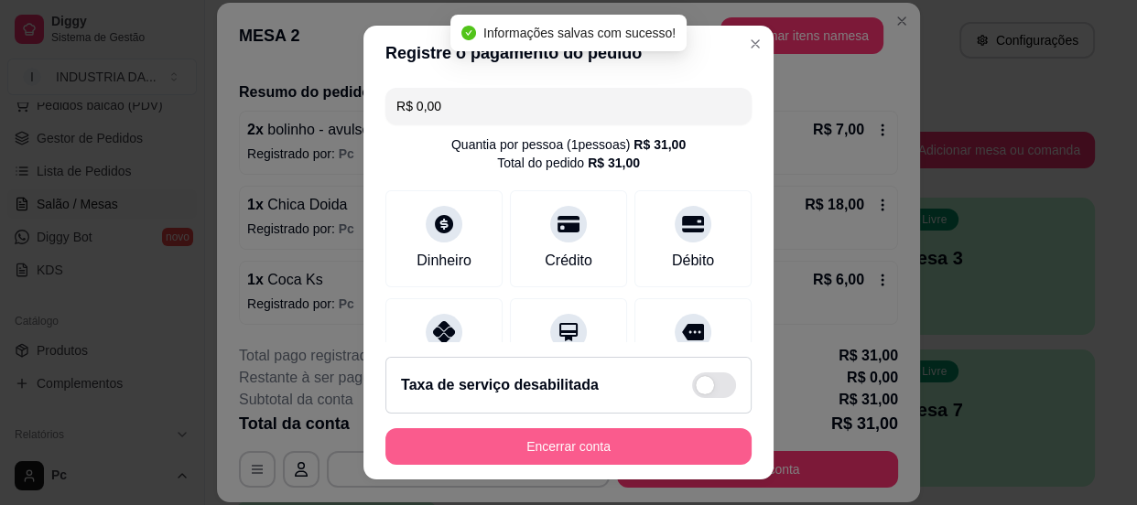
click at [609, 449] on button "Encerrar conta" at bounding box center [568, 446] width 366 height 37
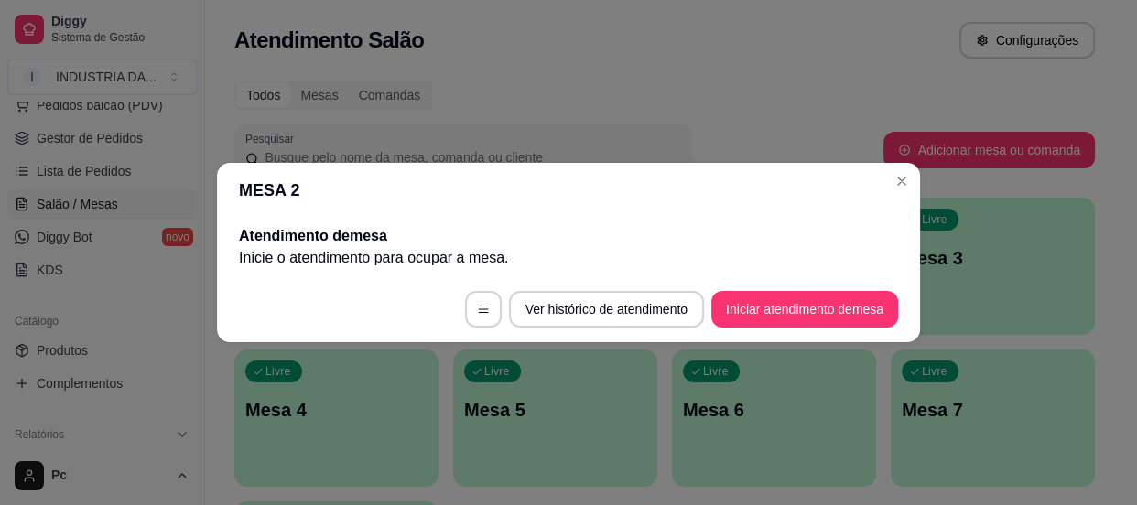
scroll to position [0, 0]
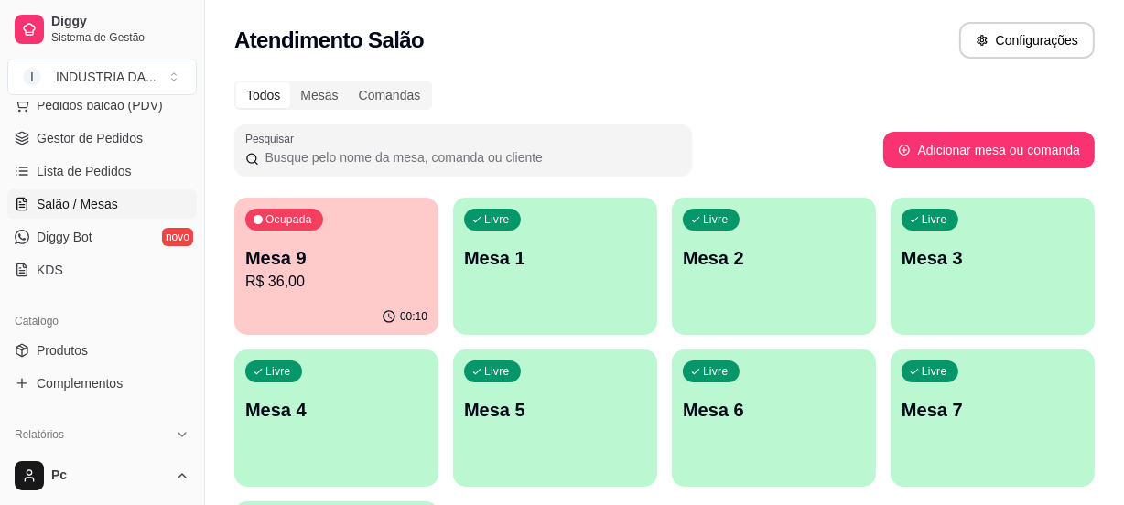
click at [307, 278] on p "R$ 36,00" at bounding box center [336, 282] width 182 height 22
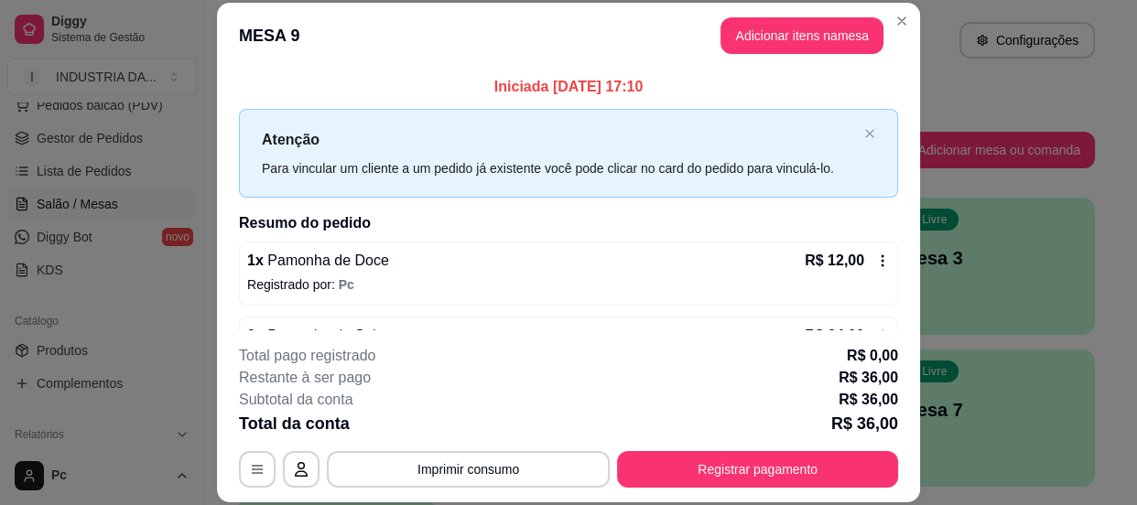
scroll to position [56, 0]
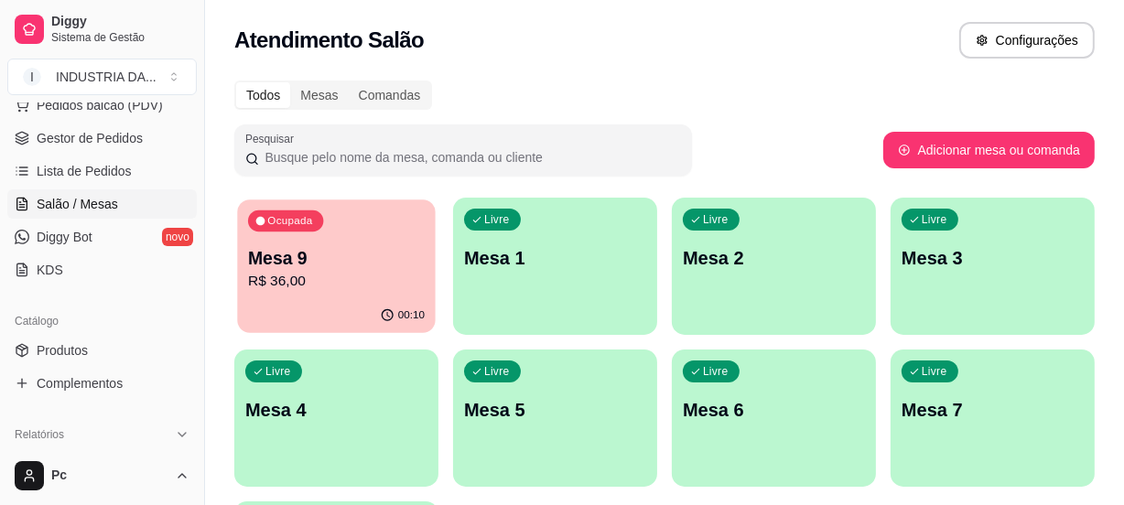
click at [349, 307] on div "00:10" at bounding box center [336, 315] width 198 height 35
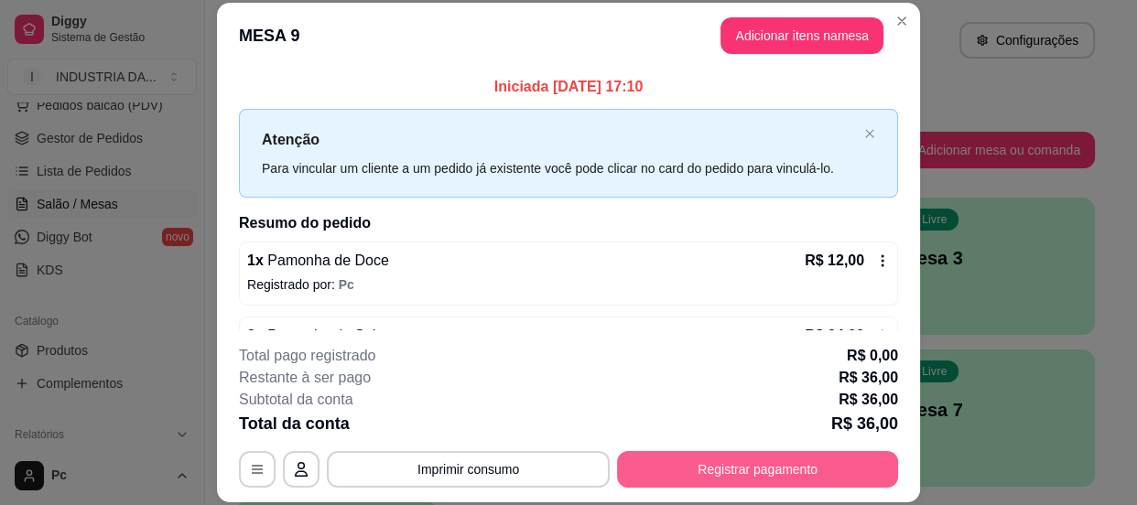
click at [743, 467] on button "Registrar pagamento" at bounding box center [757, 469] width 281 height 37
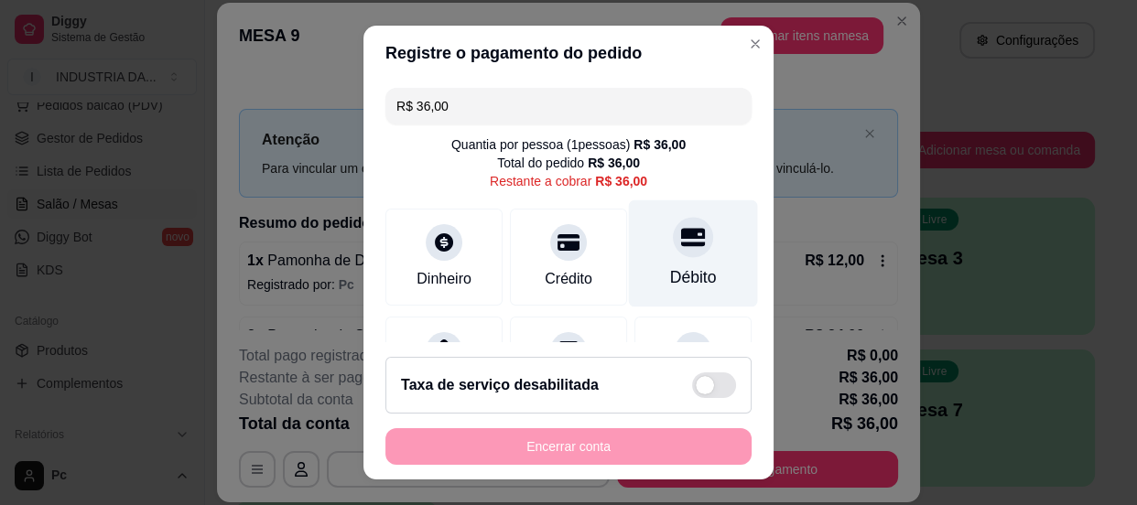
click at [651, 210] on div "Débito" at bounding box center [693, 252] width 129 height 107
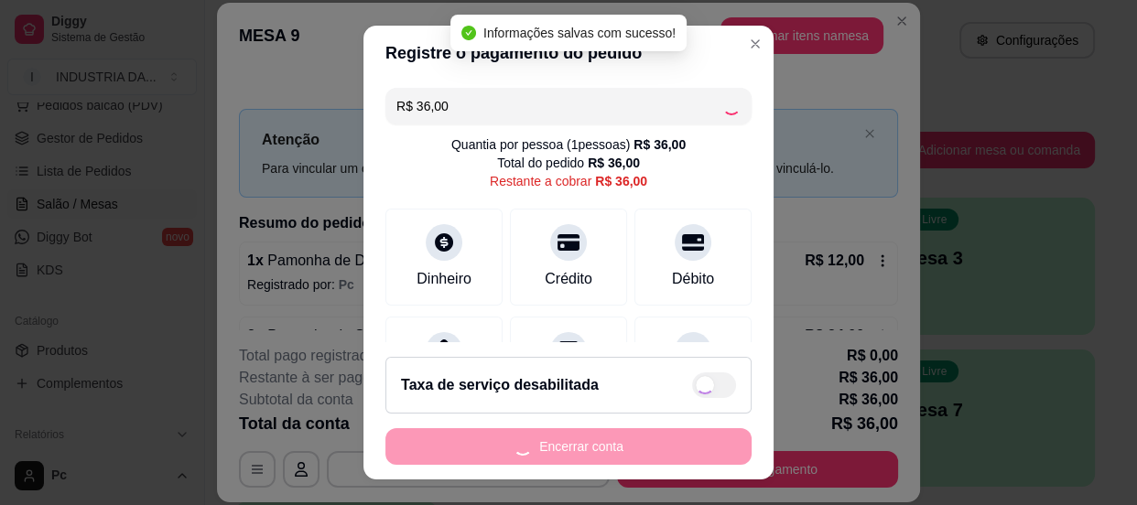
type input "R$ 0,00"
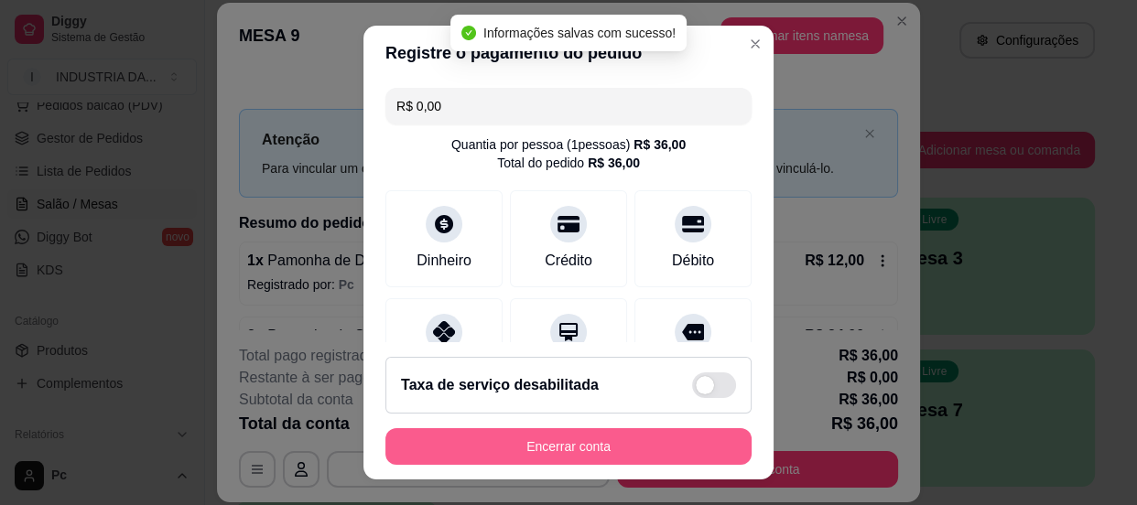
click at [667, 436] on button "Encerrar conta" at bounding box center [568, 446] width 366 height 37
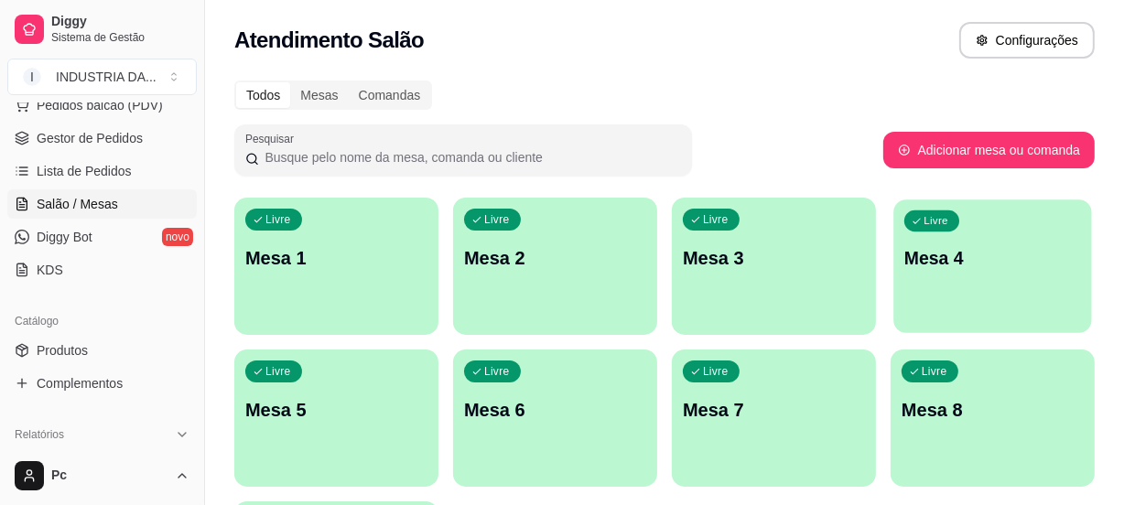
click at [1021, 232] on div "Livre Mesa 4" at bounding box center [992, 255] width 198 height 112
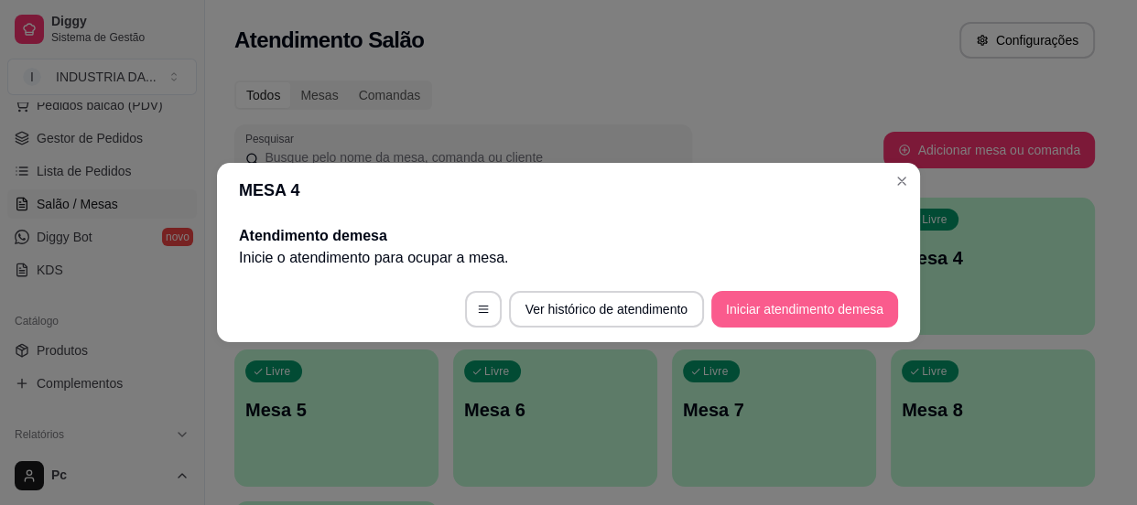
click at [868, 314] on button "Iniciar atendimento de mesa" at bounding box center [804, 309] width 187 height 37
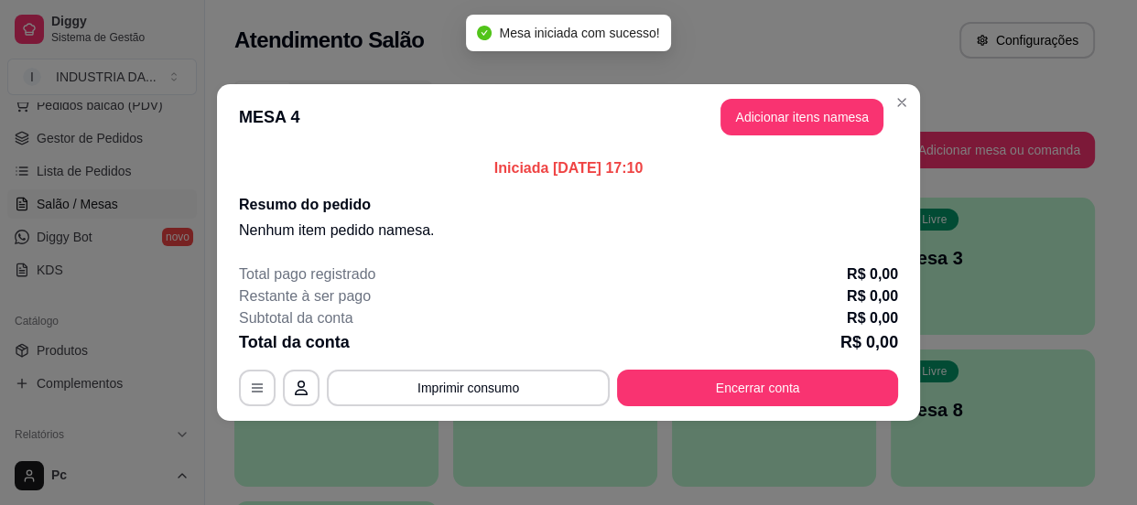
click at [770, 94] on header "MESA 4 Adicionar itens na mesa" at bounding box center [568, 117] width 703 height 66
click at [800, 127] on button "Adicionar itens na mesa" at bounding box center [801, 117] width 163 height 37
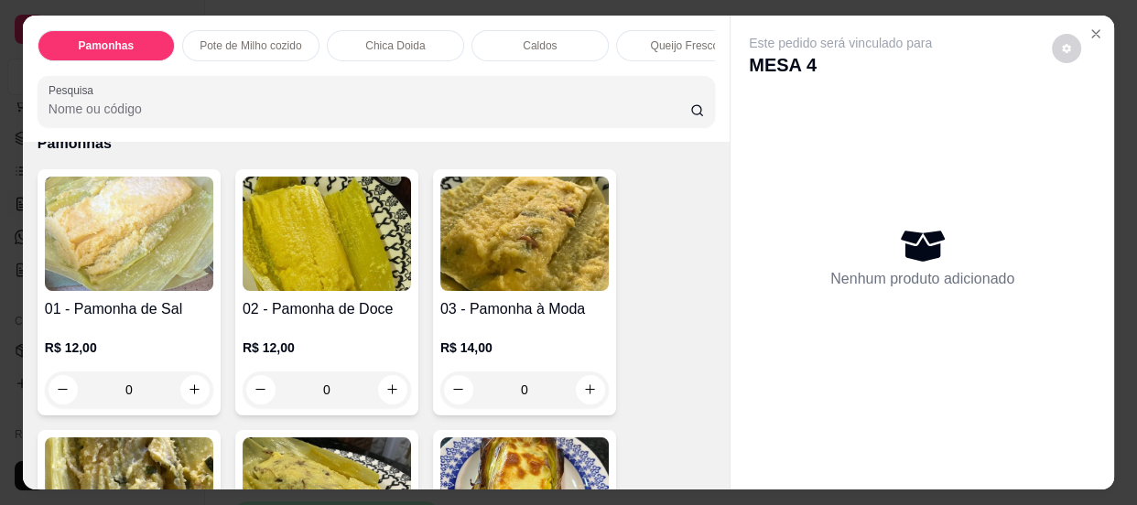
scroll to position [166, 0]
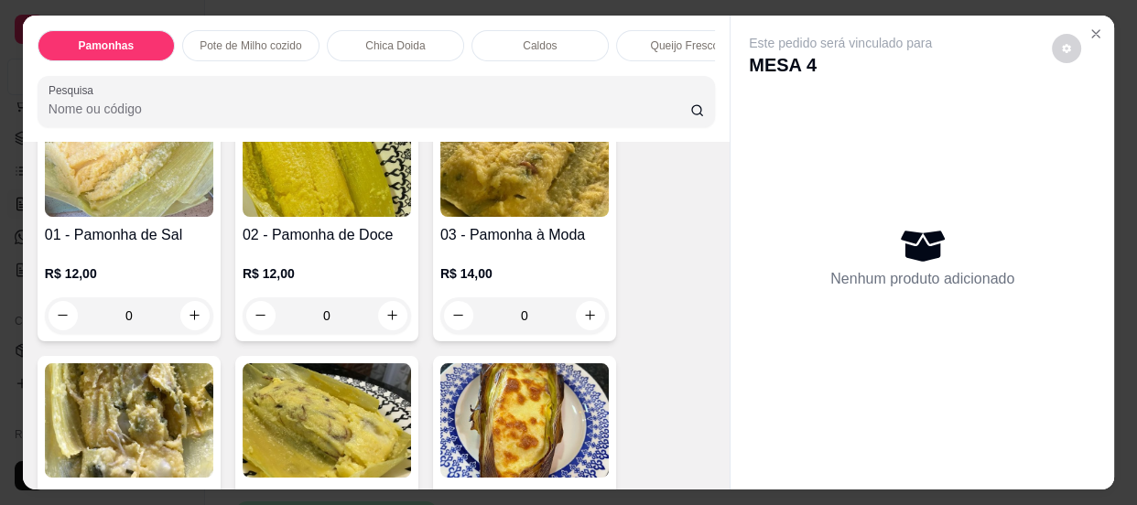
click at [146, 323] on input "0" at bounding box center [129, 315] width 102 height 37
click at [192, 322] on icon "increase-product-quantity" at bounding box center [195, 315] width 14 height 14
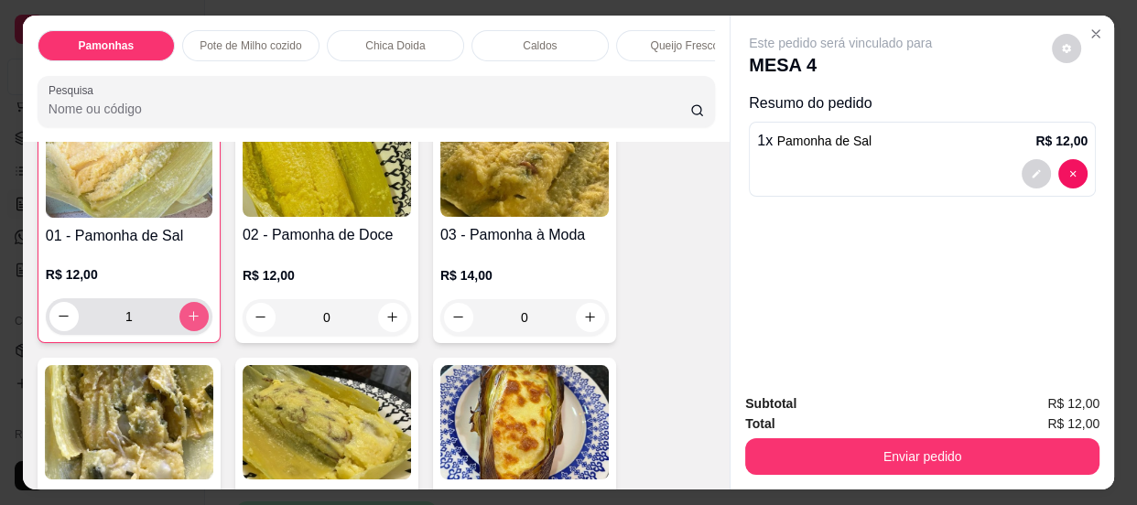
type input "1"
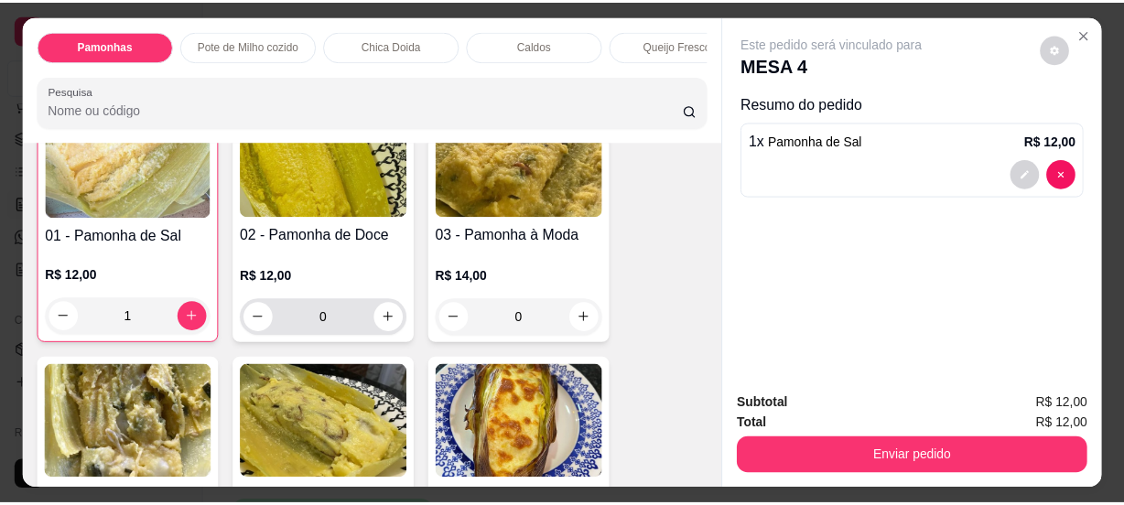
scroll to position [167, 0]
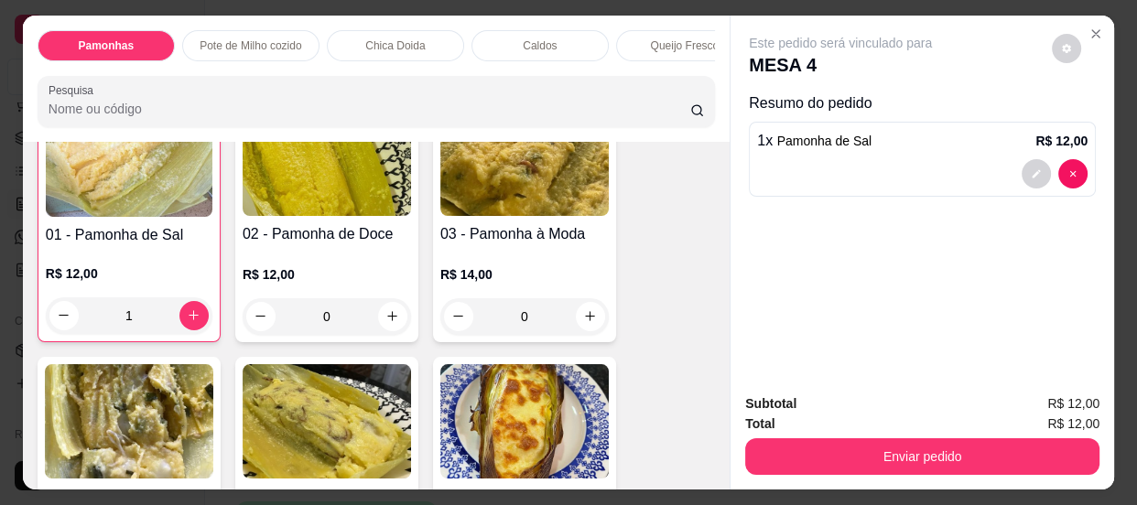
click at [868, 463] on button "Enviar pedido" at bounding box center [922, 456] width 354 height 37
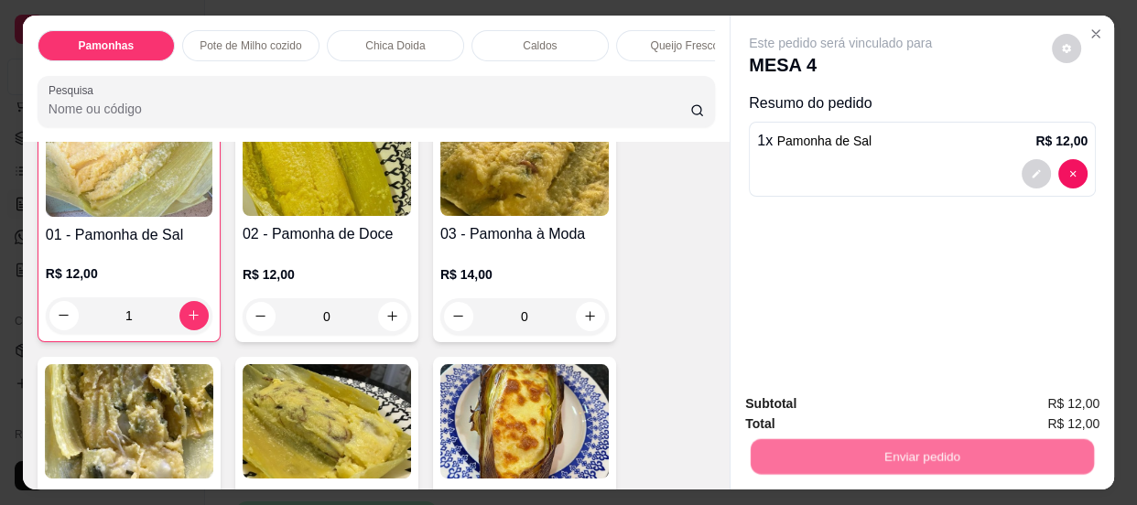
click at [1023, 402] on button "Enviar pedido" at bounding box center [1051, 406] width 103 height 35
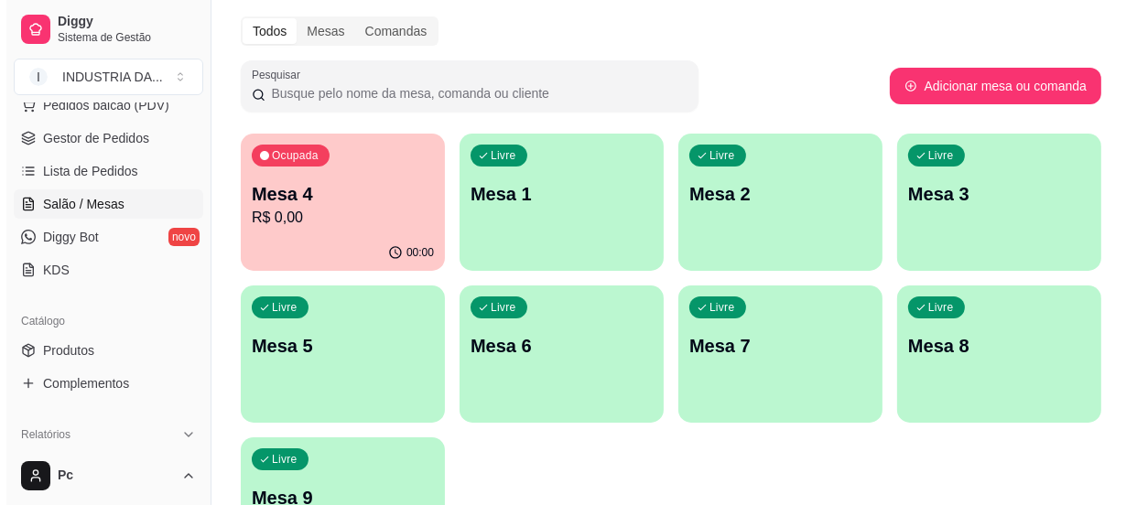
scroll to position [166, 0]
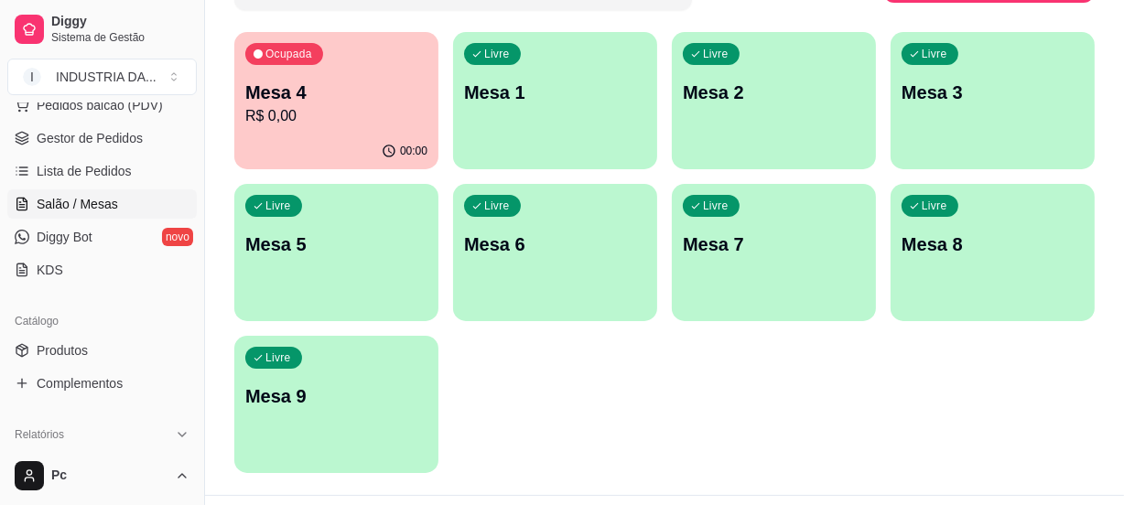
click at [290, 422] on div "Livre Mesa 9" at bounding box center [336, 393] width 204 height 115
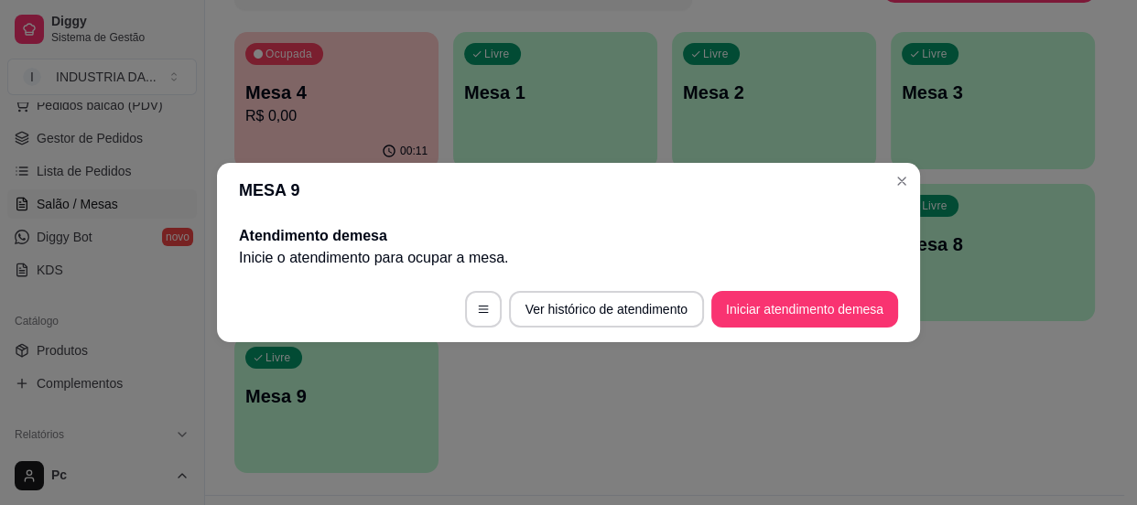
click at [885, 288] on footer "Ver histórico de atendimento Iniciar atendimento de mesa" at bounding box center [568, 309] width 703 height 66
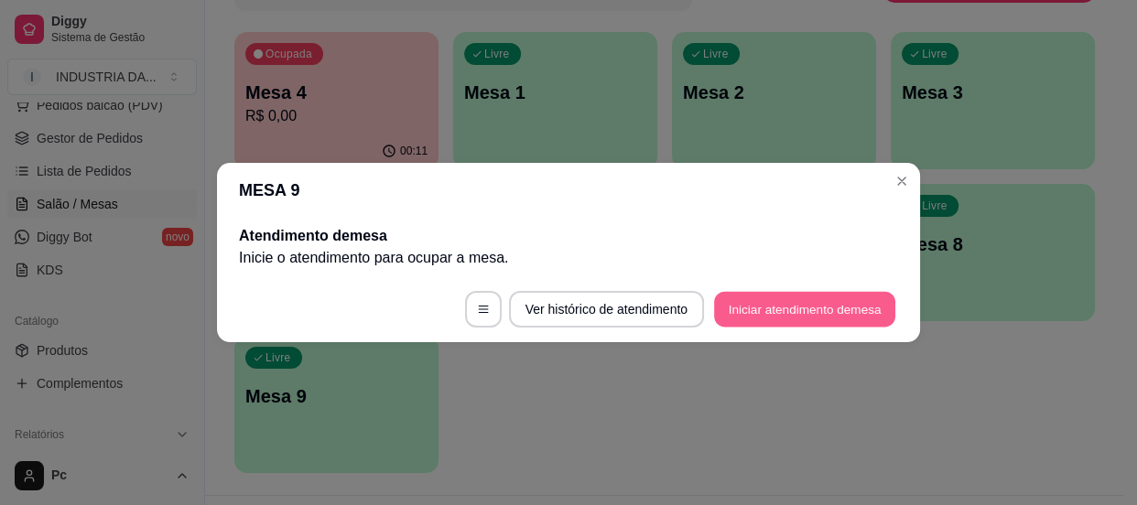
click at [877, 294] on button "Iniciar atendimento de mesa" at bounding box center [804, 310] width 181 height 36
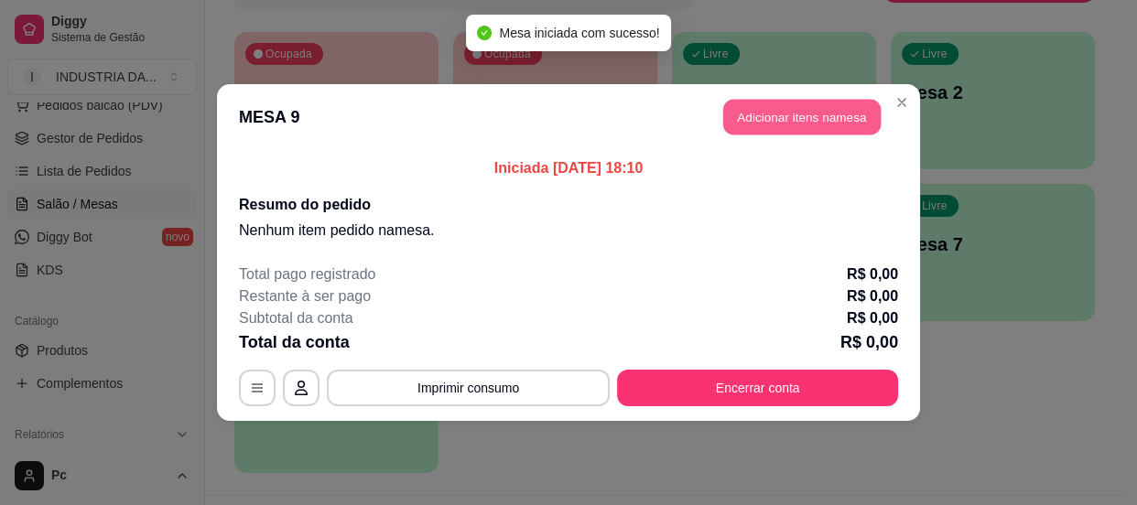
click at [778, 121] on button "Adicionar itens na mesa" at bounding box center [801, 118] width 157 height 36
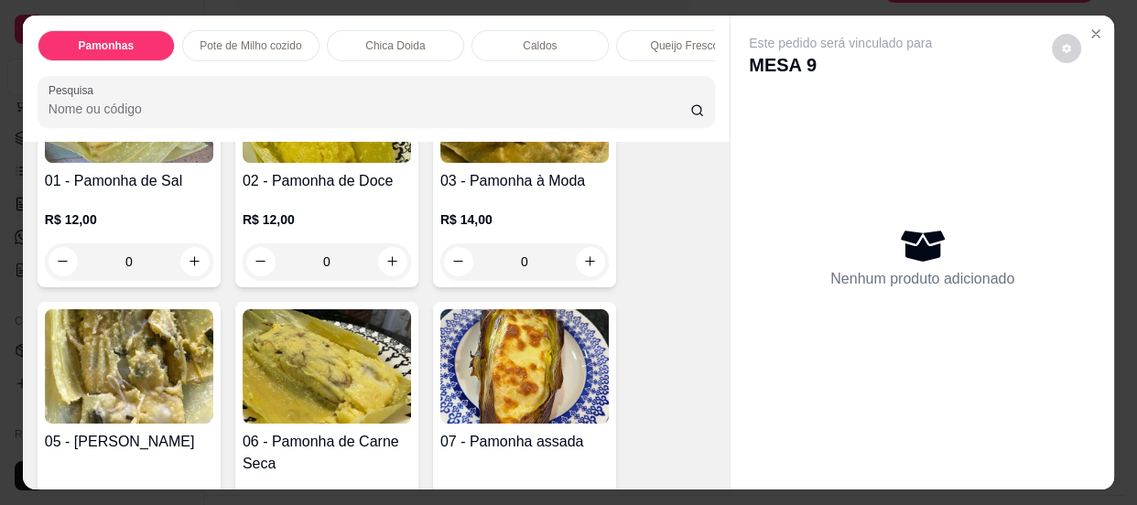
scroll to position [0, 0]
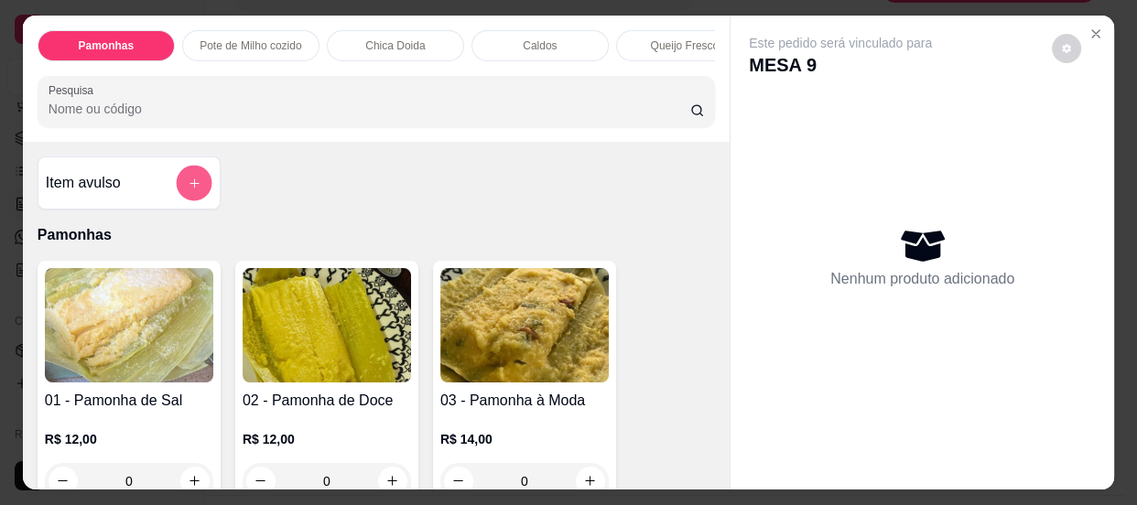
click at [178, 179] on button "add-separate-item" at bounding box center [194, 183] width 36 height 36
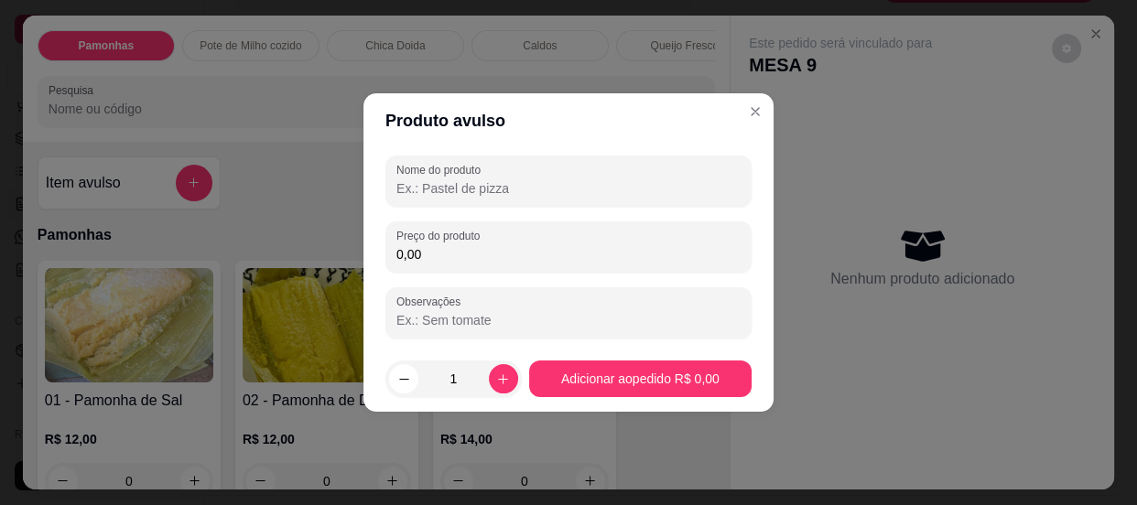
click at [522, 207] on div "Nome do produto Preço do produto 0,00 Observações" at bounding box center [568, 247] width 366 height 183
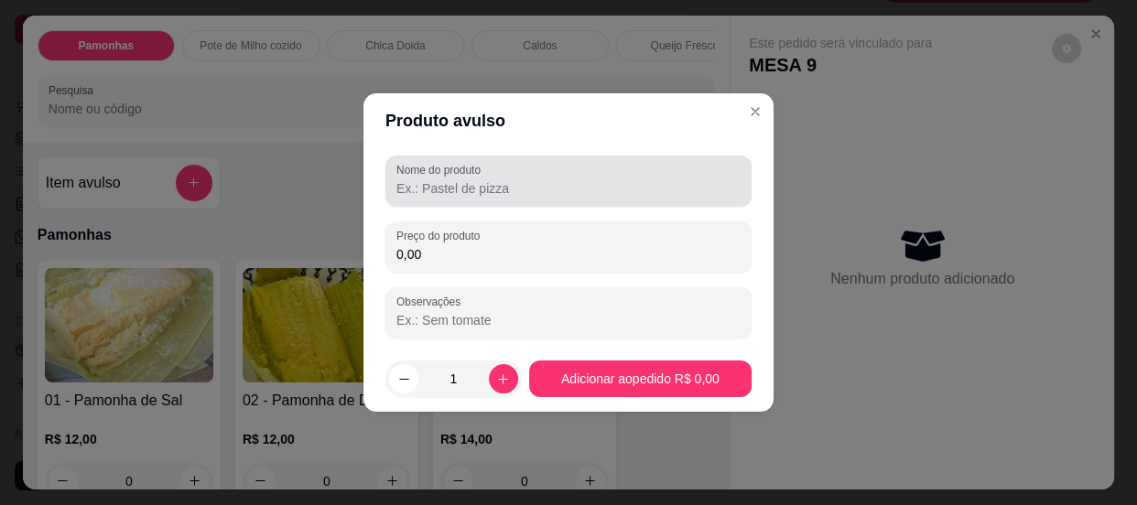
click at [522, 189] on input "Nome do produto" at bounding box center [568, 188] width 344 height 18
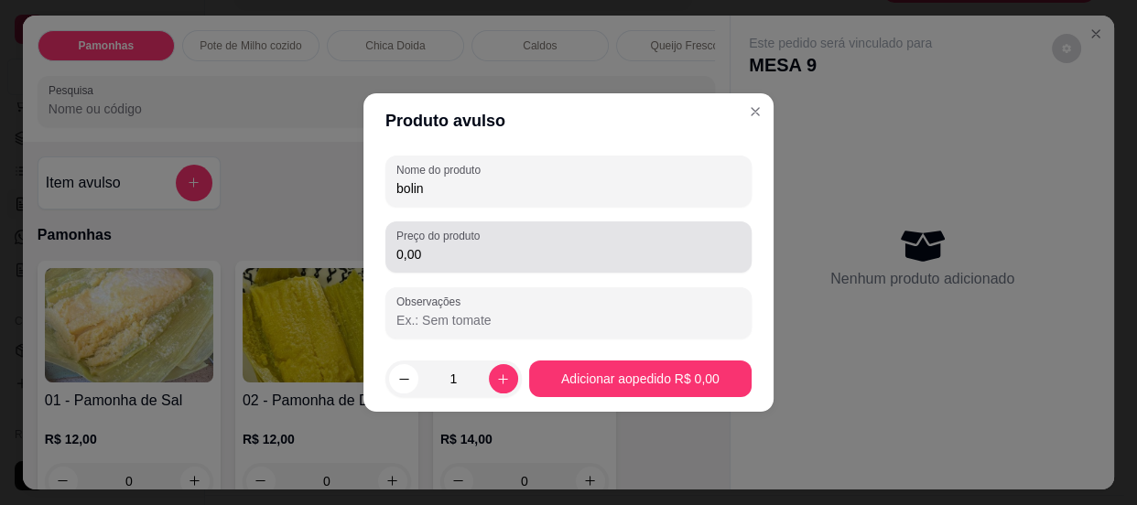
type input "bolin"
click at [518, 235] on div "0,00" at bounding box center [568, 247] width 344 height 37
click at [518, 238] on div "0,00" at bounding box center [568, 247] width 344 height 37
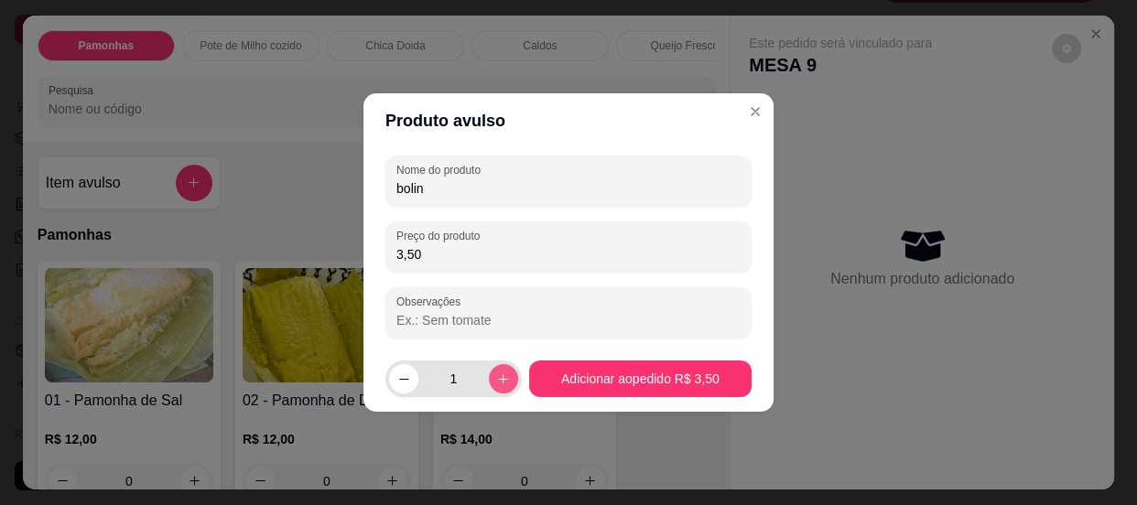
type input "3,50"
click at [496, 383] on icon "increase-product-quantity" at bounding box center [503, 379] width 14 height 14
type input "2"
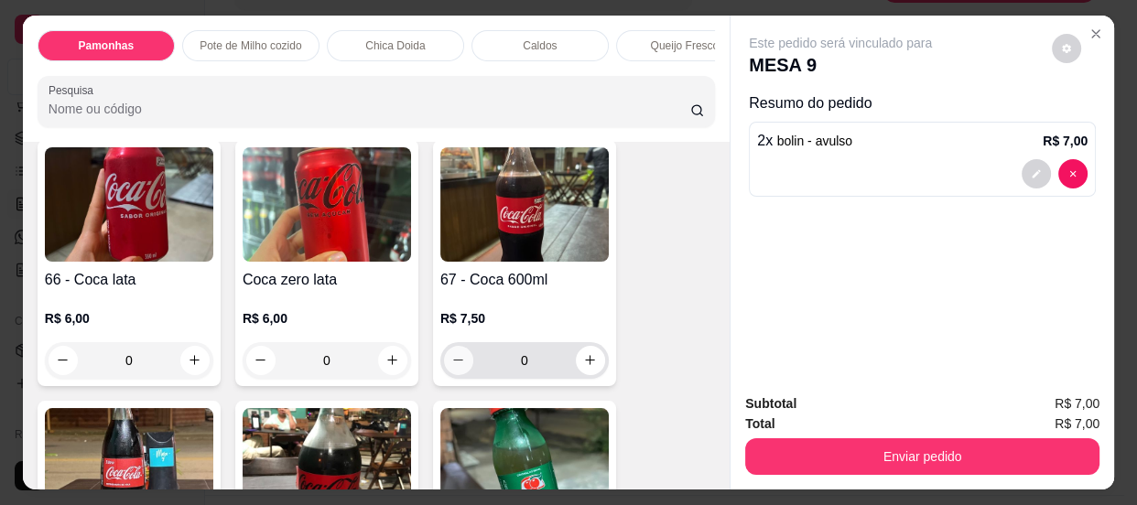
scroll to position [2162, 0]
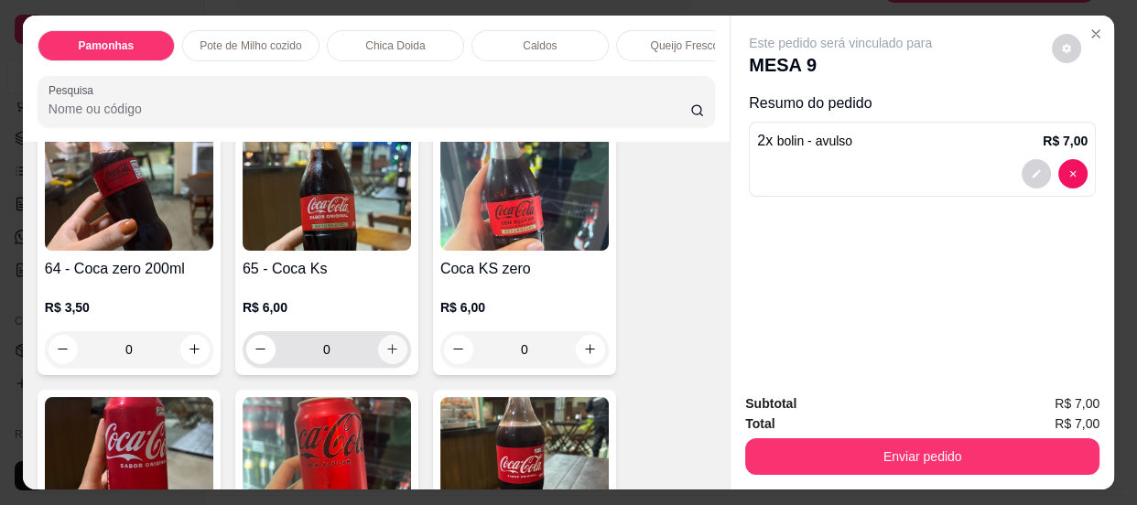
click at [385, 356] on icon "increase-product-quantity" at bounding box center [392, 349] width 14 height 14
type input "1"
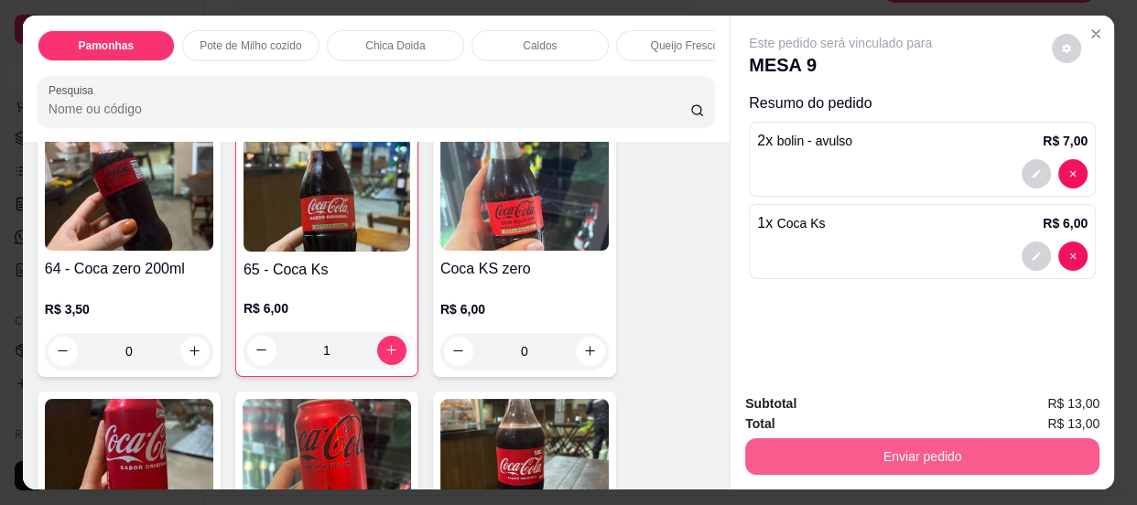
click at [997, 456] on button "Enviar pedido" at bounding box center [922, 456] width 354 height 37
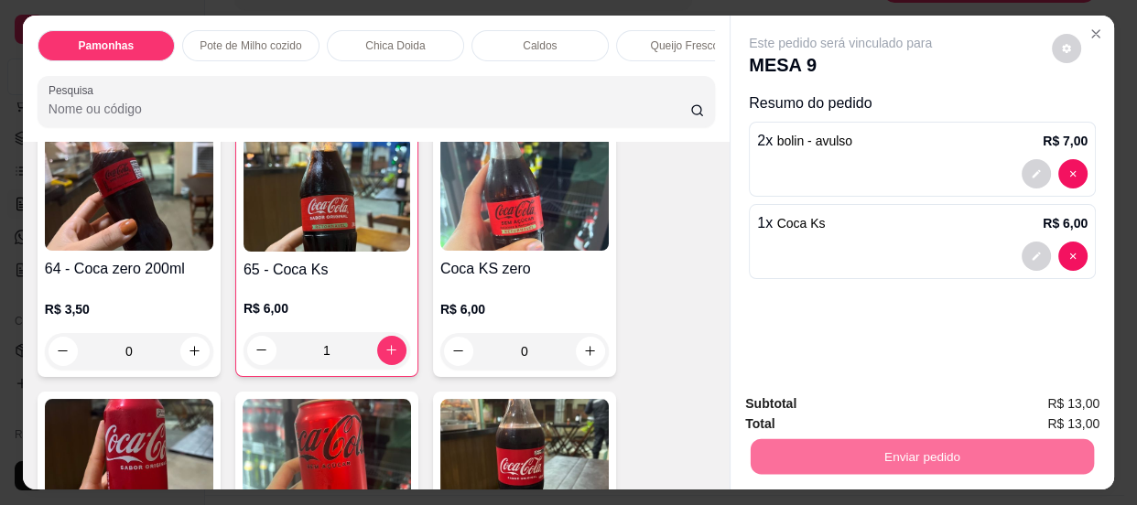
click at [1041, 393] on button "Enviar pedido" at bounding box center [1051, 406] width 103 height 35
